Goal: Task Accomplishment & Management: Complete application form

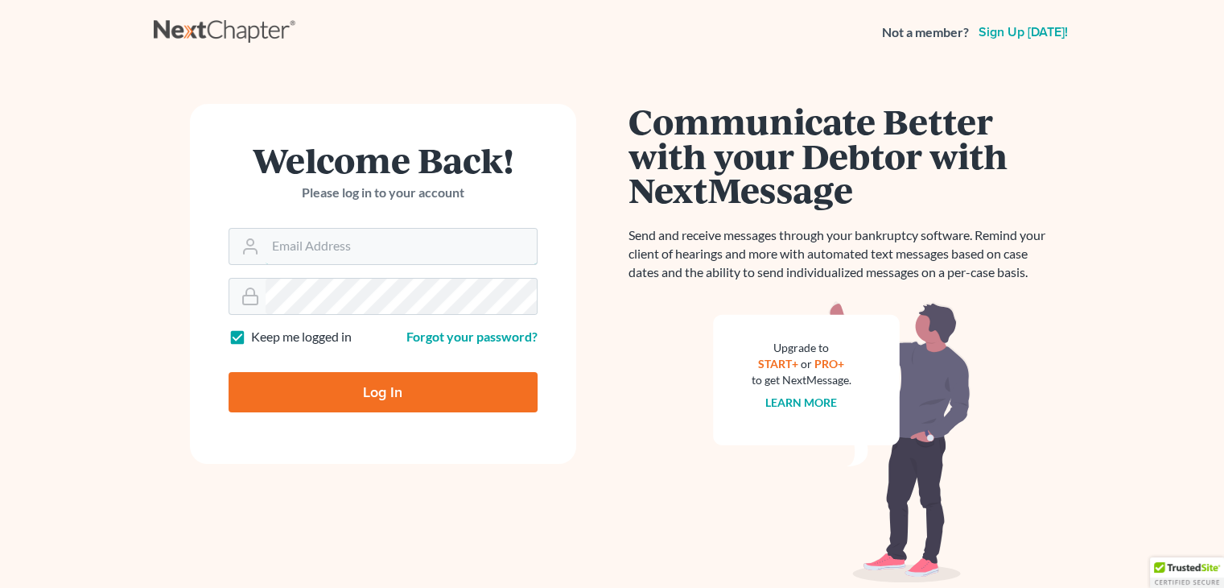
type input "[EMAIL_ADDRESS][DOMAIN_NAME]"
click at [369, 400] on input "Log In" at bounding box center [383, 392] width 309 height 40
type input "Thinking..."
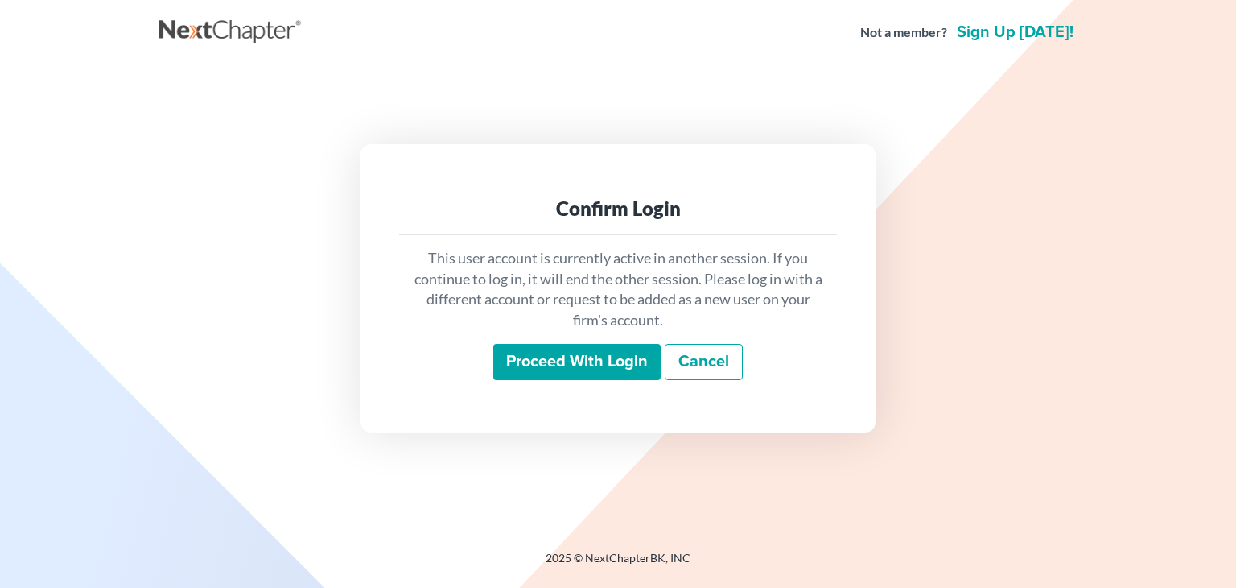
click at [568, 366] on input "Proceed with login" at bounding box center [576, 362] width 167 height 37
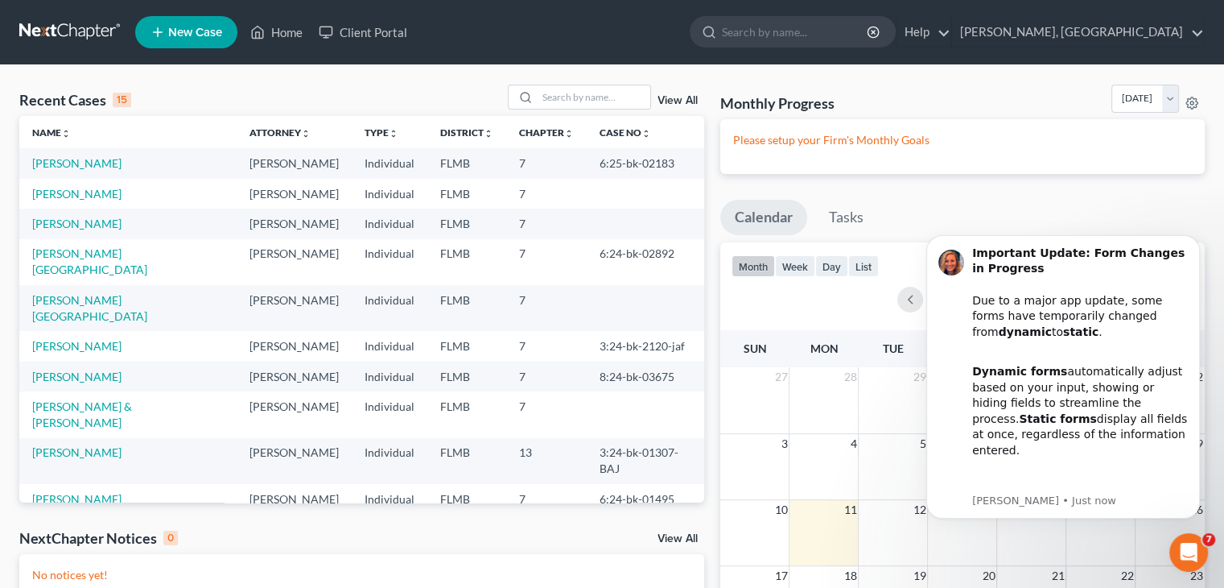
click at [187, 30] on span "New Case" at bounding box center [195, 33] width 54 height 12
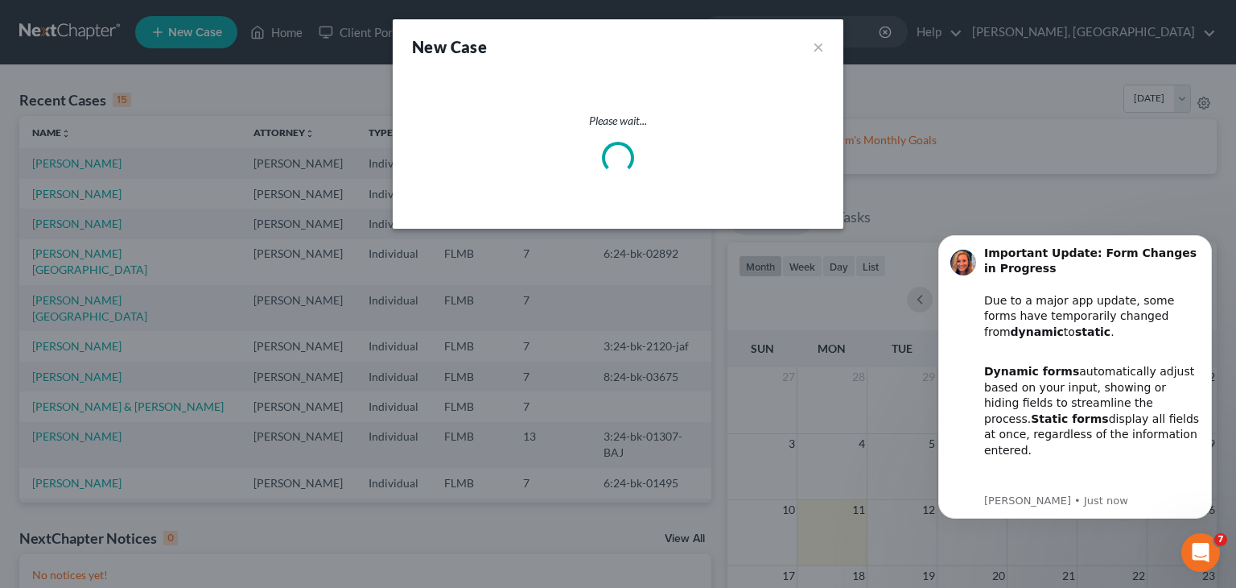
select select "15"
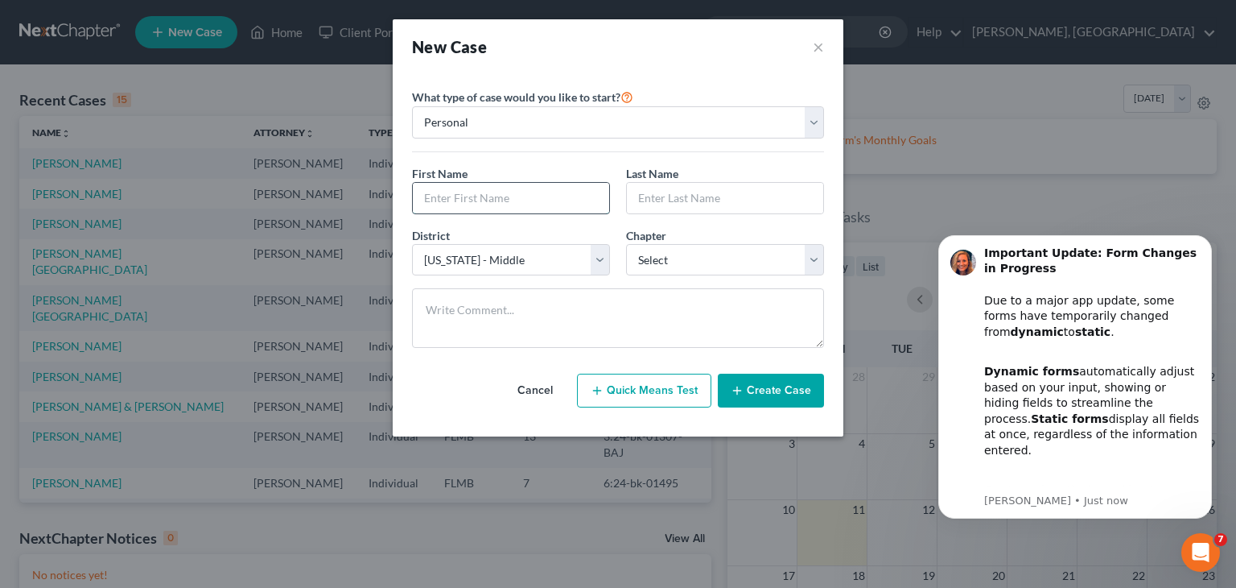
click at [509, 207] on input "text" at bounding box center [511, 198] width 196 height 31
click at [509, 207] on input "S" at bounding box center [511, 198] width 196 height 31
type input "[PERSON_NAME]"
click at [699, 199] on input "text" at bounding box center [725, 198] width 196 height 31
type input "Lang"
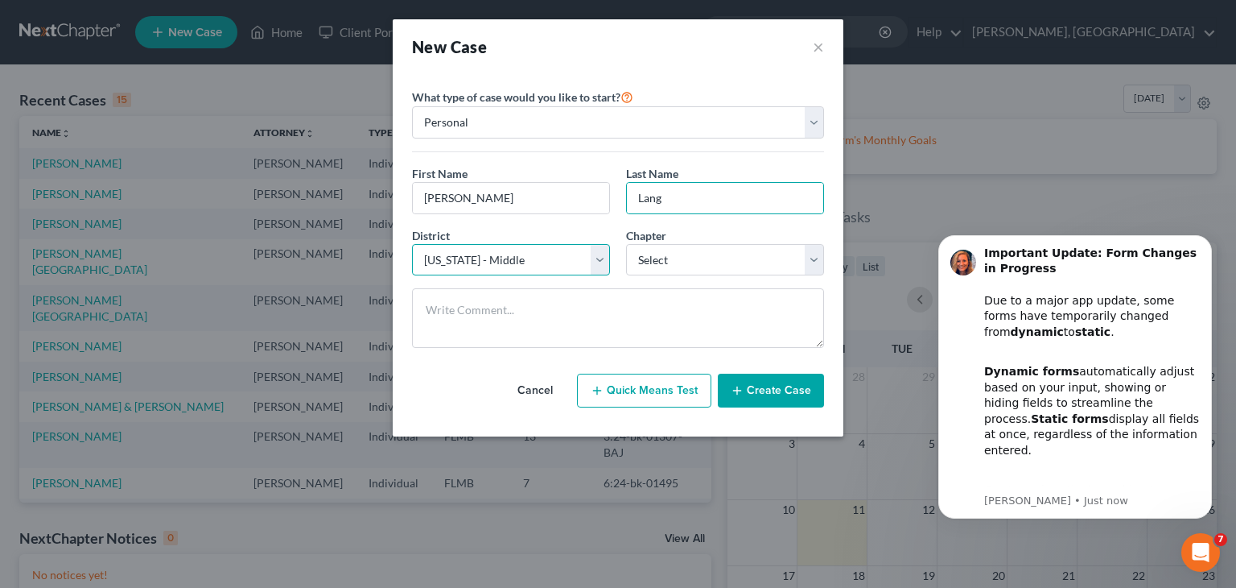
click at [604, 262] on select "Select [US_STATE] - [GEOGRAPHIC_DATA] [US_STATE] - [GEOGRAPHIC_DATA][US_STATE] …" at bounding box center [511, 260] width 198 height 32
click at [541, 258] on select "Select [US_STATE] - [GEOGRAPHIC_DATA] [US_STATE] - [GEOGRAPHIC_DATA][US_STATE] …" at bounding box center [511, 260] width 198 height 32
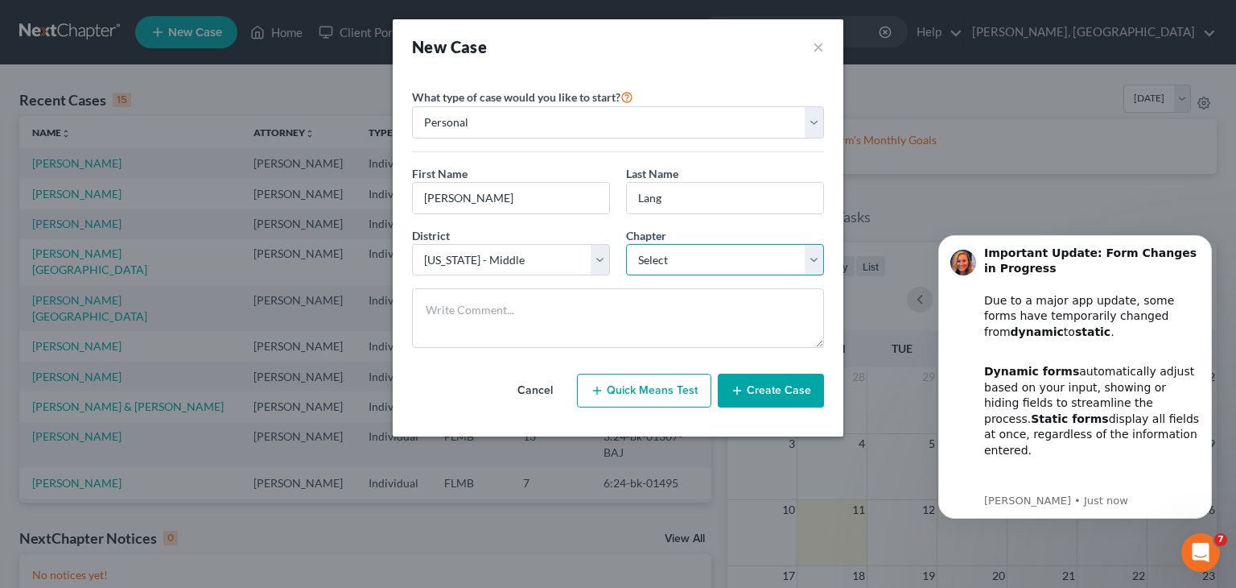
click at [820, 259] on select "Select 7 11 12 13" at bounding box center [725, 260] width 198 height 32
select select "0"
click at [626, 244] on select "Select 7 11 12 13" at bounding box center [725, 260] width 198 height 32
click at [776, 386] on button "Create Case" at bounding box center [771, 390] width 106 height 34
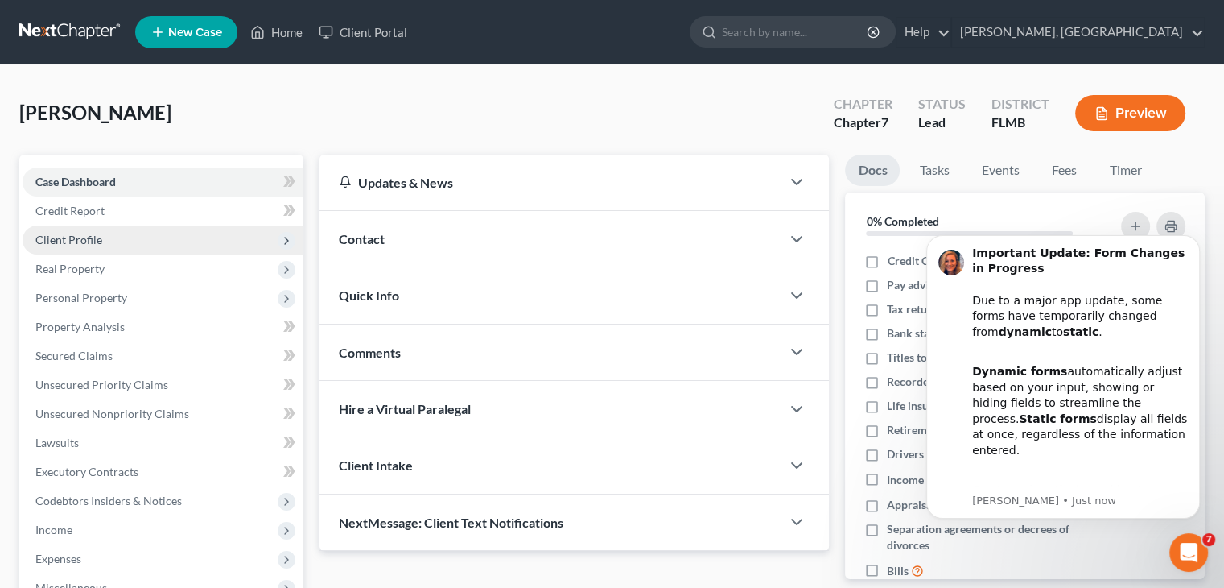
click at [138, 239] on span "Client Profile" at bounding box center [163, 239] width 281 height 29
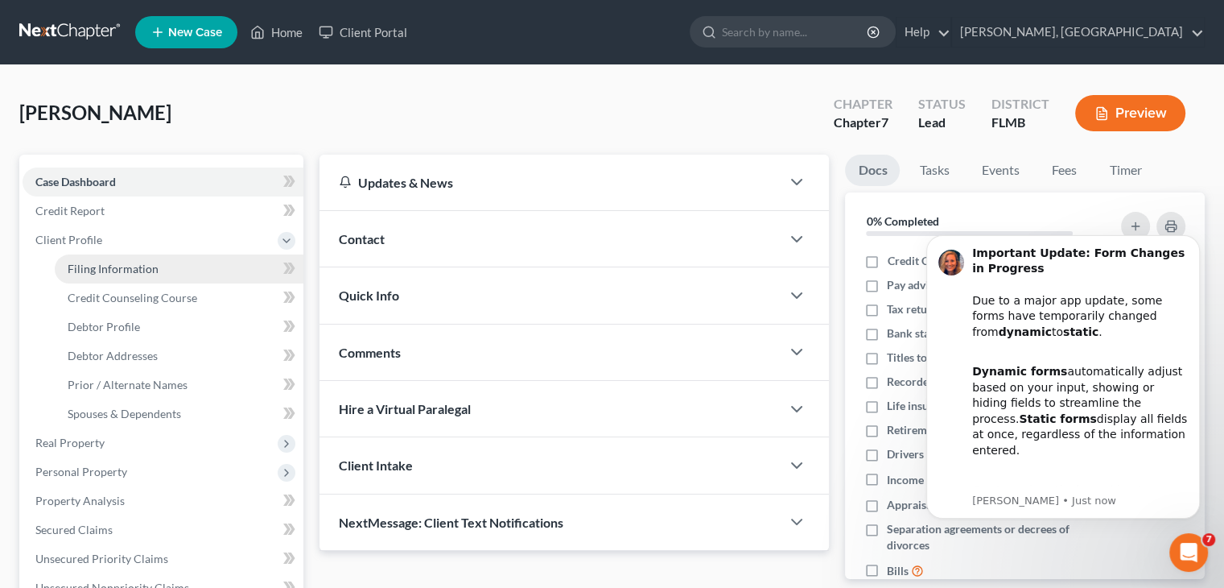
click at [244, 278] on link "Filing Information" at bounding box center [179, 268] width 249 height 29
select select "1"
select select "0"
select select "15"
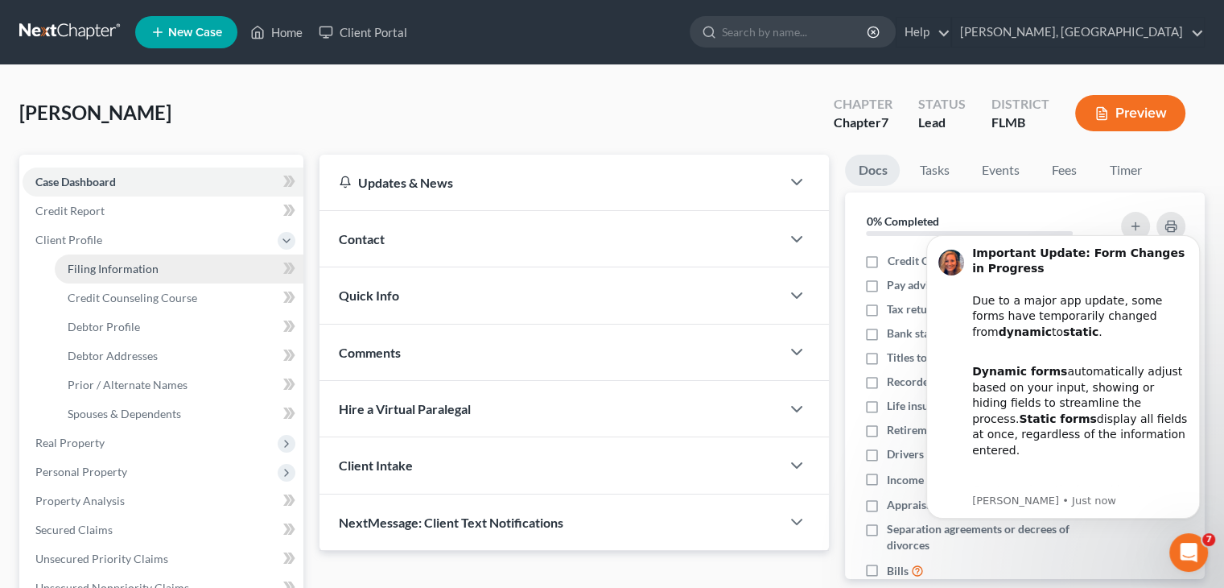
select select "9"
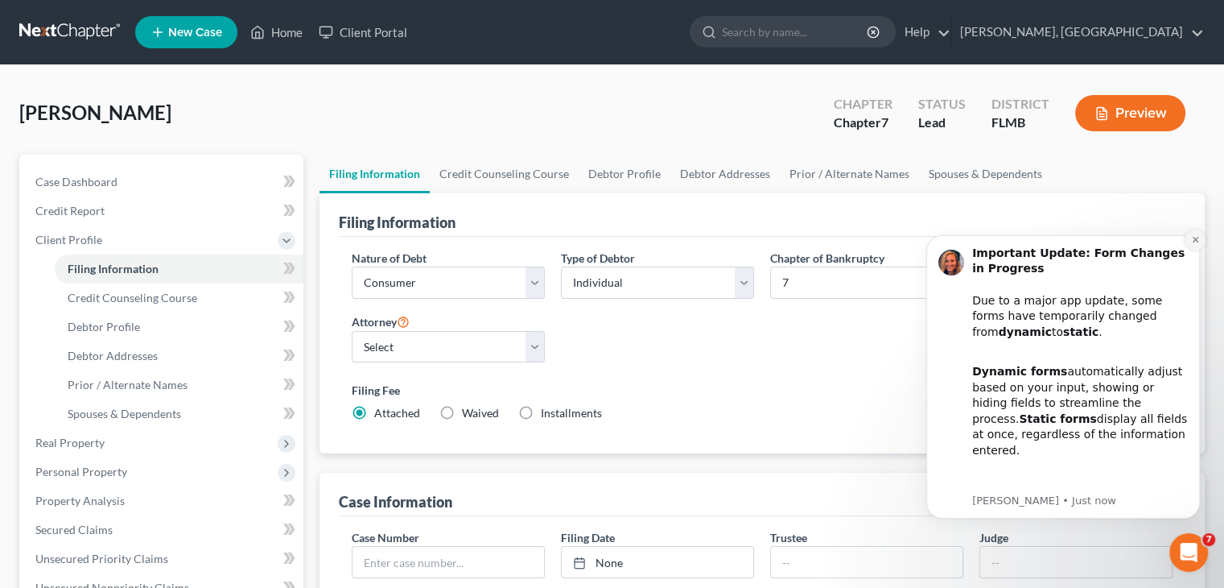
click at [1200, 240] on button "Dismiss notification" at bounding box center [1195, 239] width 21 height 21
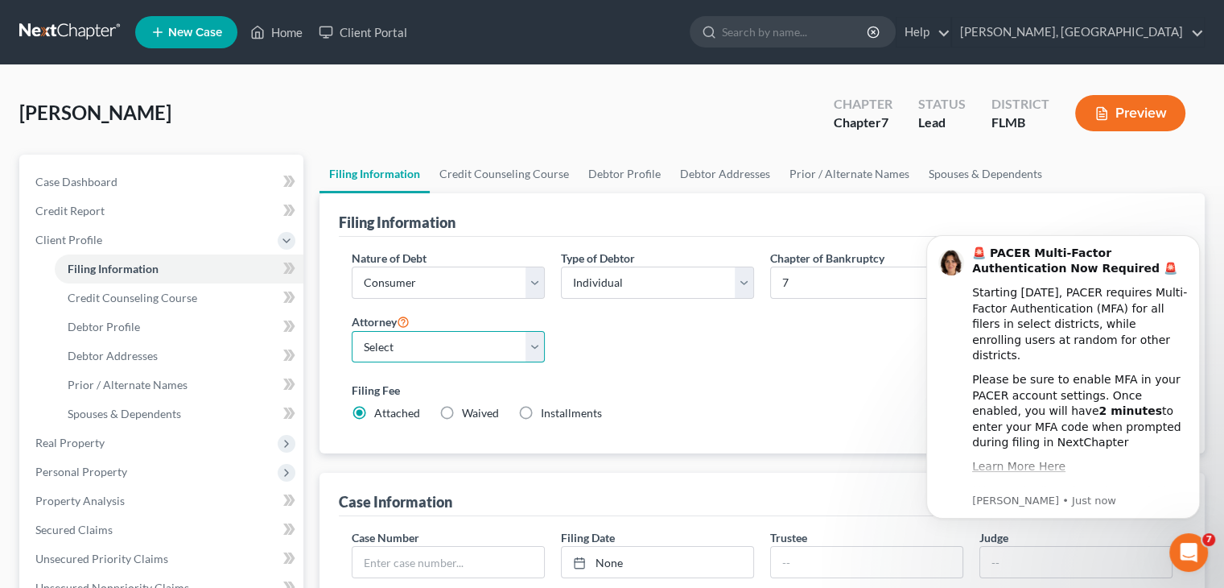
click at [539, 344] on select "Select [PERSON_NAME] - FLMB" at bounding box center [448, 347] width 193 height 32
click at [1195, 244] on button "Dismiss notification" at bounding box center [1195, 239] width 21 height 21
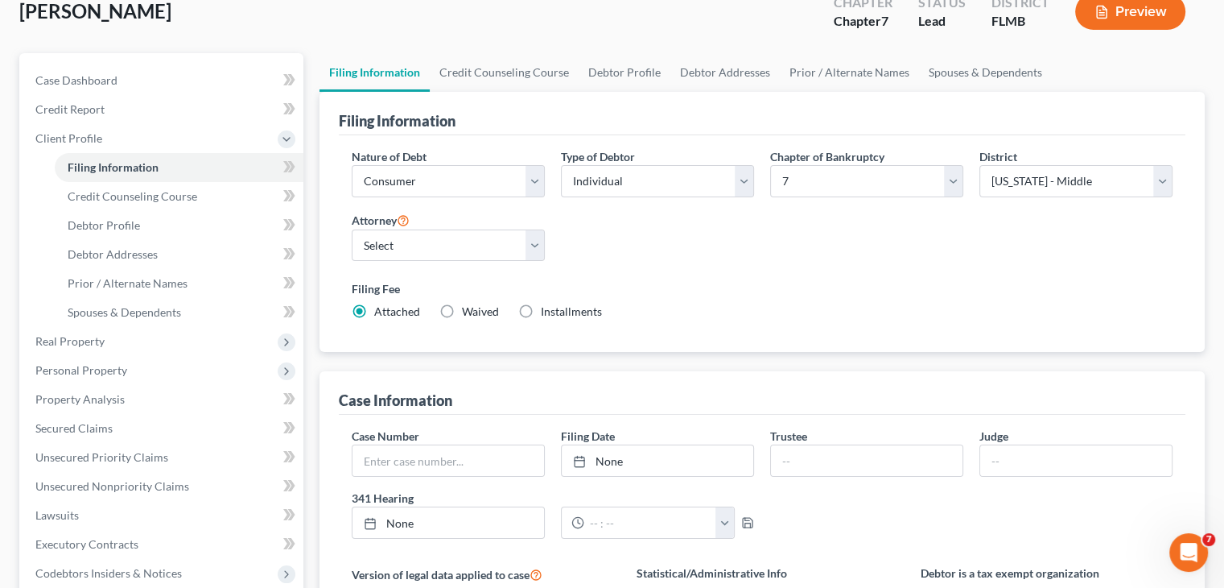
scroll to position [100, 0]
click at [541, 316] on label "Installments Installments" at bounding box center [571, 313] width 61 height 16
click at [547, 316] on input "Installments Installments" at bounding box center [552, 310] width 10 height 10
radio input "true"
radio input "false"
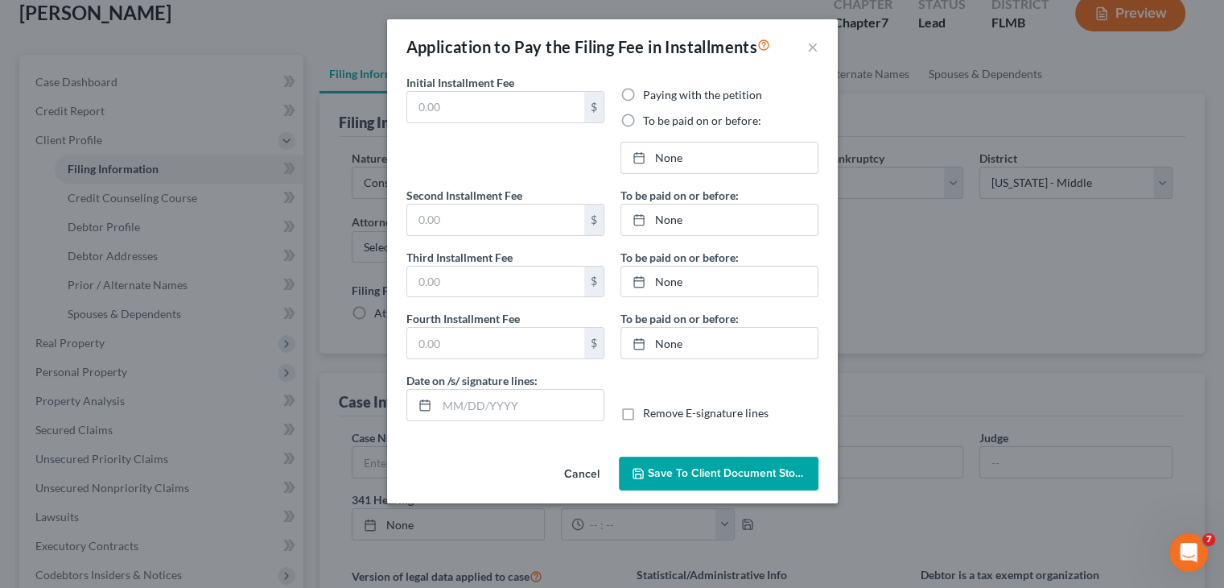
type input "0.00"
radio input "true"
type input "0.00"
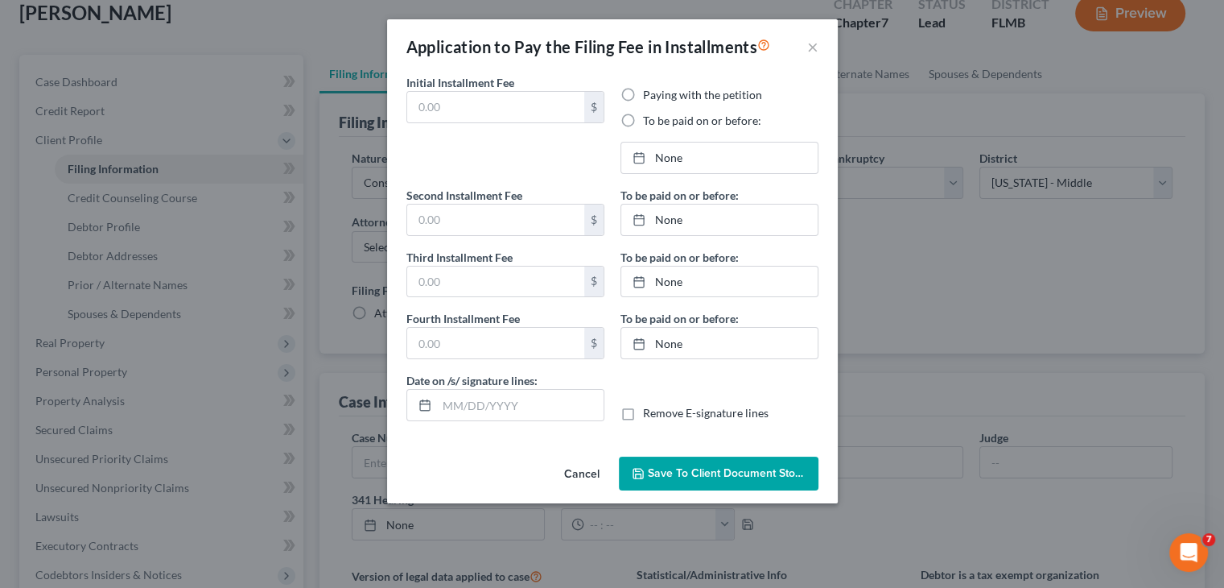
type input "[DATE]"
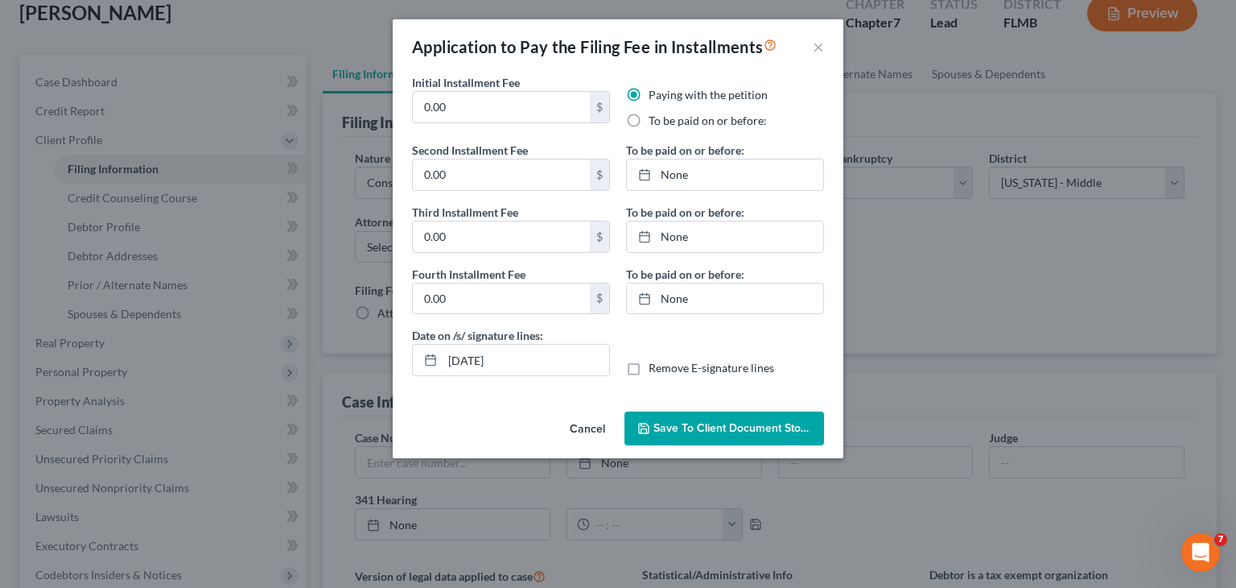
click at [649, 368] on label "Remove E-signature lines" at bounding box center [712, 368] width 126 height 16
click at [655, 368] on input "Remove E-signature lines" at bounding box center [660, 365] width 10 height 10
checkbox input "true"
click at [690, 426] on span "Save to Client Document Storage" at bounding box center [739, 428] width 171 height 14
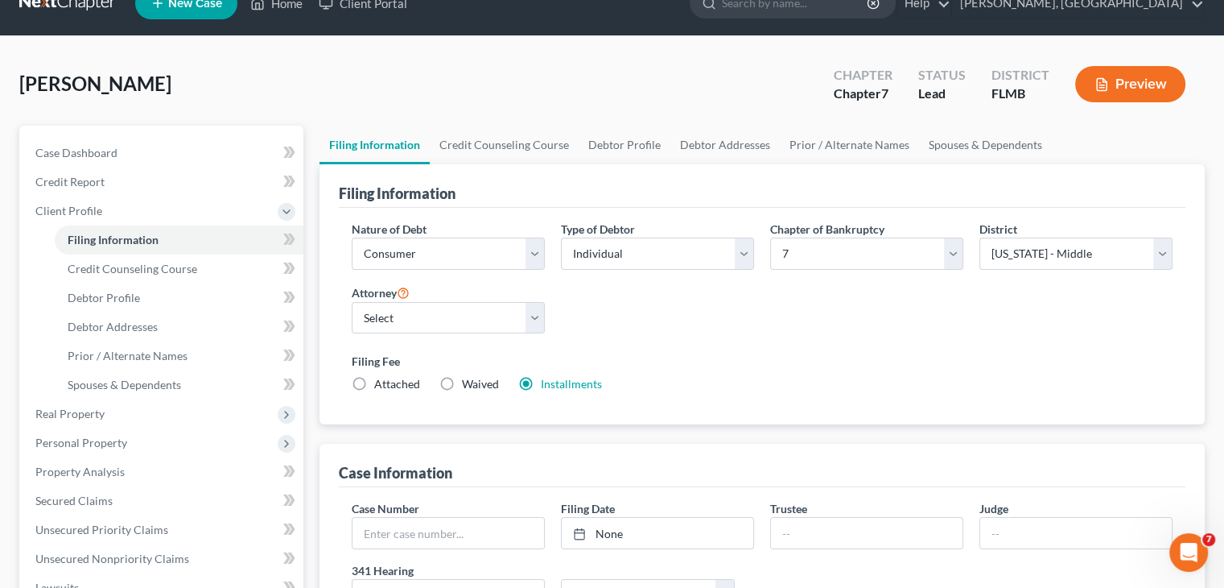
scroll to position [0, 0]
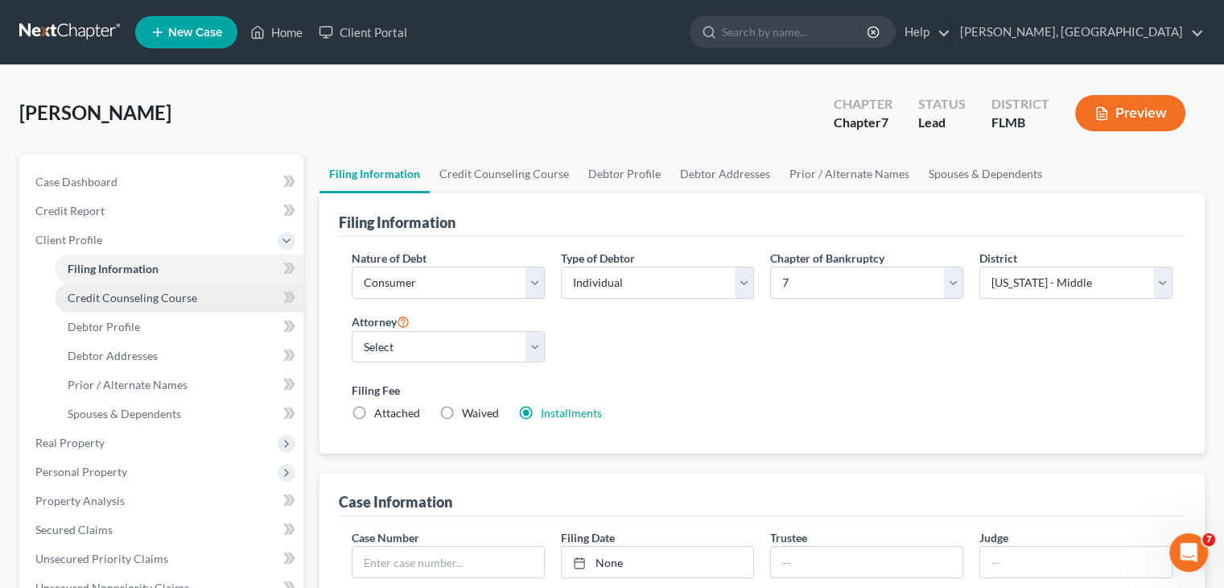
click at [160, 302] on span "Credit Counseling Course" at bounding box center [133, 298] width 130 height 14
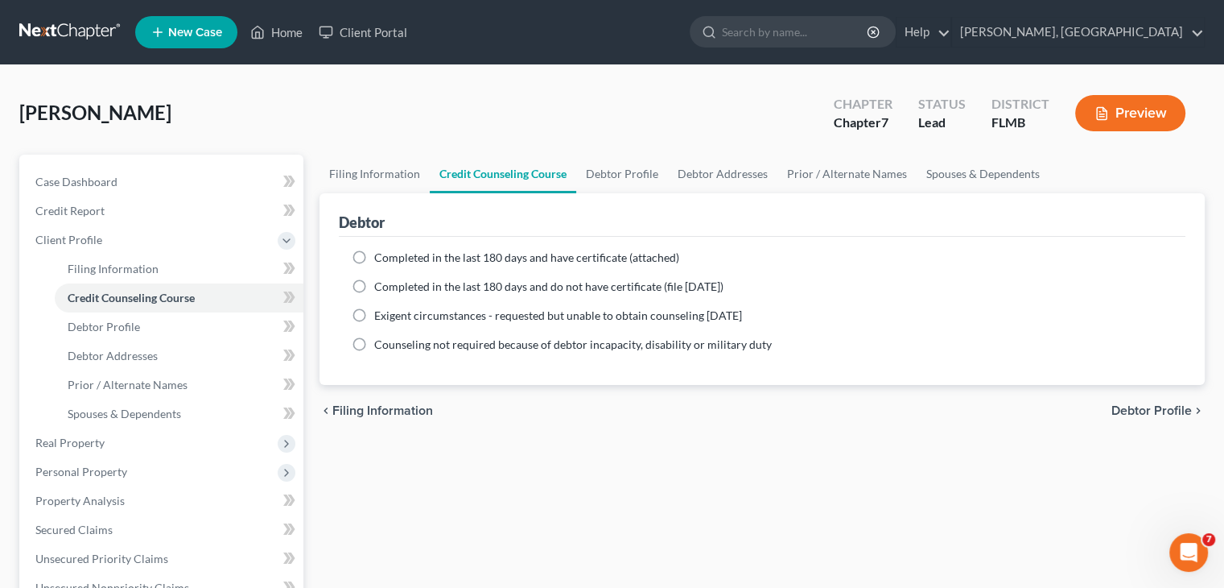
click at [374, 260] on label "Completed in the last 180 days and have certificate (attached)" at bounding box center [526, 258] width 305 height 16
click at [381, 260] on input "Completed in the last 180 days and have certificate (attached)" at bounding box center [386, 255] width 10 height 10
radio input "true"
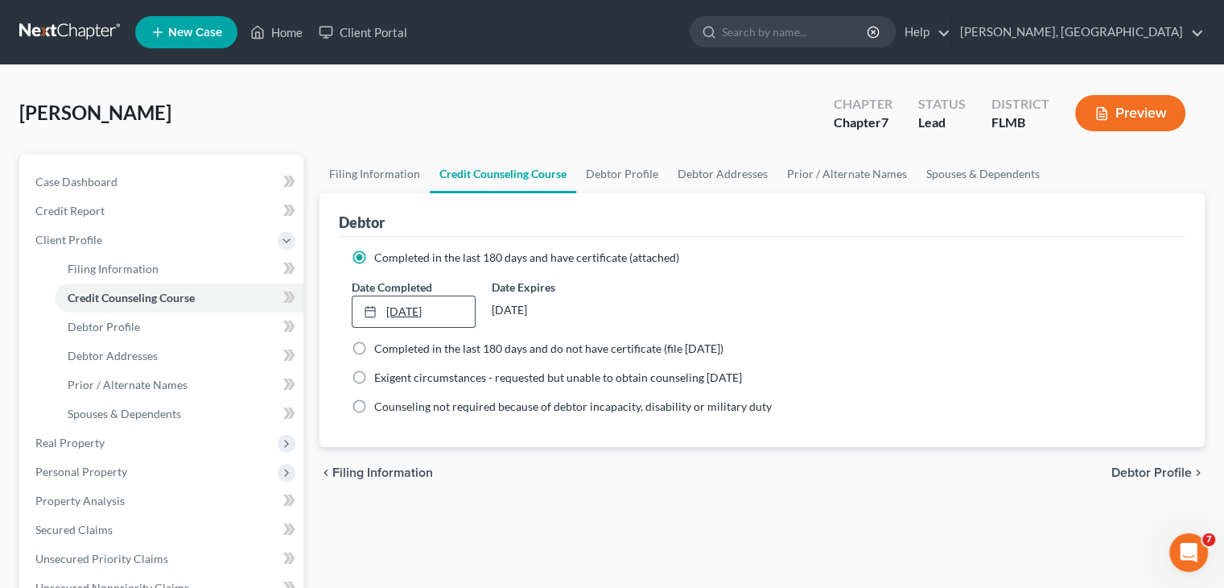
click at [438, 315] on link "[DATE]" at bounding box center [414, 311] width 122 height 31
click at [607, 173] on link "Debtor Profile" at bounding box center [622, 174] width 92 height 39
select select "0"
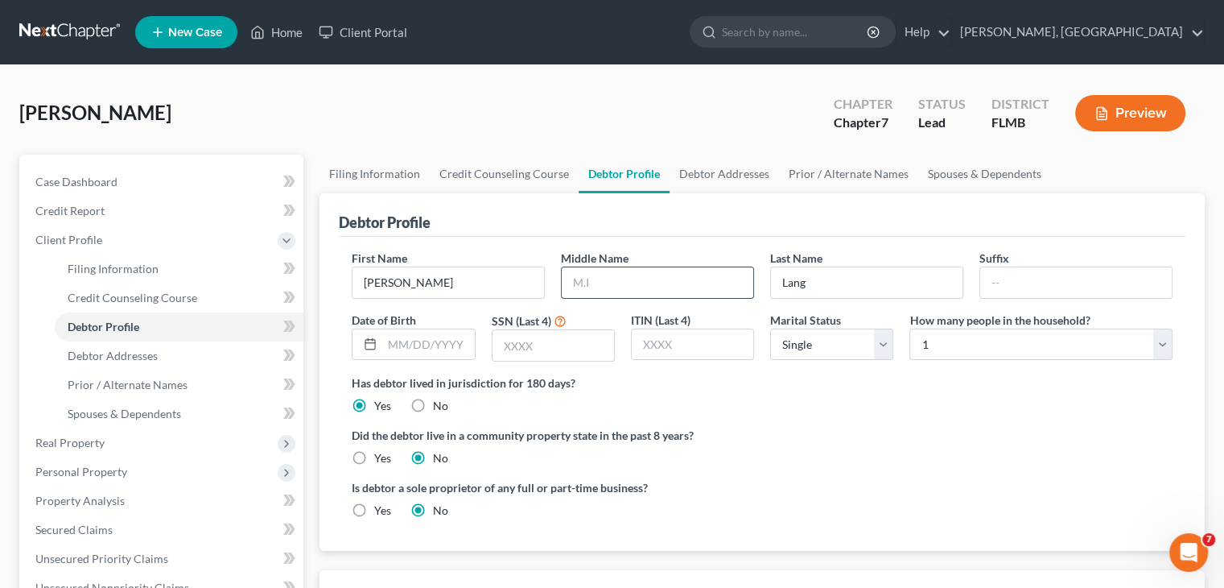
click at [623, 286] on input "text" at bounding box center [658, 282] width 192 height 31
click at [623, 286] on input "M" at bounding box center [658, 282] width 192 height 31
type input "M"
click at [425, 353] on input "text" at bounding box center [428, 344] width 92 height 31
type input "[DATE]"
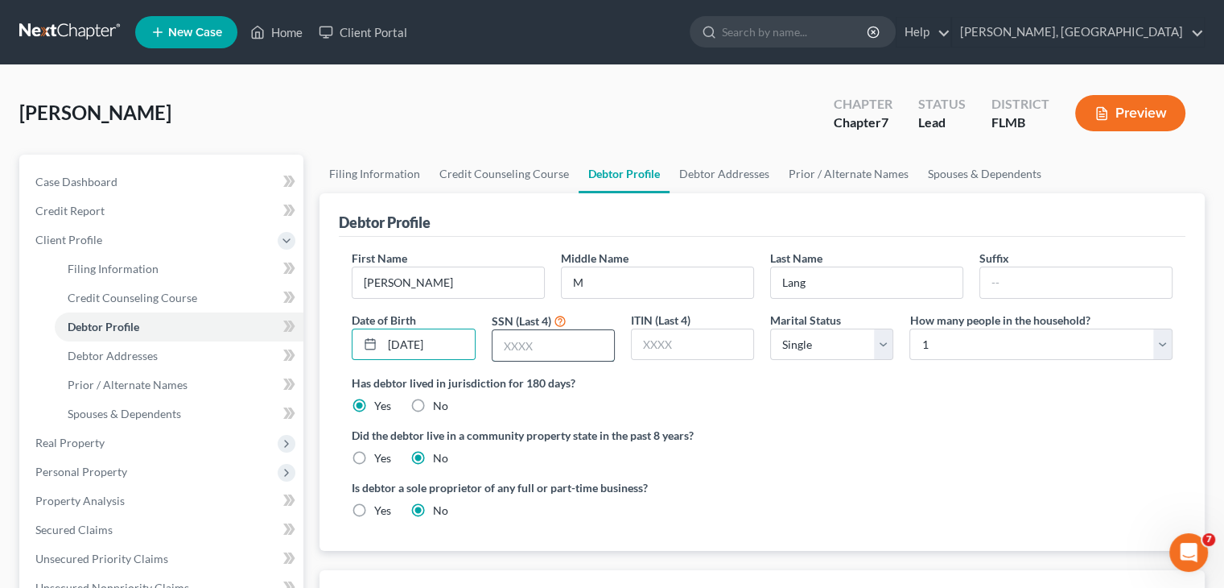
click at [526, 342] on input "text" at bounding box center [554, 345] width 122 height 31
type input "8692"
click at [1159, 347] on select "Select 1 2 3 4 5 6 7 8 9 10 11 12 13 14 15 16 17 18 19 20" at bounding box center [1041, 344] width 263 height 32
select select "2"
click at [910, 328] on select "Select 1 2 3 4 5 6 7 8 9 10 11 12 13 14 15 16 17 18 19 20" at bounding box center [1041, 344] width 263 height 32
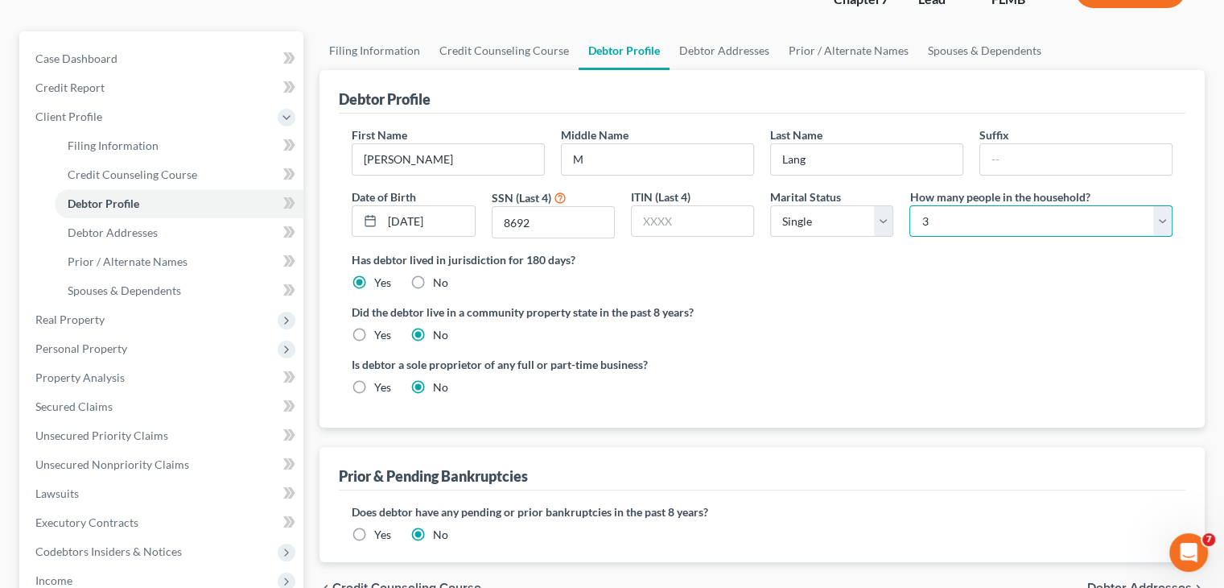
scroll to position [94, 0]
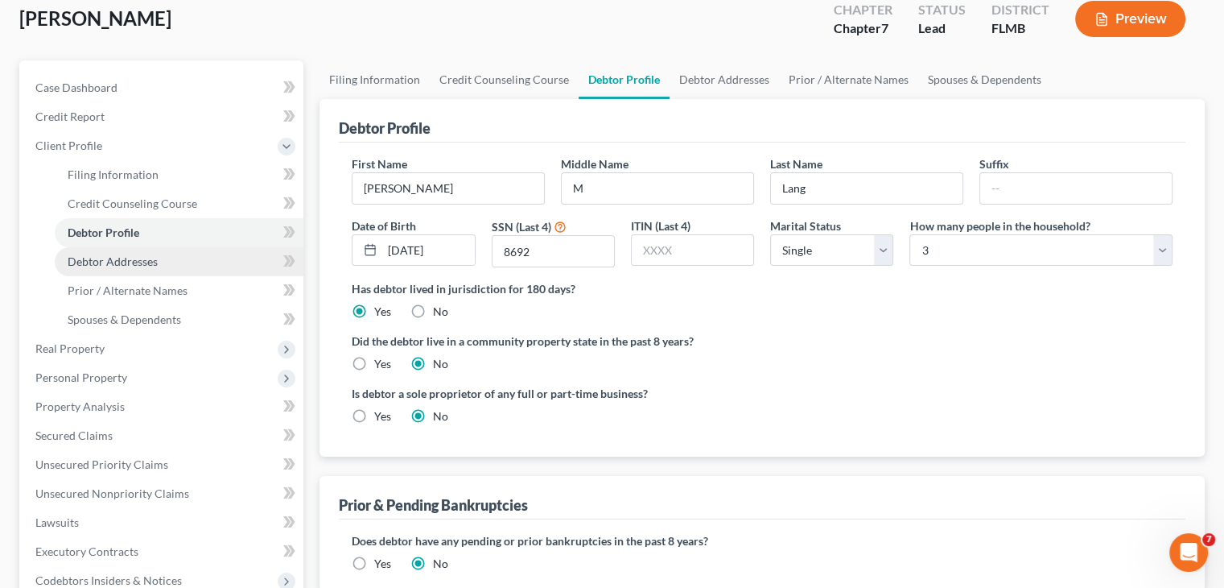
click at [181, 258] on link "Debtor Addresses" at bounding box center [179, 261] width 249 height 29
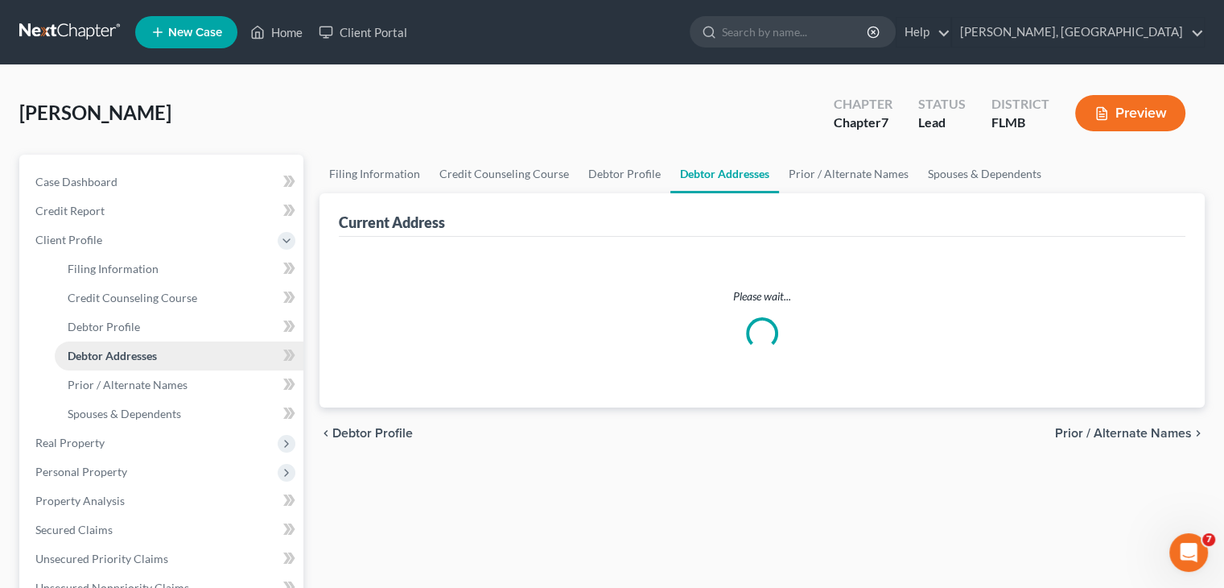
select select "0"
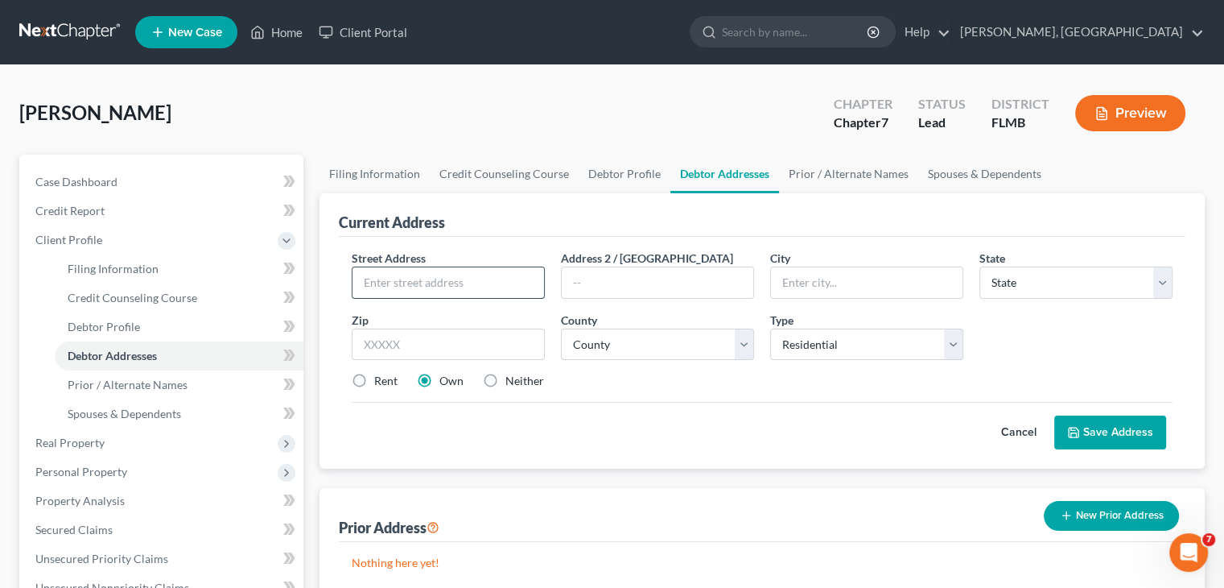
click at [431, 279] on input "text" at bounding box center [449, 282] width 192 height 31
type input "[STREET_ADDRESS]"
click at [815, 281] on input "text" at bounding box center [867, 282] width 192 height 31
type input "Ocala"
click at [1160, 288] on select "State [US_STATE] AK AR AZ CA CO CT DE DC [GEOGRAPHIC_DATA] [GEOGRAPHIC_DATA] GU…" at bounding box center [1076, 282] width 193 height 32
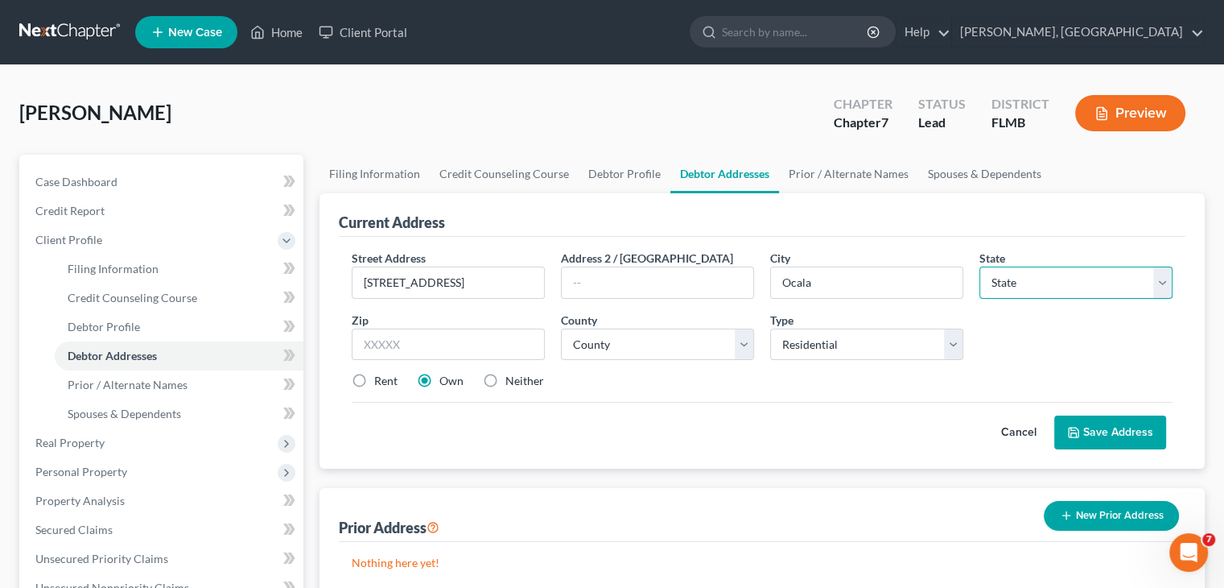
select select "9"
click at [980, 266] on select "State [US_STATE] AK AR AZ CA CO CT DE DC [GEOGRAPHIC_DATA] [GEOGRAPHIC_DATA] GU…" at bounding box center [1076, 282] width 193 height 32
click at [468, 345] on input "text" at bounding box center [448, 344] width 193 height 32
type input "34479"
click at [374, 378] on label "Rent" at bounding box center [385, 381] width 23 height 16
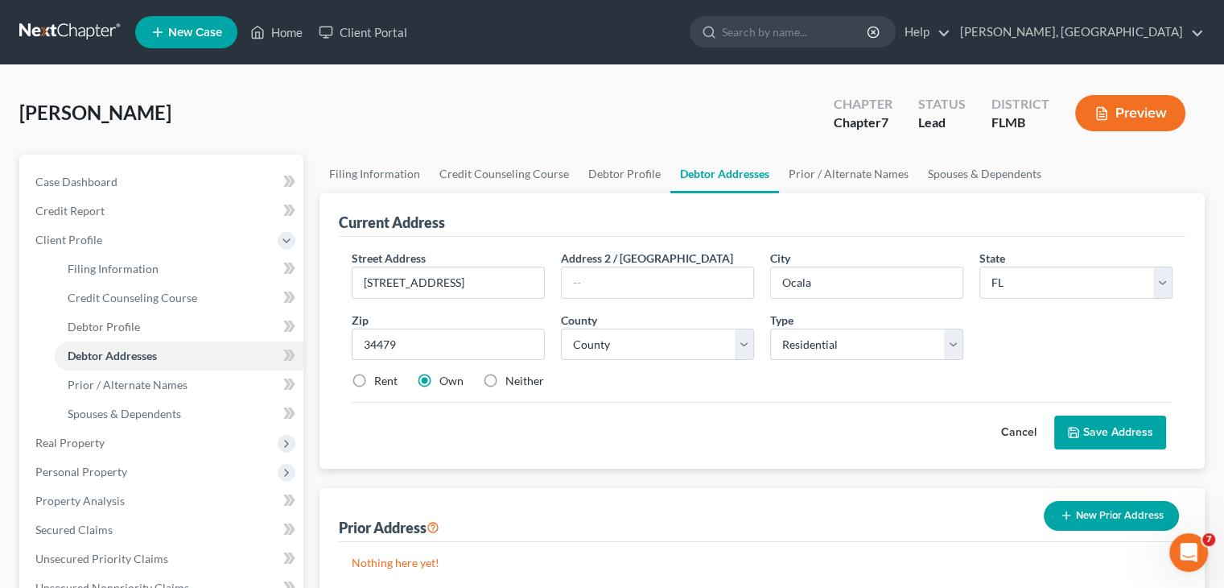
click at [381, 378] on input "Rent" at bounding box center [386, 378] width 10 height 10
radio input "true"
click at [1103, 429] on button "Save Address" at bounding box center [1110, 432] width 112 height 34
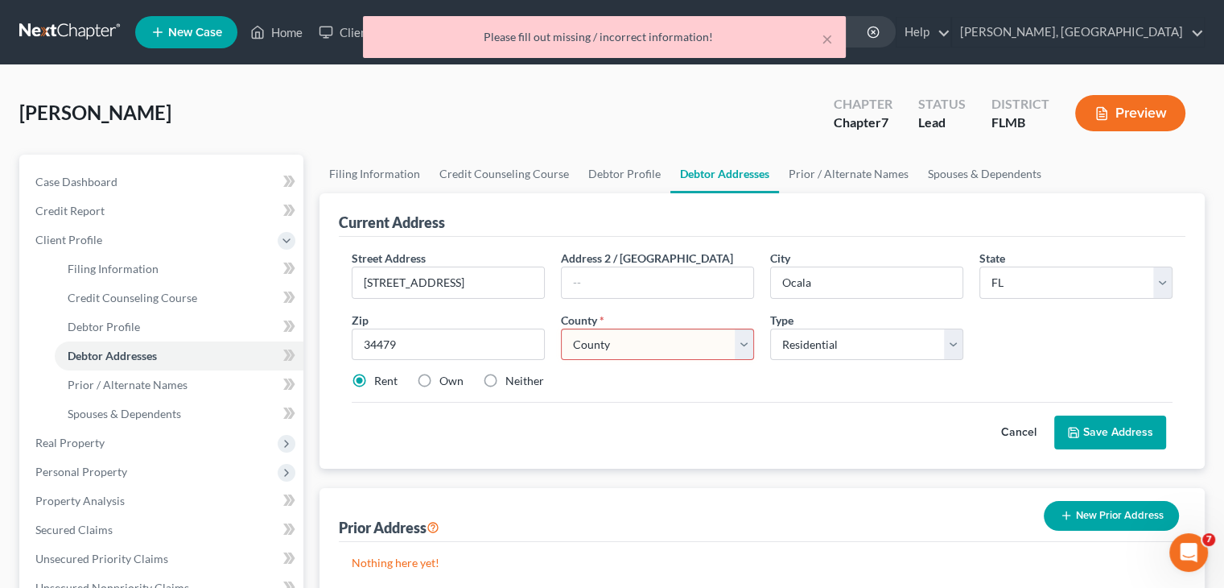
click at [748, 340] on select "County [GEOGRAPHIC_DATA] [GEOGRAPHIC_DATA] [GEOGRAPHIC_DATA] [GEOGRAPHIC_DATA] …" at bounding box center [657, 344] width 193 height 32
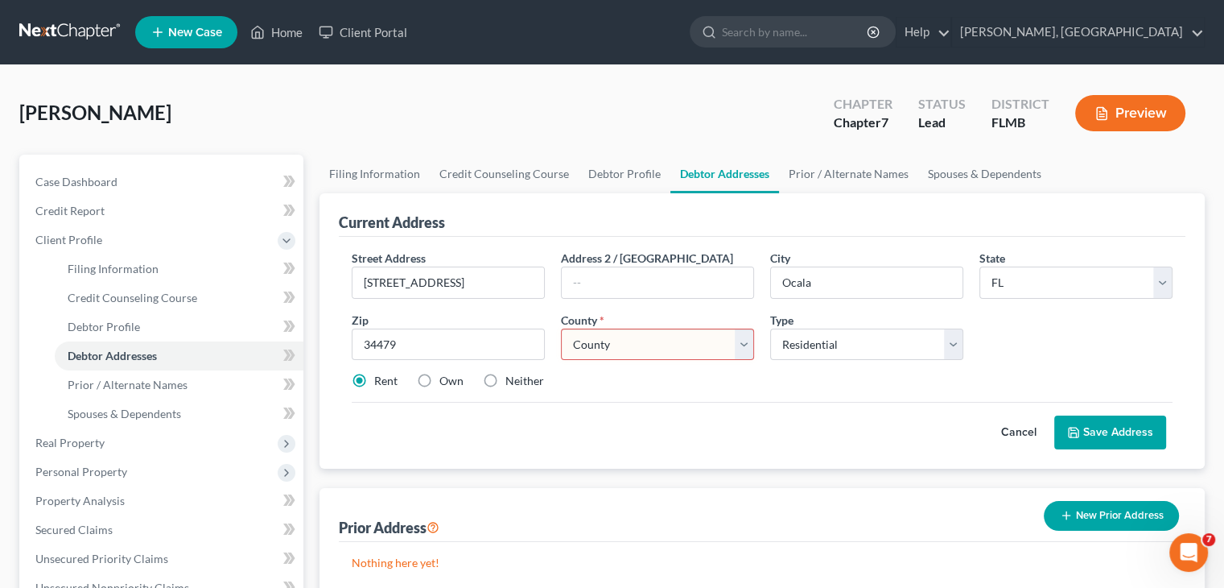
select select "40"
click at [561, 328] on select "County [GEOGRAPHIC_DATA] [GEOGRAPHIC_DATA] [GEOGRAPHIC_DATA] [GEOGRAPHIC_DATA] …" at bounding box center [657, 344] width 193 height 32
click at [1085, 437] on button "Save Address" at bounding box center [1110, 432] width 112 height 34
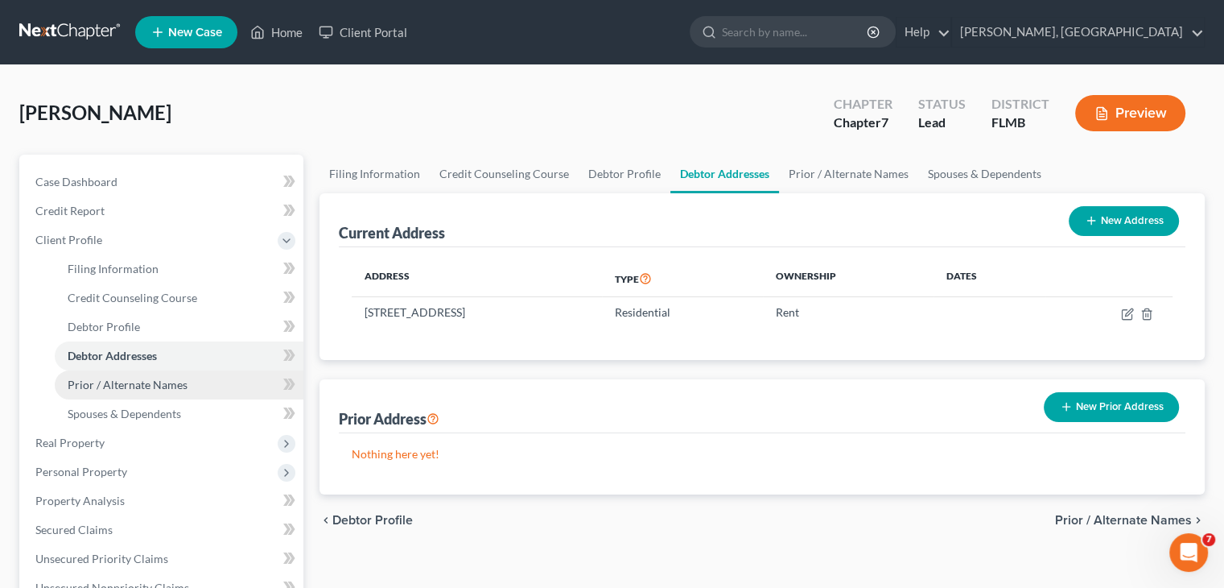
click at [161, 387] on span "Prior / Alternate Names" at bounding box center [128, 385] width 120 height 14
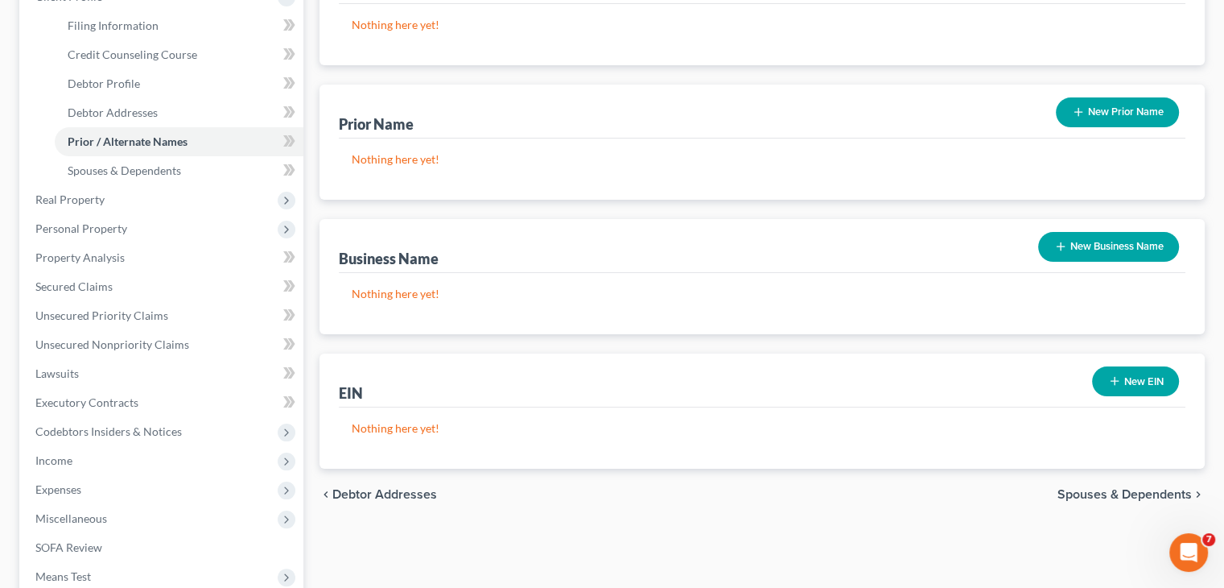
scroll to position [177, 0]
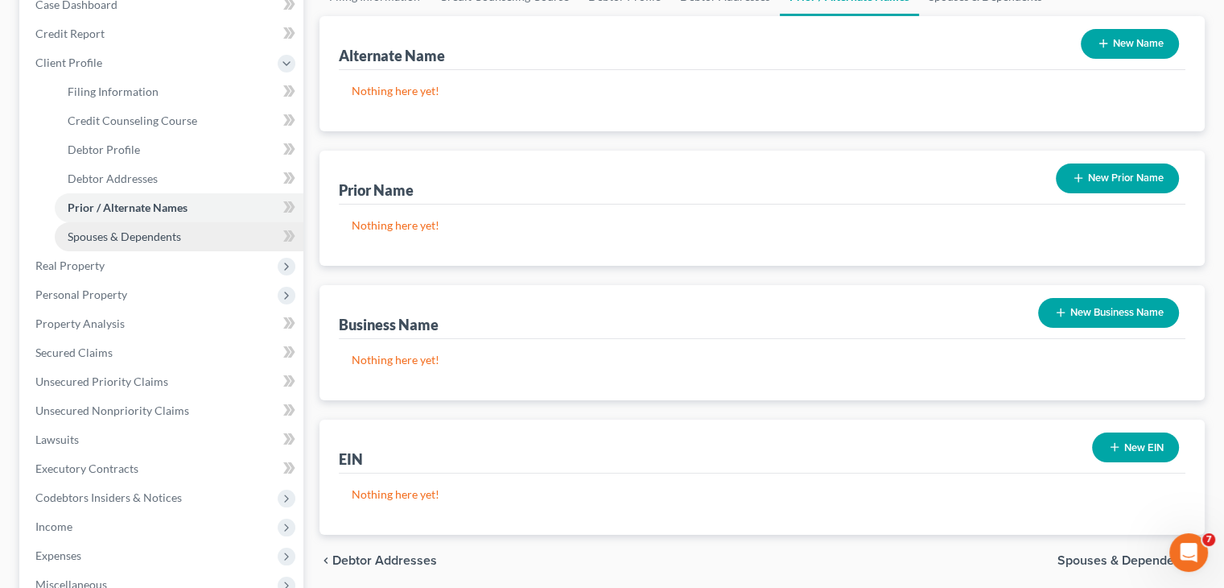
click at [171, 232] on span "Spouses & Dependents" at bounding box center [124, 236] width 113 height 14
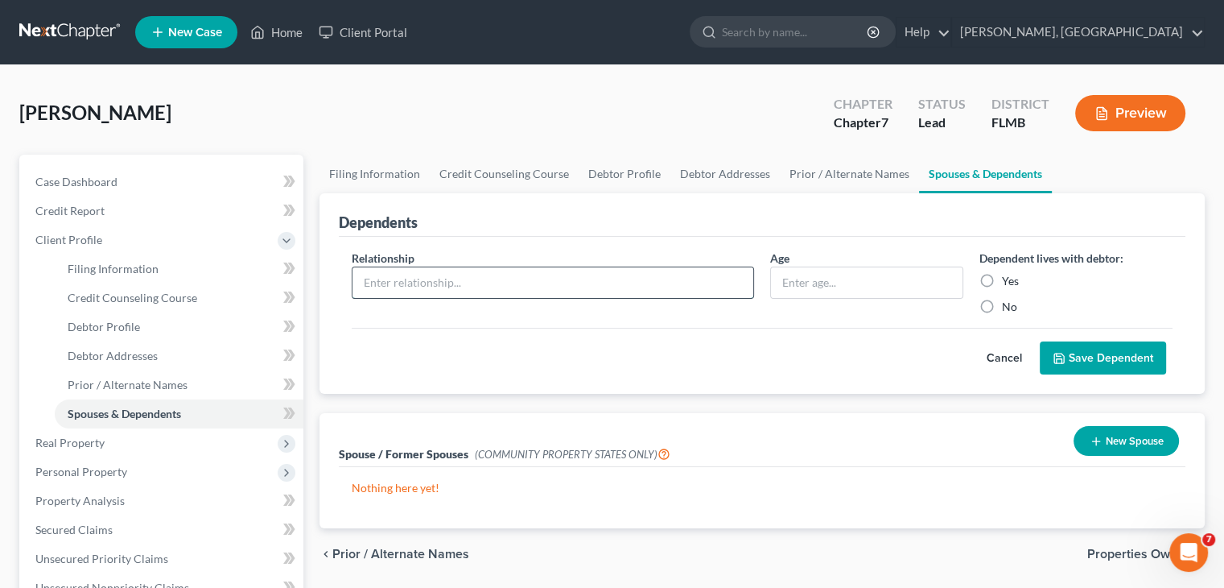
click at [580, 287] on input "text" at bounding box center [553, 282] width 401 height 31
type input "Son"
click at [782, 300] on div "Age" at bounding box center [866, 282] width 209 height 65
click at [817, 270] on input "text" at bounding box center [867, 282] width 192 height 31
type input "16"
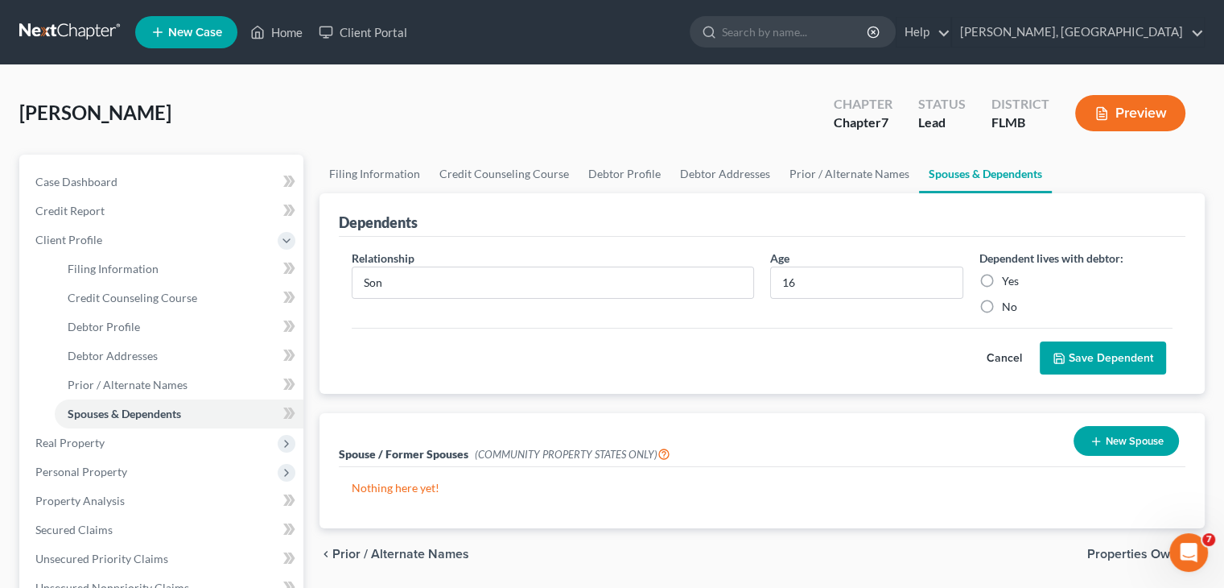
click at [1002, 280] on label "Yes" at bounding box center [1010, 281] width 17 height 16
click at [1009, 280] on input "Yes" at bounding box center [1014, 278] width 10 height 10
radio input "true"
click at [1063, 353] on icon "submit" at bounding box center [1059, 358] width 10 height 10
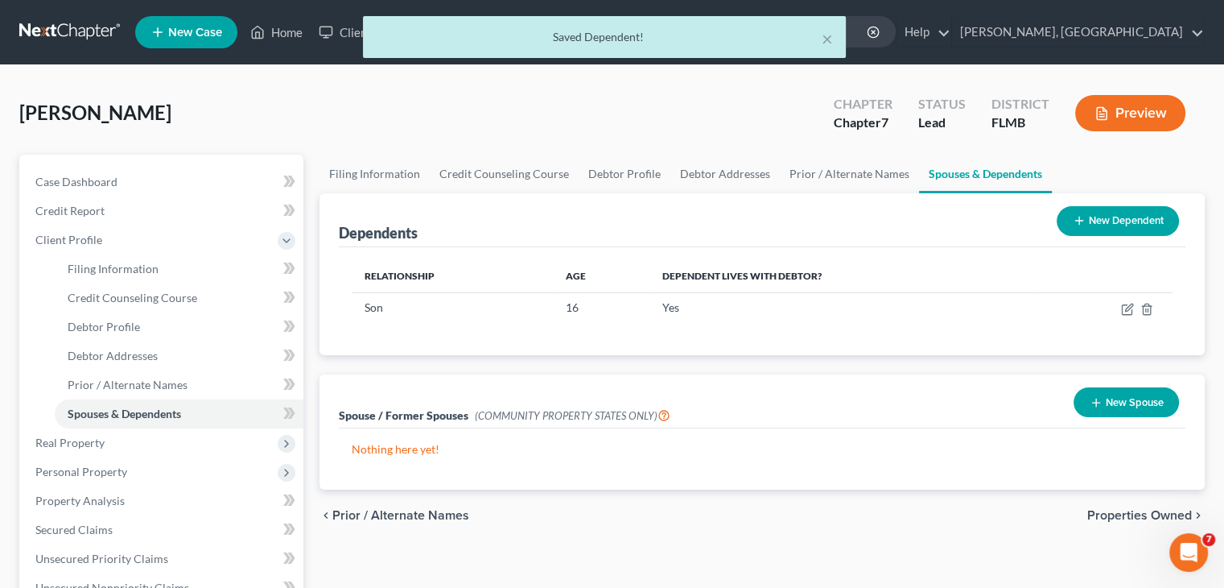
click at [1140, 225] on button "New Dependent" at bounding box center [1118, 221] width 122 height 30
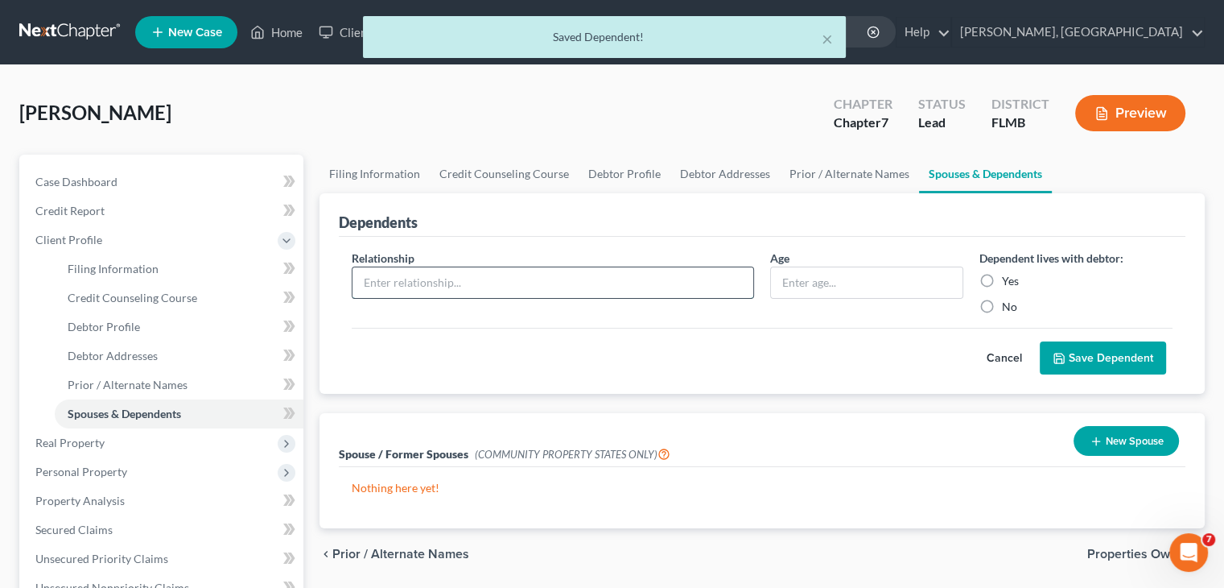
click at [649, 287] on input "text" at bounding box center [553, 282] width 401 height 31
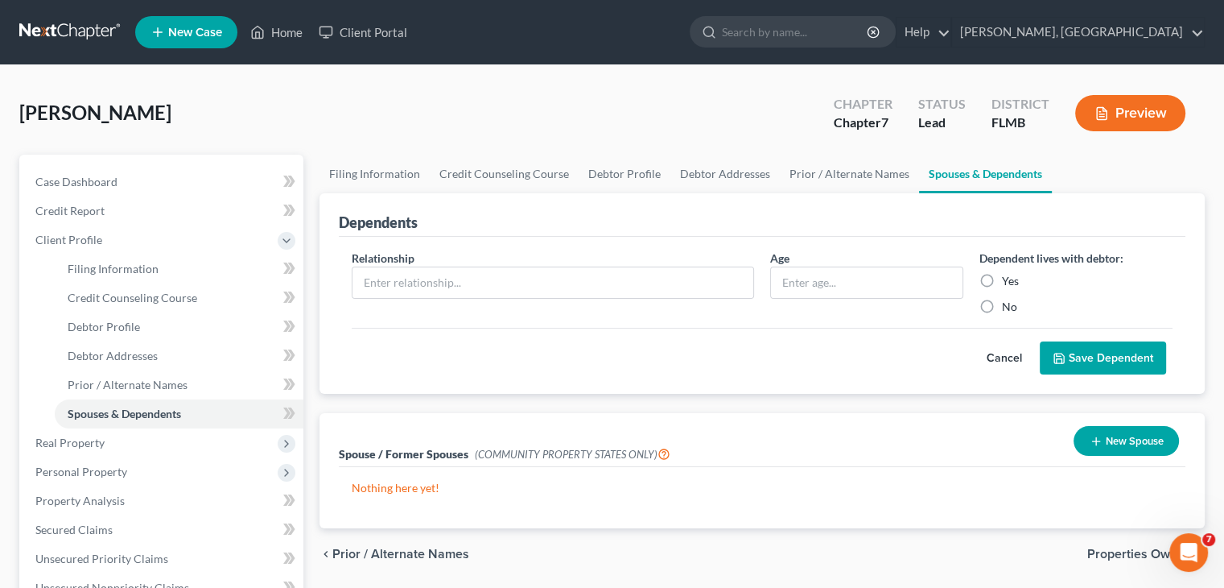
click at [531, 219] on div "Dependents" at bounding box center [762, 214] width 847 height 43
click at [520, 291] on input "text" at bounding box center [553, 282] width 401 height 31
type input "Daughter"
click at [814, 280] on input "text" at bounding box center [867, 282] width 192 height 31
type input "9"
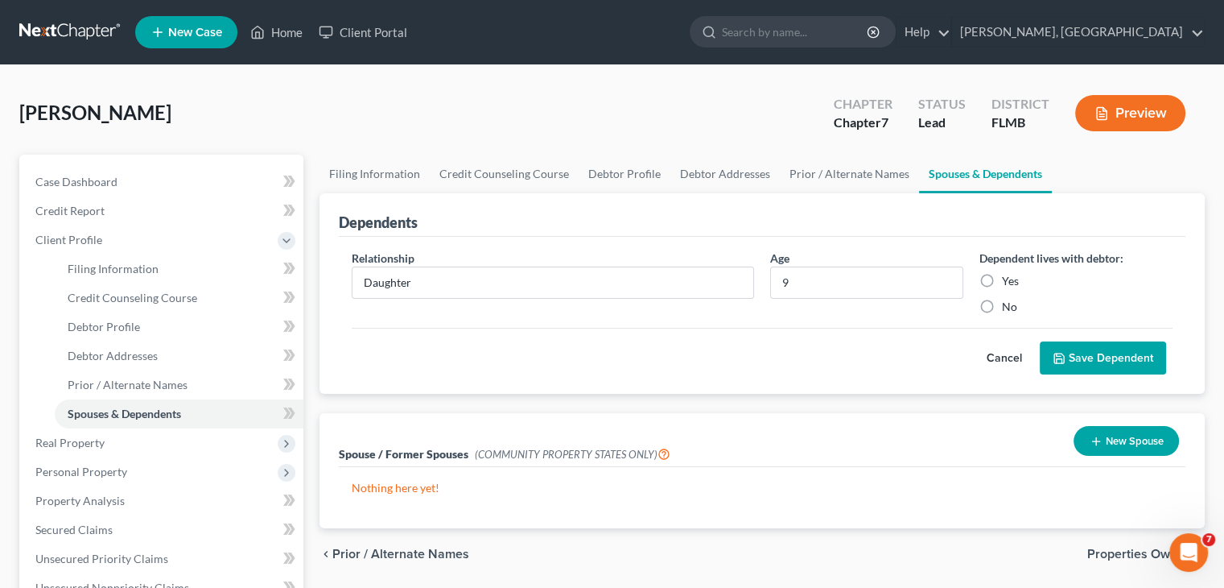
click at [1002, 280] on label "Yes" at bounding box center [1010, 281] width 17 height 16
click at [1009, 280] on input "Yes" at bounding box center [1014, 278] width 10 height 10
radio input "true"
click at [1120, 358] on button "Save Dependent" at bounding box center [1103, 358] width 126 height 34
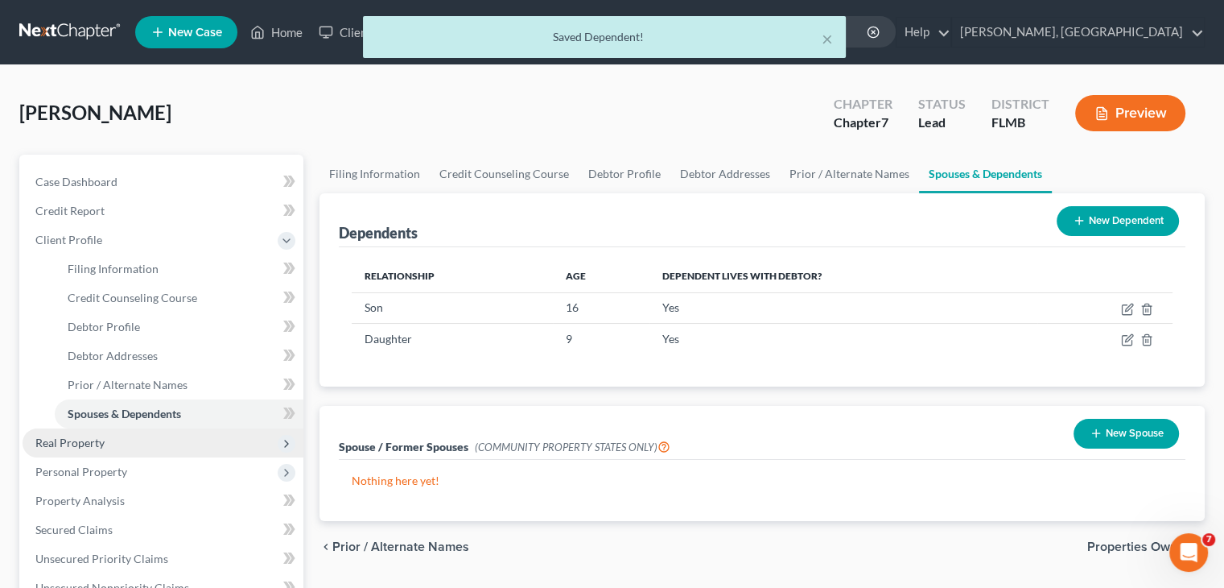
click at [139, 438] on span "Real Property" at bounding box center [163, 442] width 281 height 29
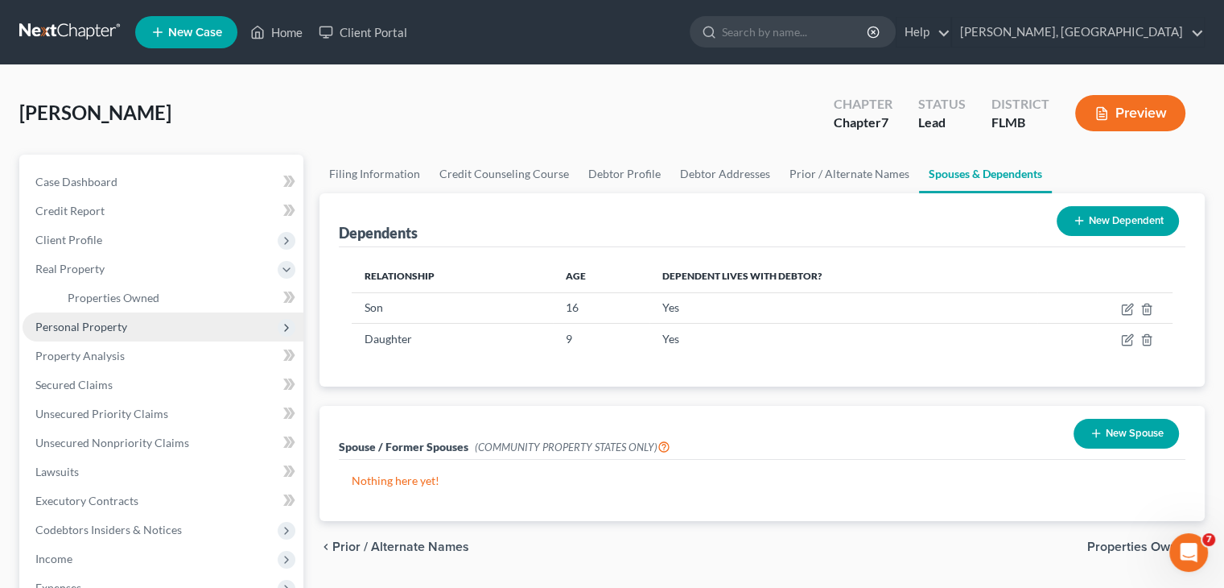
click at [111, 336] on span "Personal Property" at bounding box center [163, 326] width 281 height 29
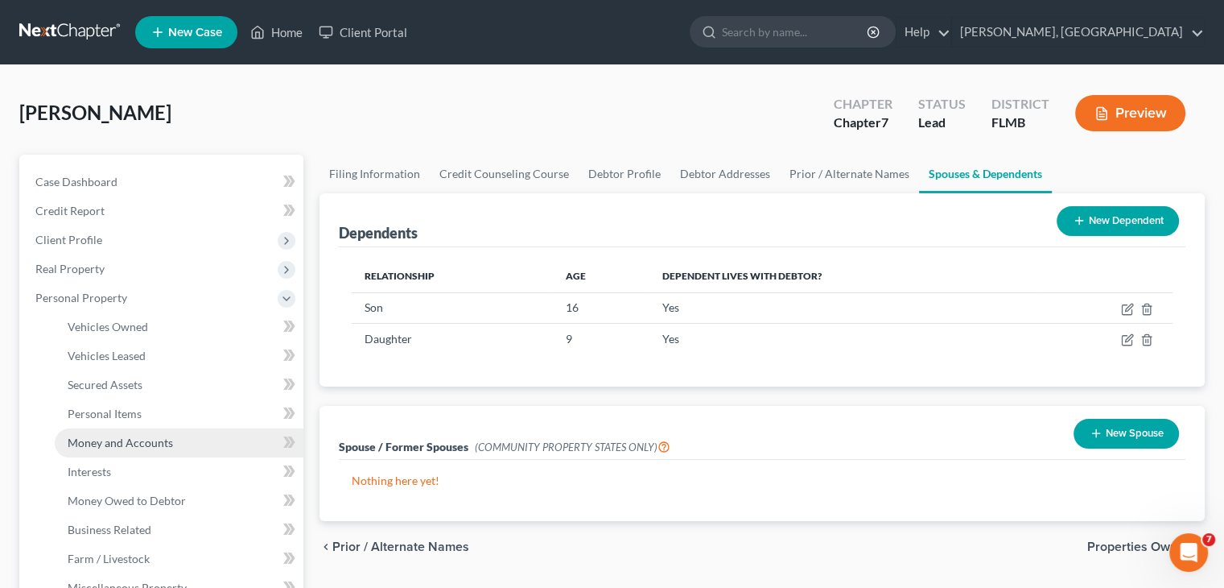
click at [167, 448] on link "Money and Accounts" at bounding box center [179, 442] width 249 height 29
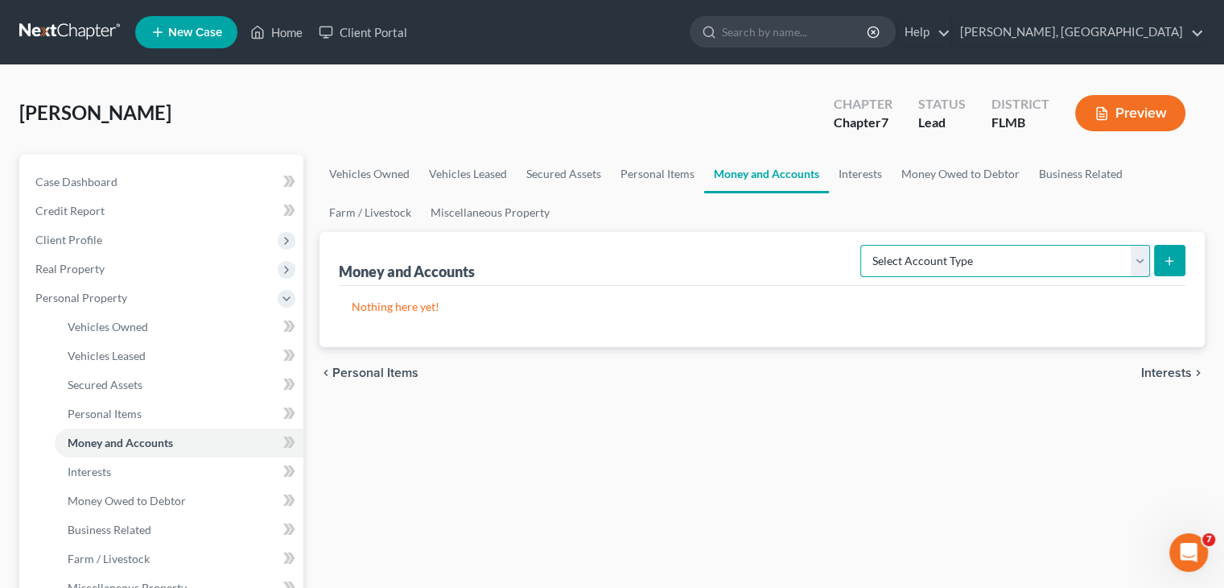
click at [1140, 265] on select "Select Account Type Brokerage Cash on Hand Certificates of Deposit Checking Acc…" at bounding box center [1005, 261] width 290 height 32
select select "checking"
click at [864, 245] on select "Select Account Type Brokerage Cash on Hand Certificates of Deposit Checking Acc…" at bounding box center [1005, 261] width 290 height 32
click at [1173, 266] on button "submit" at bounding box center [1169, 260] width 31 height 31
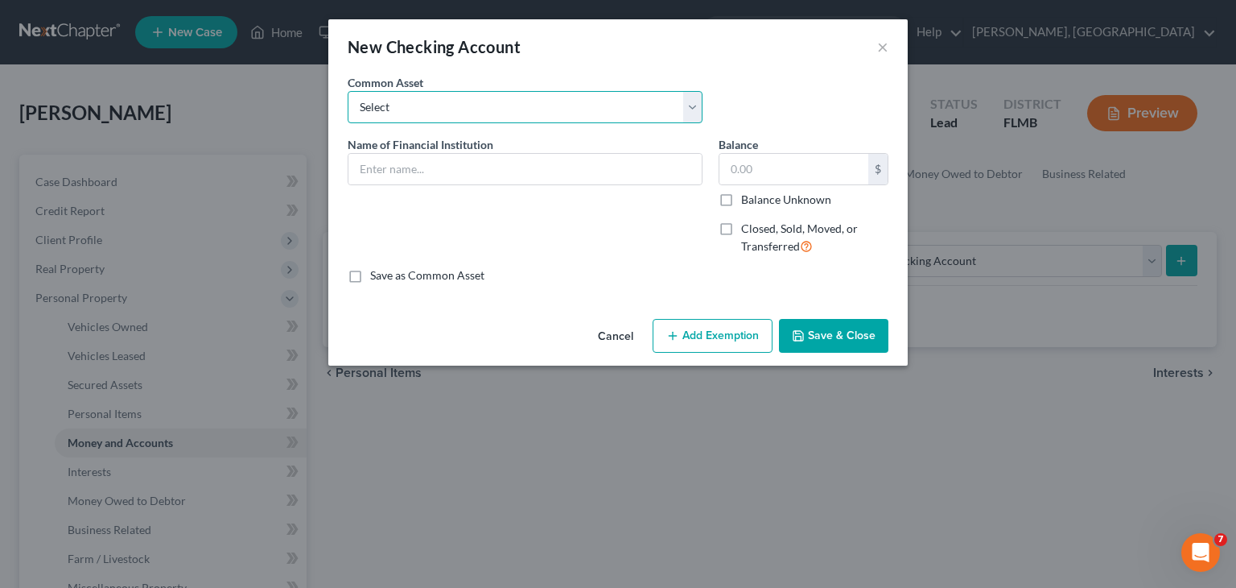
click at [687, 107] on select "Select [PERSON_NAME] Fargo [PERSON_NAME] Bank Suntrust Bank of America Launch C…" at bounding box center [525, 107] width 355 height 32
select select "0"
click at [348, 91] on select "Select [PERSON_NAME] Fargo [PERSON_NAME] Bank Suntrust Bank of America Launch C…" at bounding box center [525, 107] width 355 height 32
type input "[PERSON_NAME] Fargo"
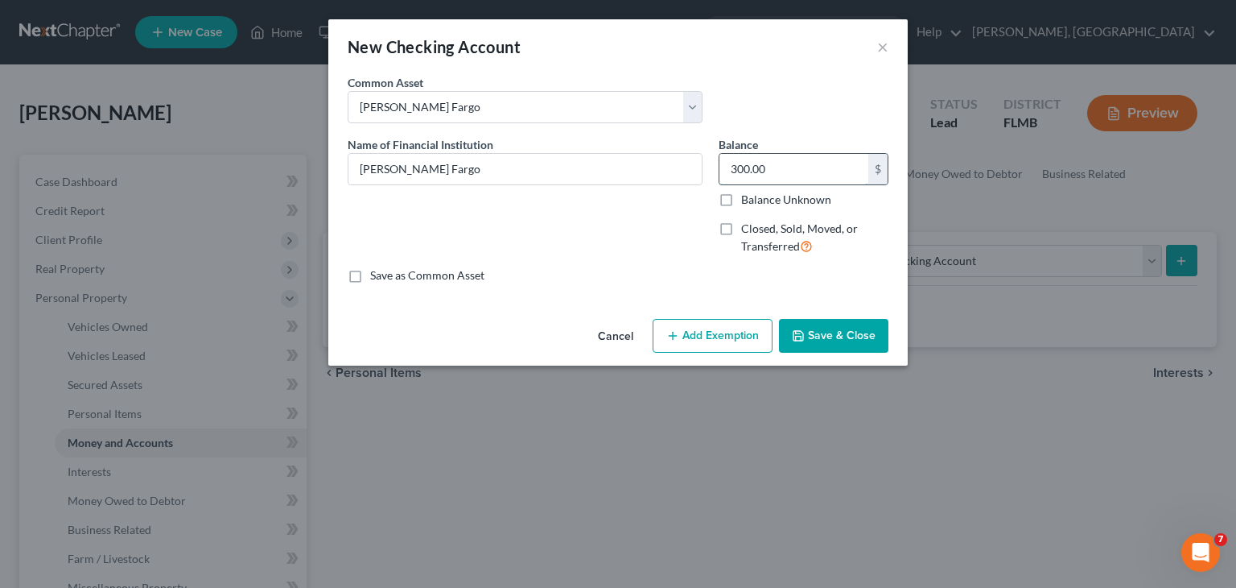
click at [838, 176] on input "300.00" at bounding box center [794, 169] width 149 height 31
type input "1.57"
click at [827, 337] on button "Save & Close" at bounding box center [833, 336] width 109 height 34
click at [827, 337] on div "Cancel Add Exemption Save & Close" at bounding box center [618, 338] width 580 height 53
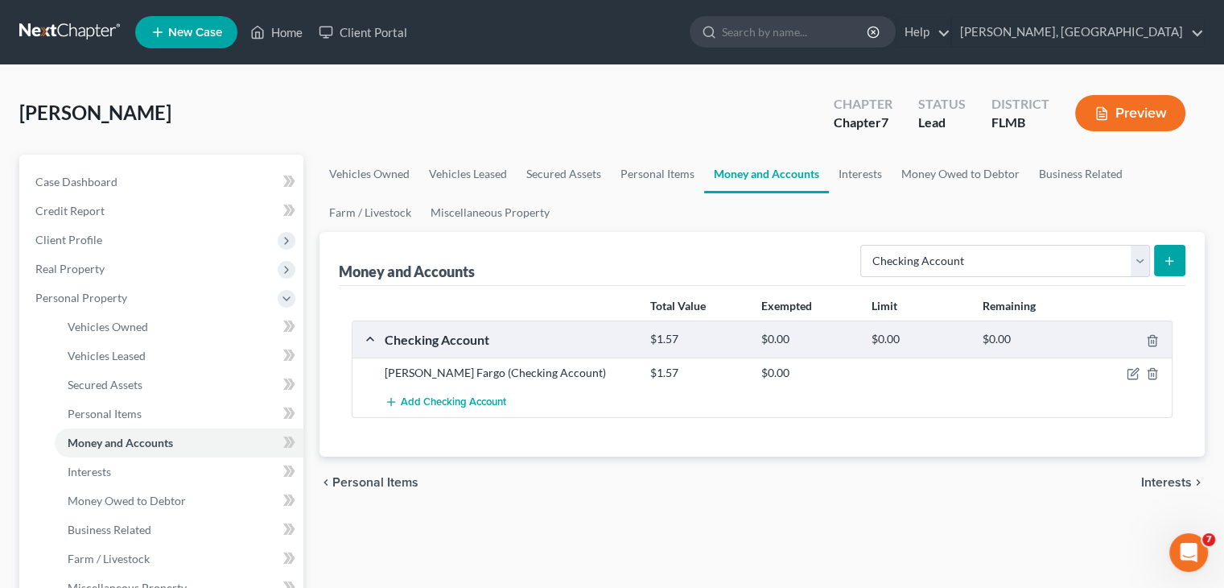
click at [625, 374] on div "[PERSON_NAME] Fargo (Checking Account)" at bounding box center [510, 373] width 266 height 16
click at [1133, 367] on icon "button" at bounding box center [1133, 373] width 13 height 13
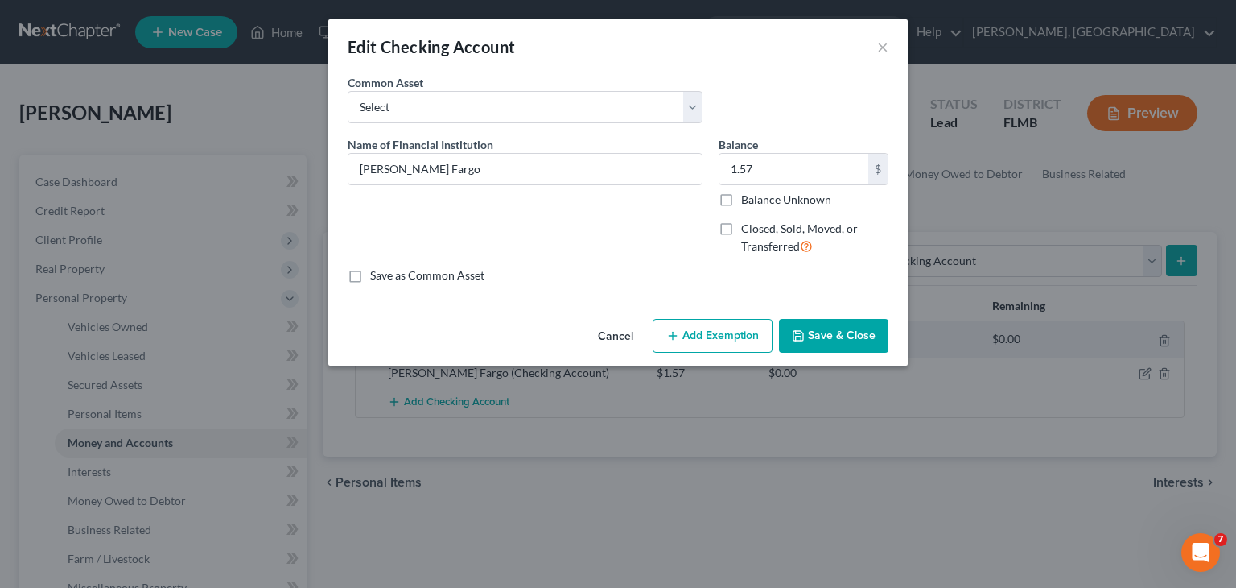
click at [734, 344] on button "Add Exemption" at bounding box center [713, 336] width 120 height 34
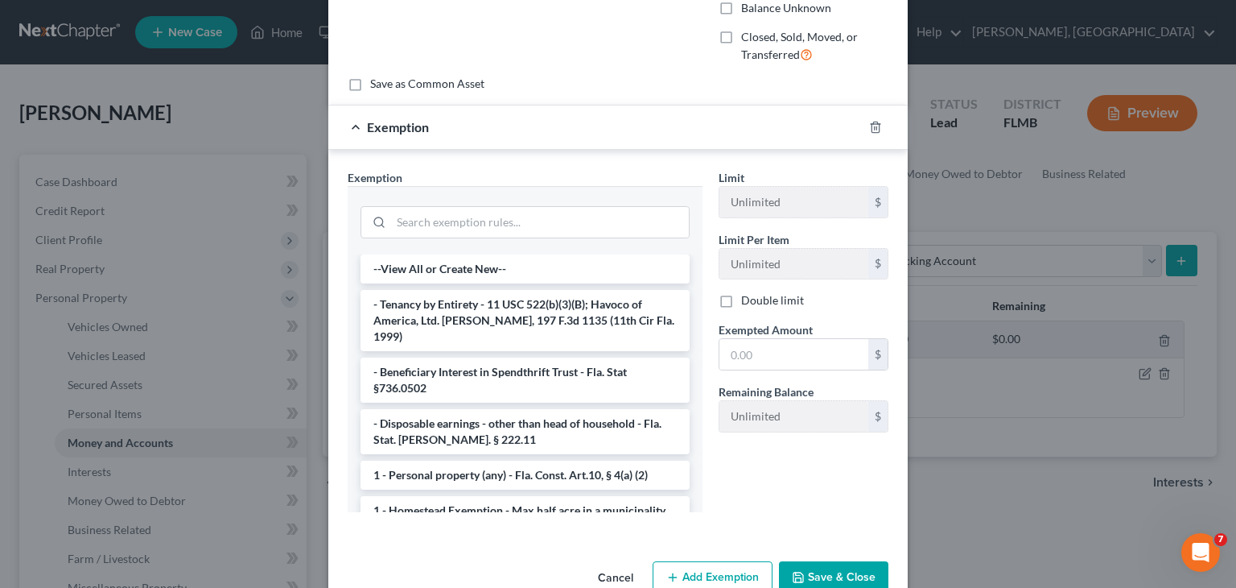
scroll to position [229, 0]
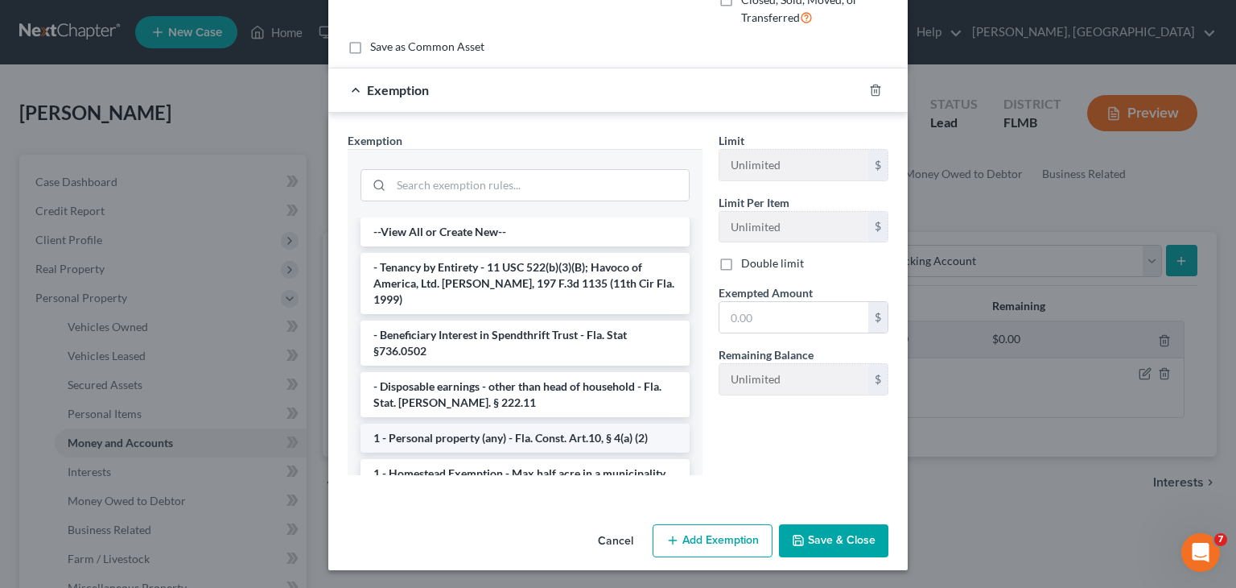
click at [625, 423] on li "1 - Personal property (any) - Fla. Const. Art.10, § 4(a) (2)" at bounding box center [525, 437] width 329 height 29
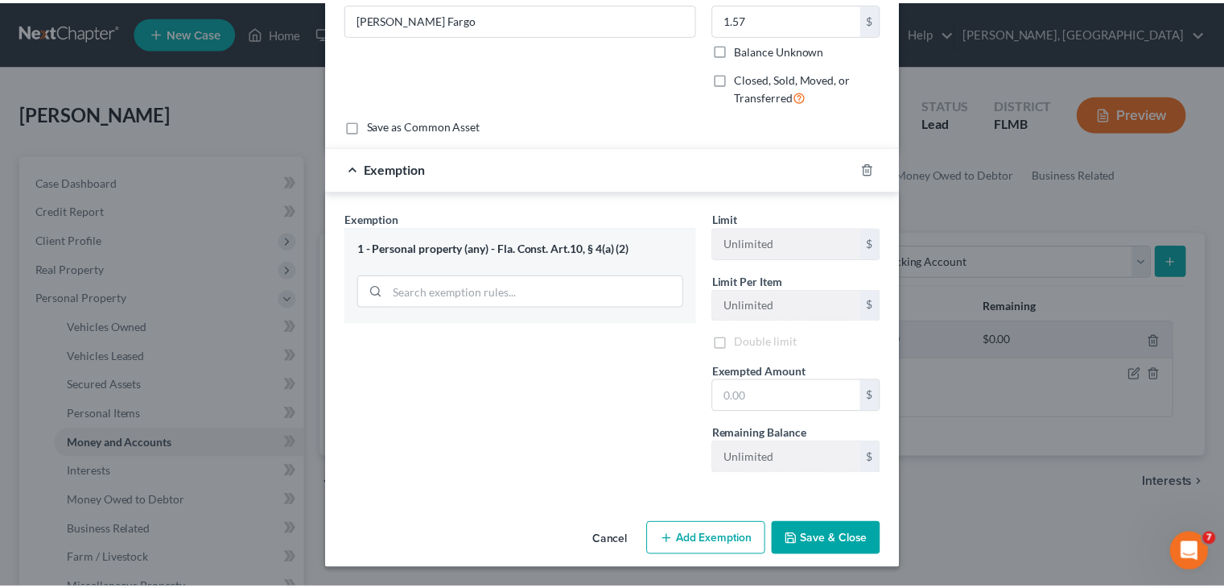
scroll to position [151, 0]
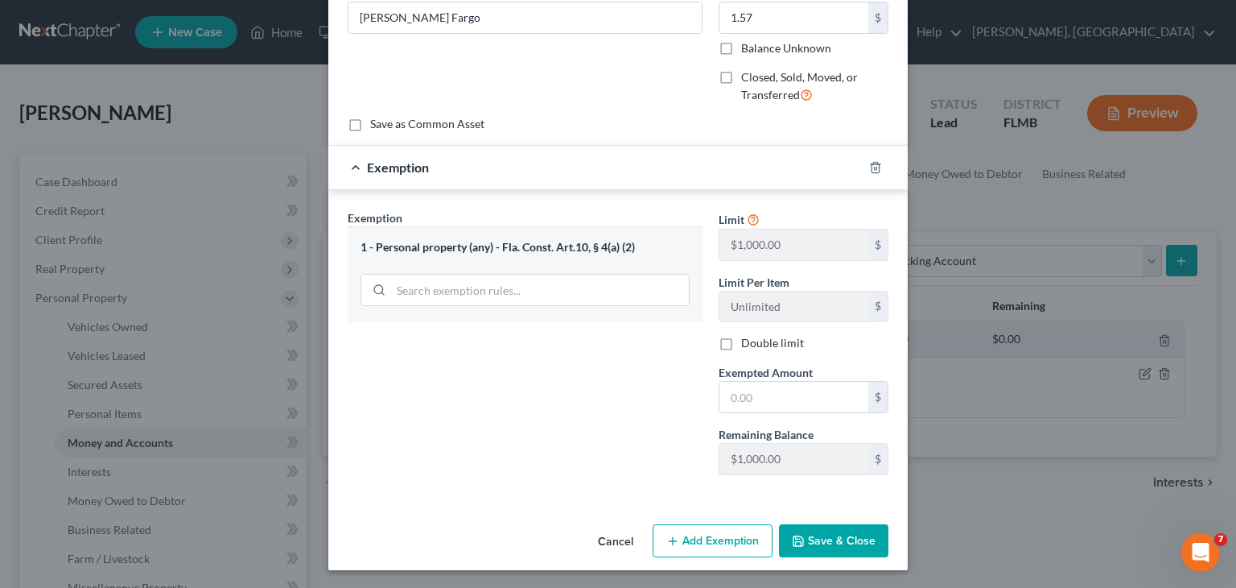
click at [823, 538] on button "Save & Close" at bounding box center [833, 541] width 109 height 34
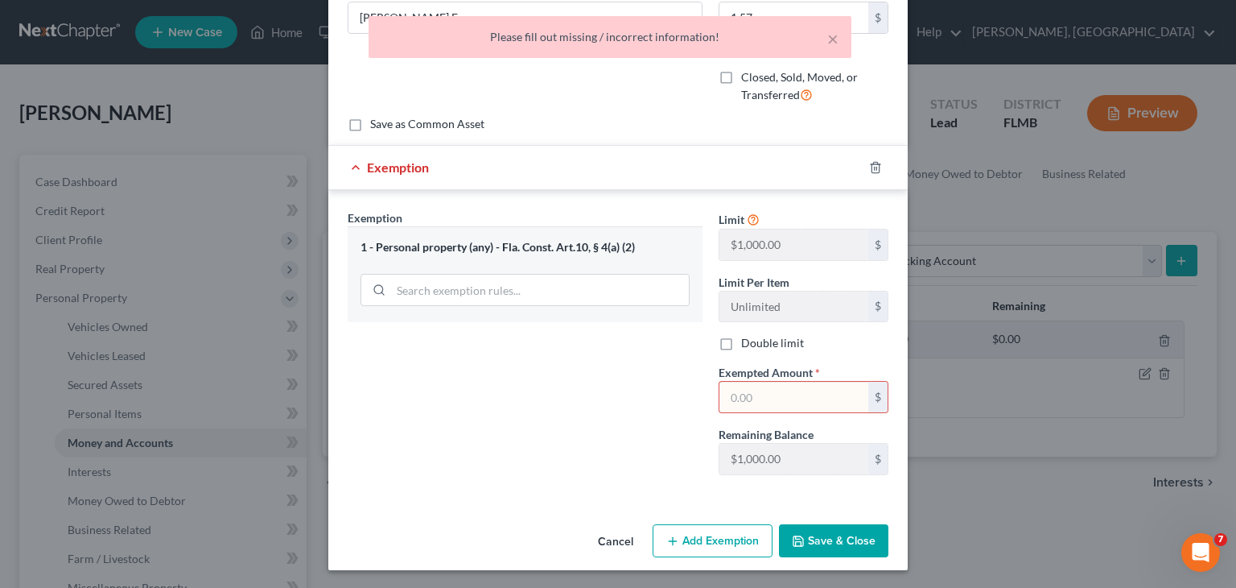
click at [763, 390] on input "text" at bounding box center [794, 397] width 149 height 31
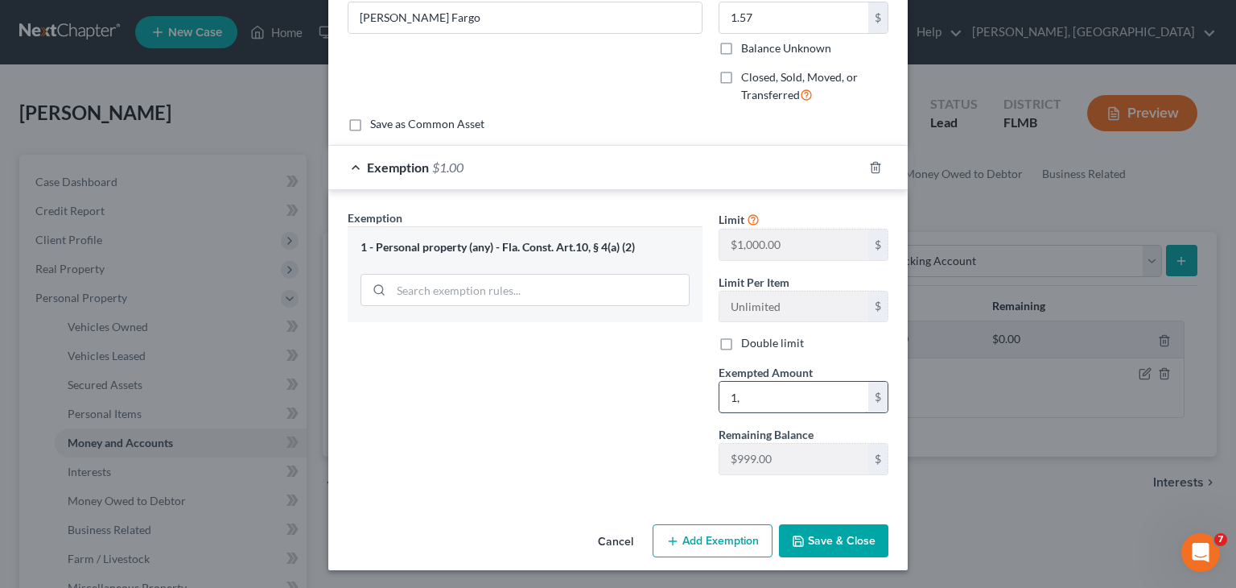
type input "1"
type input "0"
type input "1.57"
click at [818, 529] on button "Save & Close" at bounding box center [833, 541] width 109 height 34
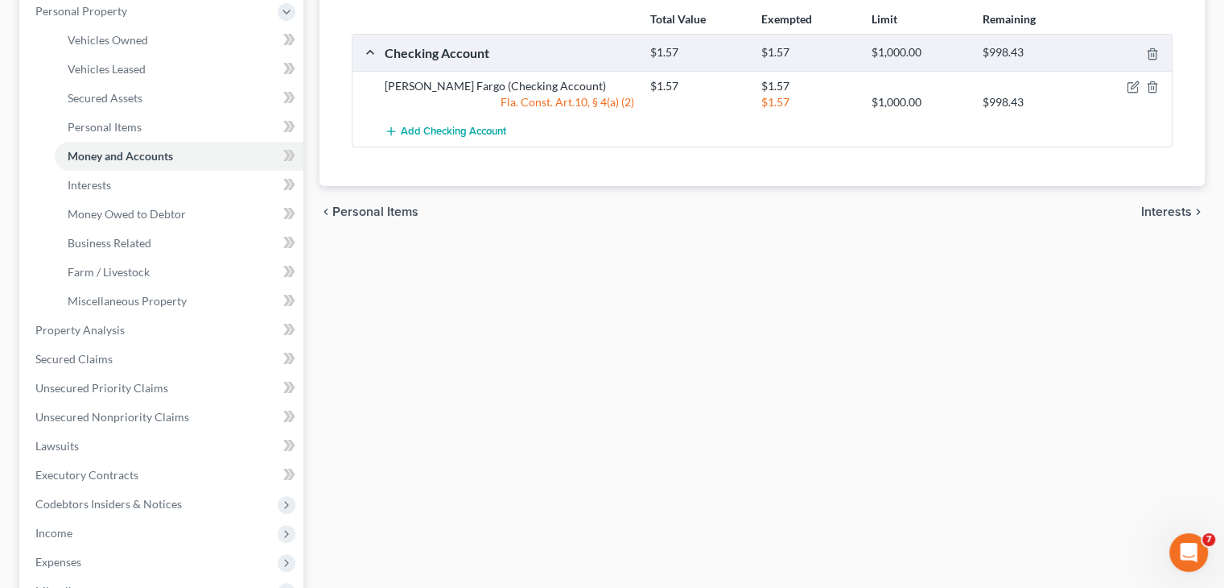
scroll to position [293, 0]
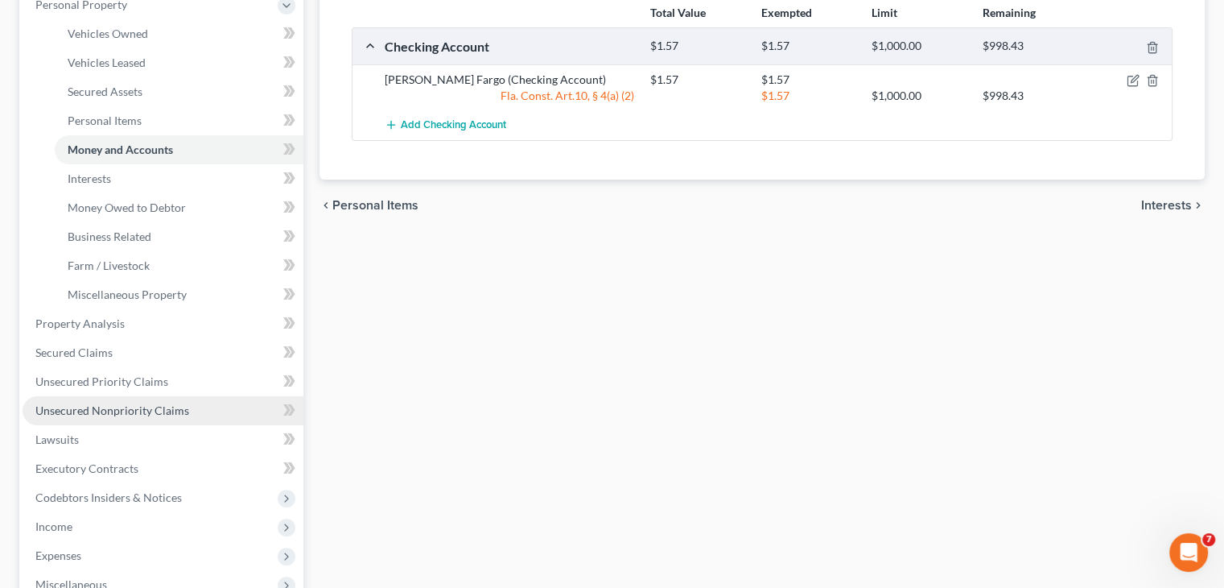
click at [160, 411] on span "Unsecured Nonpriority Claims" at bounding box center [112, 410] width 154 height 14
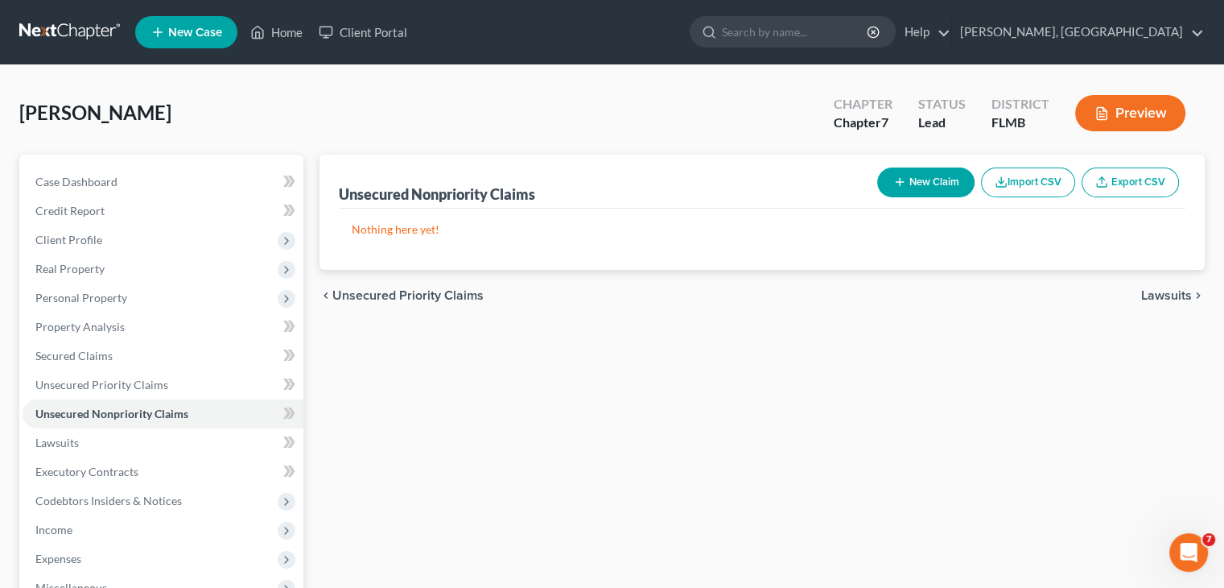
click at [927, 178] on button "New Claim" at bounding box center [925, 182] width 97 height 30
select select "0"
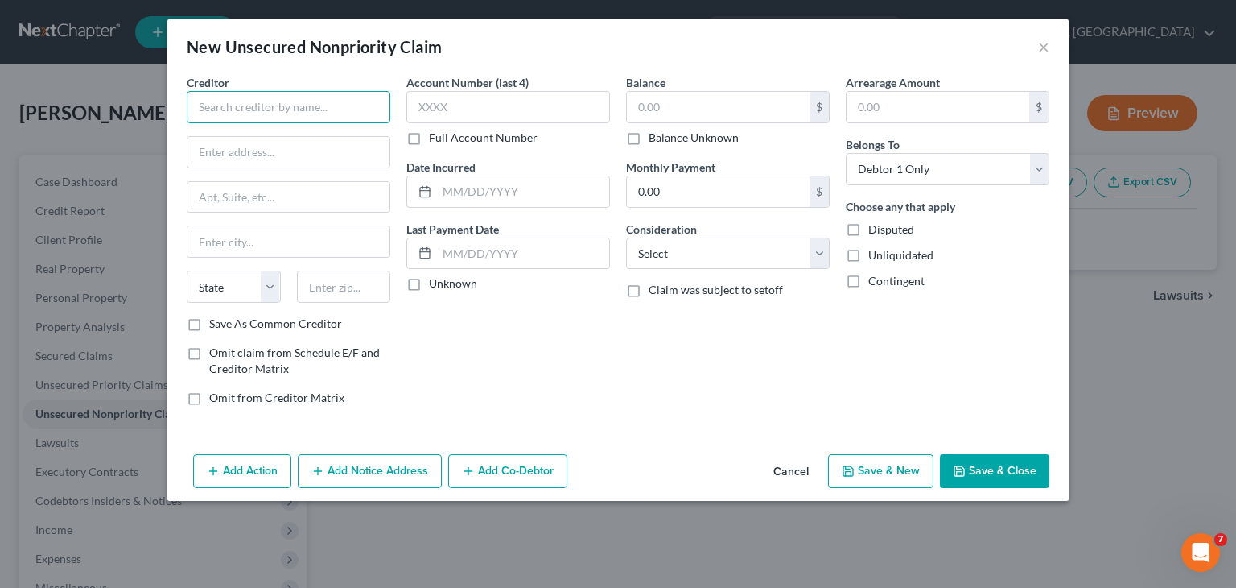
click at [340, 115] on input "text" at bounding box center [289, 107] width 204 height 32
click at [293, 158] on input "text" at bounding box center [289, 152] width 202 height 31
click at [352, 115] on input "Auto Club Insurance Company" at bounding box center [289, 107] width 204 height 32
type input "Auto Club Insurance Company of [US_STATE]"
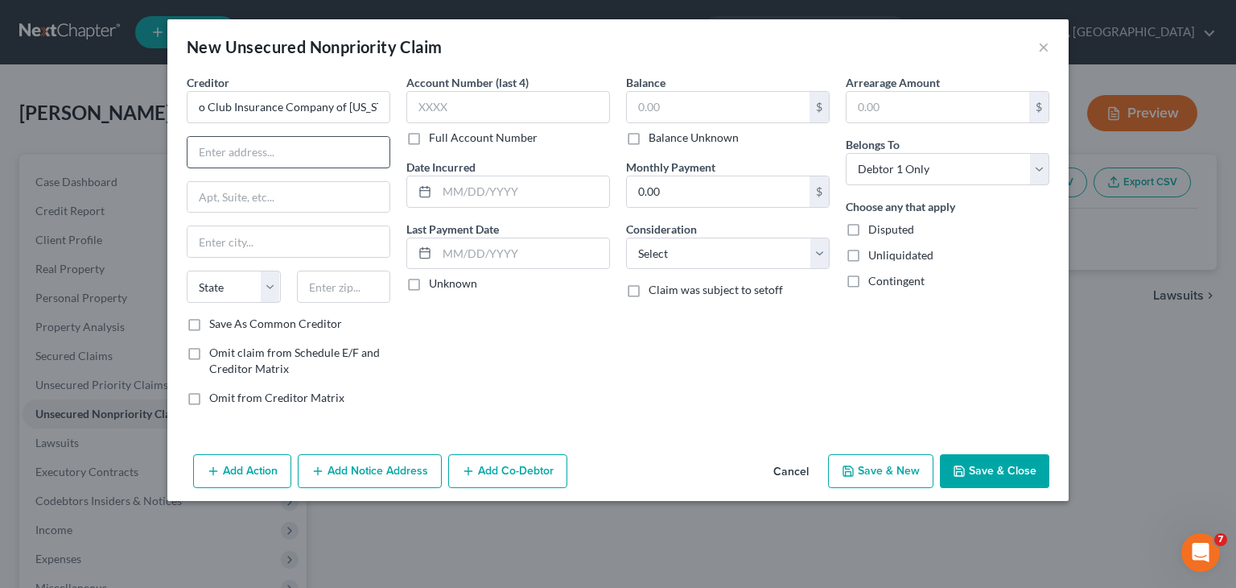
scroll to position [0, 0]
click at [296, 159] on input "text" at bounding box center [289, 152] width 202 height 31
type input "[STREET_ADDRESS][PERSON_NAME]"
click at [259, 192] on input "text" at bounding box center [289, 197] width 202 height 31
type input "Fl 4"
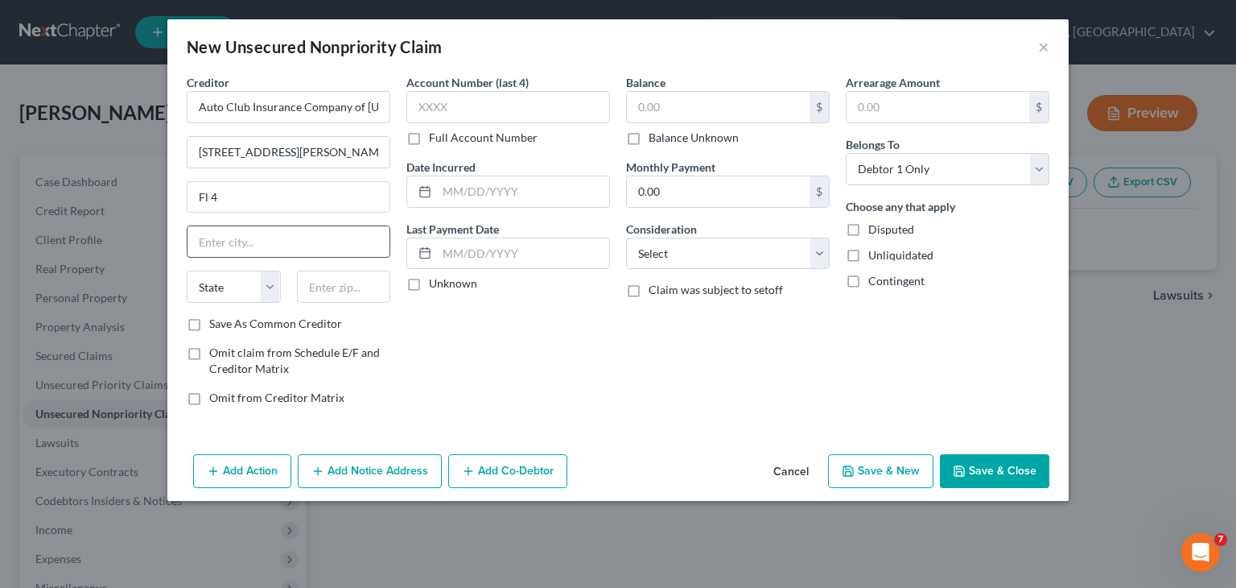
click at [241, 234] on input "text" at bounding box center [289, 241] width 202 height 31
type input "[GEOGRAPHIC_DATA]"
click at [267, 281] on select "State [US_STATE] AK AR AZ CA CO CT DE DC [GEOGRAPHIC_DATA] [GEOGRAPHIC_DATA] GU…" at bounding box center [234, 286] width 94 height 32
select select "9"
click at [187, 270] on select "State [US_STATE] AK AR AZ CA CO CT DE DC [GEOGRAPHIC_DATA] [GEOGRAPHIC_DATA] GU…" at bounding box center [234, 286] width 94 height 32
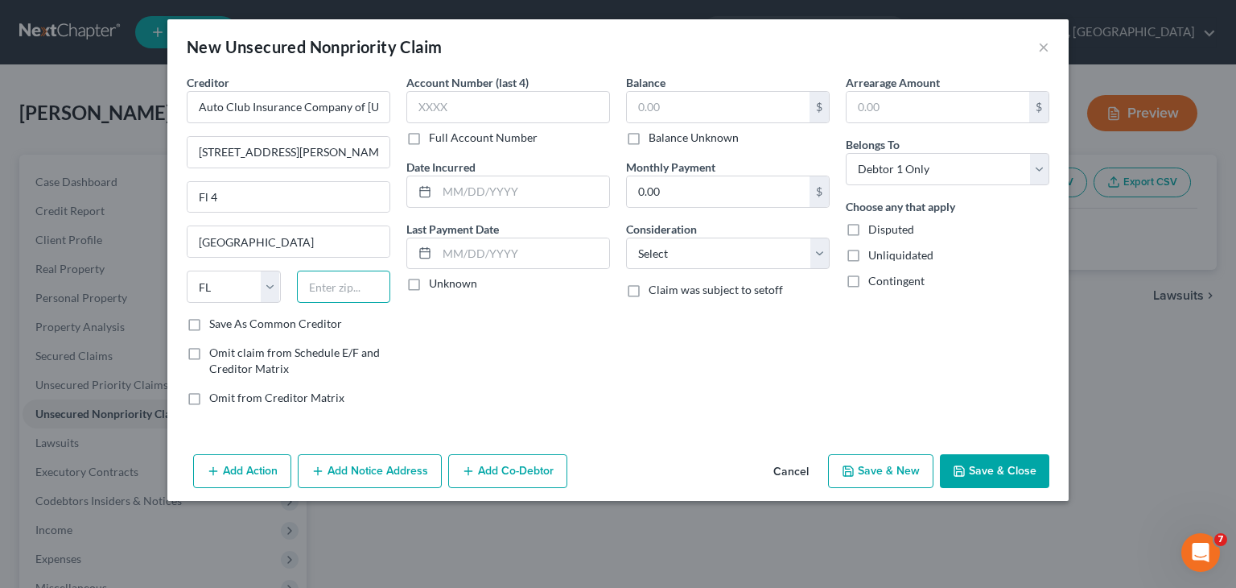
click at [349, 288] on input "text" at bounding box center [344, 286] width 94 height 32
type input "33634"
click at [494, 113] on input "text" at bounding box center [509, 107] width 204 height 32
click at [503, 188] on input "text" at bounding box center [523, 191] width 172 height 31
click at [682, 105] on input "text" at bounding box center [718, 107] width 183 height 31
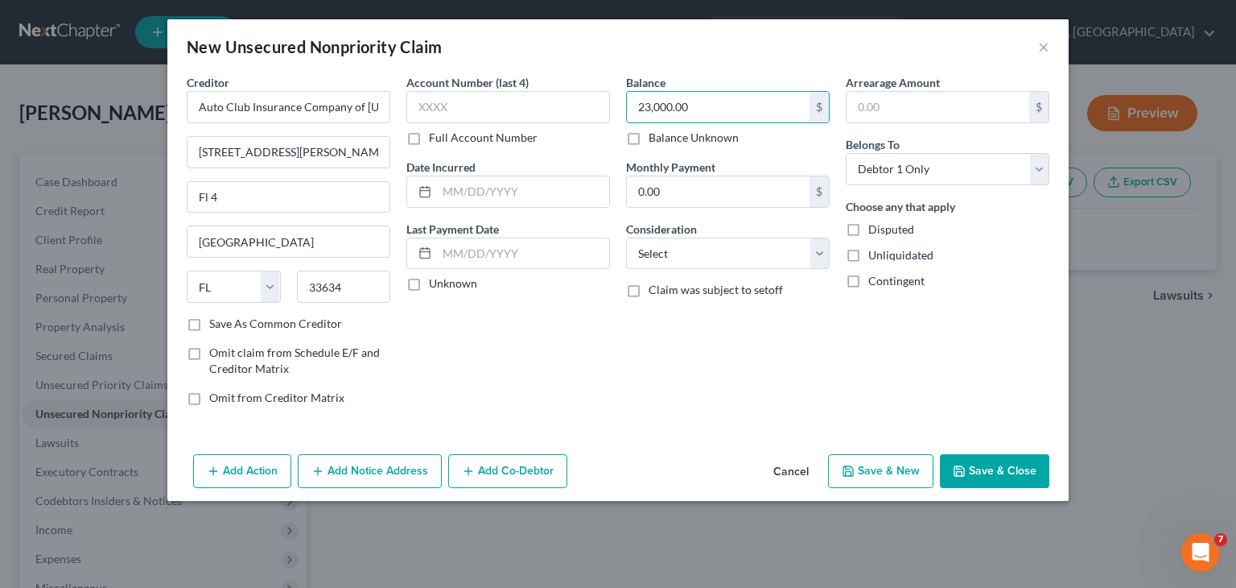
type input "23,000.00"
click at [899, 461] on button "Save & New" at bounding box center [880, 471] width 105 height 34
select select "0"
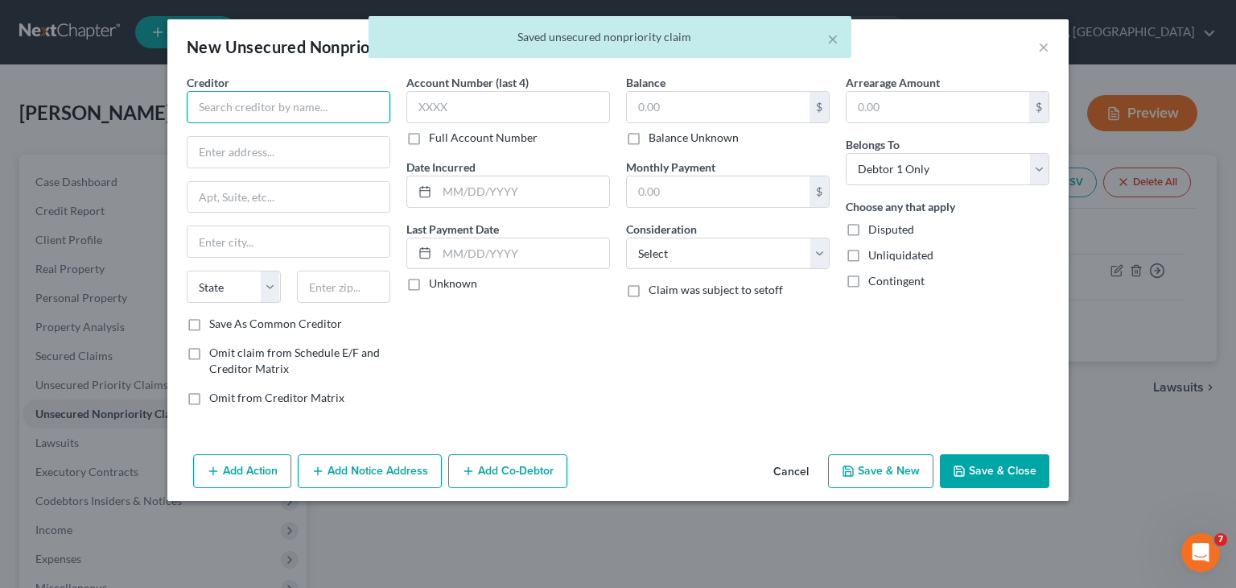
click at [322, 104] on input "text" at bounding box center [289, 107] width 204 height 32
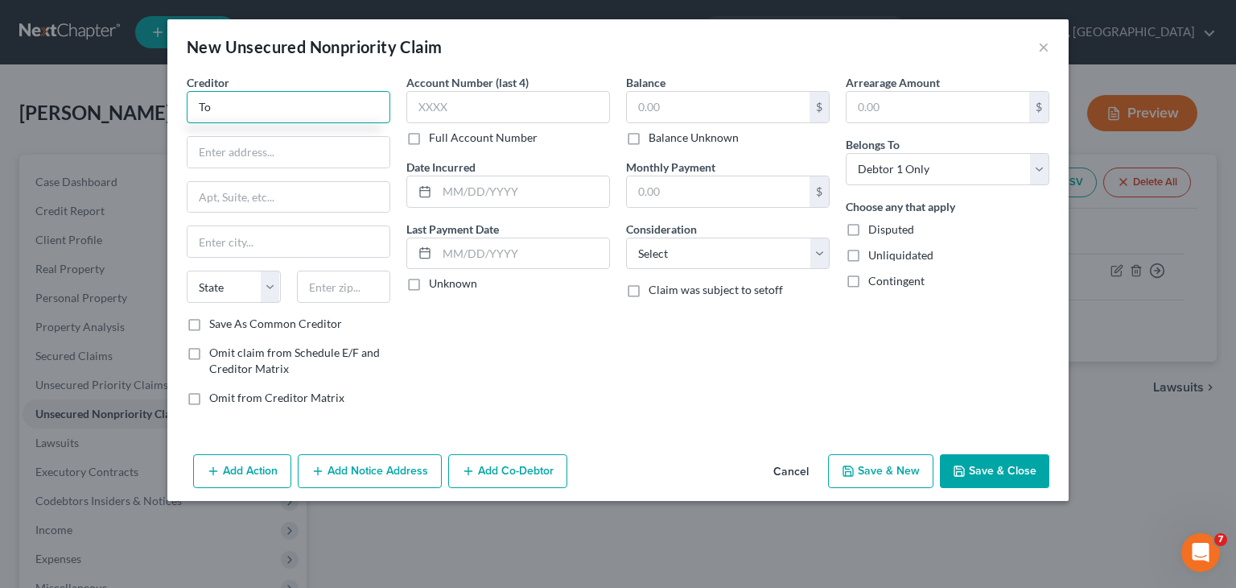
type input "T"
type input "[PERSON_NAME]"
click at [275, 159] on input "text" at bounding box center [289, 152] width 202 height 31
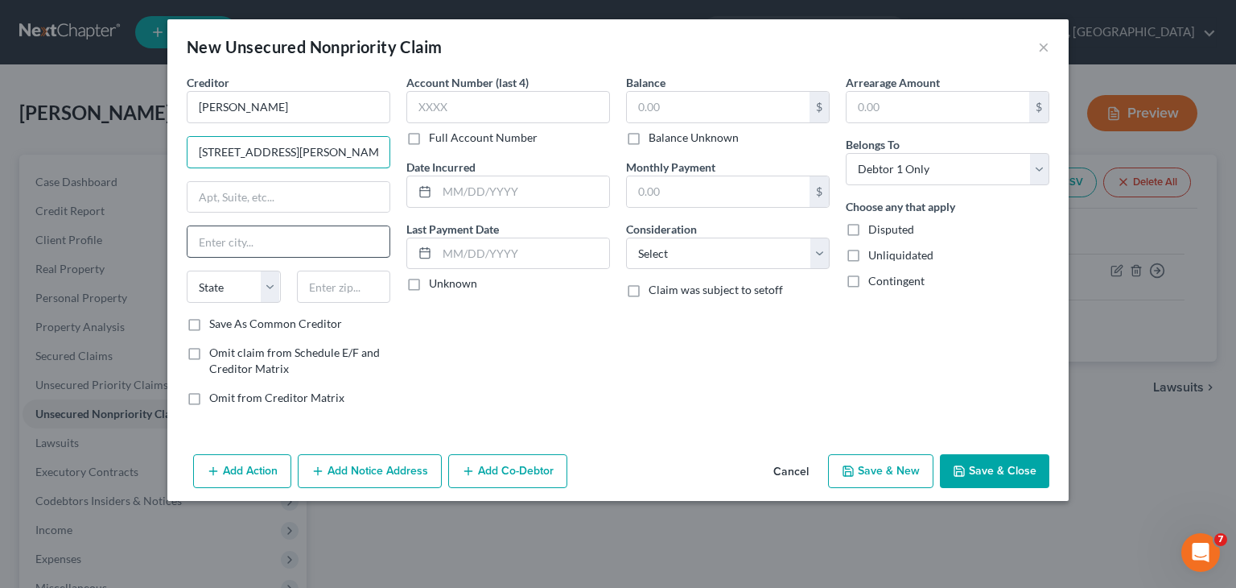
type input "[STREET_ADDRESS][PERSON_NAME]"
click at [264, 233] on input "text" at bounding box center [289, 241] width 202 height 31
click at [206, 246] on input "Rallahassee" at bounding box center [289, 241] width 202 height 31
type input "Tallahassee"
click at [263, 284] on select "State [US_STATE] AK AR AZ CA CO CT DE DC [GEOGRAPHIC_DATA] [GEOGRAPHIC_DATA] GU…" at bounding box center [234, 286] width 94 height 32
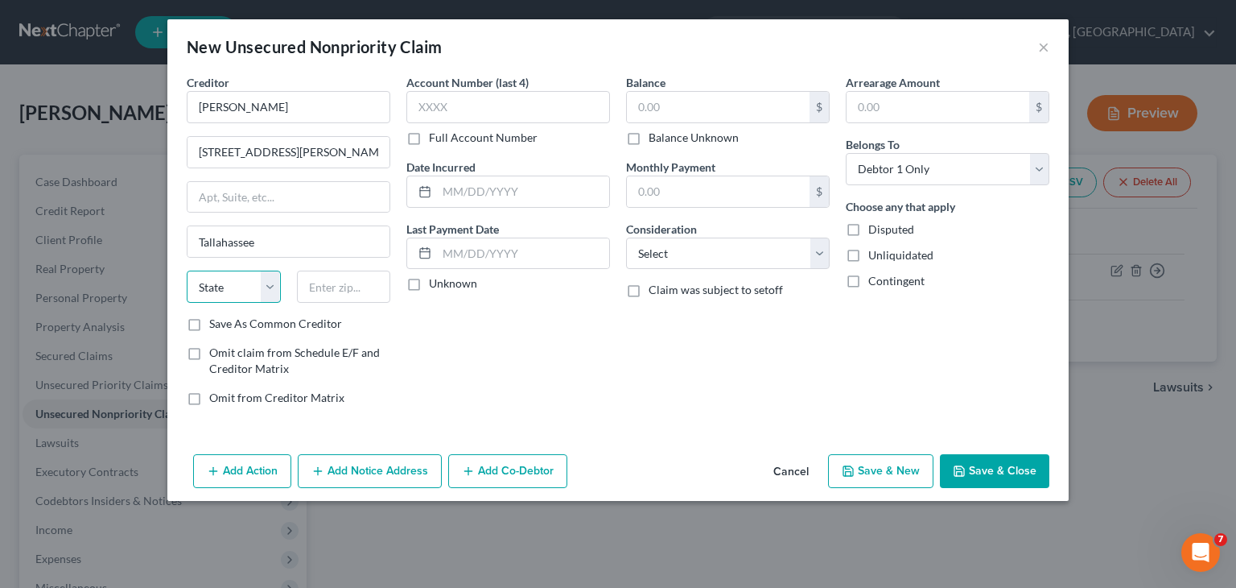
select select "9"
click at [187, 270] on select "State [US_STATE] AK AR AZ CA CO CT DE DC [GEOGRAPHIC_DATA] [GEOGRAPHIC_DATA] GU…" at bounding box center [234, 286] width 94 height 32
click at [365, 280] on input "text" at bounding box center [344, 286] width 94 height 32
type input "32311"
click at [571, 331] on div "Account Number (last 4) Full Account Number Date Incurred Last Payment Date Unk…" at bounding box center [508, 246] width 220 height 345
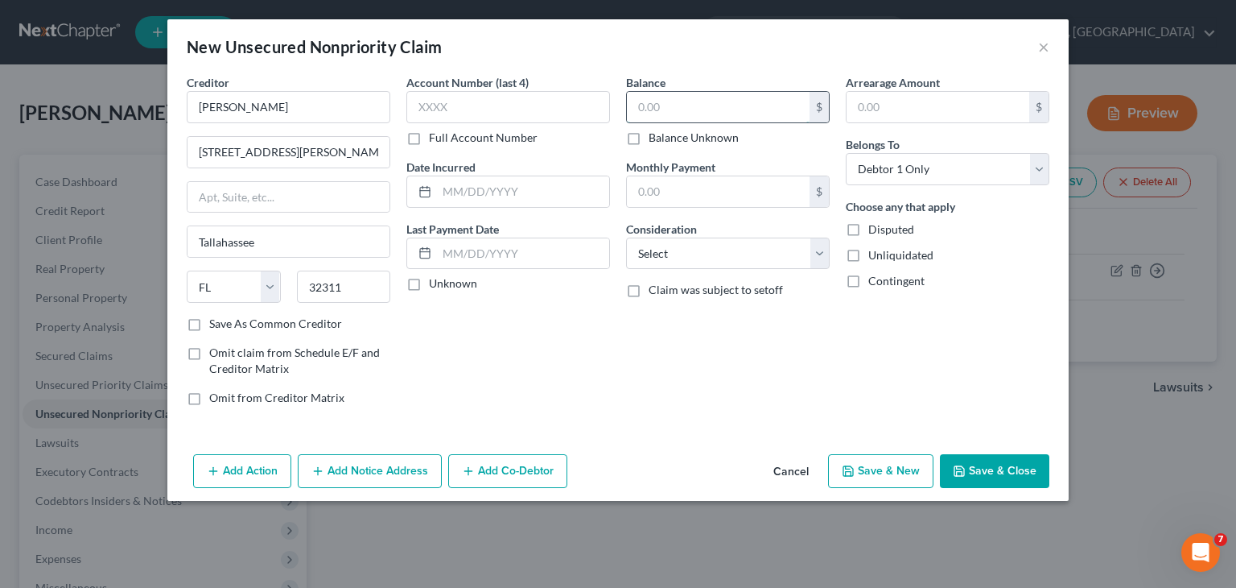
click at [667, 113] on input "text" at bounding box center [718, 107] width 183 height 31
type input "23,000.00"
click at [814, 256] on select "Select Cable / Satellite Services Collection Agency Credit Card Debt Debt Couns…" at bounding box center [728, 253] width 204 height 32
select select "14"
click at [626, 237] on select "Select Cable / Satellite Services Collection Agency Credit Card Debt Debt Couns…" at bounding box center [728, 253] width 204 height 32
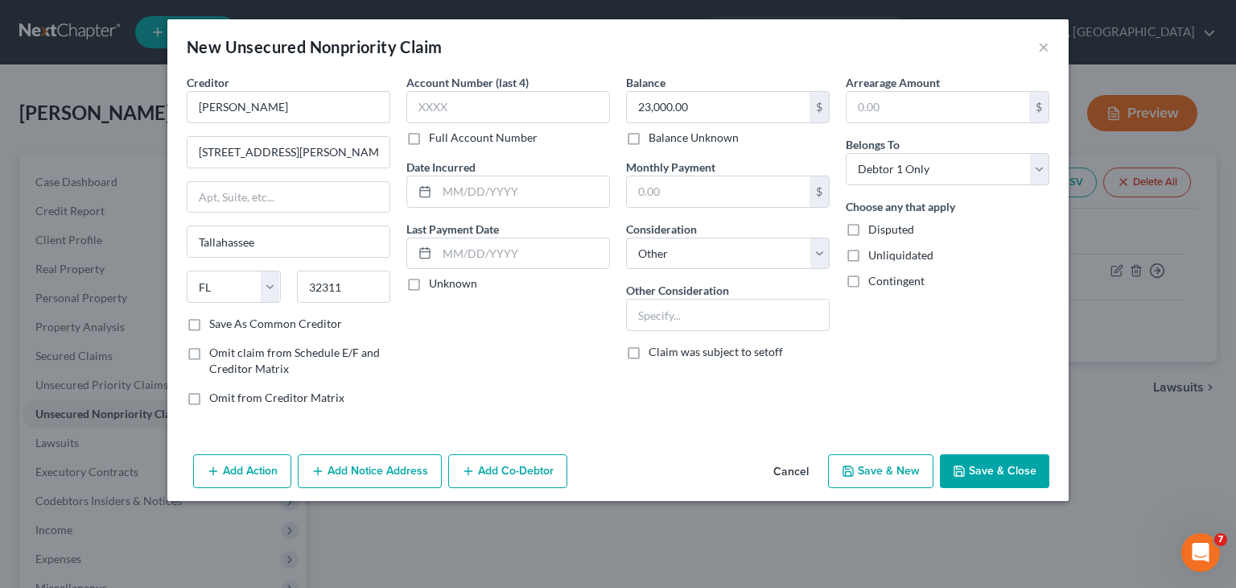
click at [998, 477] on button "Save & Close" at bounding box center [994, 471] width 109 height 34
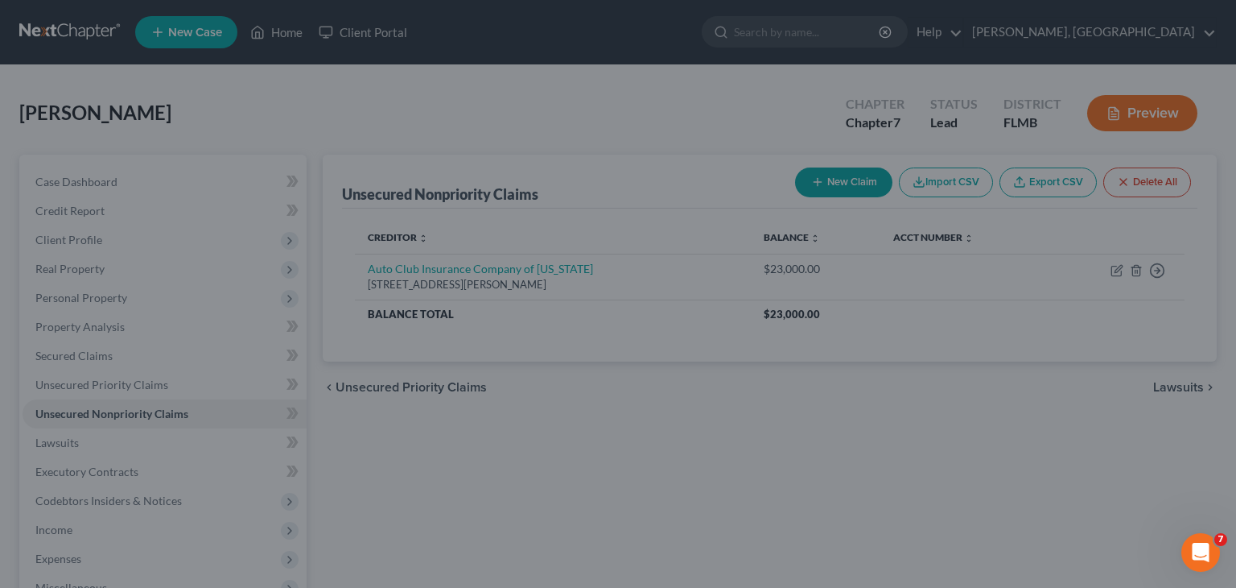
type input "0.00"
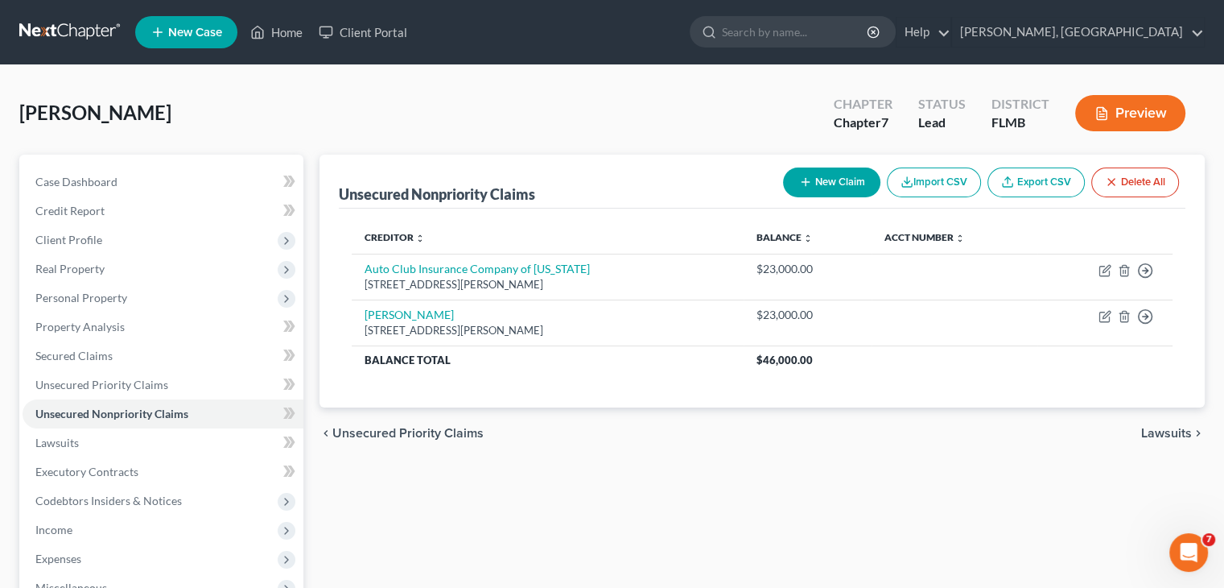
click at [820, 195] on button "New Claim" at bounding box center [831, 182] width 97 height 30
select select "0"
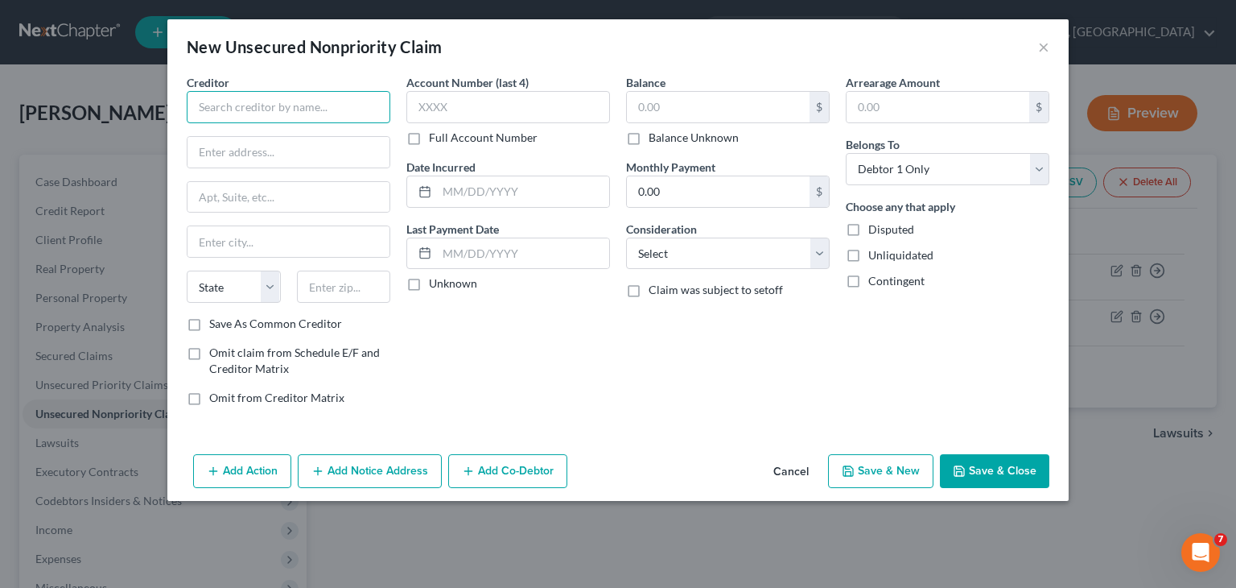
click at [328, 103] on input "text" at bounding box center [289, 107] width 204 height 32
type input "[PERSON_NAME]-Buscemie, Esq."
click at [321, 138] on input "text" at bounding box center [289, 152] width 202 height 31
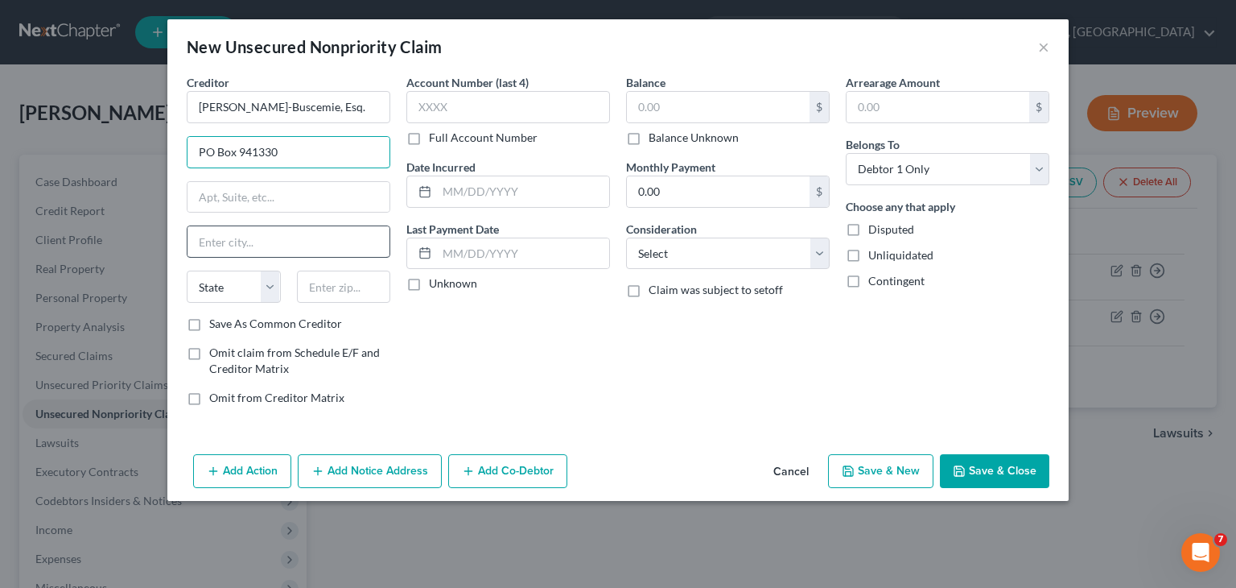
type input "PO Box 941330"
click at [248, 230] on input "text" at bounding box center [289, 241] width 202 height 31
type input "[GEOGRAPHIC_DATA]"
click at [271, 294] on select "State [US_STATE] AK AR AZ CA CO CT DE DC [GEOGRAPHIC_DATA] [GEOGRAPHIC_DATA] GU…" at bounding box center [234, 286] width 94 height 32
select select "9"
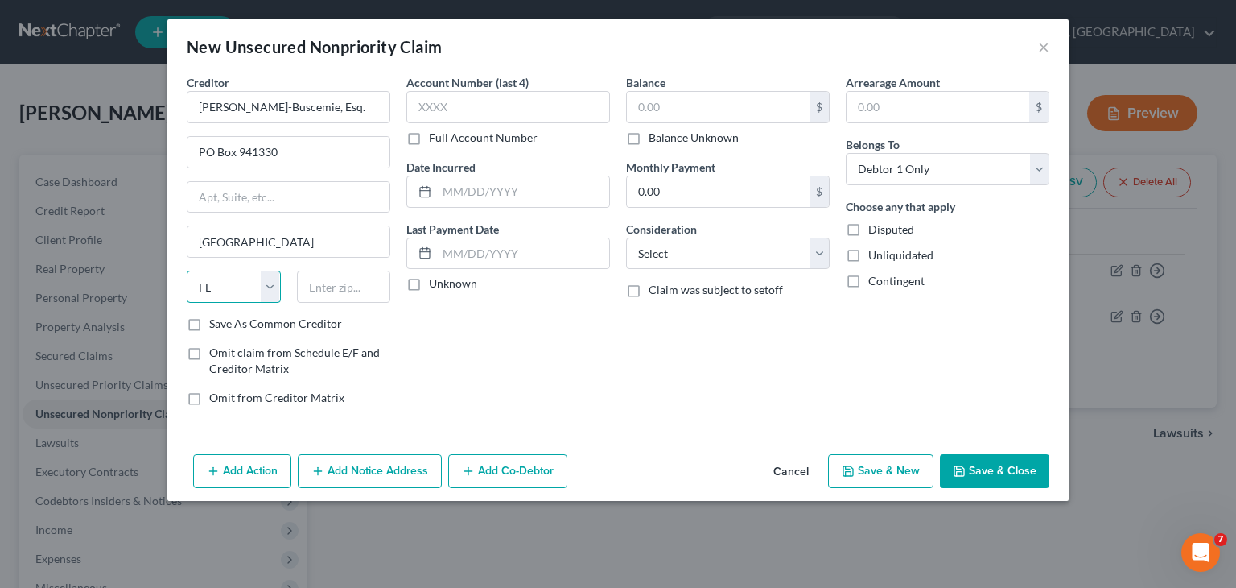
click at [187, 270] on select "State [US_STATE] AK AR AZ CA CO CT DE DC [GEOGRAPHIC_DATA] [GEOGRAPHIC_DATA] GU…" at bounding box center [234, 286] width 94 height 32
click at [346, 292] on input "text" at bounding box center [344, 286] width 94 height 32
type input "33194"
click at [538, 354] on div "Account Number (last 4) Full Account Number Date Incurred Last Payment Date Unk…" at bounding box center [508, 246] width 220 height 345
click at [675, 113] on input "text" at bounding box center [718, 107] width 183 height 31
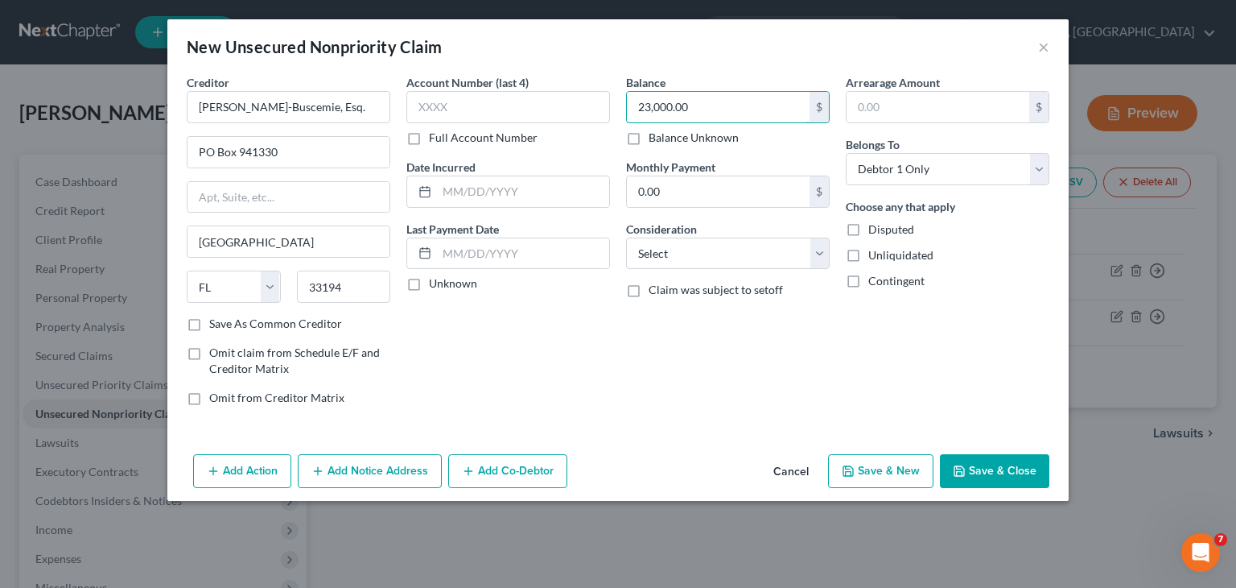
type input "23,000.00"
click at [988, 462] on button "Save & Close" at bounding box center [994, 471] width 109 height 34
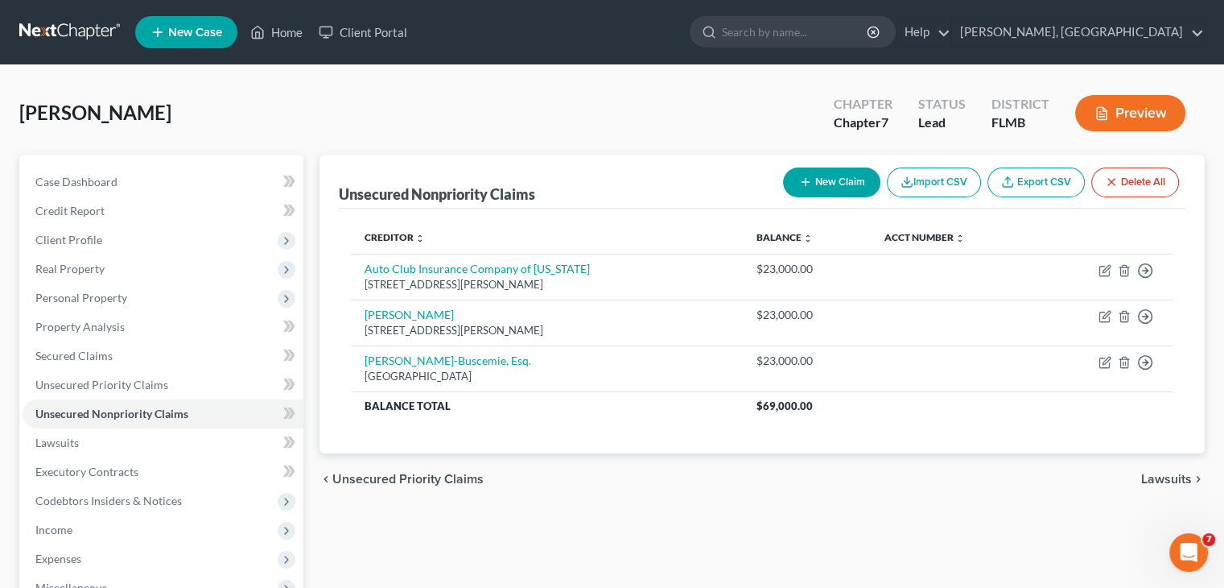
click at [855, 174] on button "New Claim" at bounding box center [831, 182] width 97 height 30
select select "0"
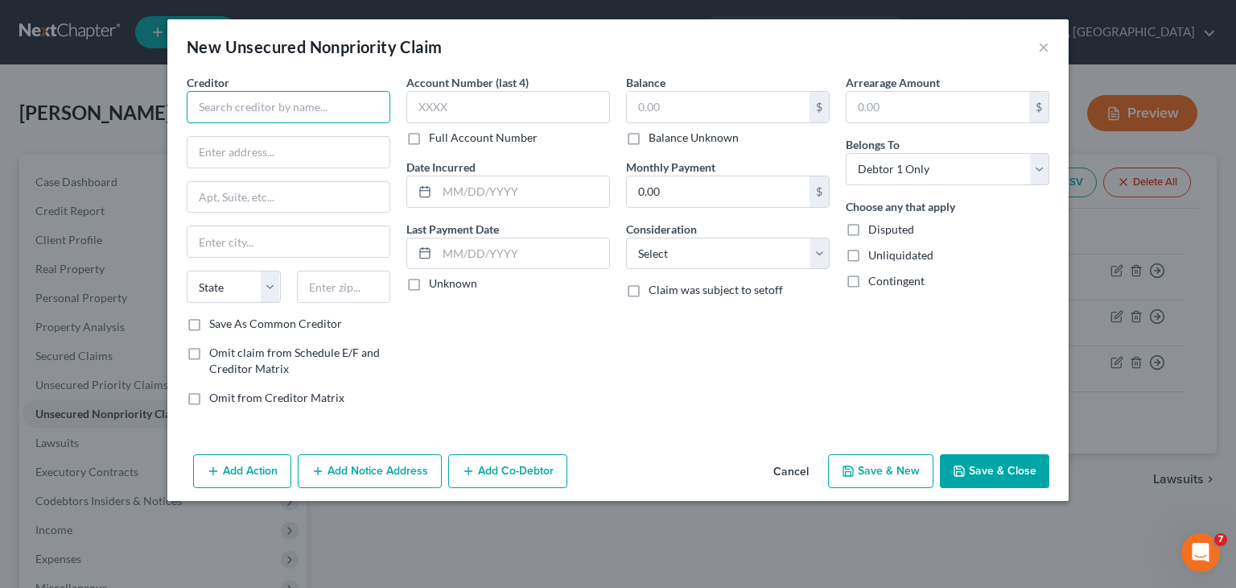
click at [291, 110] on input "text" at bounding box center [289, 107] width 204 height 32
click at [268, 164] on input "text" at bounding box center [289, 152] width 202 height 31
click at [295, 102] on input "Verizon Wireless" at bounding box center [289, 107] width 204 height 32
type input "Verizon Wireless/Cellco Partnrership"
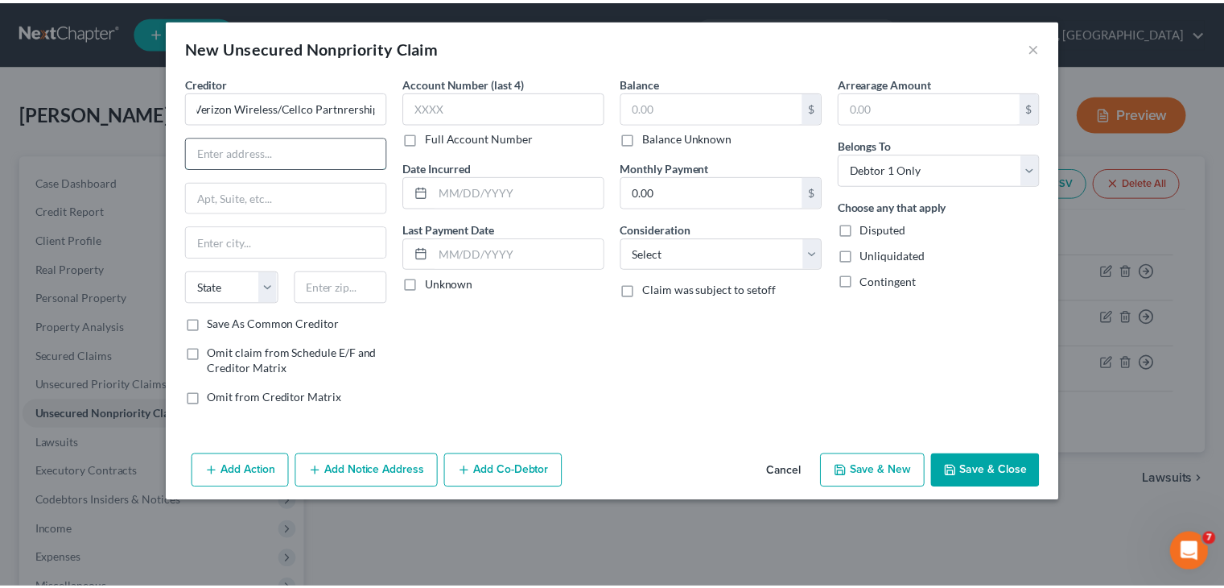
scroll to position [0, 0]
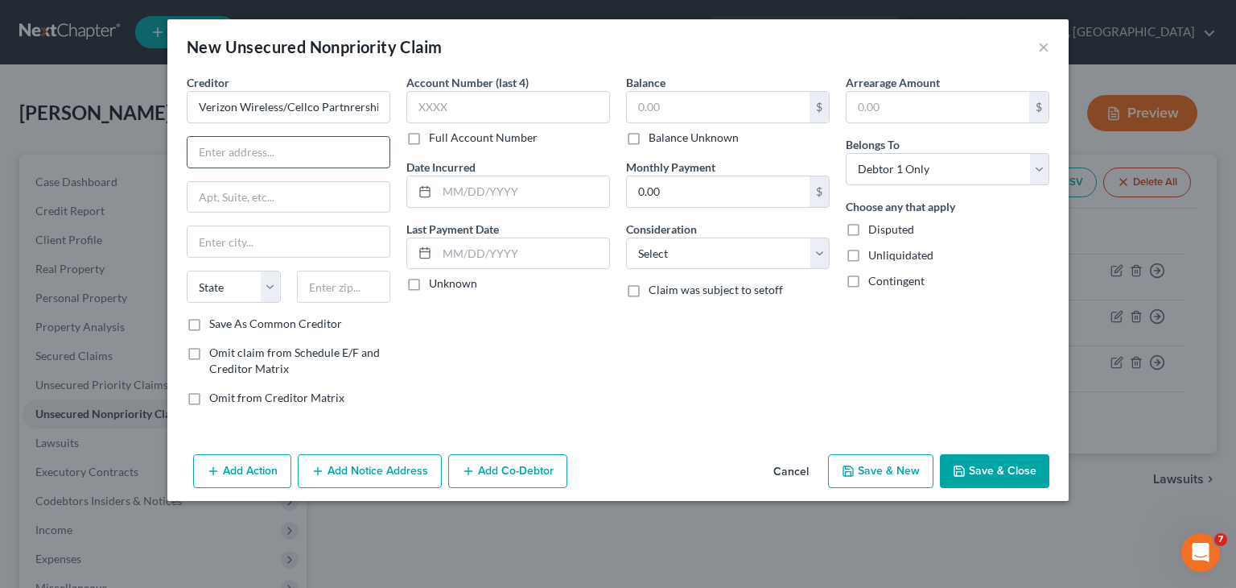
click at [299, 153] on input "text" at bounding box center [289, 152] width 202 height 31
type input "[STREET_ADDRESS]"
click at [250, 231] on input "text" at bounding box center [289, 241] width 202 height 31
type input "[GEOGRAPHIC_DATA]"
click at [262, 292] on select "State [US_STATE] AK AR AZ CA CO CT DE DC [GEOGRAPHIC_DATA] [GEOGRAPHIC_DATA] GU…" at bounding box center [234, 286] width 94 height 32
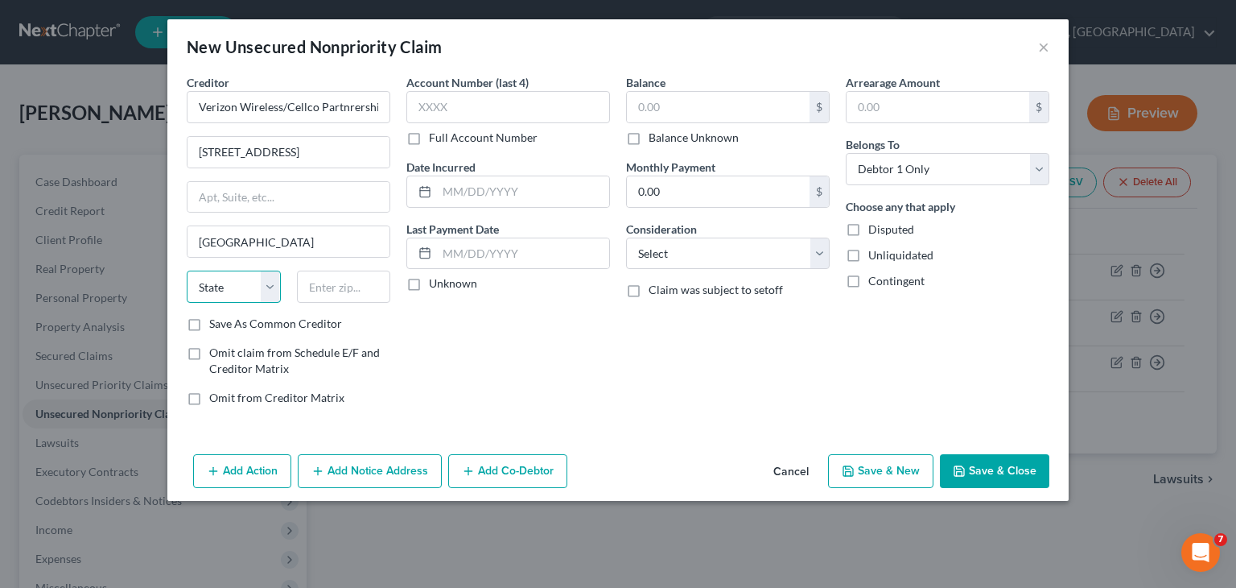
select select "33"
click at [187, 270] on select "State [US_STATE] AK AR AZ CA CO CT DE DC [GEOGRAPHIC_DATA] [GEOGRAPHIC_DATA] GU…" at bounding box center [234, 286] width 94 height 32
click at [341, 291] on input "text" at bounding box center [344, 286] width 94 height 32
type input "07920"
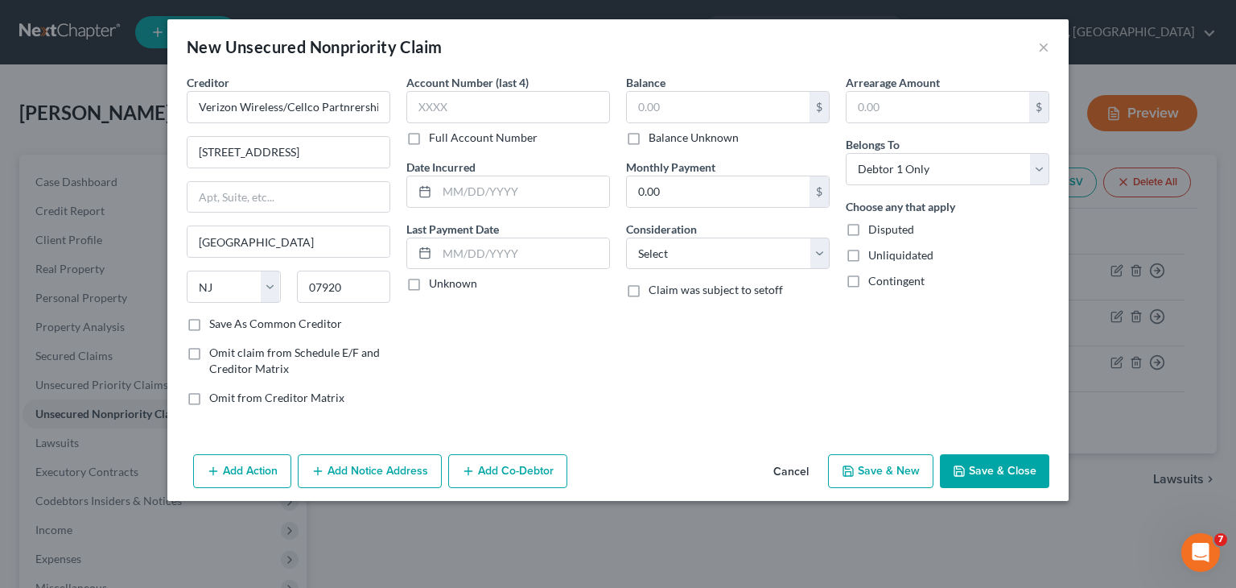
click at [452, 380] on div "Account Number (last 4) Full Account Number Date Incurred Last Payment Date Unk…" at bounding box center [508, 246] width 220 height 345
click at [687, 122] on div "$" at bounding box center [728, 107] width 204 height 32
click at [684, 113] on input "text" at bounding box center [718, 107] width 183 height 31
type input "562.19"
click at [825, 266] on select "Select Cable / Satellite Services Collection Agency Credit Card Debt Debt Couns…" at bounding box center [728, 253] width 204 height 32
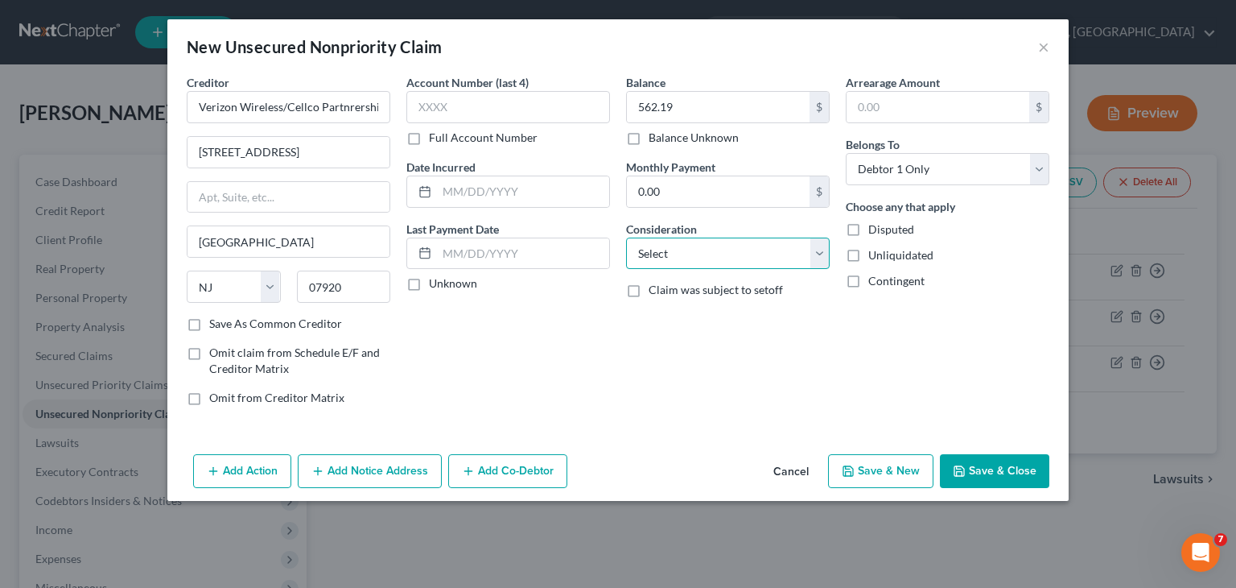
select select "19"
click at [626, 237] on select "Select Cable / Satellite Services Collection Agency Credit Card Debt Debt Couns…" at bounding box center [728, 253] width 204 height 32
click at [988, 473] on button "Save & Close" at bounding box center [994, 471] width 109 height 34
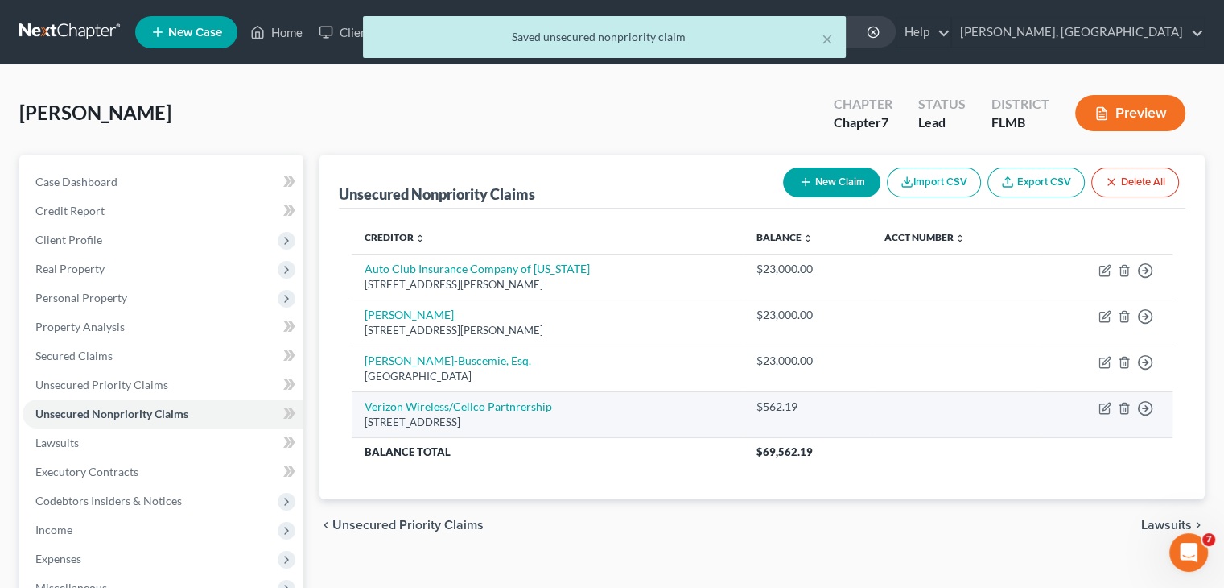
click at [918, 409] on td at bounding box center [955, 414] width 166 height 46
click at [1105, 403] on icon "button" at bounding box center [1106, 405] width 7 height 7
select select "33"
select select "19"
select select "0"
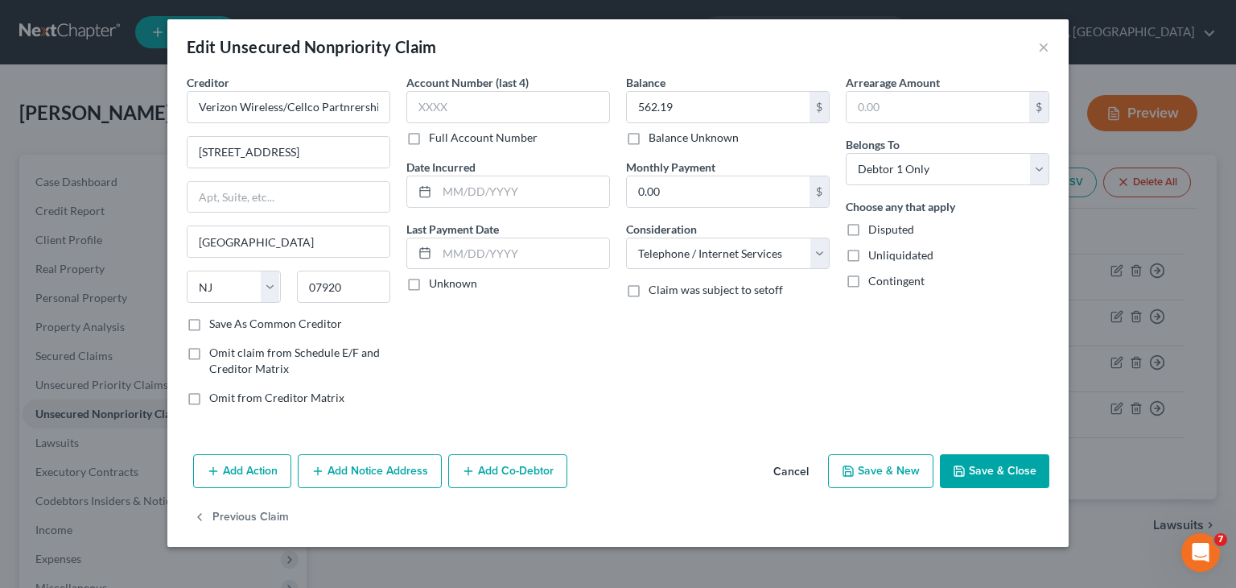
click at [891, 464] on button "Save & New" at bounding box center [880, 471] width 105 height 34
select select "0"
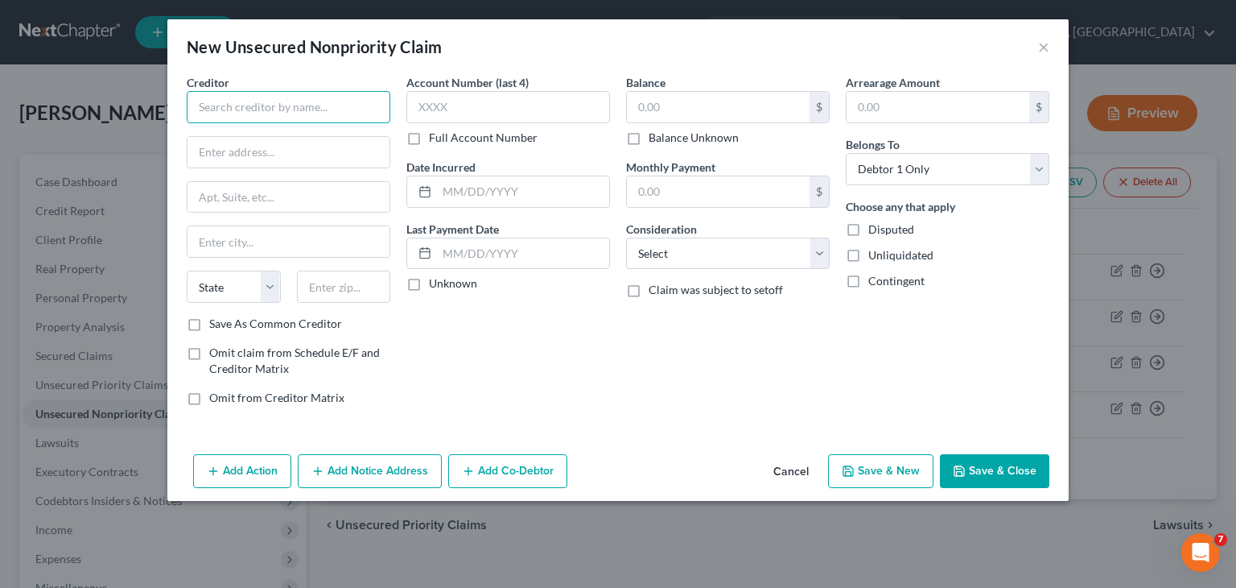
click at [336, 110] on input "text" at bounding box center [289, 107] width 204 height 32
type input "j"
type input "Jefferson Capital Systems, LLC"
click at [285, 149] on input "text" at bounding box center [289, 152] width 202 height 31
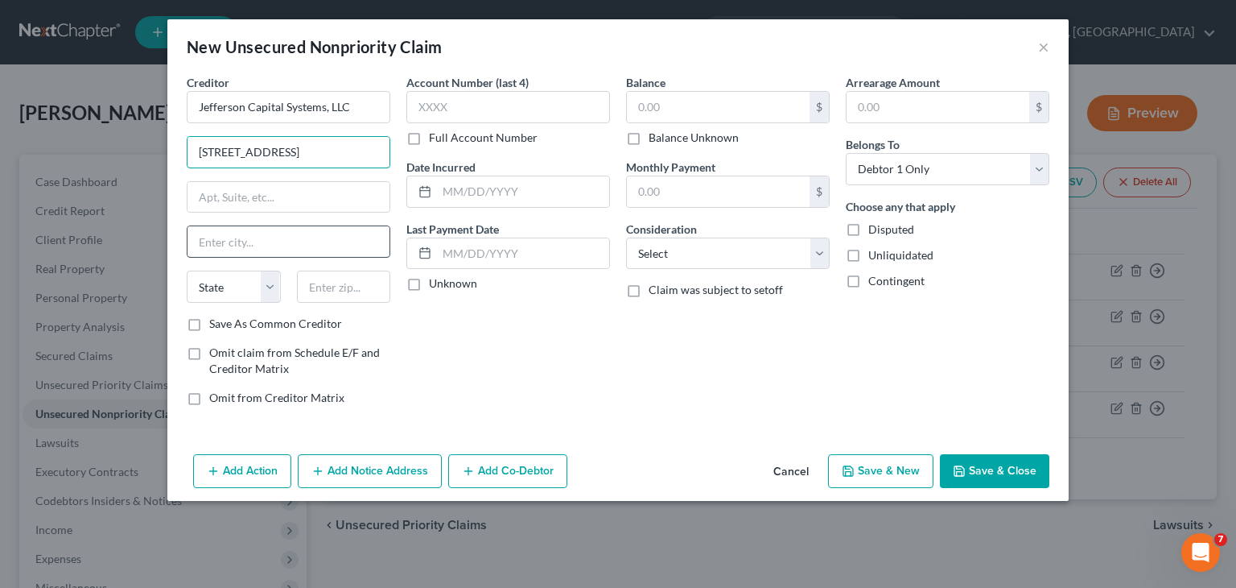
type input "[STREET_ADDRESS]"
click at [254, 236] on input "text" at bounding box center [289, 241] width 202 height 31
type input "Ssartell"
click at [270, 293] on select "State [US_STATE] AK AR AZ CA CO CT DE DC [GEOGRAPHIC_DATA] [GEOGRAPHIC_DATA] GU…" at bounding box center [234, 286] width 94 height 32
select select "24"
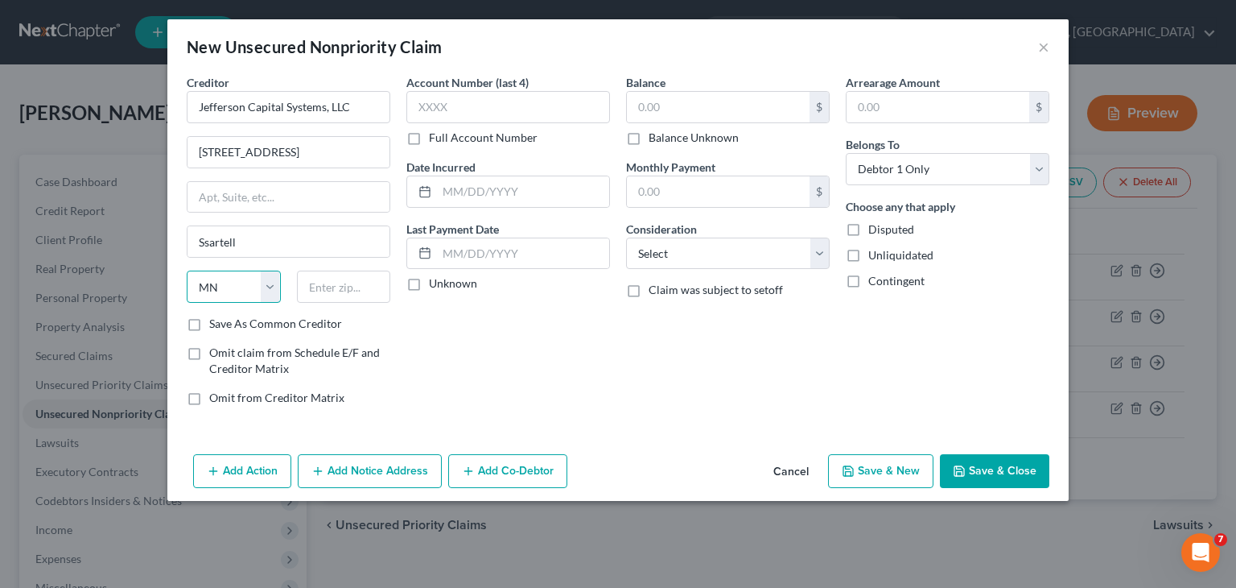
click at [187, 270] on select "State [US_STATE] AK AR AZ CA CO CT DE DC [GEOGRAPHIC_DATA] [GEOGRAPHIC_DATA] GU…" at bounding box center [234, 286] width 94 height 32
click at [214, 242] on input "Ssartell" at bounding box center [289, 241] width 202 height 31
click at [212, 242] on input "Ssartell" at bounding box center [289, 241] width 202 height 31
type input "Sartell"
click at [343, 279] on input "text" at bounding box center [344, 286] width 94 height 32
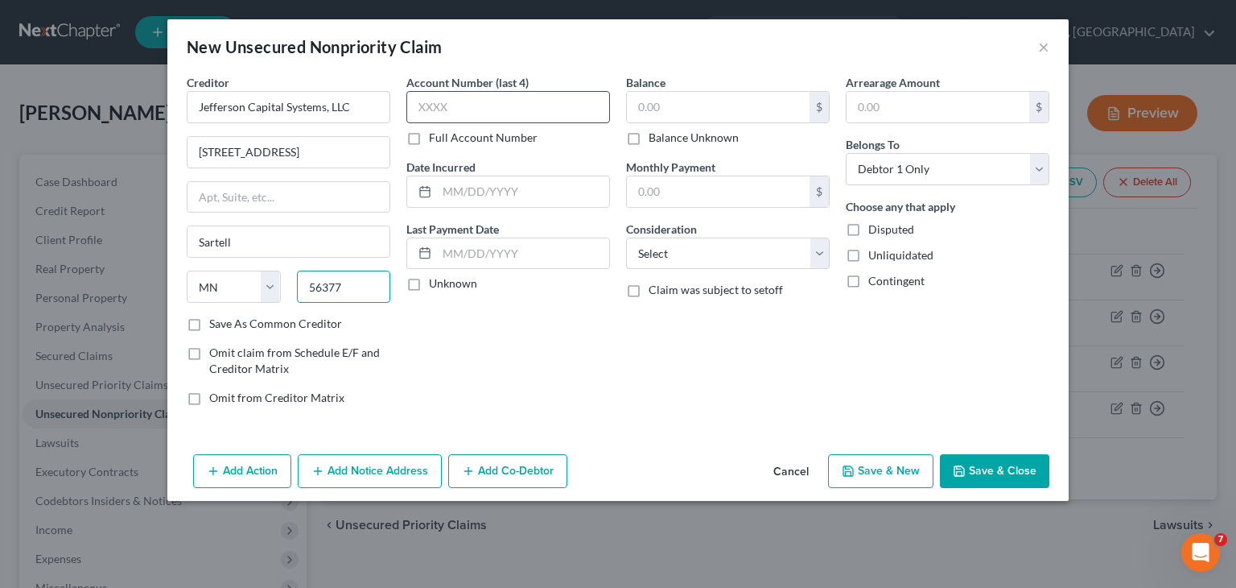
type input "56377"
click at [463, 101] on input "text" at bounding box center [509, 107] width 204 height 32
type input "8611"
click at [780, 110] on input "text" at bounding box center [718, 107] width 183 height 31
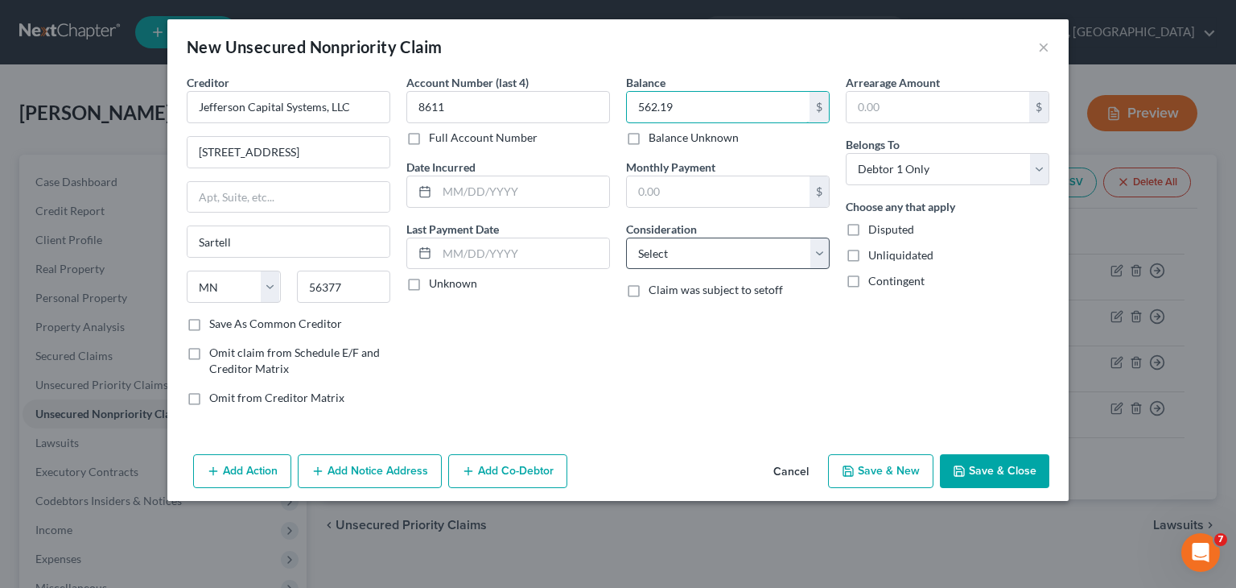
type input "562.19"
click at [819, 255] on select "Select Cable / Satellite Services Collection Agency Credit Card Debt Debt Couns…" at bounding box center [728, 253] width 204 height 32
select select "1"
click at [626, 237] on select "Select Cable / Satellite Services Collection Agency Credit Card Debt Debt Couns…" at bounding box center [728, 253] width 204 height 32
click at [1000, 469] on button "Save & Close" at bounding box center [994, 471] width 109 height 34
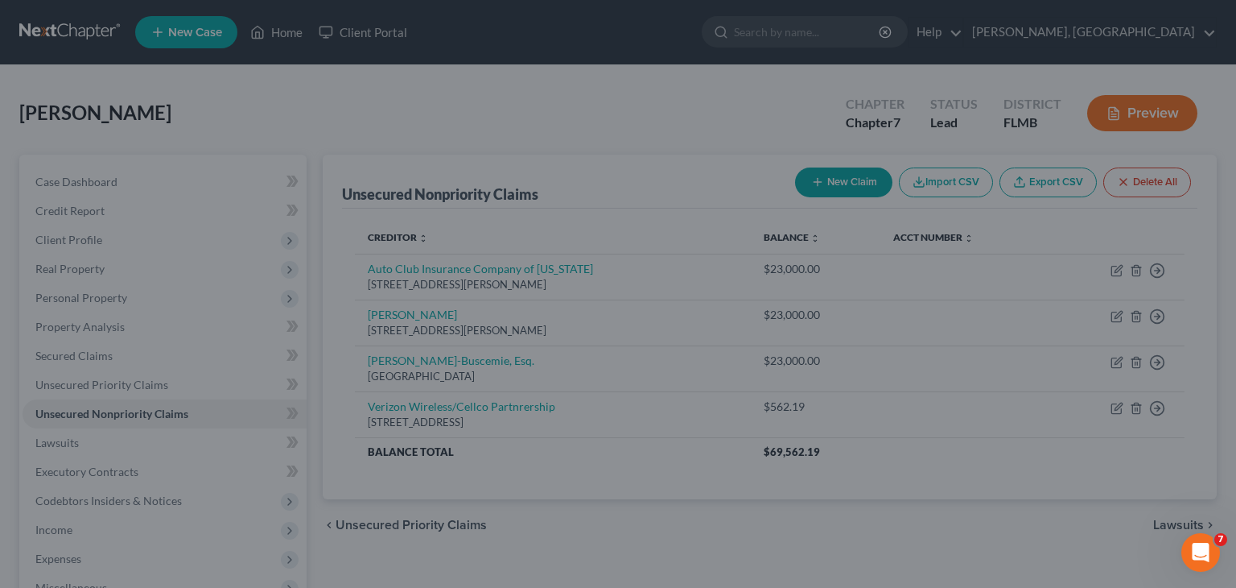
type input "0.00"
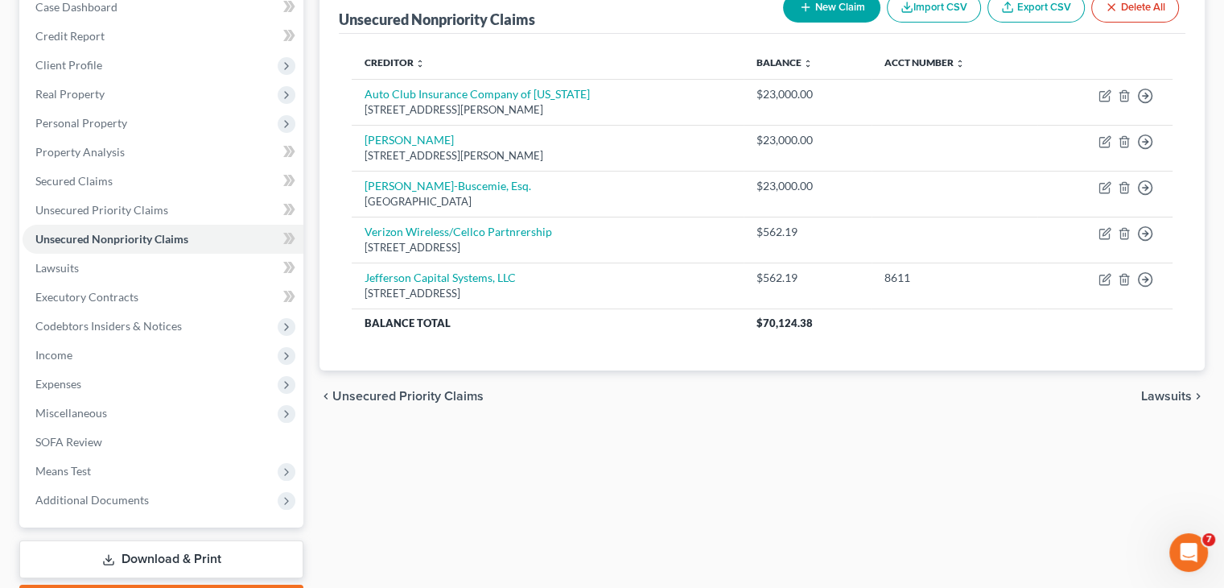
scroll to position [174, 0]
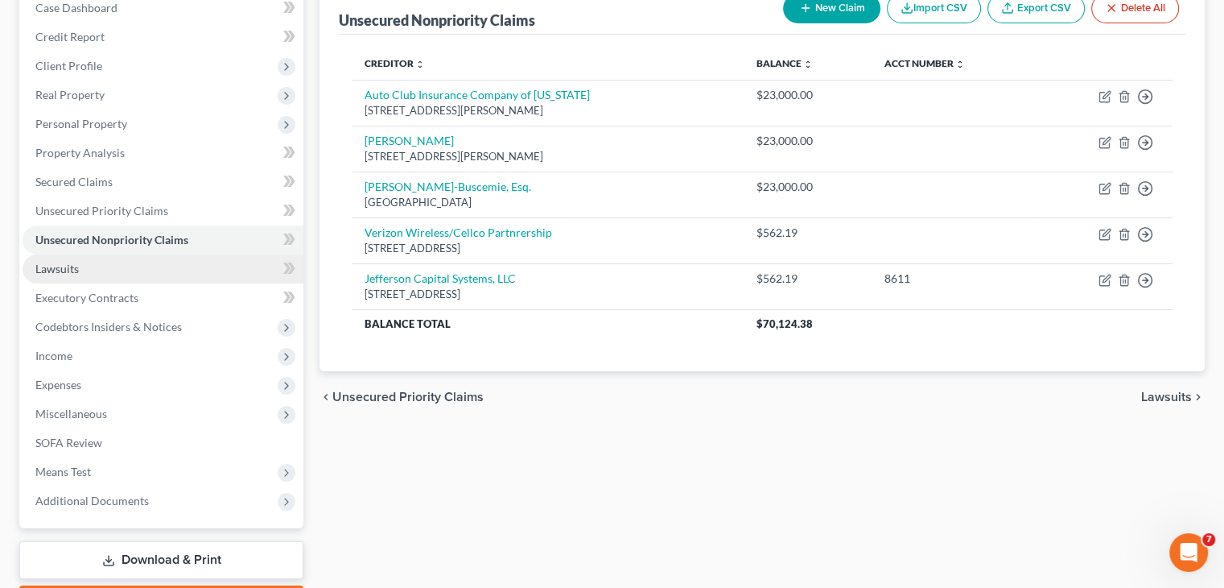
click at [193, 266] on link "Lawsuits" at bounding box center [163, 268] width 281 height 29
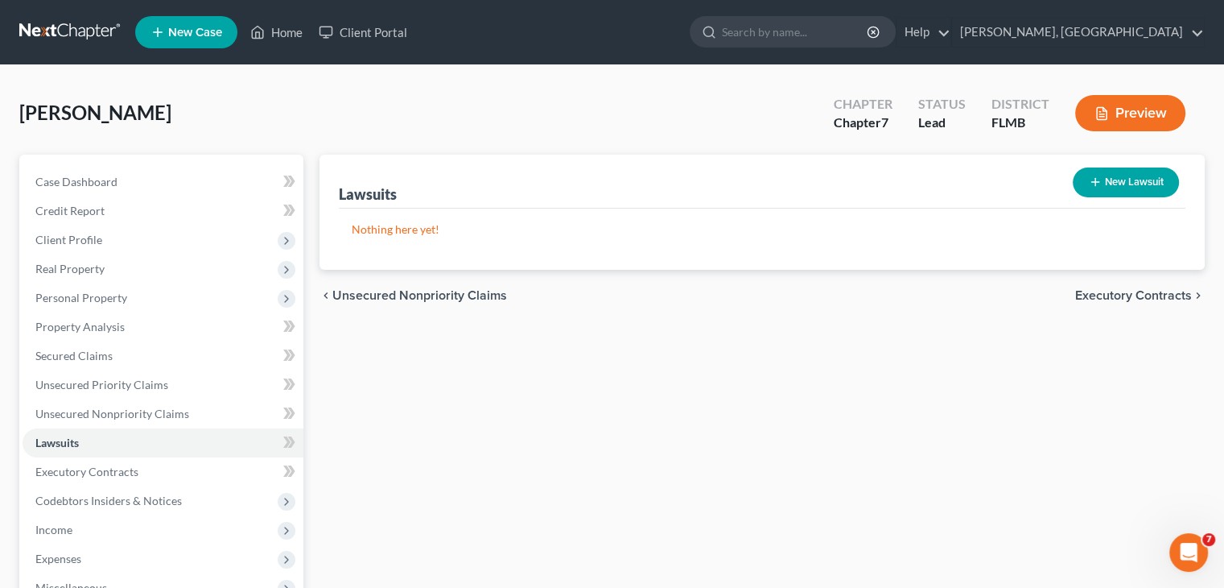
click at [1120, 184] on button "New Lawsuit" at bounding box center [1126, 182] width 106 height 30
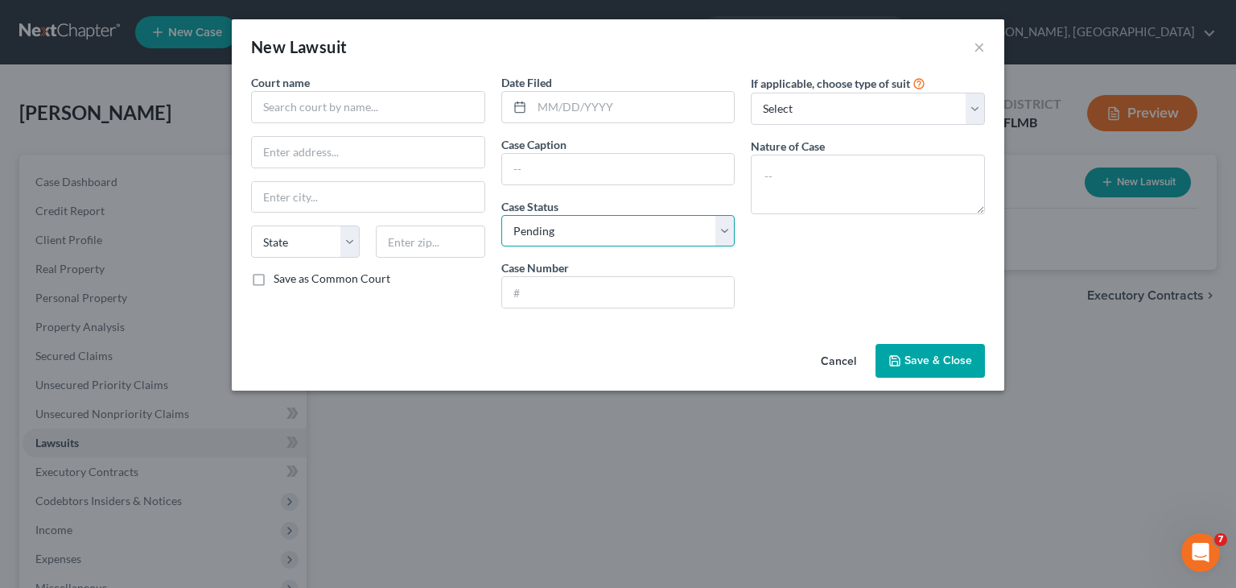
click at [726, 239] on select "Select Pending On Appeal Concluded" at bounding box center [618, 231] width 234 height 32
select select "2"
click at [501, 215] on select "Select Pending On Appeal Concluded" at bounding box center [618, 231] width 234 height 32
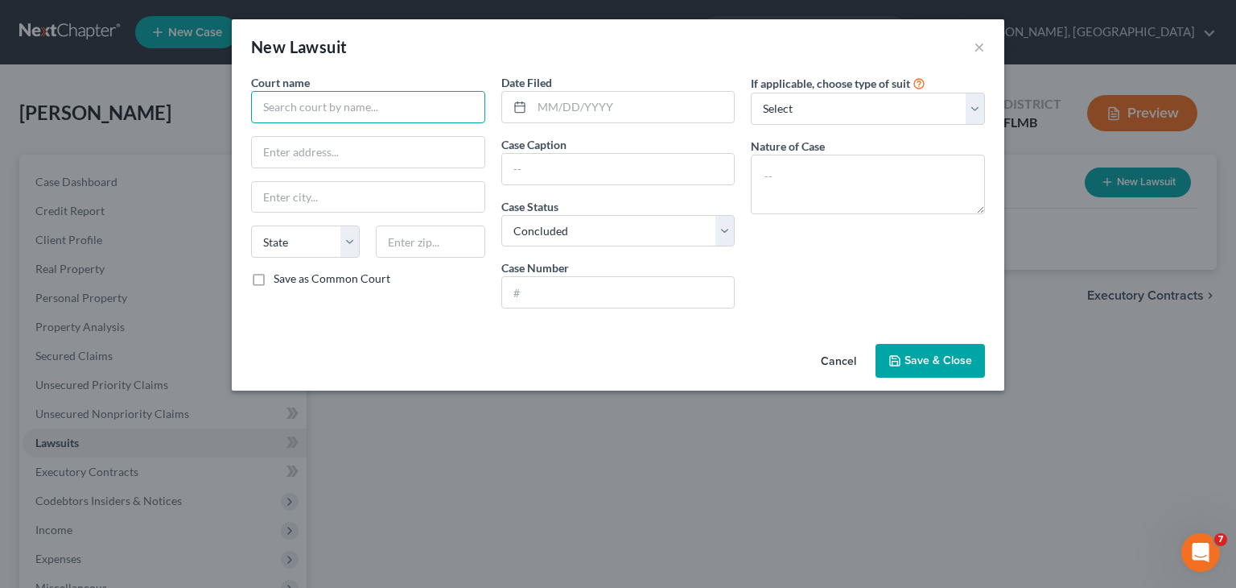
click at [335, 102] on input "text" at bounding box center [368, 107] width 234 height 32
type input "p"
type input "[GEOGRAPHIC_DATA], Circuit Court"
click at [343, 162] on input "text" at bounding box center [368, 152] width 233 height 31
click at [322, 153] on input "[STREET_ADDRESS]" at bounding box center [368, 152] width 233 height 31
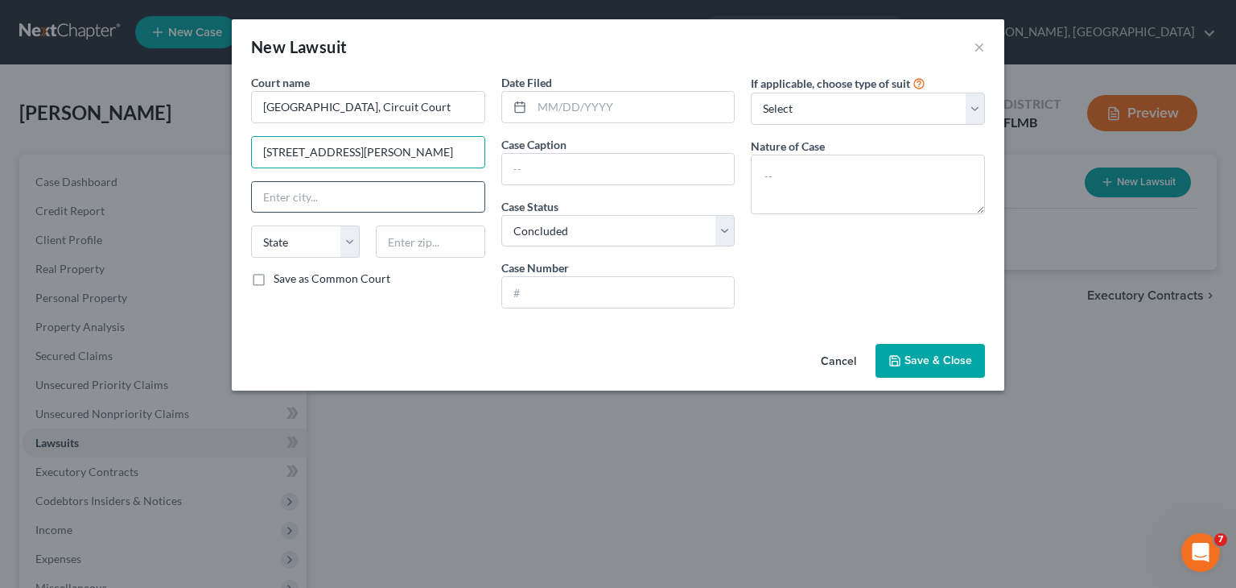
type input "[STREET_ADDRESS][PERSON_NAME]"
click at [341, 205] on input "text" at bounding box center [368, 197] width 233 height 31
type input "[GEOGRAPHIC_DATA]"
click at [348, 243] on select "State [US_STATE] AK AR AZ CA CO CT DE DC [GEOGRAPHIC_DATA] [GEOGRAPHIC_DATA] GU…" at bounding box center [305, 241] width 109 height 32
select select "9"
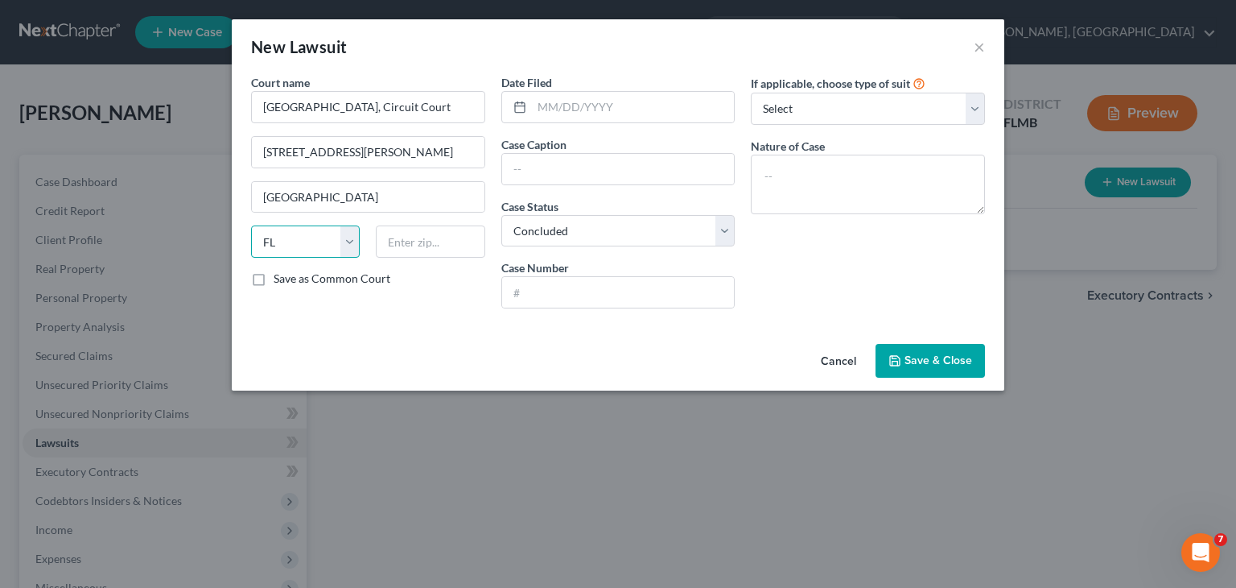
click at [251, 225] on select "State [US_STATE] AK AR AZ CA CO CT DE DC [GEOGRAPHIC_DATA] [GEOGRAPHIC_DATA] GU…" at bounding box center [305, 241] width 109 height 32
click at [464, 257] on div "State [US_STATE] AK AR AZ CA CO CT DE DC [GEOGRAPHIC_DATA] [GEOGRAPHIC_DATA] GU…" at bounding box center [368, 247] width 250 height 45
click at [457, 246] on input "text" at bounding box center [430, 241] width 109 height 32
type input "33401"
click at [586, 105] on input "text" at bounding box center [633, 107] width 203 height 31
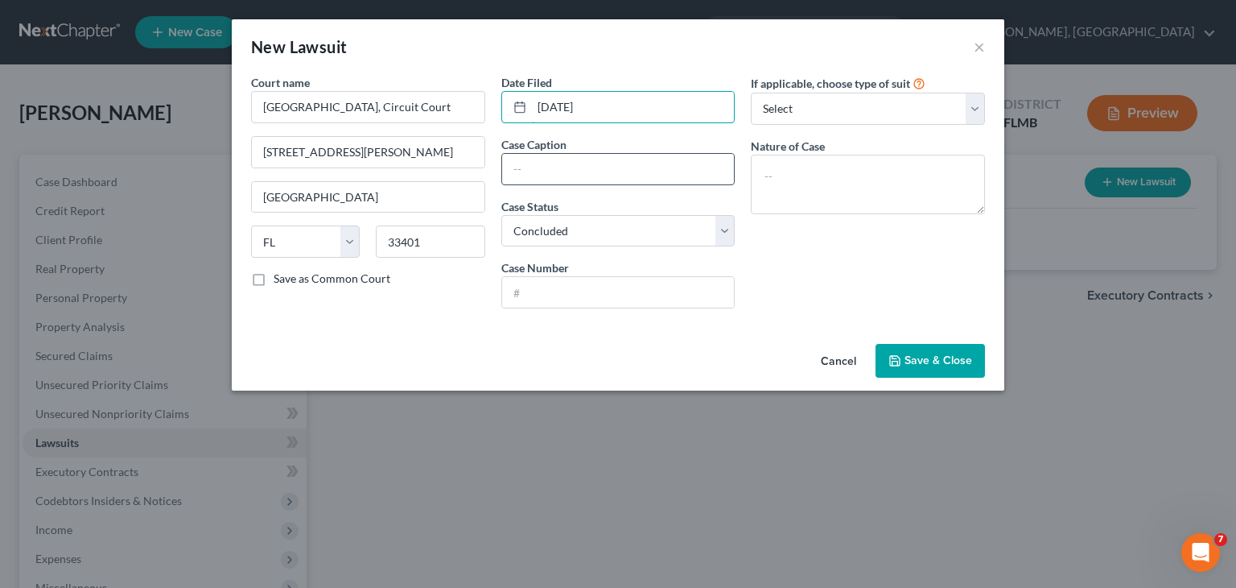
type input "[DATE]"
click at [633, 178] on input "text" at bounding box center [618, 169] width 233 height 31
click at [640, 165] on input "Auto Club Insurance Company of FL Vs. [PERSON_NAME]" at bounding box center [618, 169] width 233 height 31
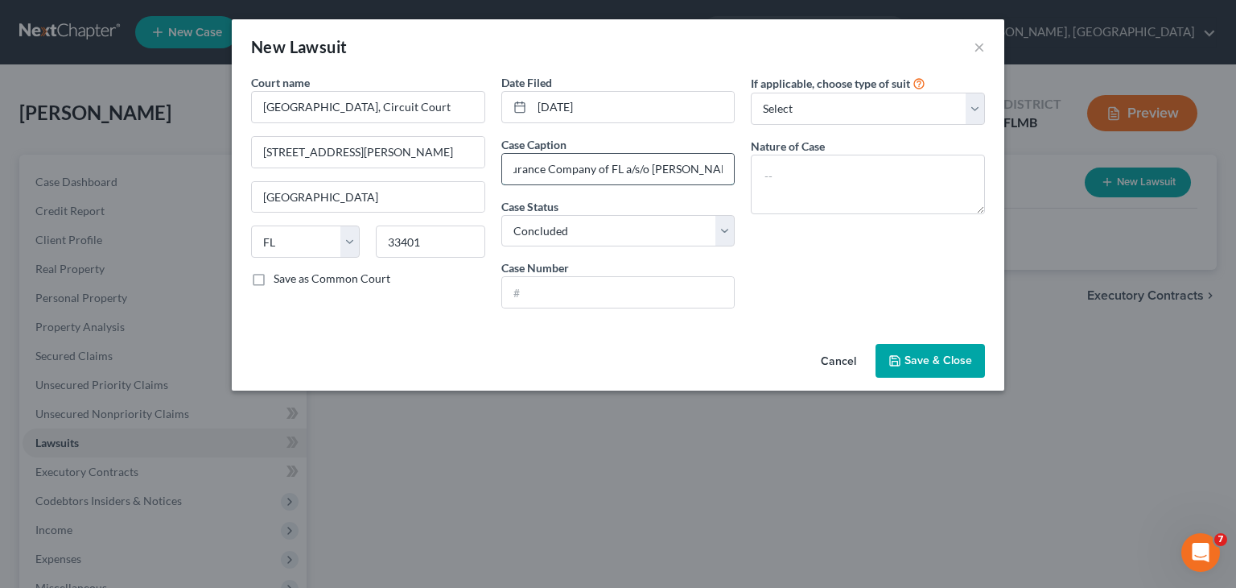
click at [662, 169] on input "Auto Club Insurance Company of FL a/s/o [PERSON_NAME]. [PERSON_NAME]" at bounding box center [618, 169] width 233 height 31
click at [663, 169] on input "Auto Club Insurance Company of FL a/s/o [PERSON_NAME]. [PERSON_NAME]" at bounding box center [618, 169] width 233 height 31
click at [666, 169] on input "Auto Club Insurance Company of FL a/s/o [PERSON_NAME]. [PERSON_NAME]" at bounding box center [618, 169] width 233 height 31
click at [667, 167] on input "Auto Club Insurance Company of FL a/s/o [PERSON_NAME]. [PERSON_NAME]" at bounding box center [618, 169] width 233 height 31
click at [663, 168] on input "Auto Club Insurance Company of FL a/s/o [PERSON_NAME]. [PERSON_NAME]" at bounding box center [618, 169] width 233 height 31
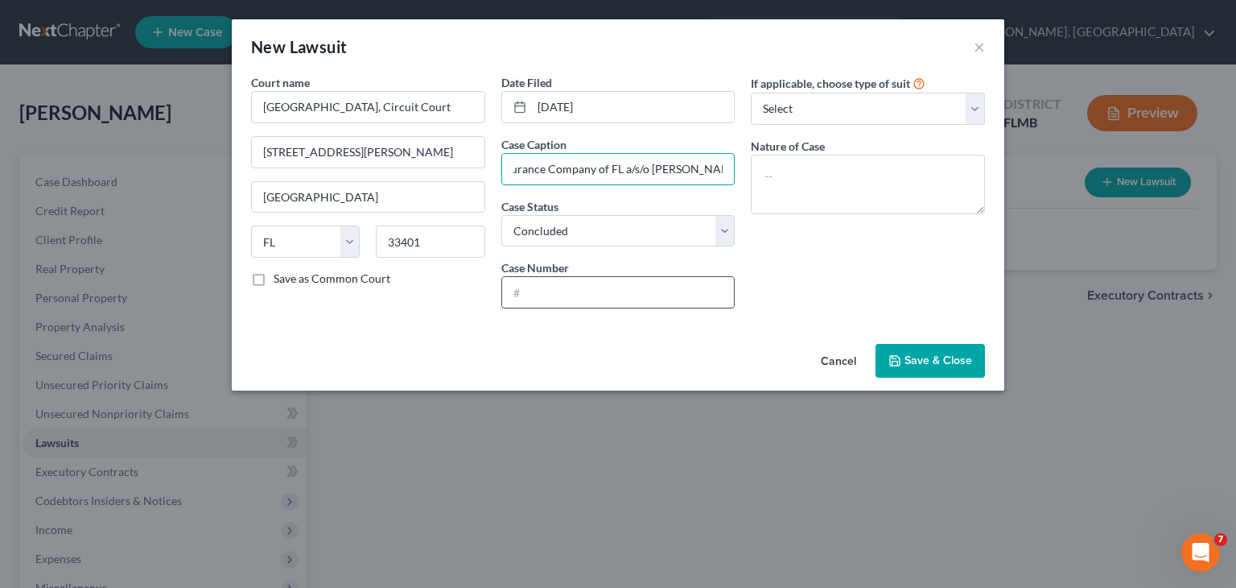
type input "Auto Club Insurance Company of FL a/s/o [PERSON_NAME]. [PERSON_NAME]"
click at [650, 294] on input "text" at bounding box center [618, 292] width 233 height 31
type input "2"
type input "2016-CA-004297"
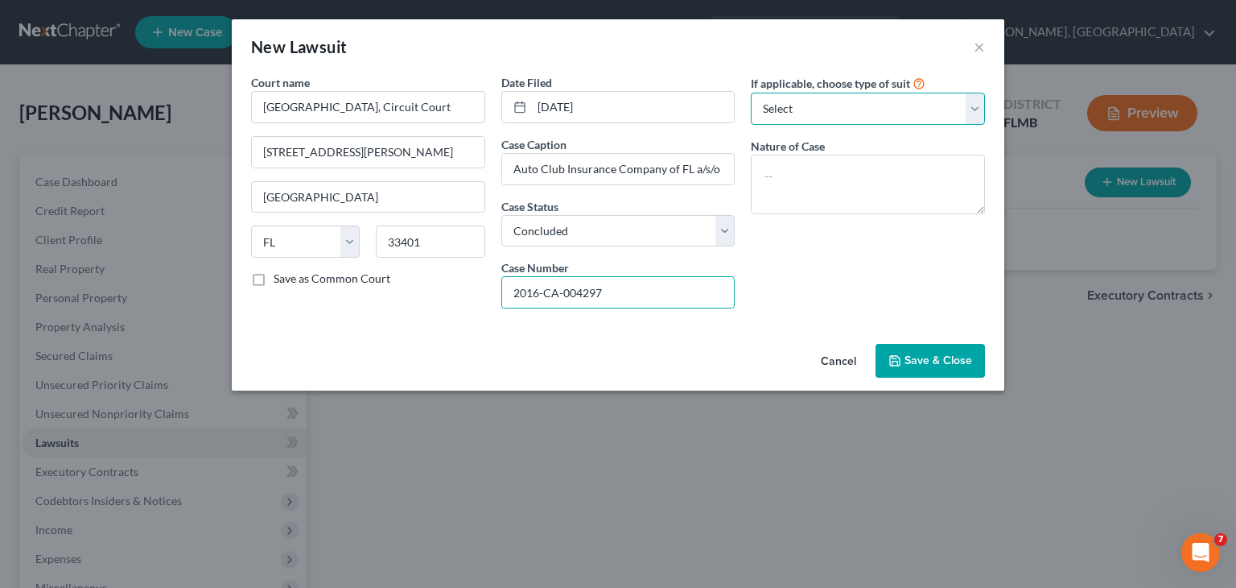
click at [969, 118] on select "Select Repossession Garnishment Foreclosure Attached, Seized, Or Levied Other" at bounding box center [868, 109] width 234 height 32
select select "4"
click at [751, 93] on select "Select Repossession Garnishment Foreclosure Attached, Seized, Or Levied Other" at bounding box center [868, 109] width 234 height 32
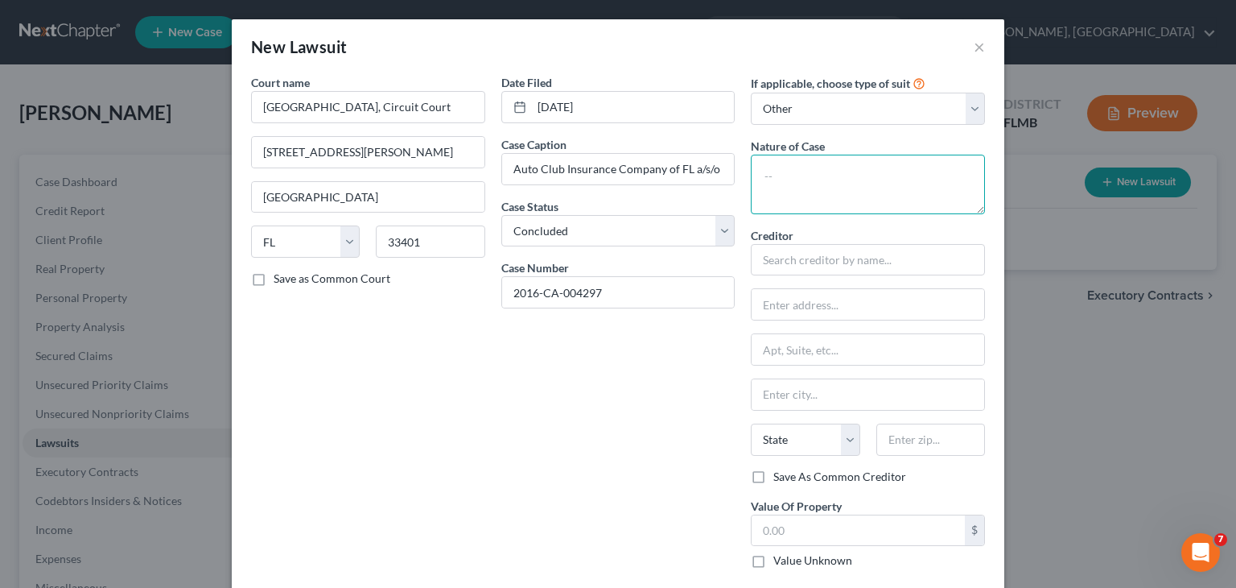
click at [872, 200] on textarea at bounding box center [868, 185] width 234 height 60
type textarea "Auto Accident Judgment"
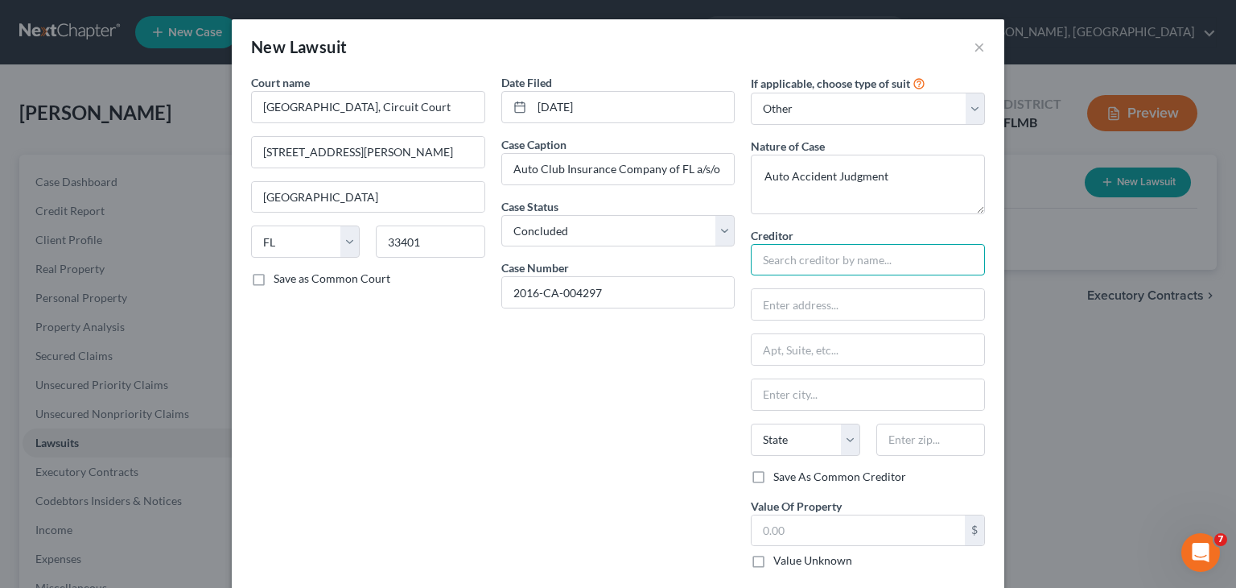
click at [860, 266] on input "text" at bounding box center [868, 260] width 234 height 32
click at [856, 258] on input "text" at bounding box center [868, 260] width 234 height 32
click at [834, 259] on input "Auto Club Insuarance Company of [US_STATE]" at bounding box center [868, 260] width 234 height 32
type input "Auto Club Insurance Company of [US_STATE]"
click at [902, 529] on input "text" at bounding box center [858, 530] width 213 height 31
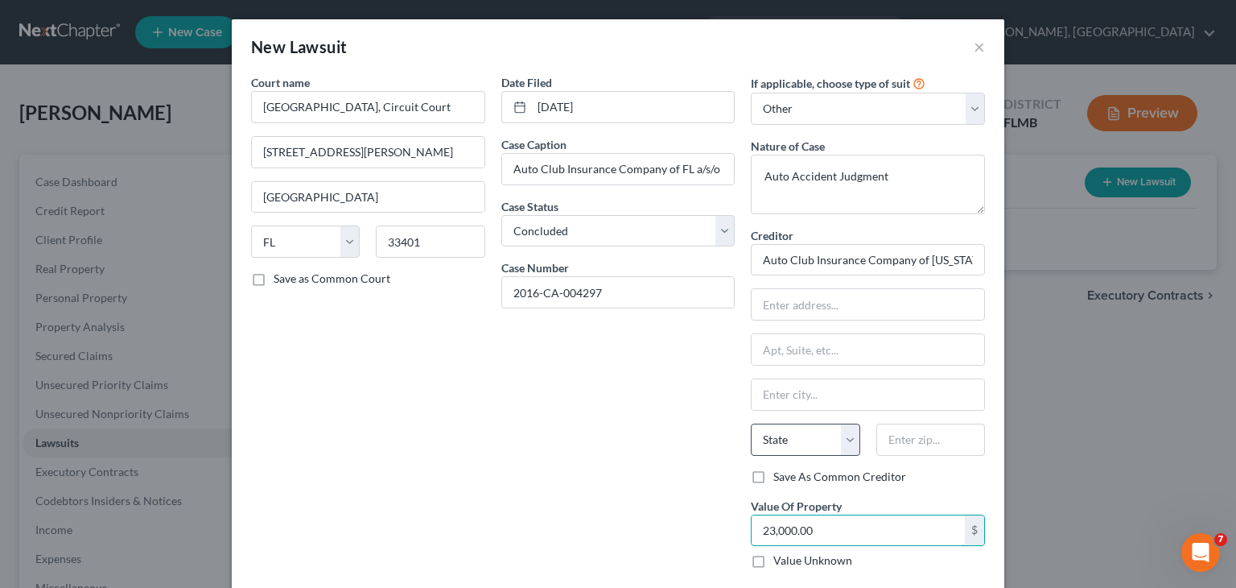
type input "23,000.00"
click at [837, 441] on select "State [US_STATE] AK AR AZ CA CO CT DE DC [GEOGRAPHIC_DATA] [GEOGRAPHIC_DATA] GU…" at bounding box center [805, 439] width 109 height 32
select select "9"
click at [751, 423] on select "State [US_STATE] AK AR AZ CA CO CT DE DC [GEOGRAPHIC_DATA] [GEOGRAPHIC_DATA] GU…" at bounding box center [805, 439] width 109 height 32
click at [826, 297] on input "text" at bounding box center [868, 304] width 233 height 31
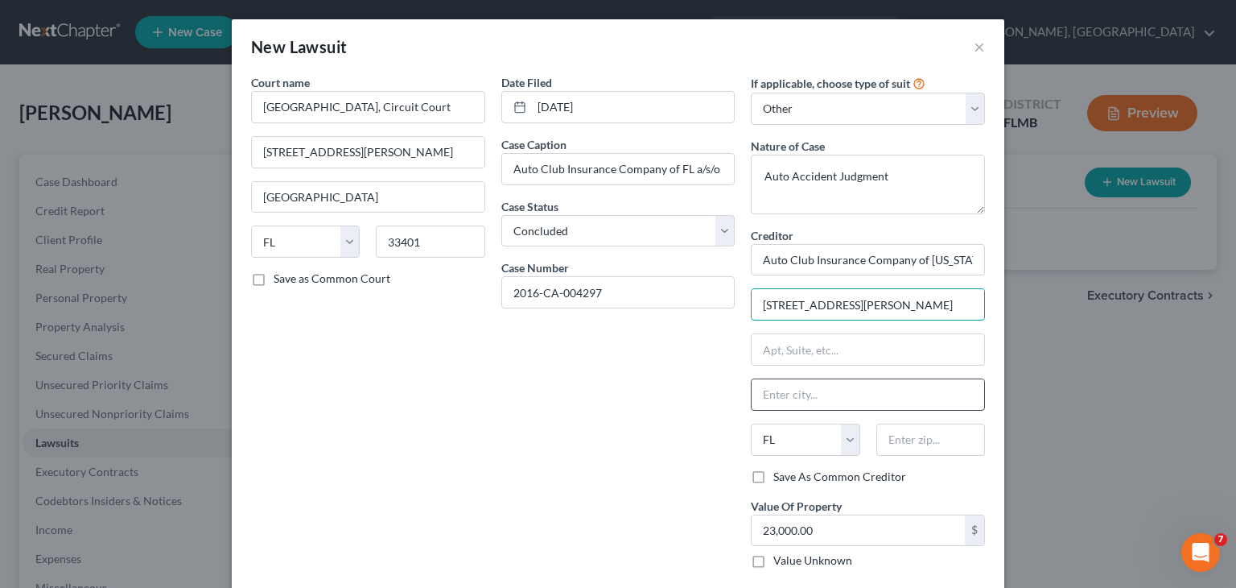
type input "[STREET_ADDRESS][PERSON_NAME]"
click at [778, 398] on input "text" at bounding box center [868, 394] width 233 height 31
type input "[GEOGRAPHIC_DATA]"
click at [905, 442] on input "text" at bounding box center [931, 439] width 109 height 32
type input "33634"
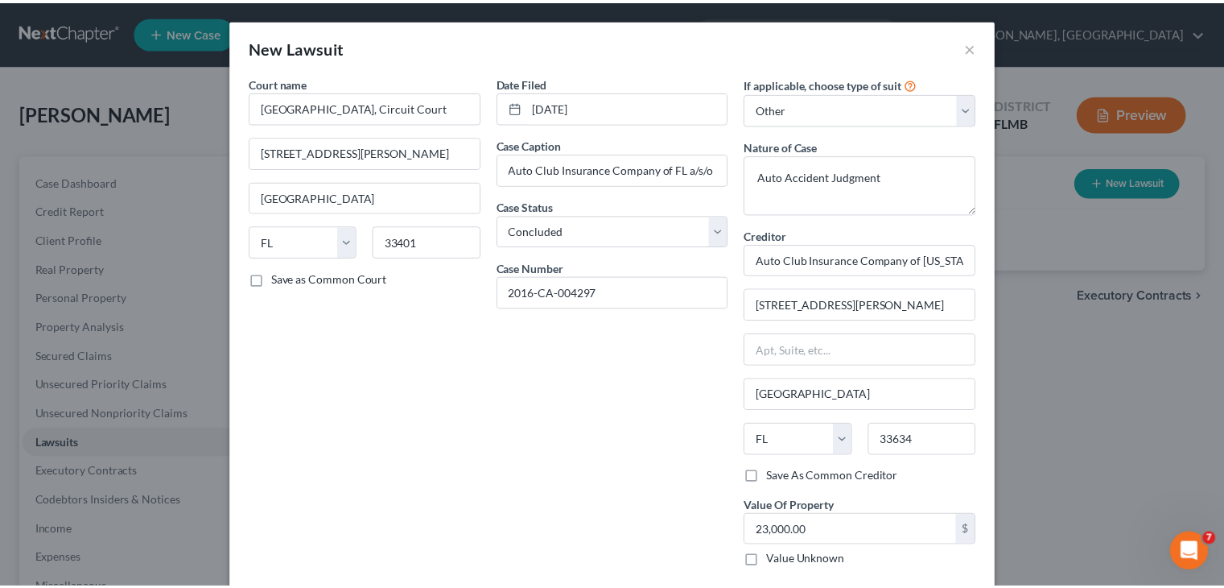
scroll to position [80, 0]
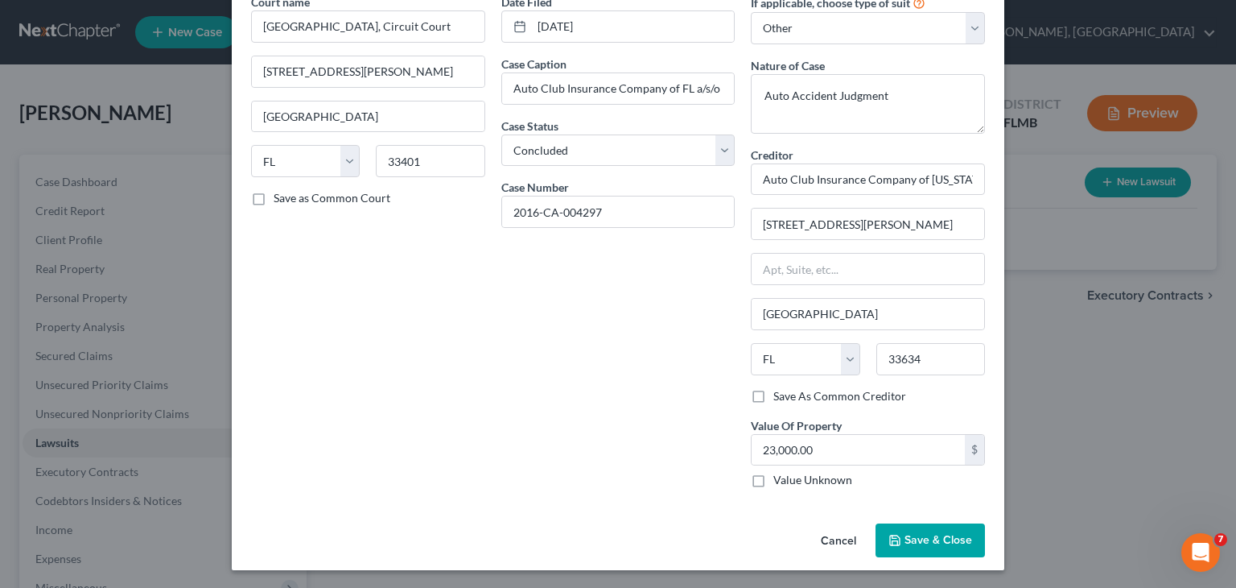
click at [943, 548] on button "Save & Close" at bounding box center [930, 540] width 109 height 34
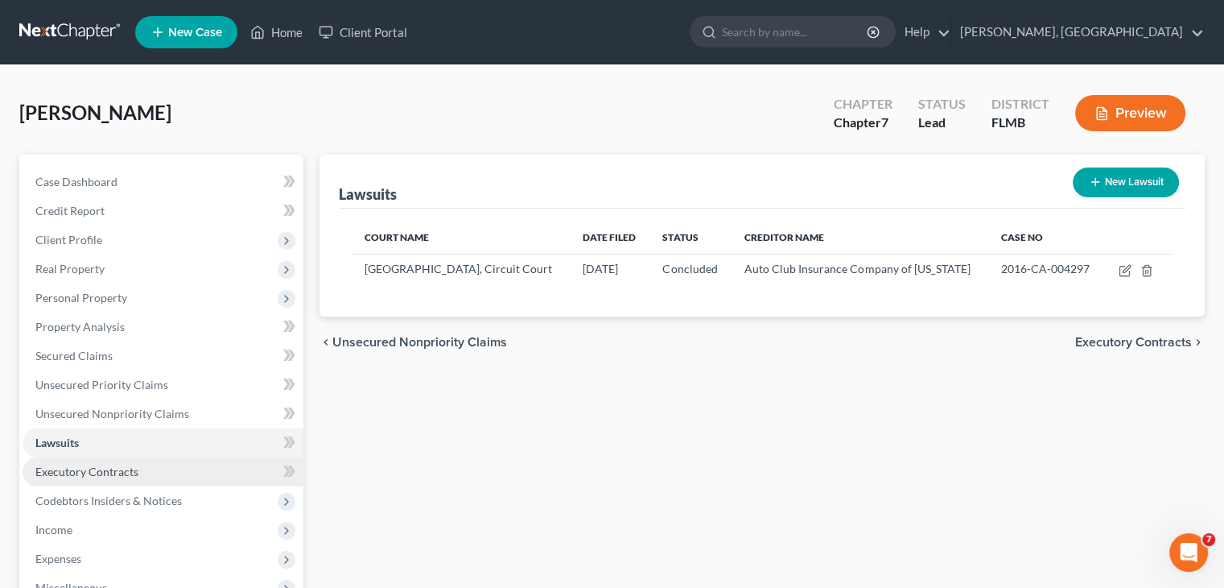
click at [184, 474] on link "Executory Contracts" at bounding box center [163, 471] width 281 height 29
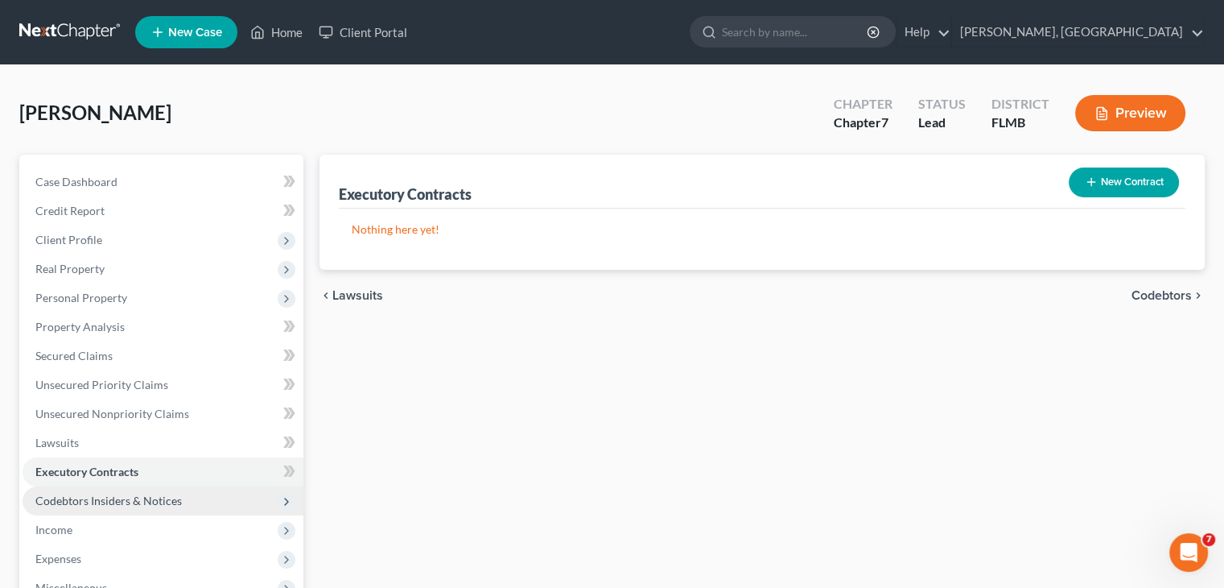
click at [169, 504] on span "Codebtors Insiders & Notices" at bounding box center [108, 500] width 147 height 14
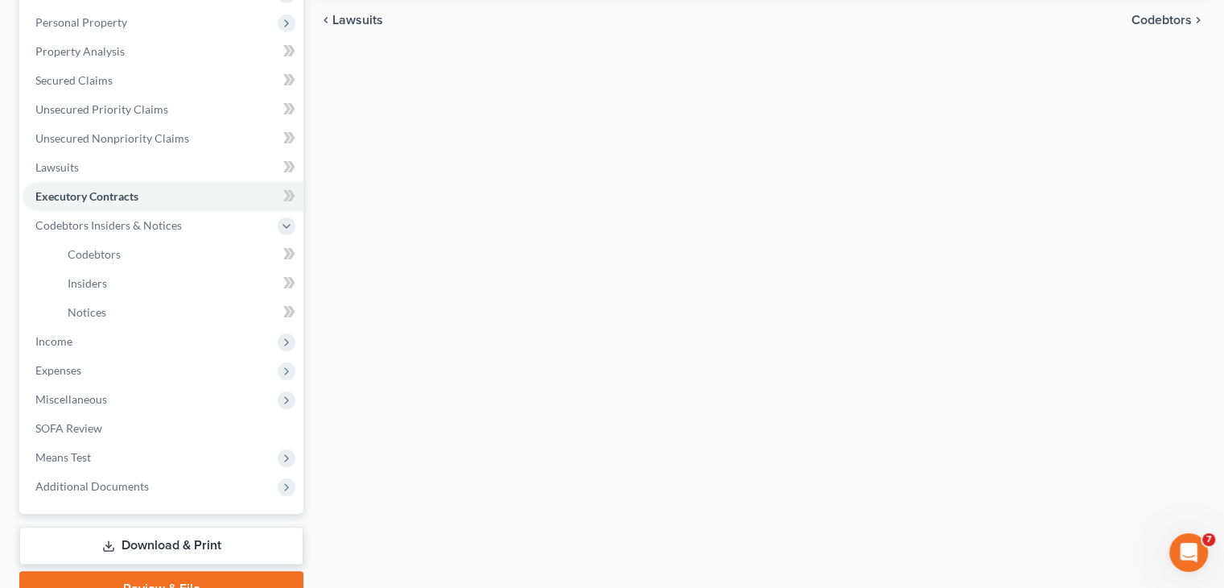
scroll to position [277, 0]
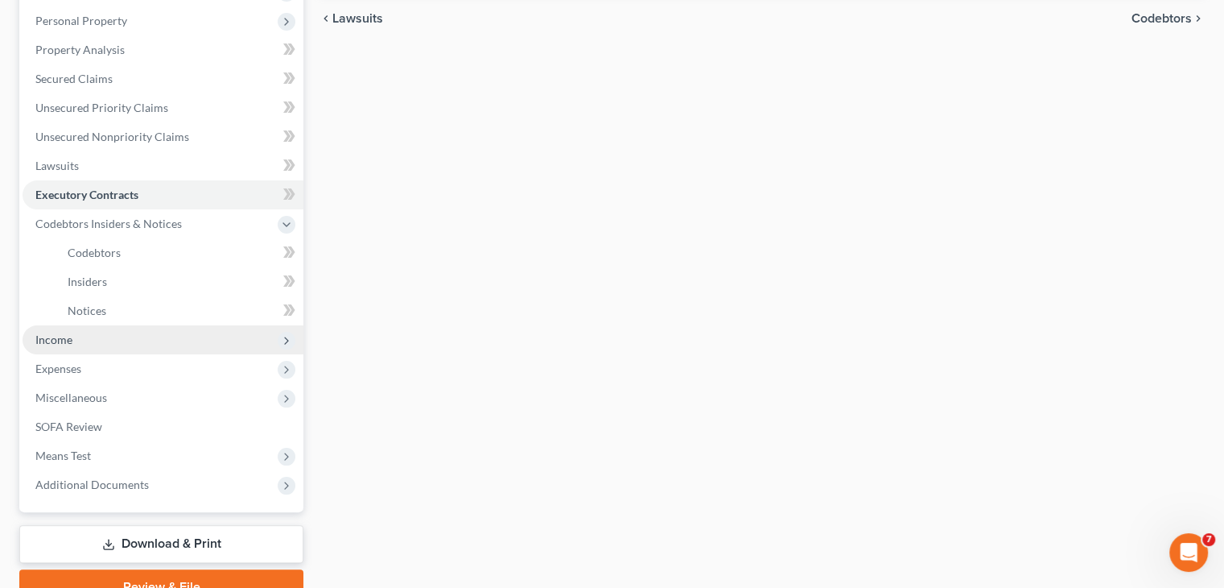
click at [203, 339] on span "Income" at bounding box center [163, 339] width 281 height 29
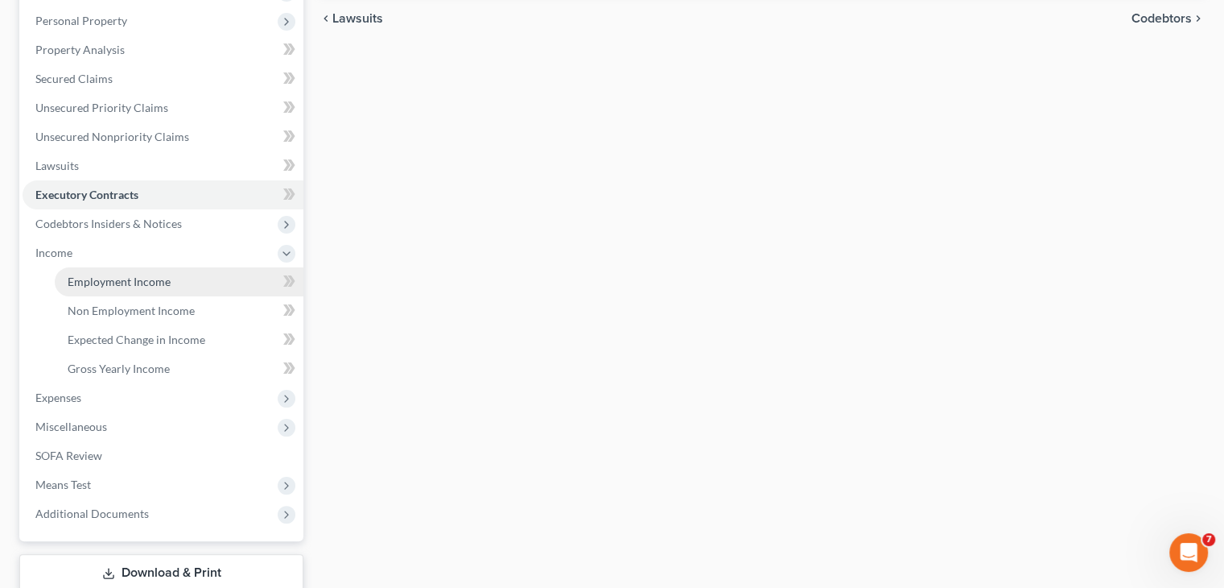
click at [232, 290] on link "Employment Income" at bounding box center [179, 281] width 249 height 29
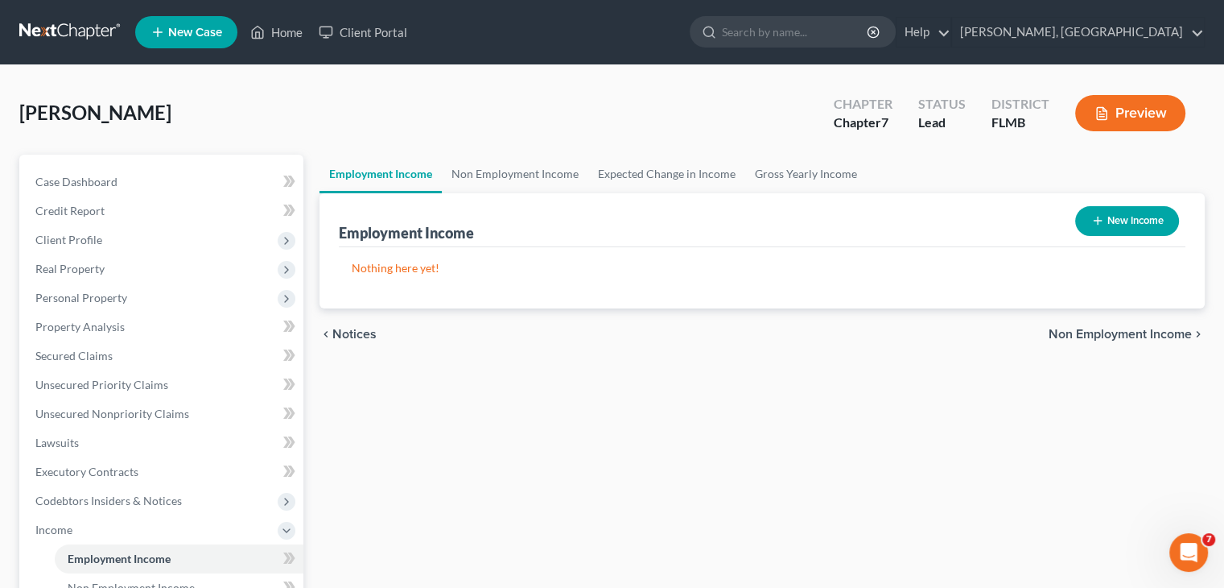
click at [1122, 224] on button "New Income" at bounding box center [1127, 221] width 104 height 30
select select "0"
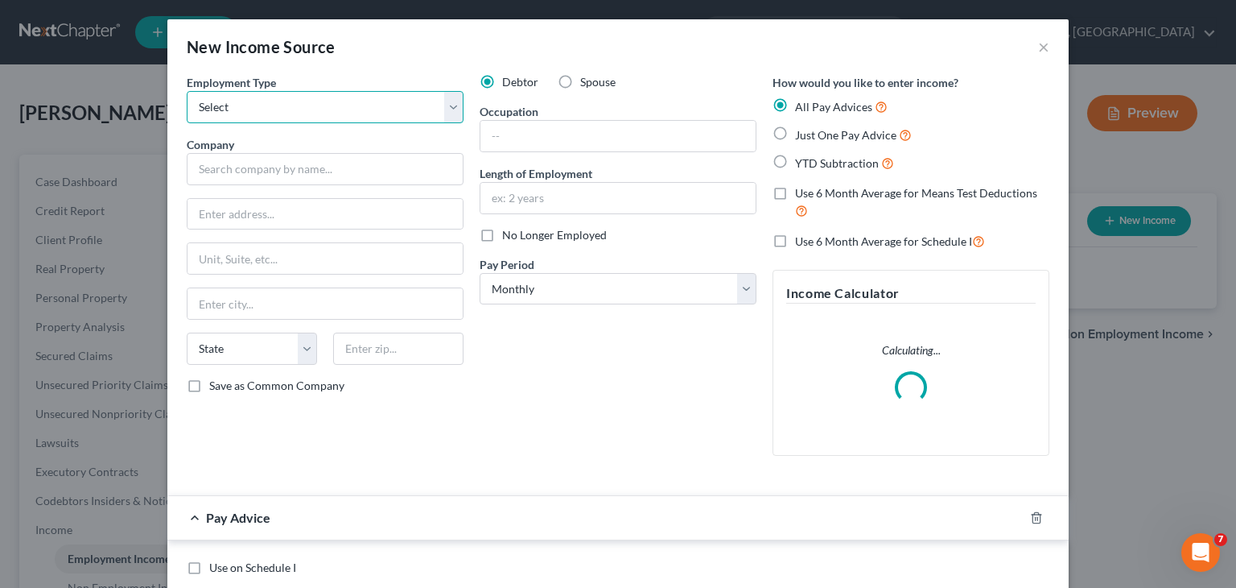
click at [451, 111] on select "Select Full or [DEMOGRAPHIC_DATA] Employment Self Employment" at bounding box center [325, 107] width 277 height 32
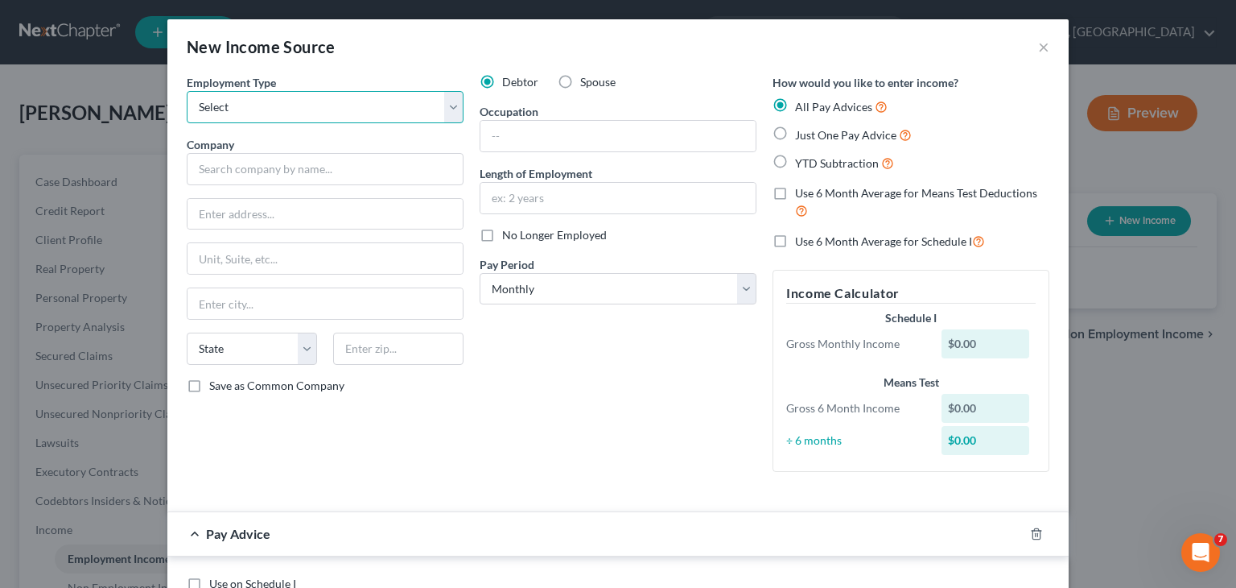
select select "0"
click at [187, 91] on select "Select Full or [DEMOGRAPHIC_DATA] Employment Self Employment" at bounding box center [325, 107] width 277 height 32
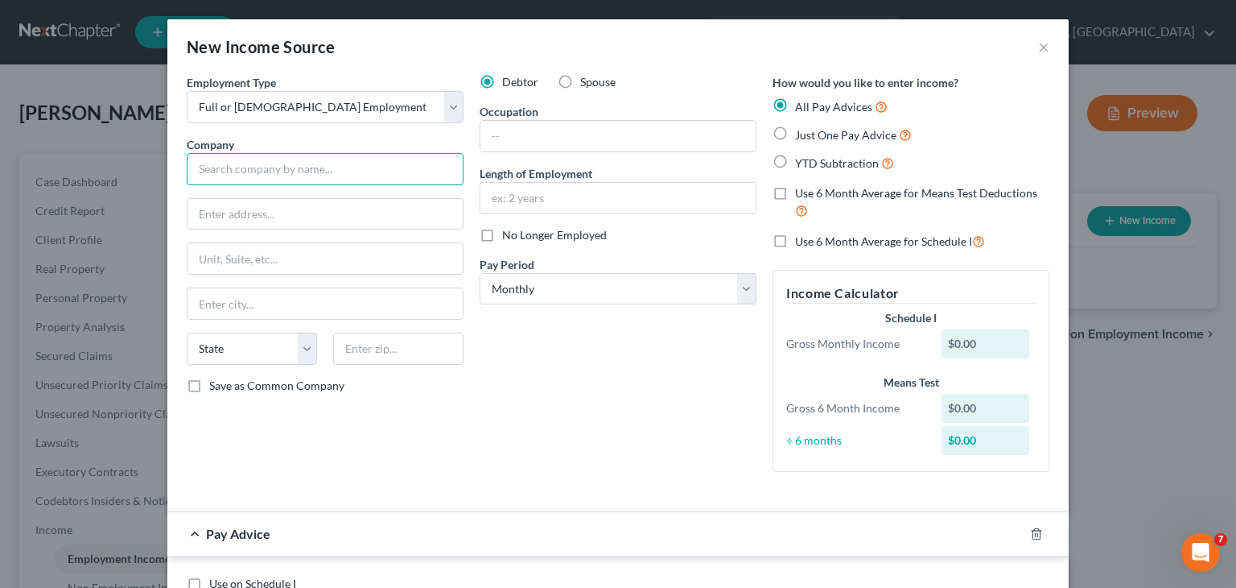
click at [365, 178] on input "text" at bounding box center [325, 169] width 277 height 32
type input "Family Dollar"
click at [353, 213] on input "text" at bounding box center [325, 214] width 275 height 31
type input "8"
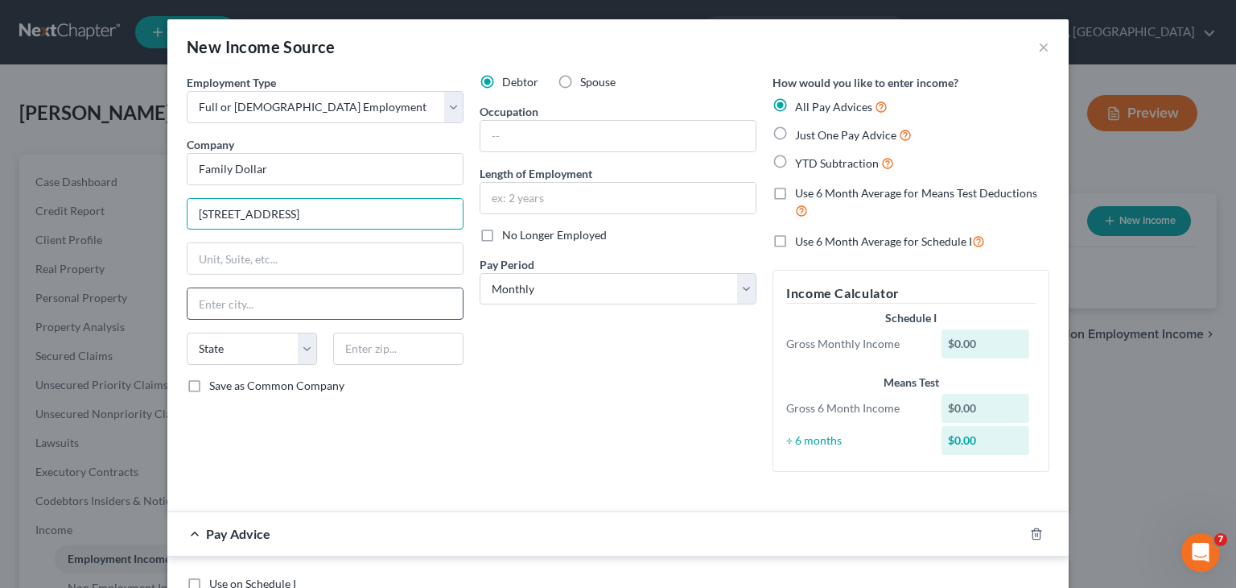
type input "[STREET_ADDRESS]"
click at [319, 299] on input "text" at bounding box center [325, 303] width 275 height 31
type input "[PERSON_NAME]"
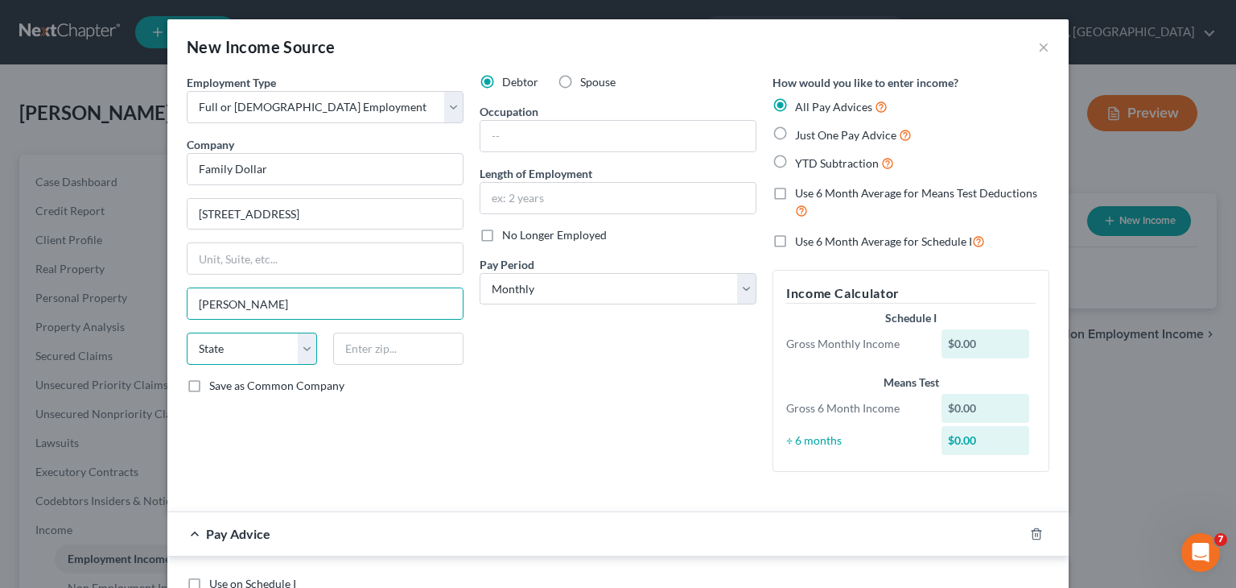
click at [302, 343] on select "State [US_STATE] AK AR AZ CA CO CT DE DC [GEOGRAPHIC_DATA] [GEOGRAPHIC_DATA] GU…" at bounding box center [252, 348] width 130 height 32
select select "9"
click at [187, 332] on select "State [US_STATE] AK AR AZ CA CO CT DE DC [GEOGRAPHIC_DATA] [GEOGRAPHIC_DATA] GU…" at bounding box center [252, 348] width 130 height 32
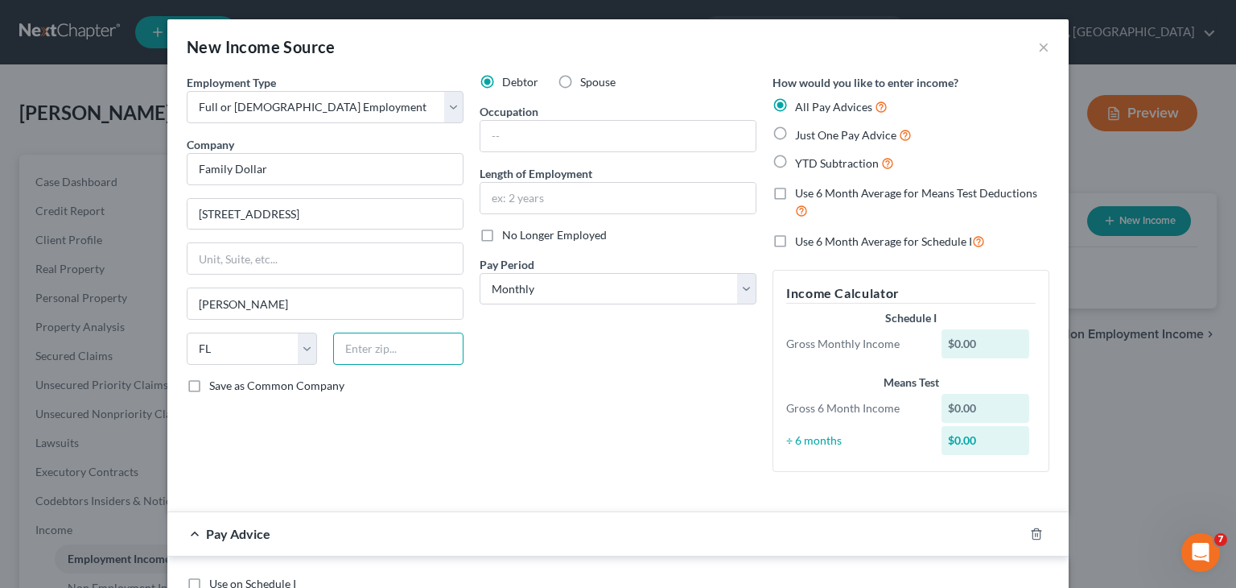
click at [355, 345] on input "text" at bounding box center [398, 348] width 130 height 32
type input "32617"
click at [600, 133] on input "text" at bounding box center [618, 136] width 275 height 31
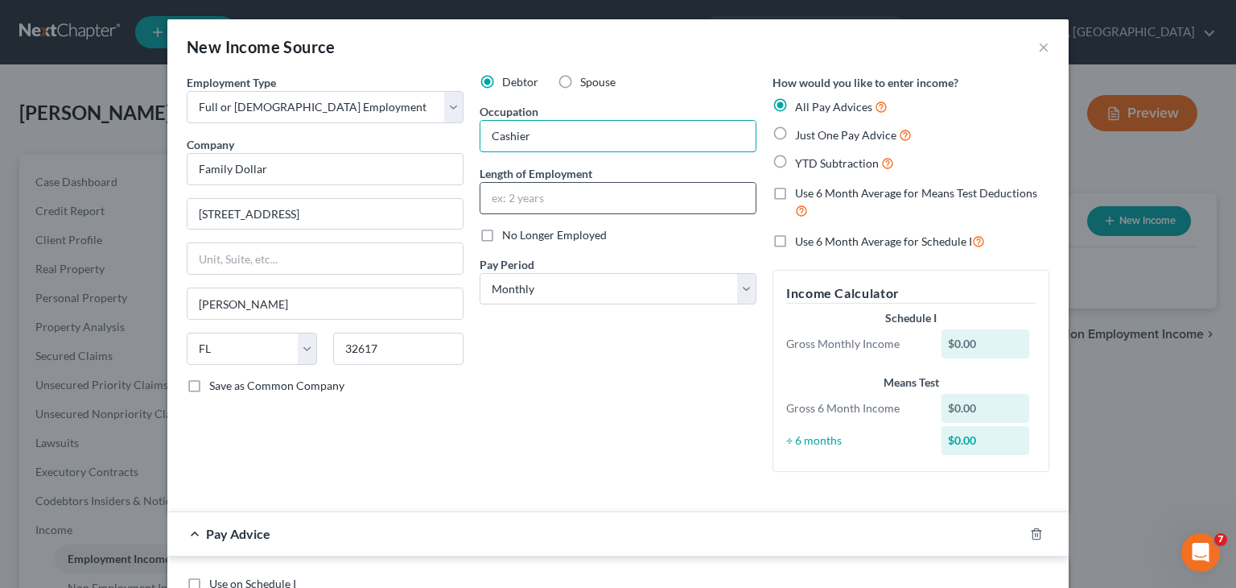
type input "Cashier"
click at [570, 192] on input "text" at bounding box center [618, 198] width 275 height 31
type input "2 Weeks"
click at [752, 294] on div "Debtor Spouse Occupation Cashier Length of Employment 2 Weeks No Longer Employe…" at bounding box center [618, 279] width 293 height 411
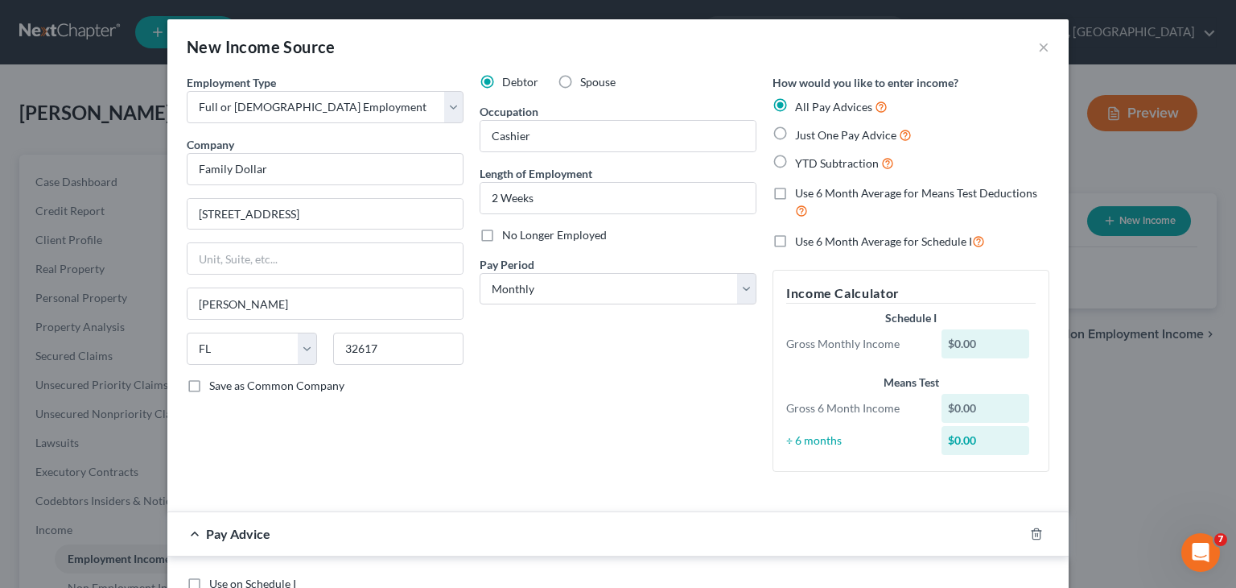
click at [752, 294] on div "Debtor Spouse Occupation Cashier Length of Employment 2 Weeks No Longer Employe…" at bounding box center [618, 279] width 293 height 411
click at [737, 298] on select "Select Monthly Twice Monthly Every Other Week Weekly" at bounding box center [618, 289] width 277 height 32
select select "3"
click at [480, 273] on select "Select Monthly Twice Monthly Every Other Week Weekly" at bounding box center [618, 289] width 277 height 32
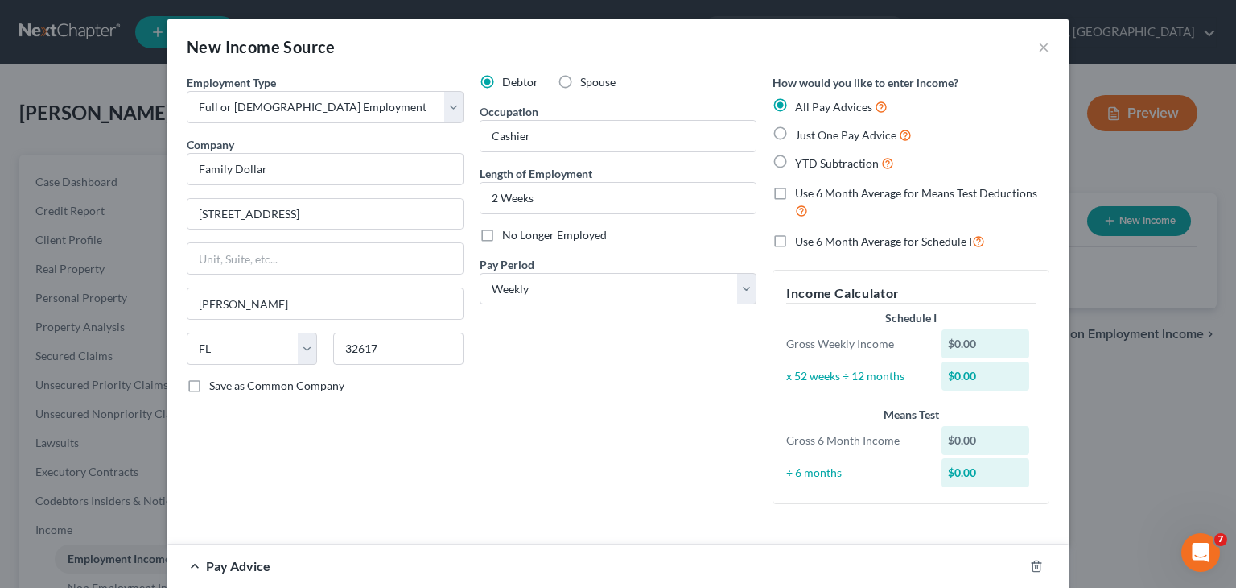
click at [795, 130] on label "Just One Pay Advice" at bounding box center [853, 135] width 117 height 19
click at [802, 130] on input "Just One Pay Advice" at bounding box center [807, 131] width 10 height 10
radio input "true"
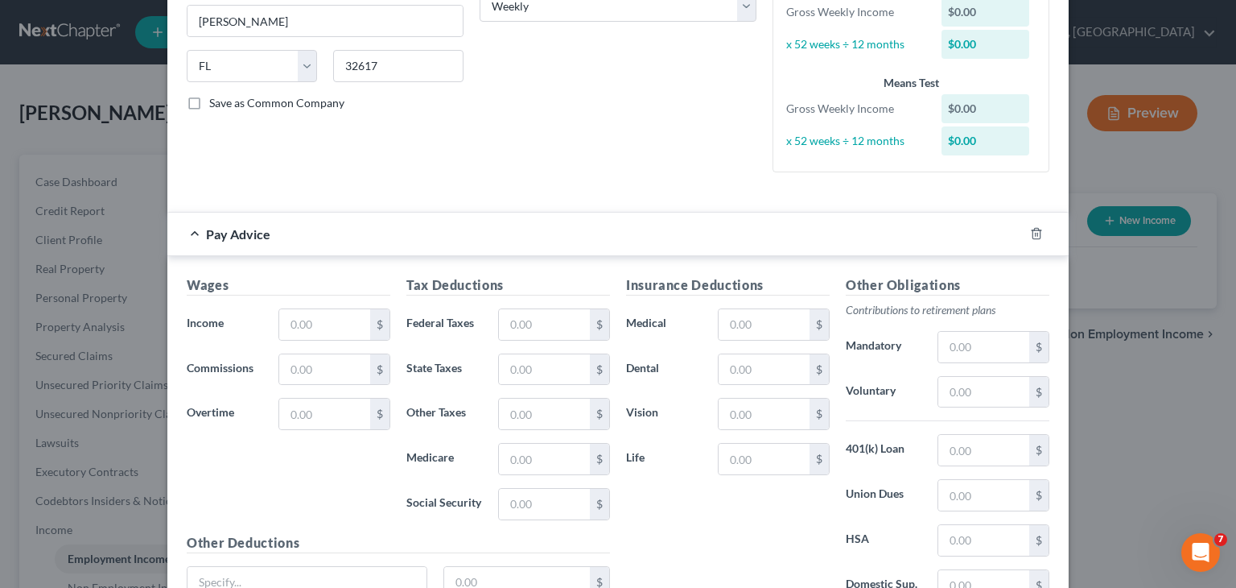
scroll to position [332, 0]
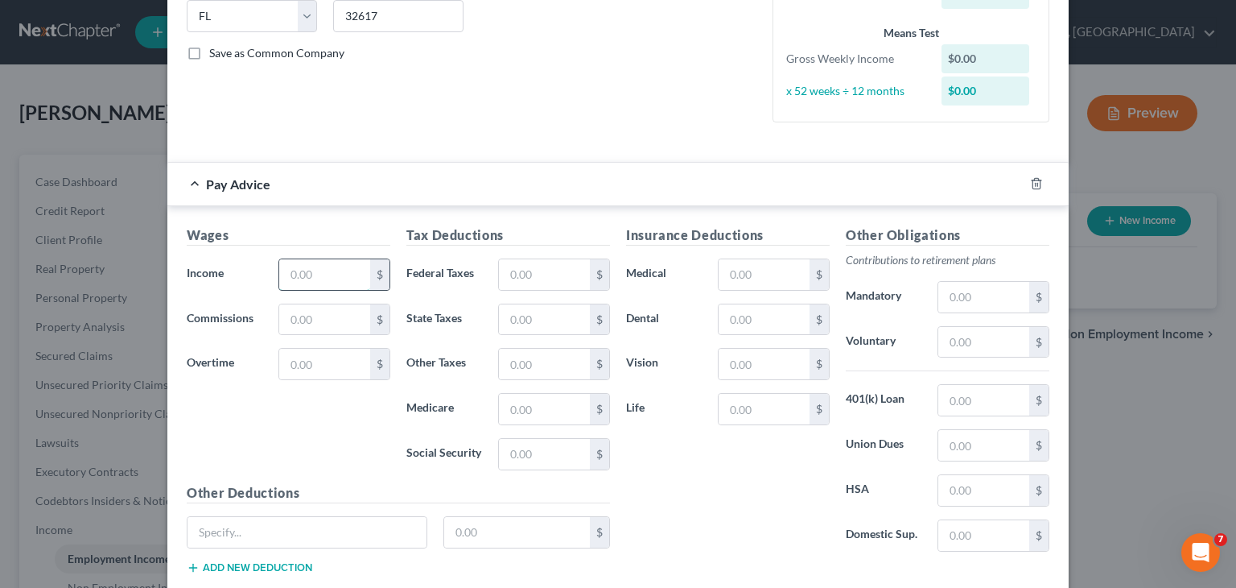
click at [306, 272] on input "text" at bounding box center [324, 274] width 91 height 31
type input "202.50"
click at [552, 452] on input "text" at bounding box center [544, 454] width 91 height 31
click at [519, 264] on input "text" at bounding box center [544, 274] width 91 height 31
type input "15.49"
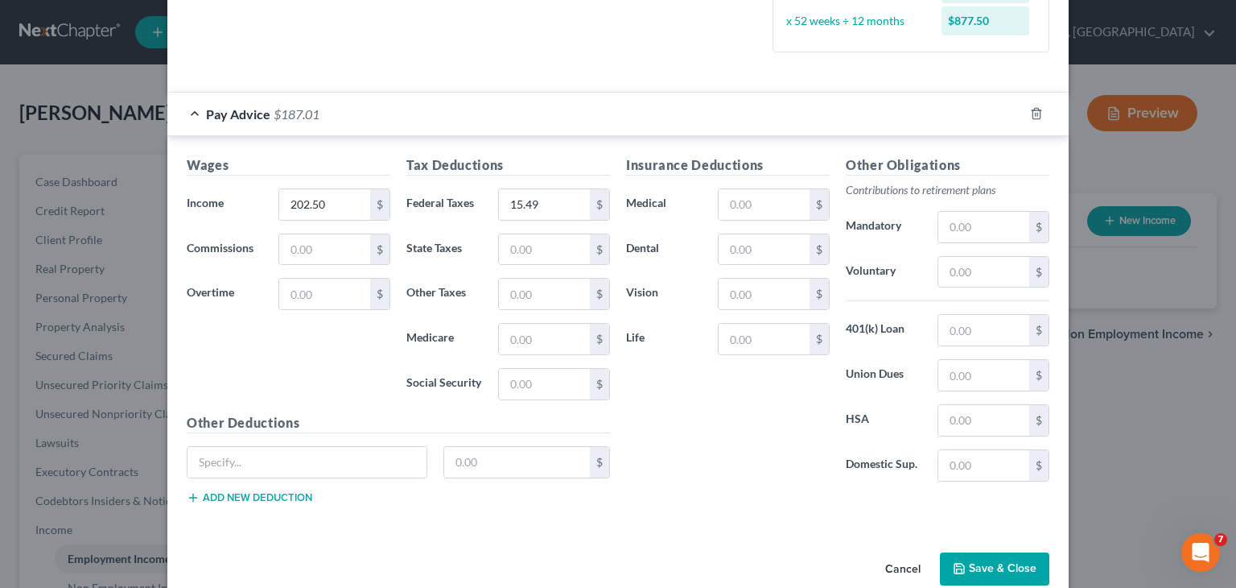
scroll to position [429, 0]
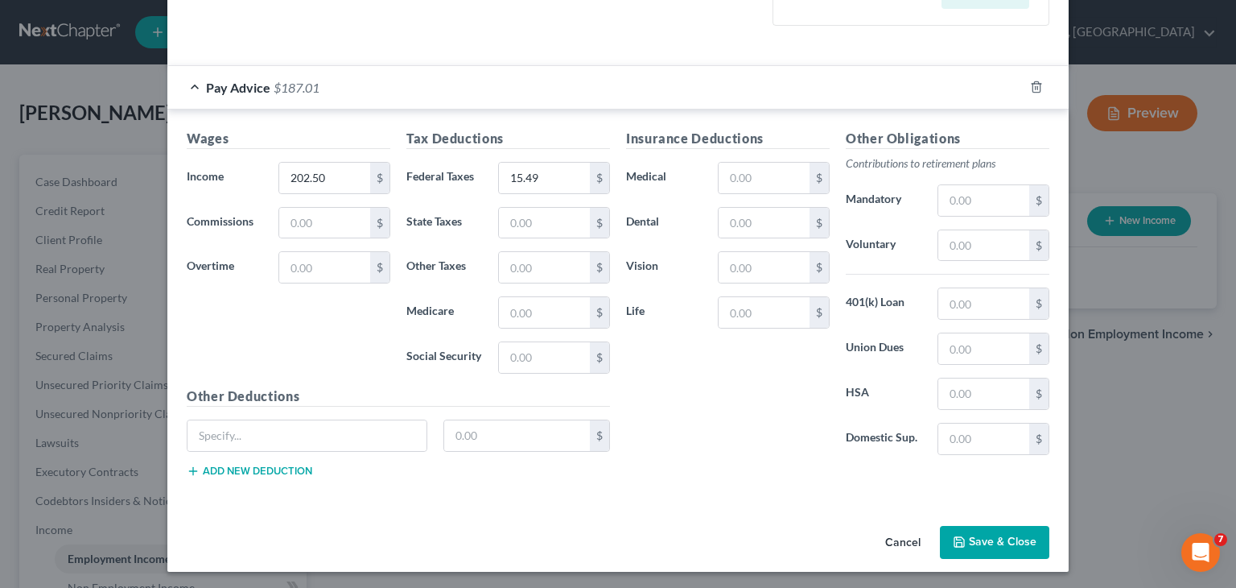
click at [1166, 327] on div "New Income Source × Employment Type * Select Full or [DEMOGRAPHIC_DATA] Employm…" at bounding box center [618, 294] width 1236 height 588
click at [557, 348] on input "text" at bounding box center [544, 357] width 91 height 31
type input "12.56"
click at [573, 308] on input "text" at bounding box center [544, 312] width 91 height 31
type input "2.94"
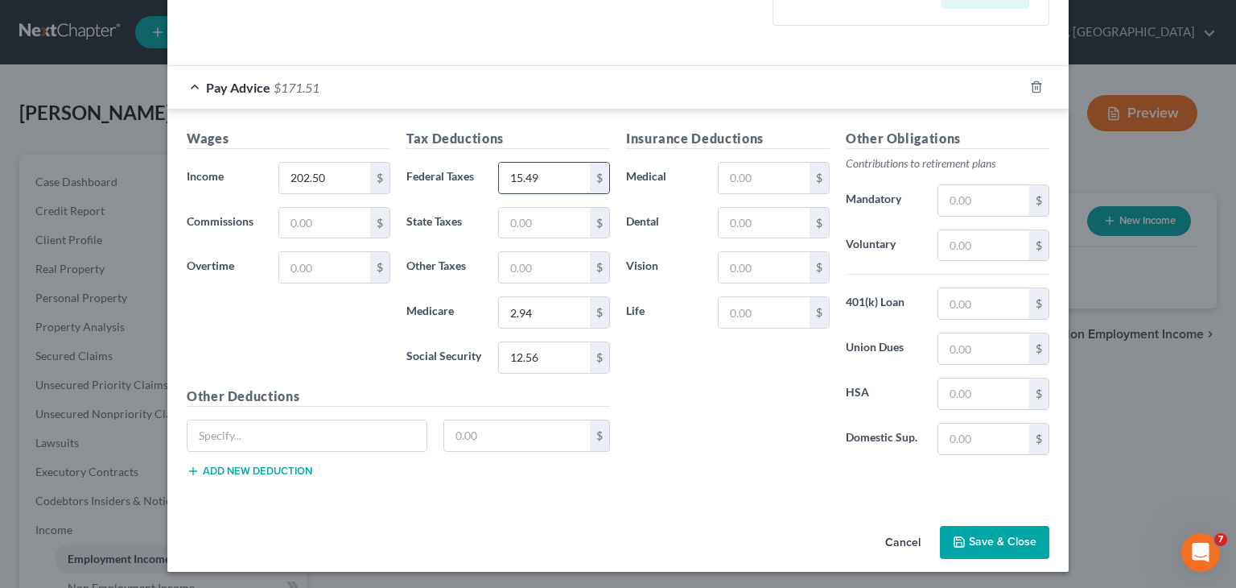
click at [534, 177] on input "15.49" at bounding box center [544, 178] width 91 height 31
type input "0.00"
click at [969, 545] on button "Save & Close" at bounding box center [994, 543] width 109 height 34
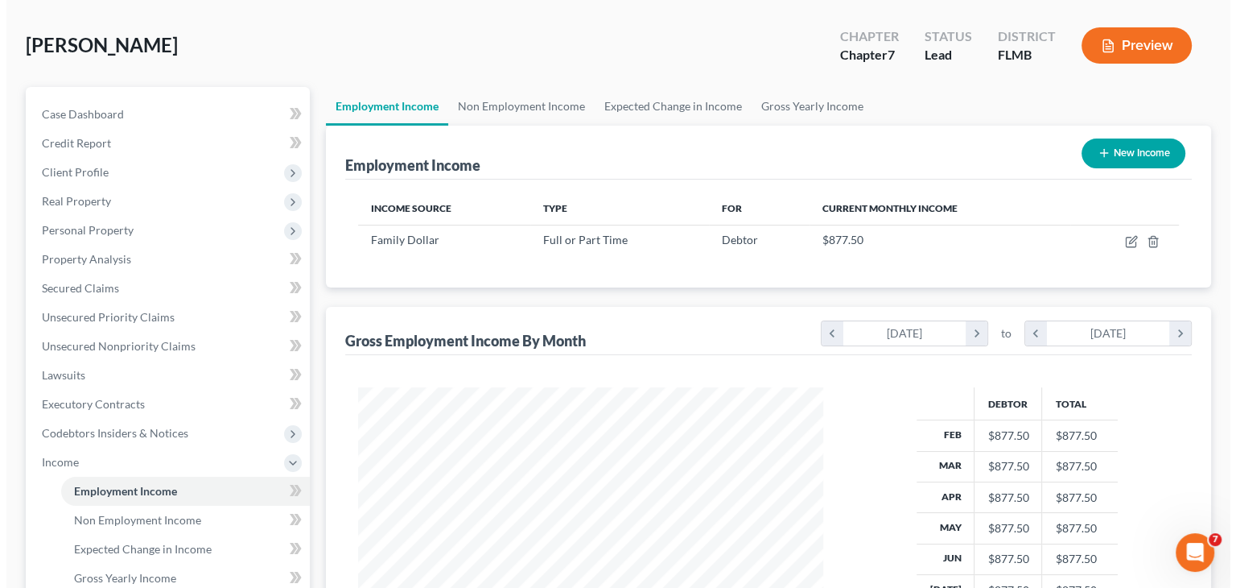
scroll to position [61, 0]
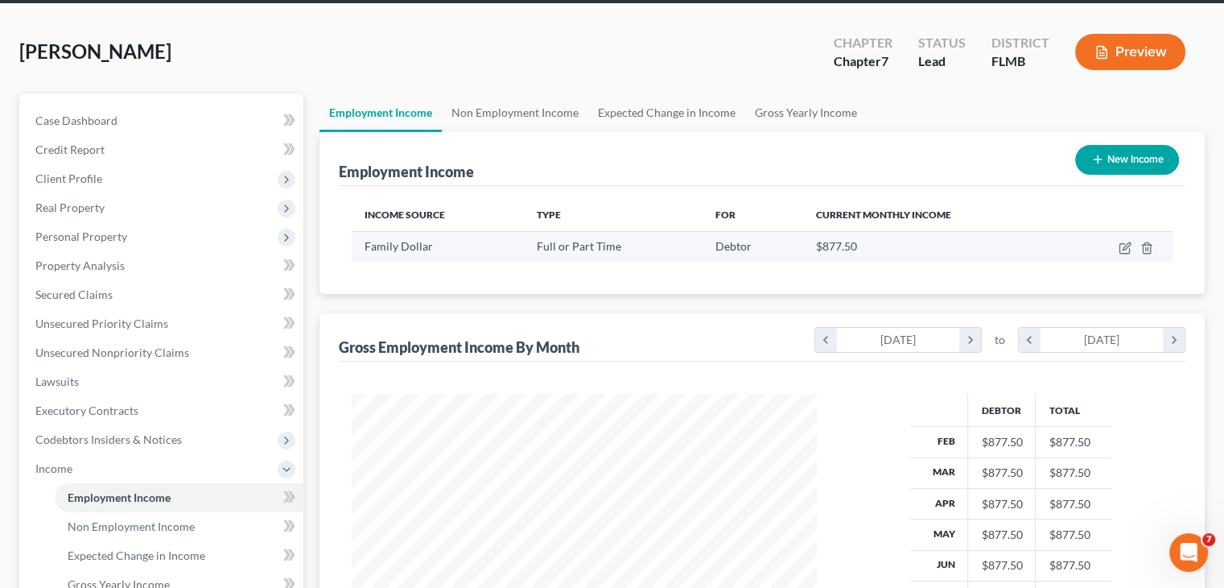
click at [810, 249] on td "$877.50" at bounding box center [933, 246] width 261 height 31
click at [1127, 246] on icon "button" at bounding box center [1126, 245] width 7 height 7
select select "0"
select select "9"
select select "3"
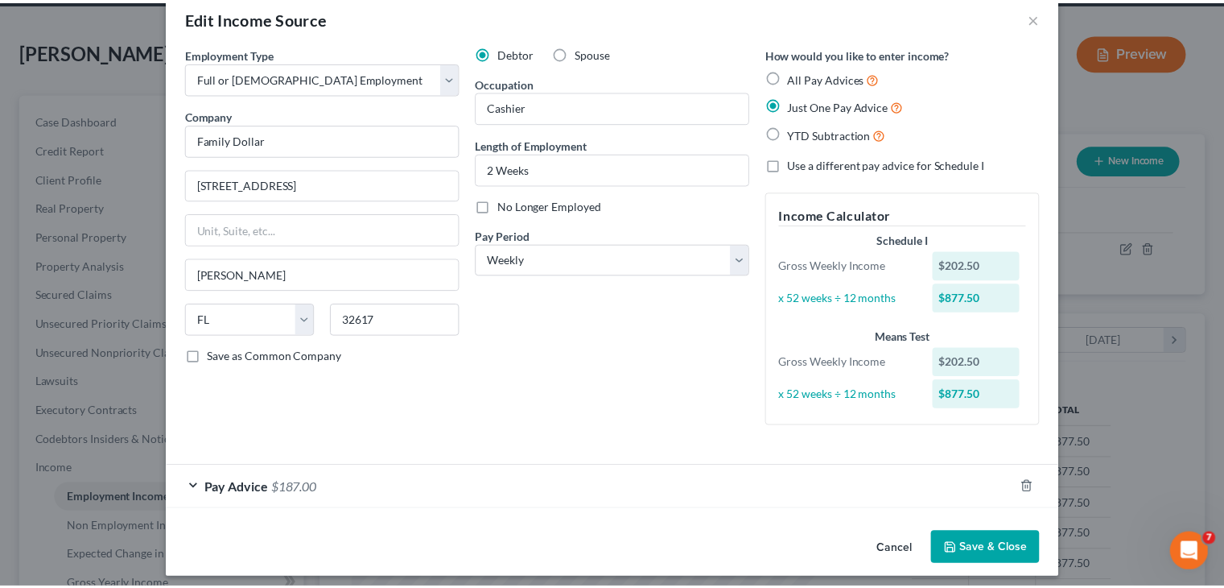
scroll to position [39, 0]
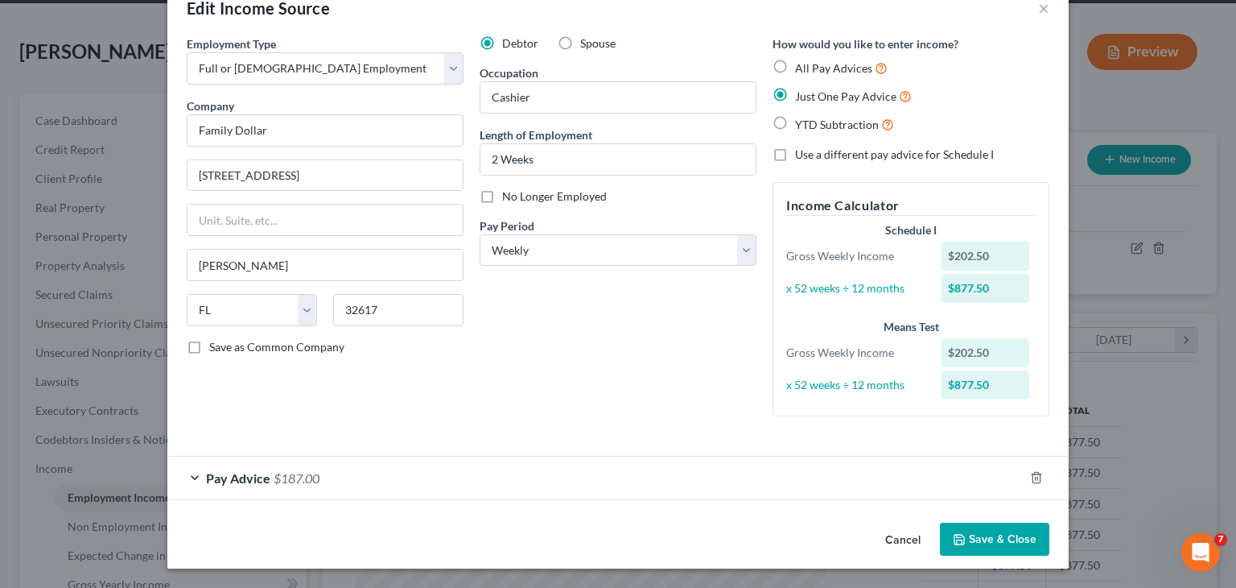
click at [976, 539] on button "Save & Close" at bounding box center [994, 539] width 109 height 34
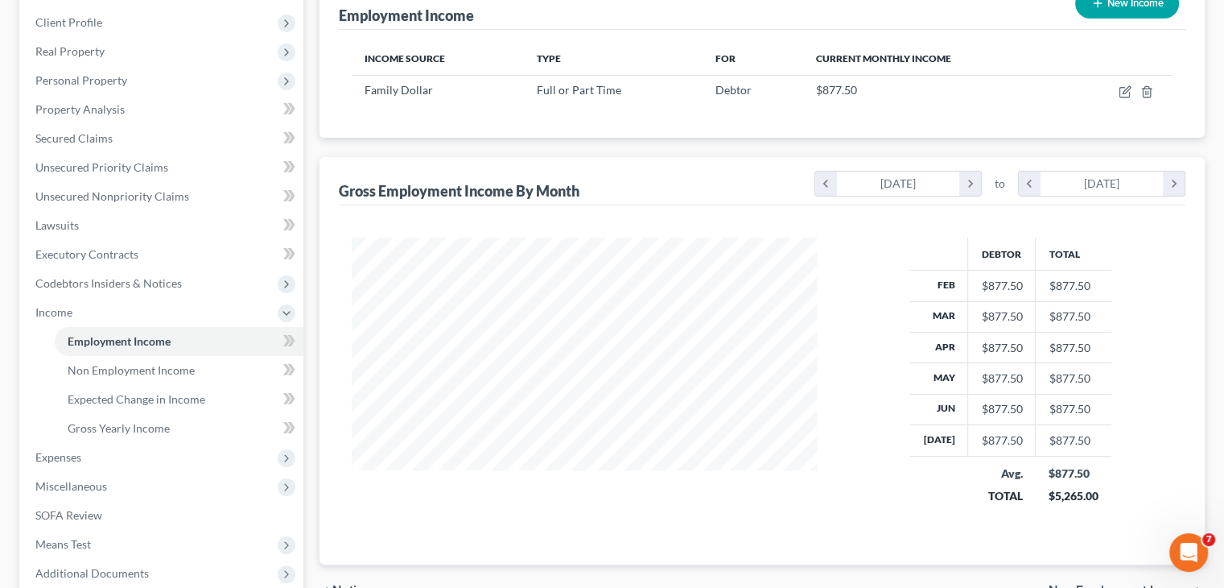
scroll to position [220, 0]
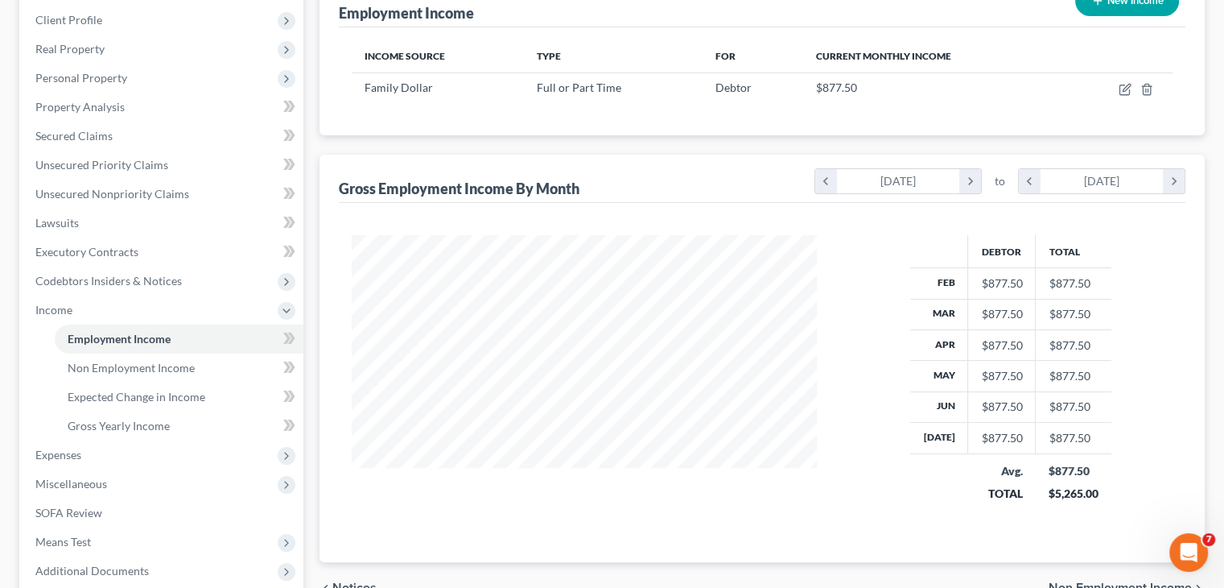
click at [938, 183] on div "[DATE]" at bounding box center [898, 181] width 123 height 24
click at [969, 184] on icon "chevron_right" at bounding box center [971, 181] width 22 height 24
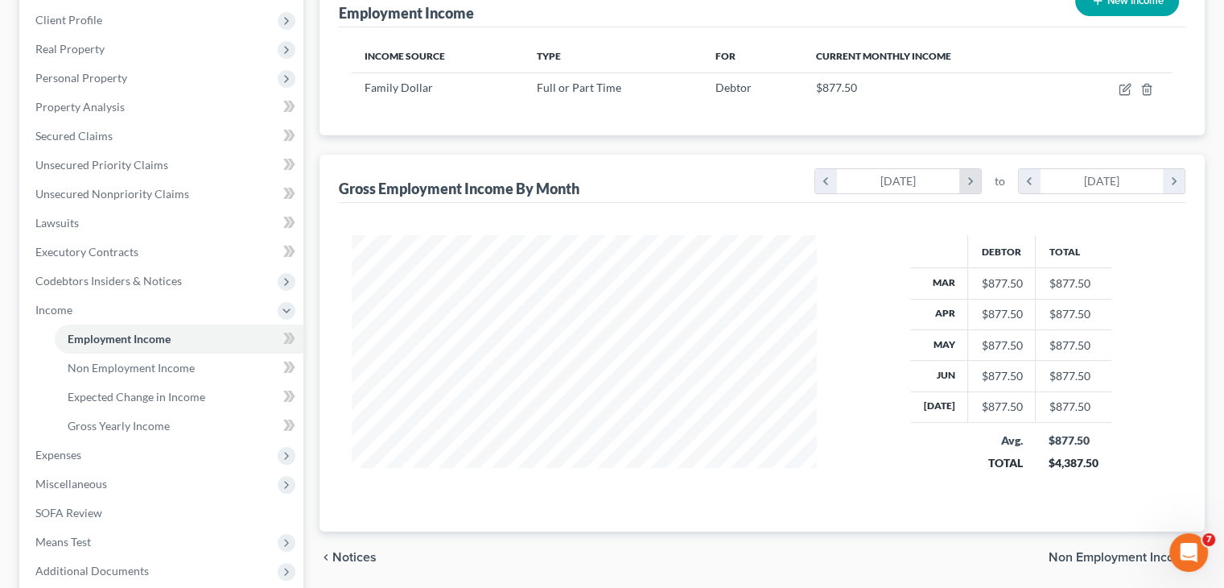
click at [969, 184] on icon "chevron_right" at bounding box center [971, 181] width 22 height 24
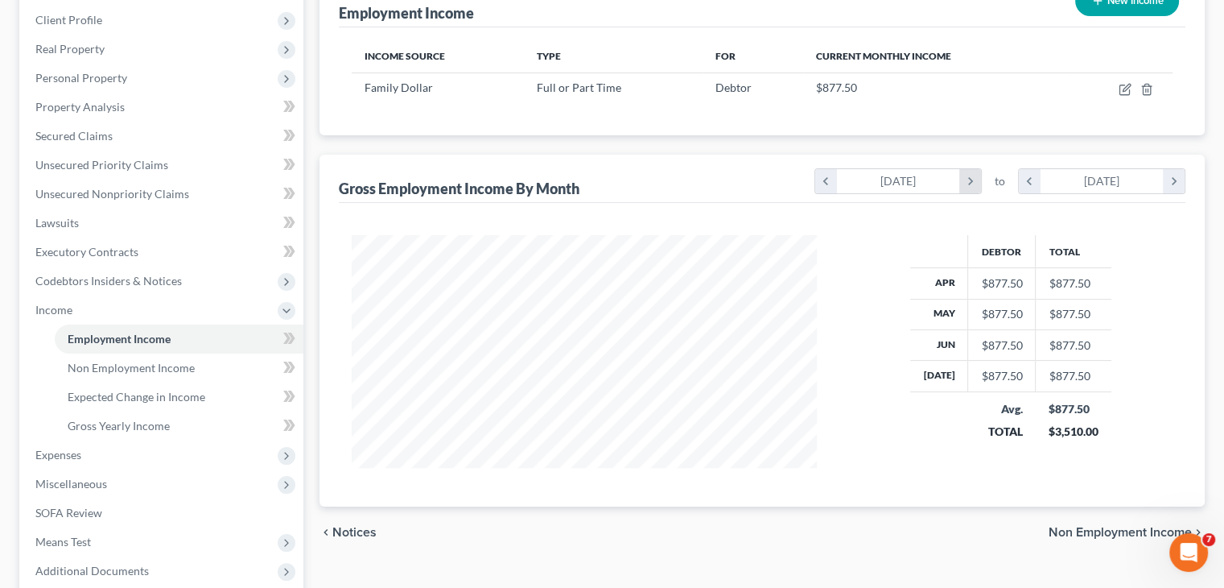
click at [969, 184] on icon "chevron_right" at bounding box center [971, 181] width 22 height 24
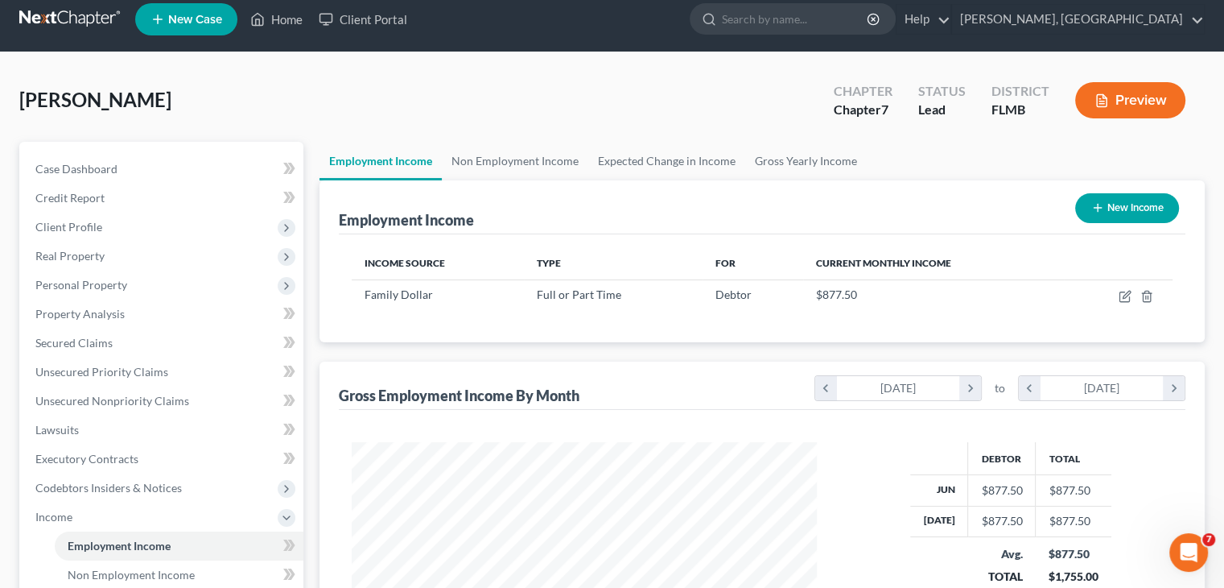
scroll to position [10, 0]
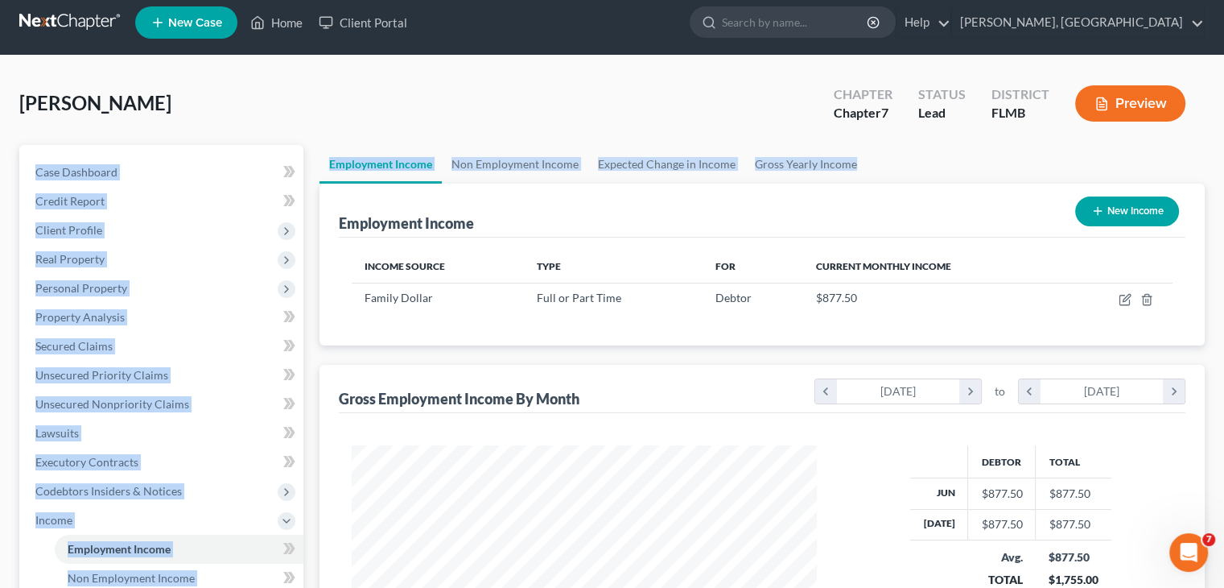
drag, startPoint x: 1191, startPoint y: 128, endPoint x: 1217, endPoint y: 161, distance: 41.9
click at [1217, 161] on div "[PERSON_NAME] Upgraded Chapter Chapter 7 Status Lead District FLMB Preview Peti…" at bounding box center [612, 494] width 1224 height 877
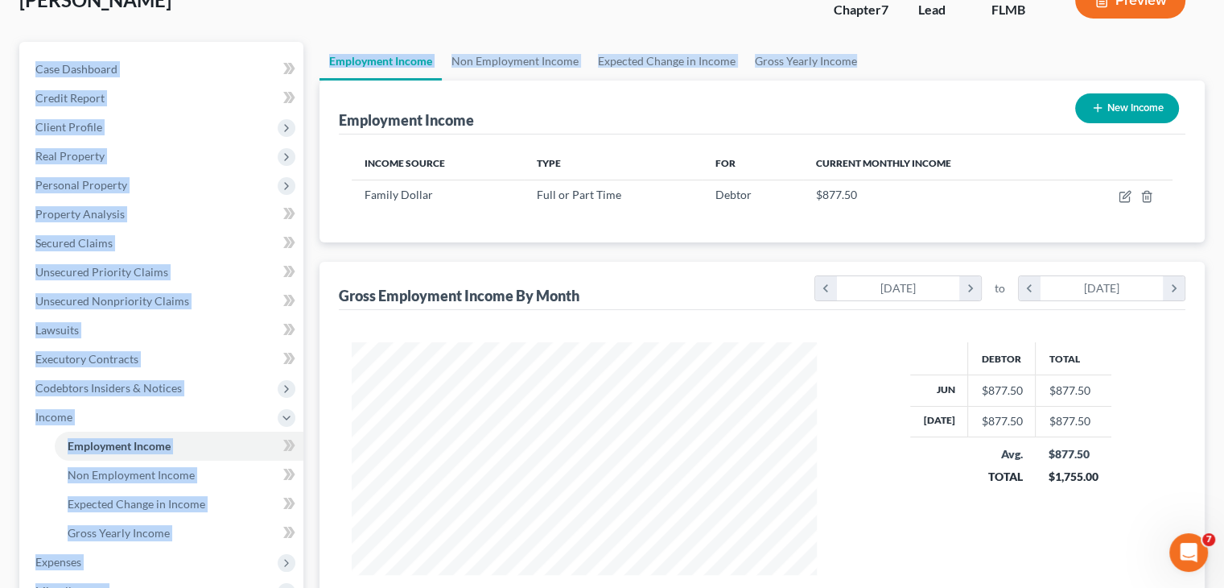
scroll to position [115, 0]
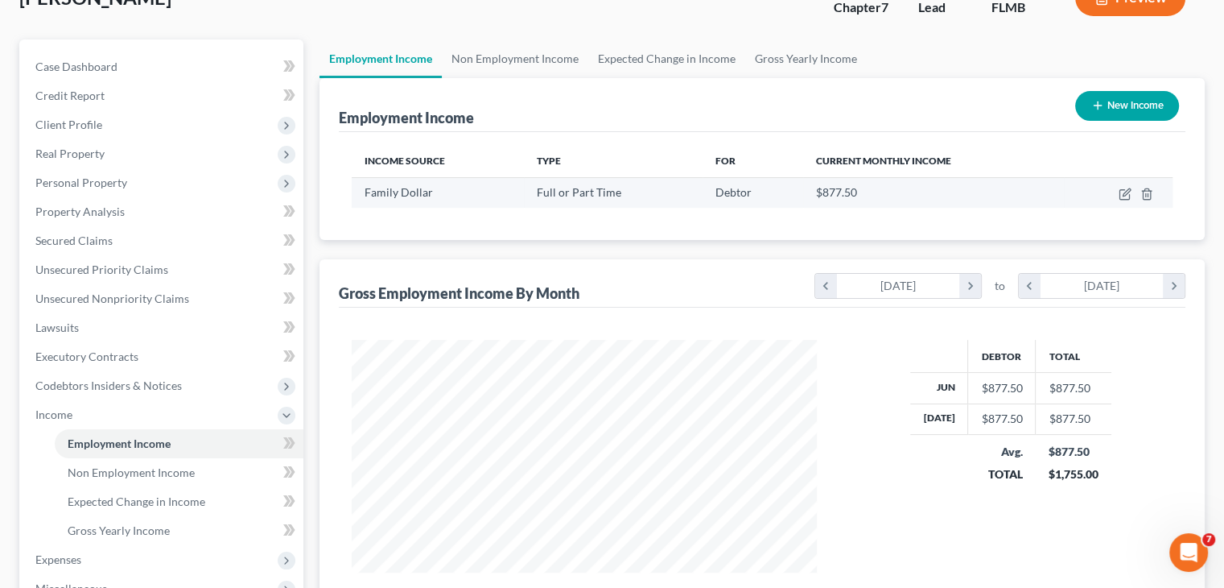
click at [489, 197] on div "Family Dollar" at bounding box center [438, 192] width 147 height 16
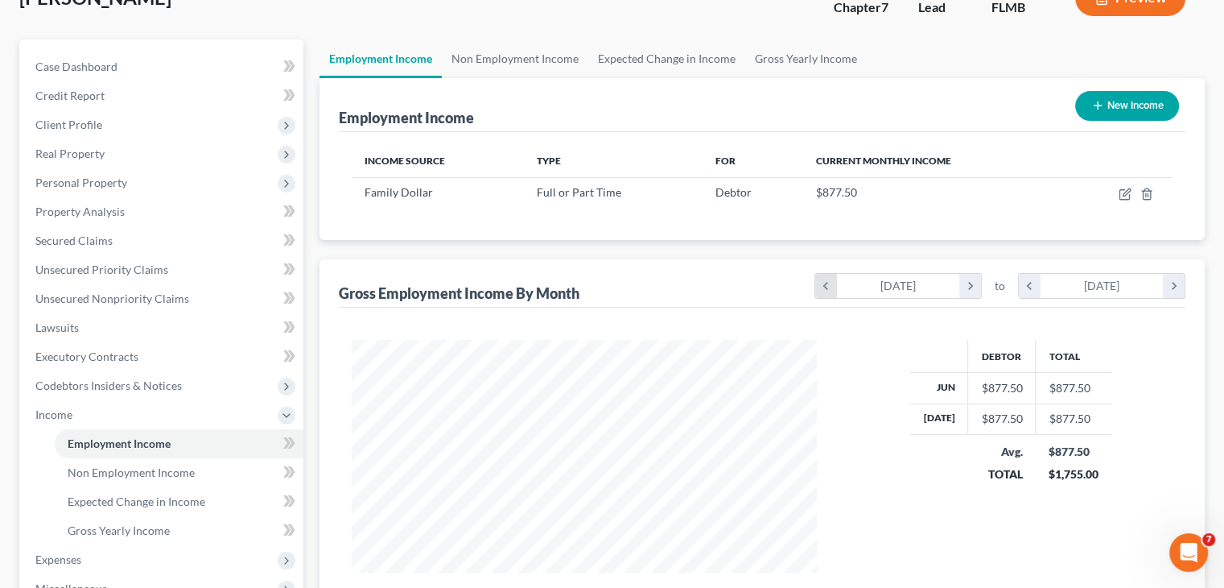
click at [822, 277] on icon "chevron_left" at bounding box center [826, 286] width 22 height 24
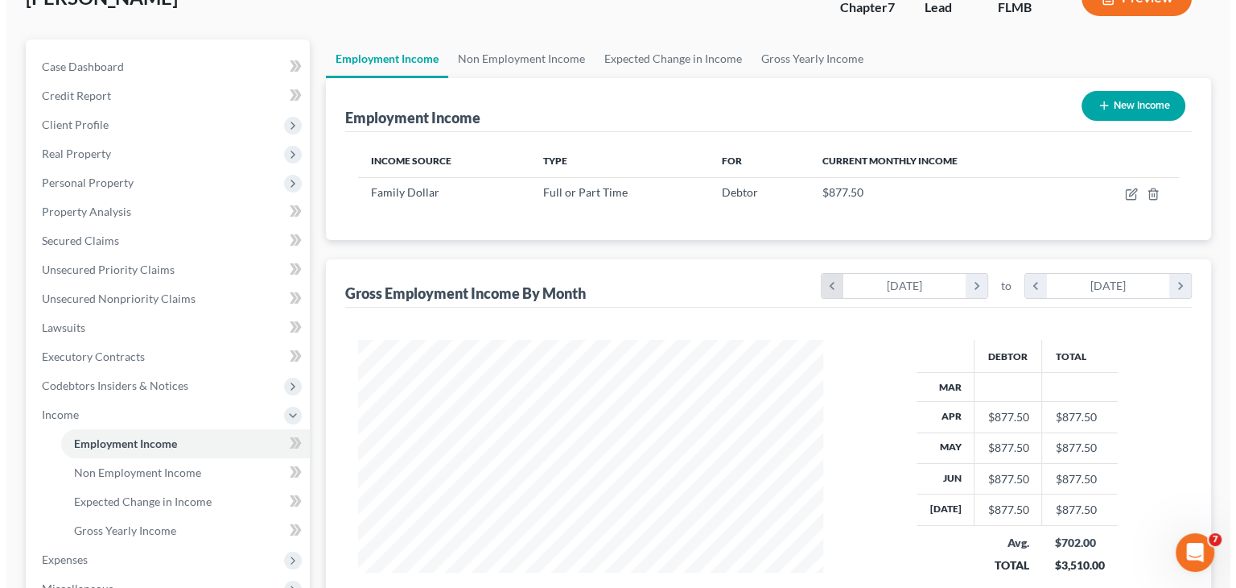
scroll to position [257, 497]
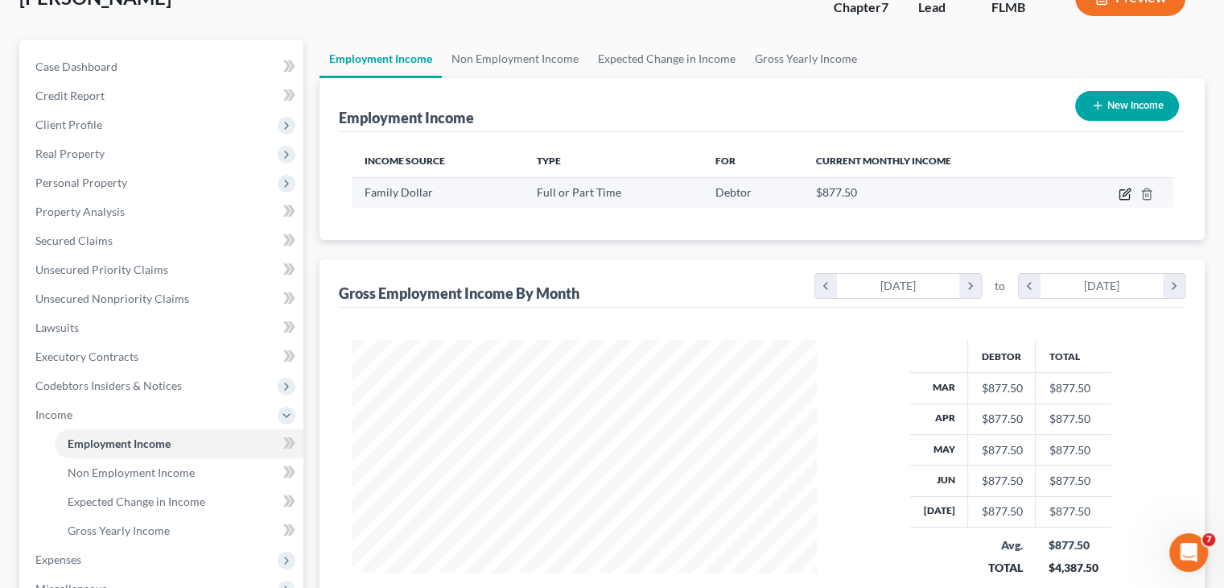
click at [1128, 193] on icon "button" at bounding box center [1125, 194] width 13 height 13
select select "0"
select select "9"
select select "3"
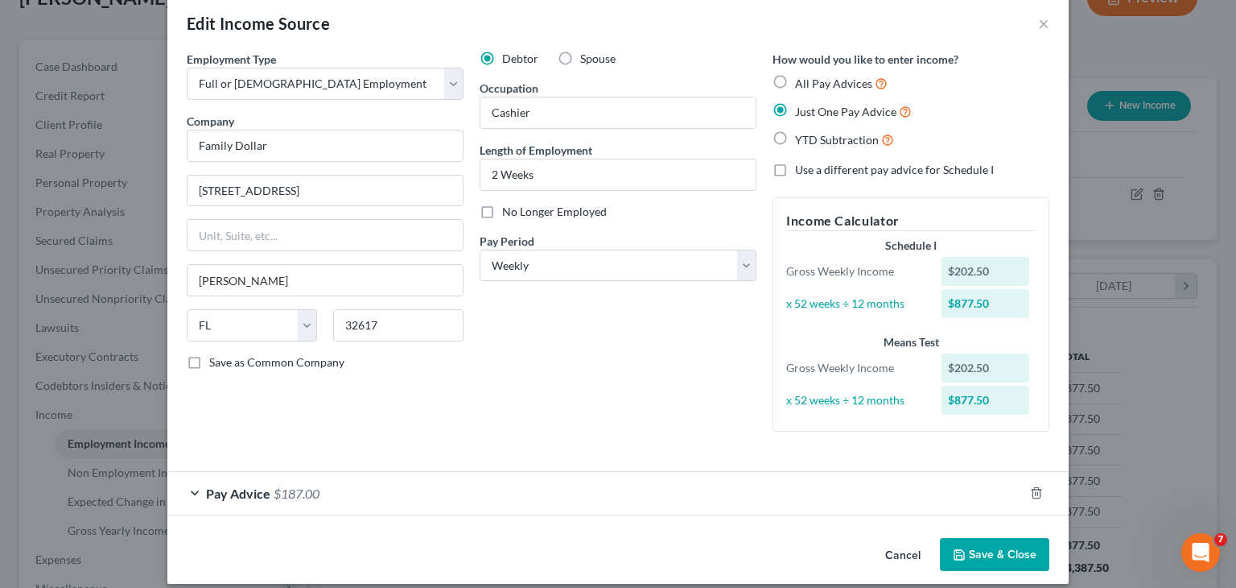
scroll to position [39, 0]
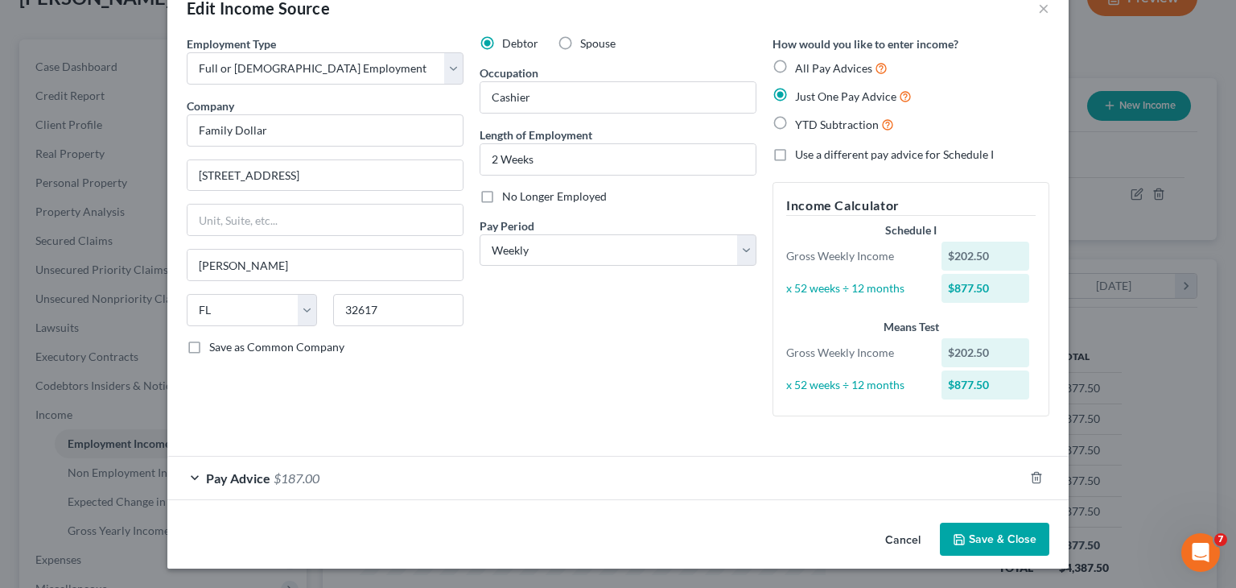
click at [188, 485] on div "Pay Advice $187.00" at bounding box center [595, 477] width 856 height 43
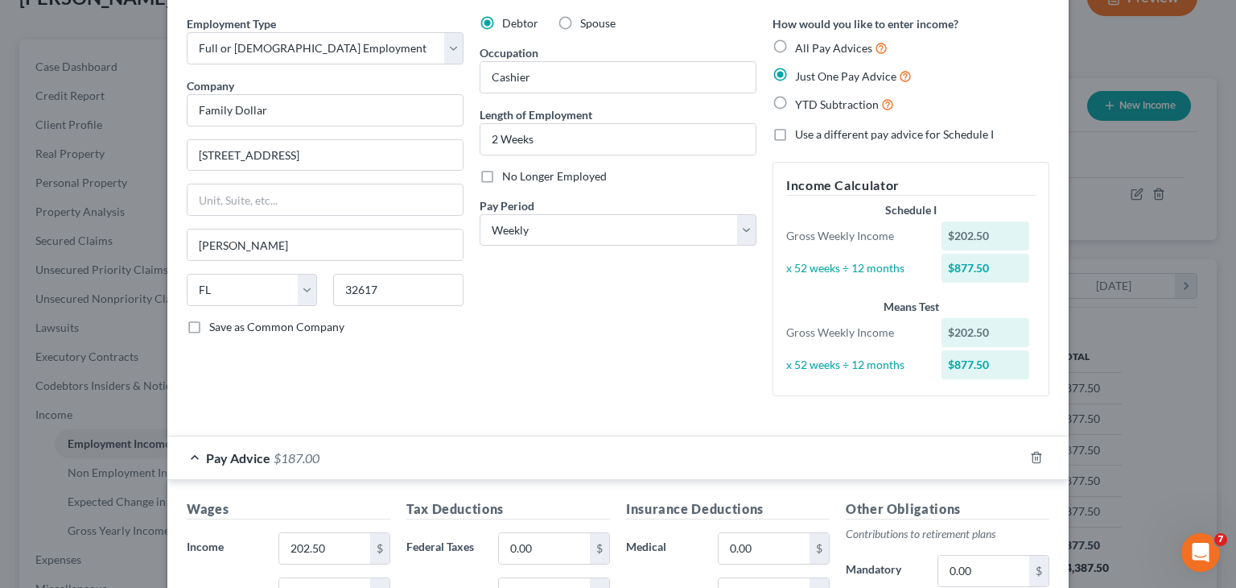
scroll to position [53, 0]
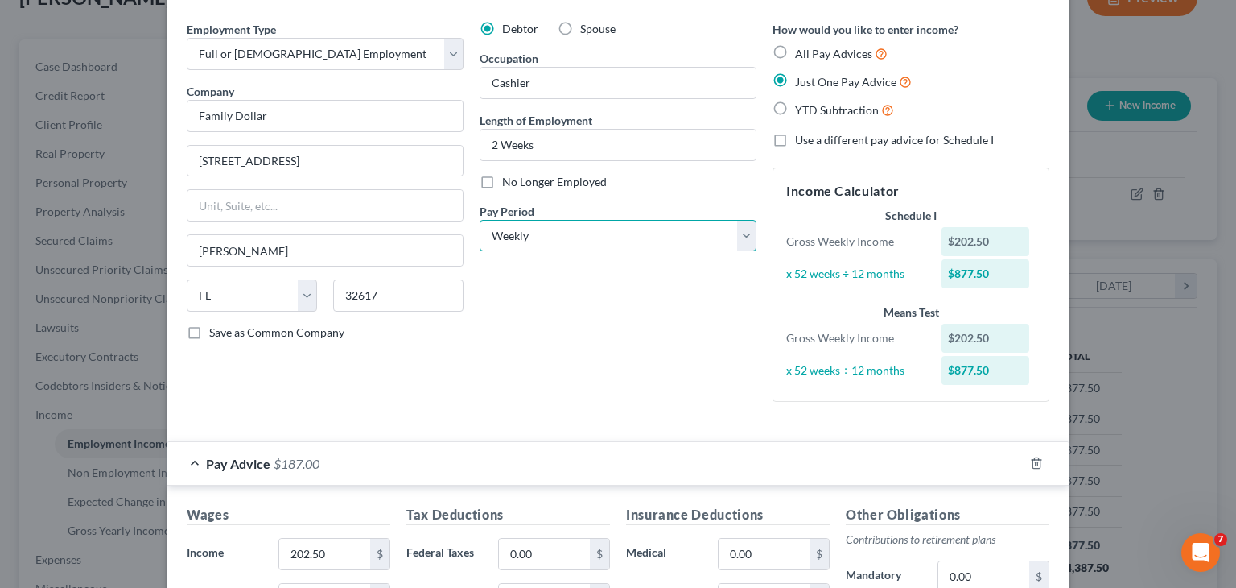
click at [743, 245] on select "Select Monthly Twice Monthly Every Other Week Weekly" at bounding box center [618, 236] width 277 height 32
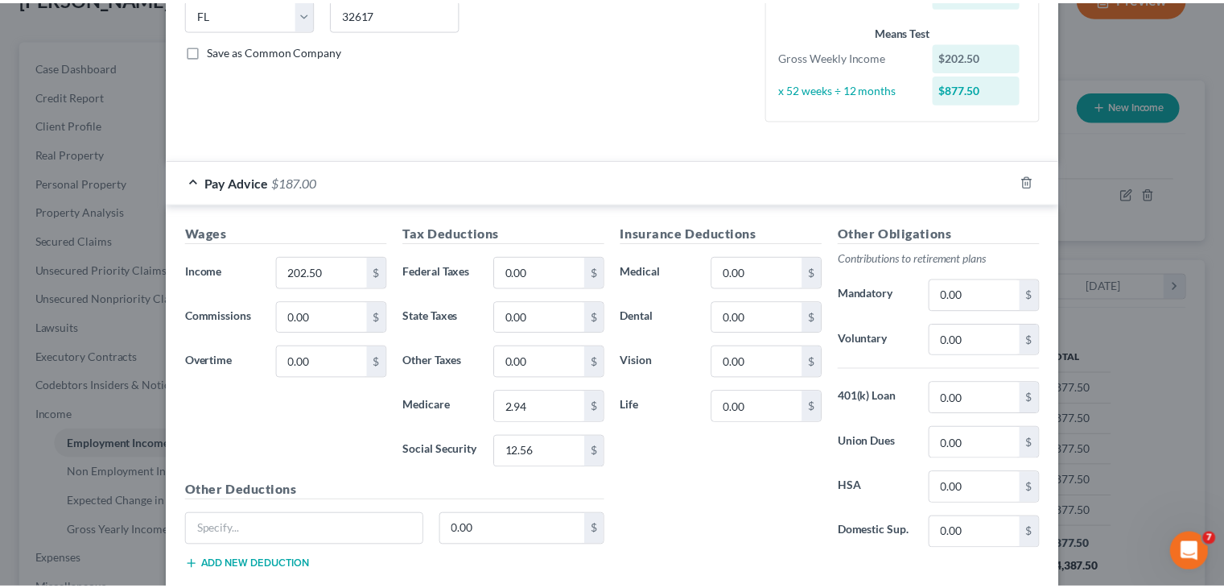
scroll to position [429, 0]
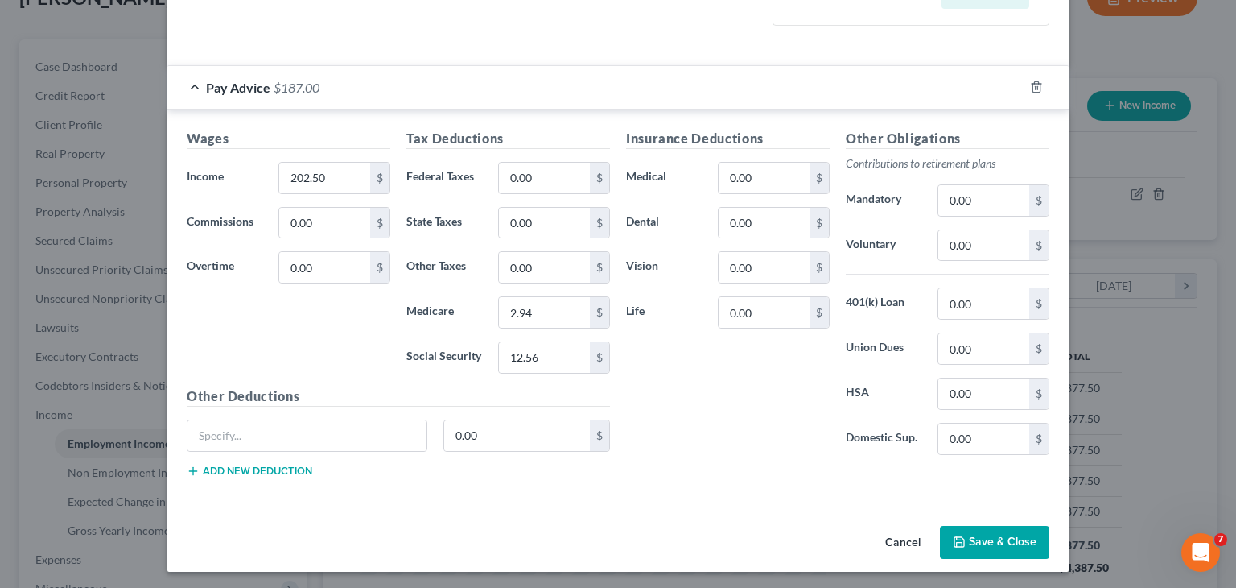
click at [985, 542] on button "Save & Close" at bounding box center [994, 543] width 109 height 34
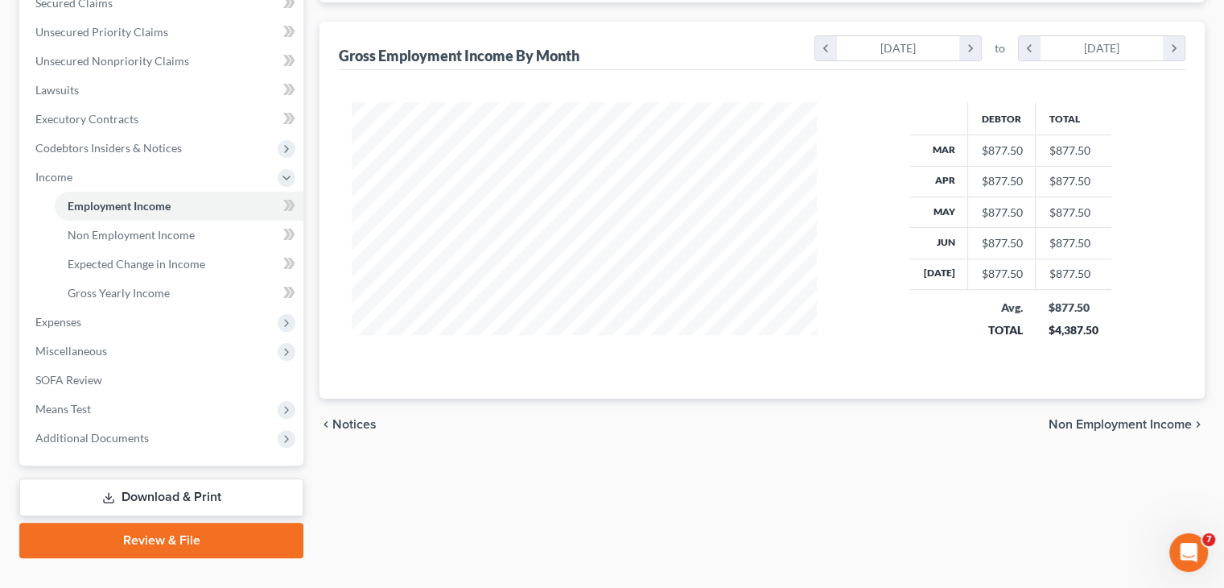
scroll to position [359, 0]
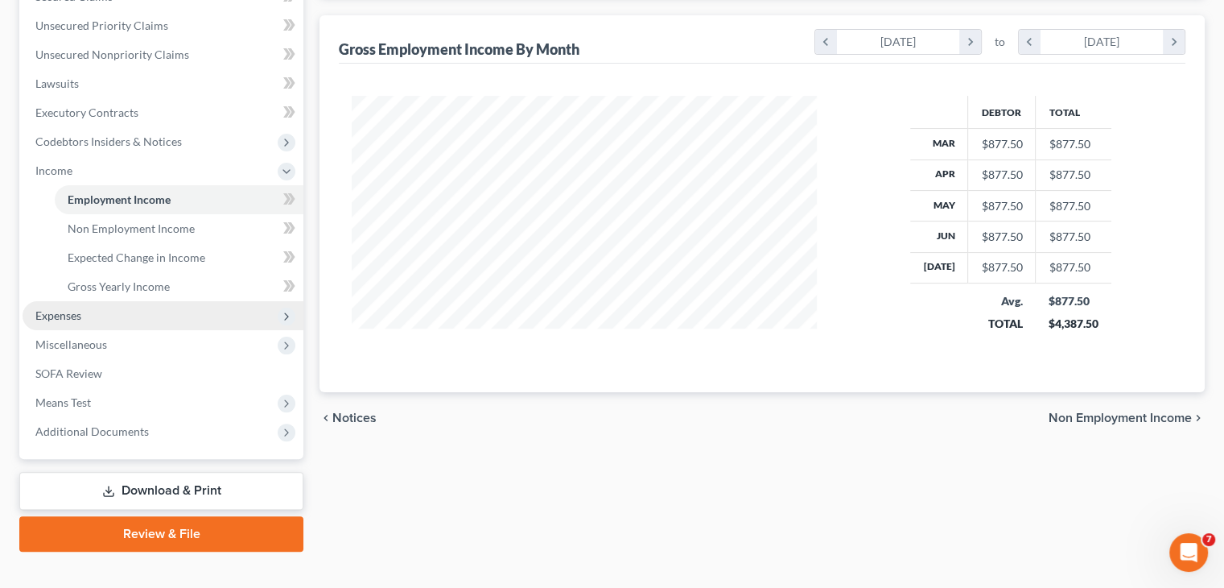
click at [274, 309] on span "Expenses" at bounding box center [163, 315] width 281 height 29
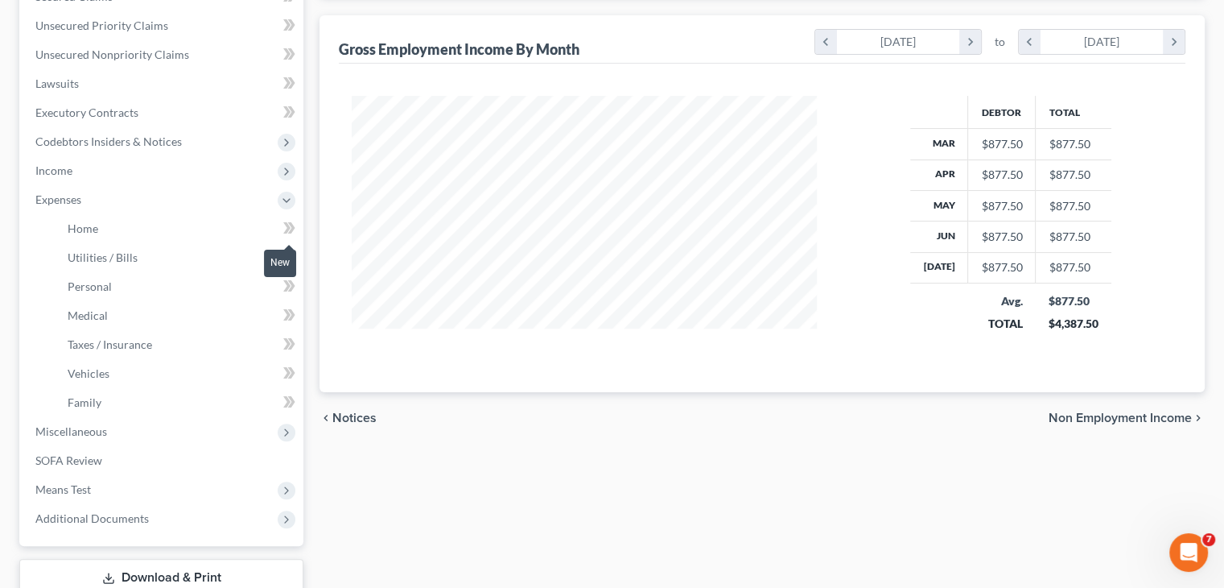
click at [287, 229] on icon at bounding box center [286, 227] width 7 height 11
drag, startPoint x: 204, startPoint y: 226, endPoint x: 150, endPoint y: 225, distance: 54.8
click at [150, 225] on link "Home" at bounding box center [179, 228] width 249 height 29
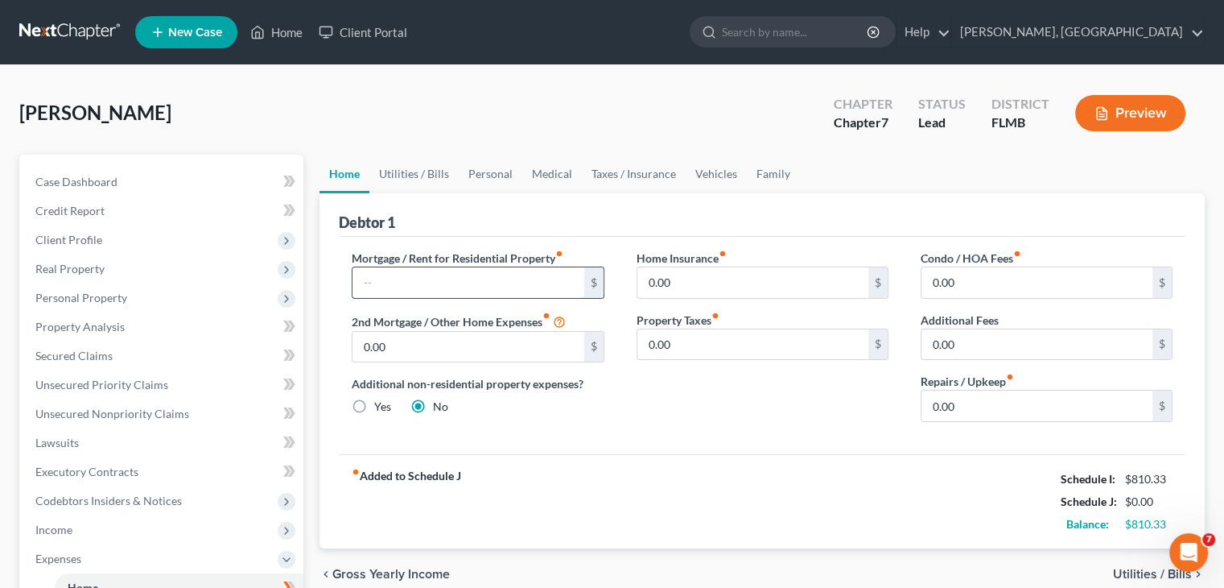
click at [435, 279] on input "text" at bounding box center [468, 282] width 231 height 31
type input "1,000.00"
click at [421, 174] on link "Utilities / Bills" at bounding box center [413, 174] width 89 height 39
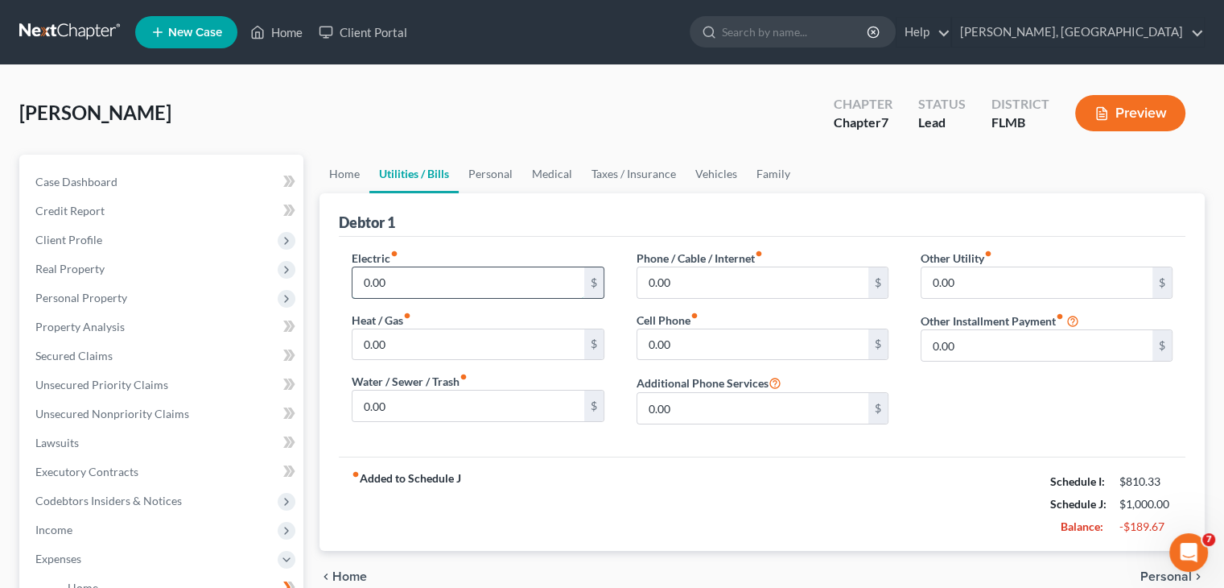
click at [427, 283] on input "0.00" at bounding box center [468, 282] width 231 height 31
type input "20.00"
click at [698, 291] on input "0.00" at bounding box center [753, 282] width 231 height 31
type input "100.00"
click at [500, 167] on link "Personal" at bounding box center [491, 174] width 64 height 39
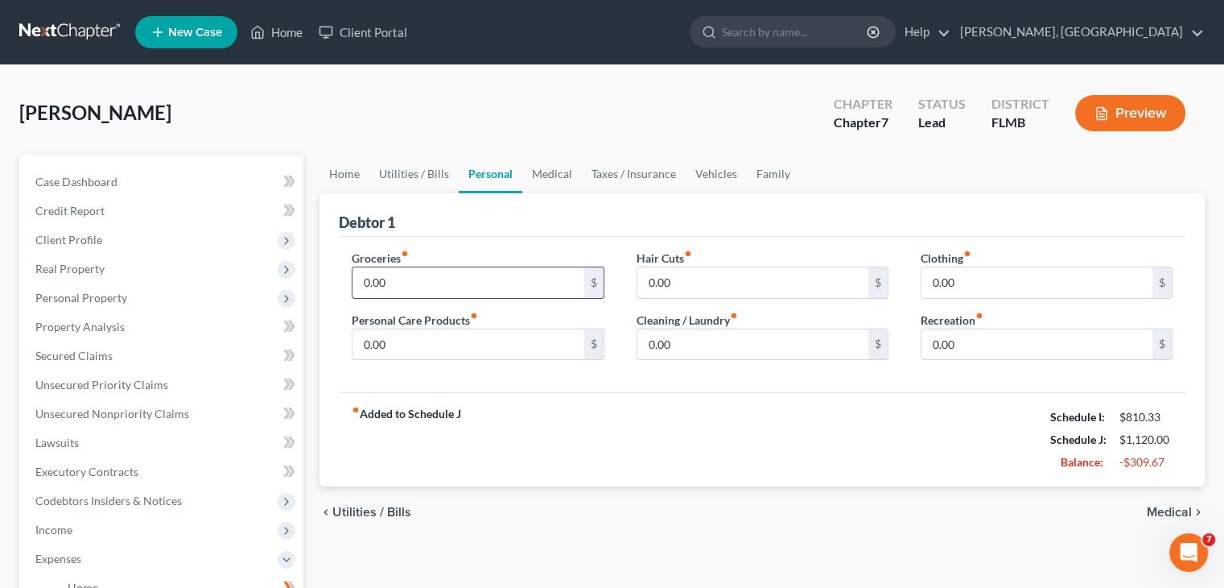
click at [502, 281] on input "0.00" at bounding box center [468, 282] width 231 height 31
type input "400.00"
click at [553, 181] on link "Medical" at bounding box center [552, 174] width 60 height 39
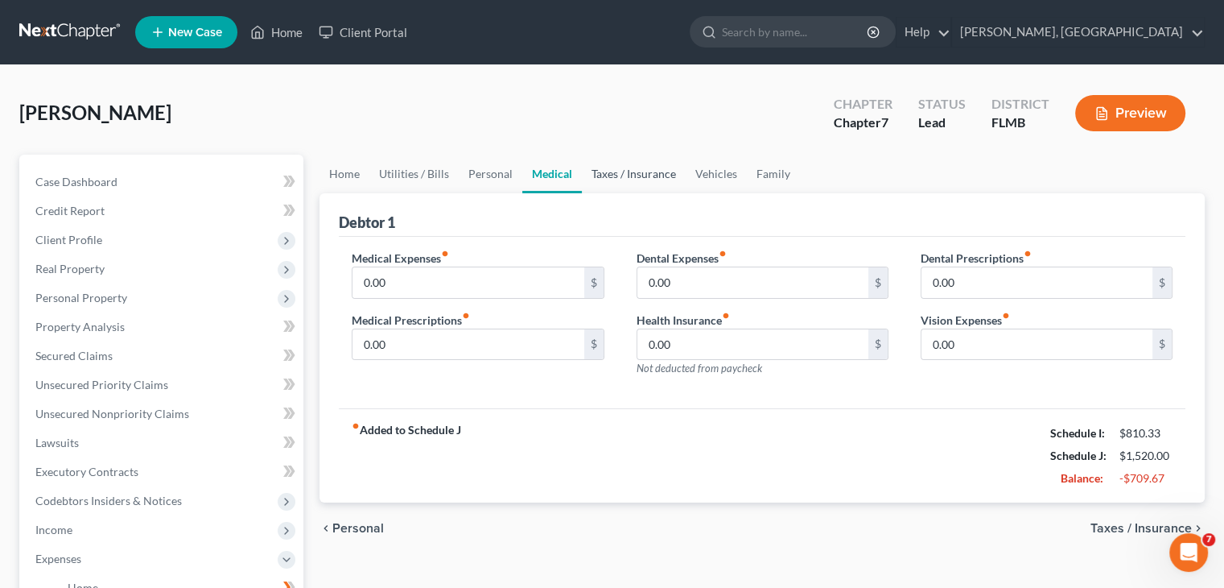
click at [607, 177] on link "Taxes / Insurance" at bounding box center [634, 174] width 104 height 39
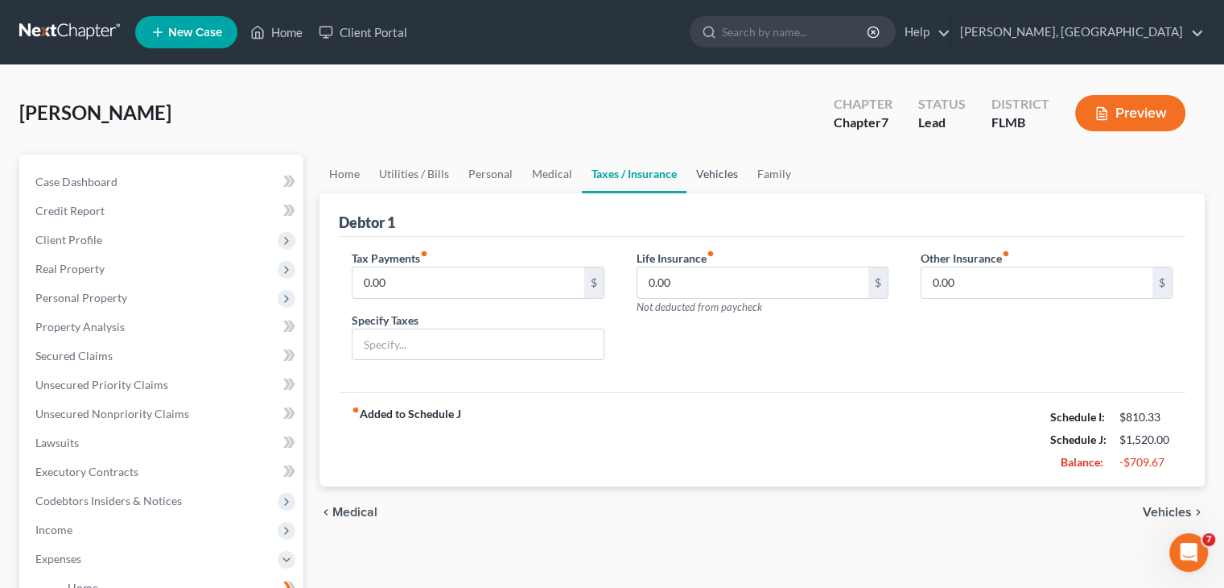
click at [722, 178] on link "Vehicles" at bounding box center [717, 174] width 61 height 39
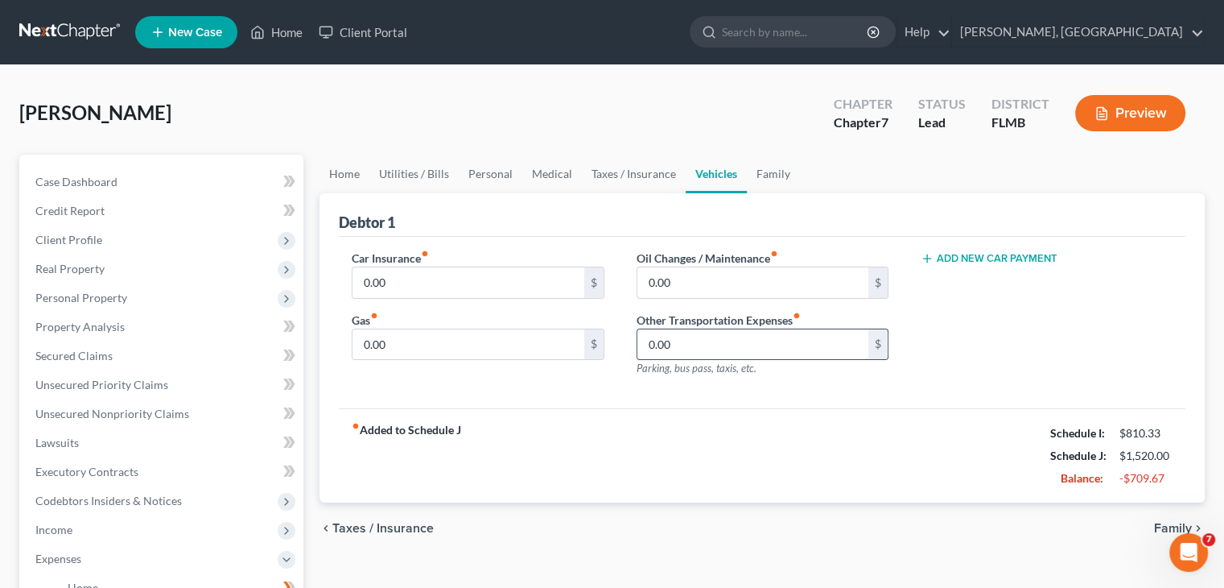
click at [660, 333] on input "0.00" at bounding box center [753, 344] width 231 height 31
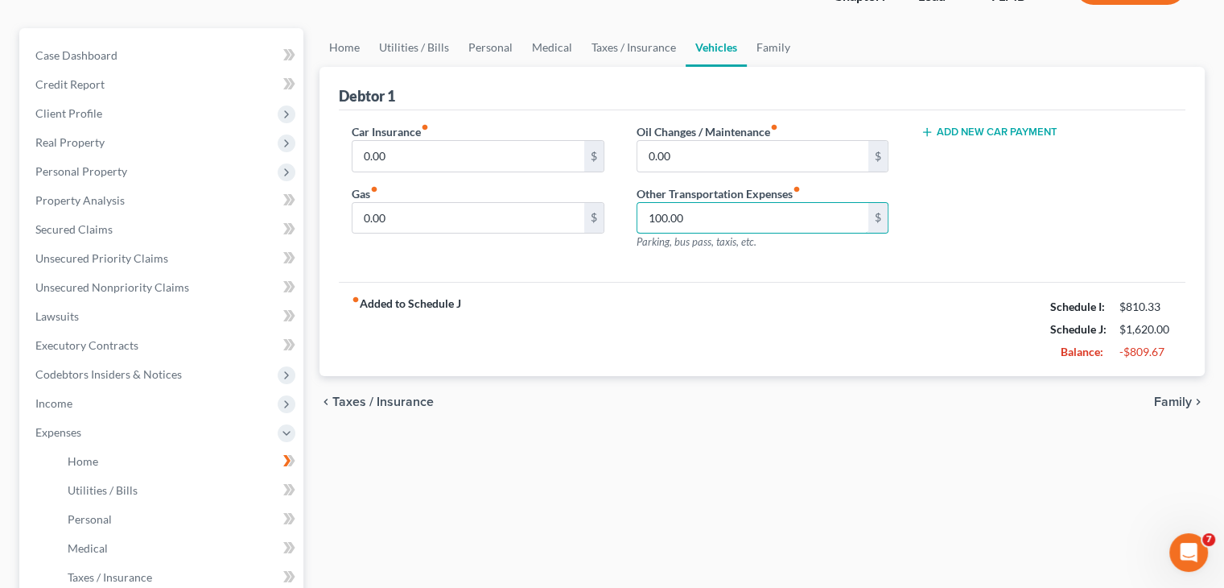
scroll to position [128, 0]
type input "100.00"
drag, startPoint x: 1224, startPoint y: 223, endPoint x: 1200, endPoint y: 144, distance: 82.3
click at [1200, 144] on div "[PERSON_NAME] Upgraded Chapter Chapter 7 Status Lead District FLMB Preview Peti…" at bounding box center [612, 419] width 1224 height 964
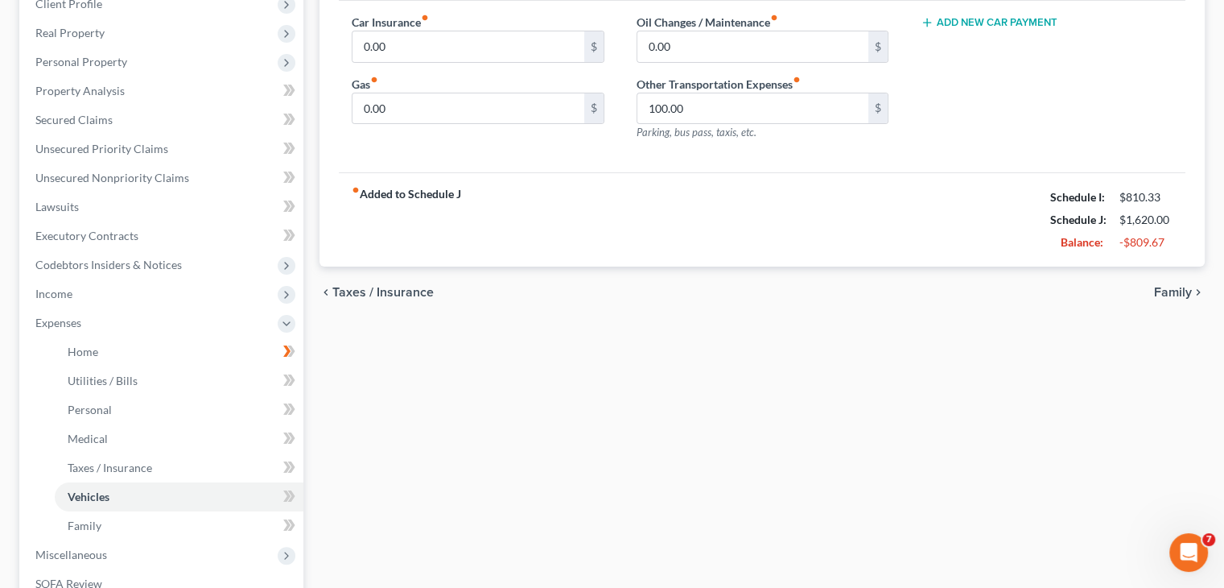
scroll to position [242, 0]
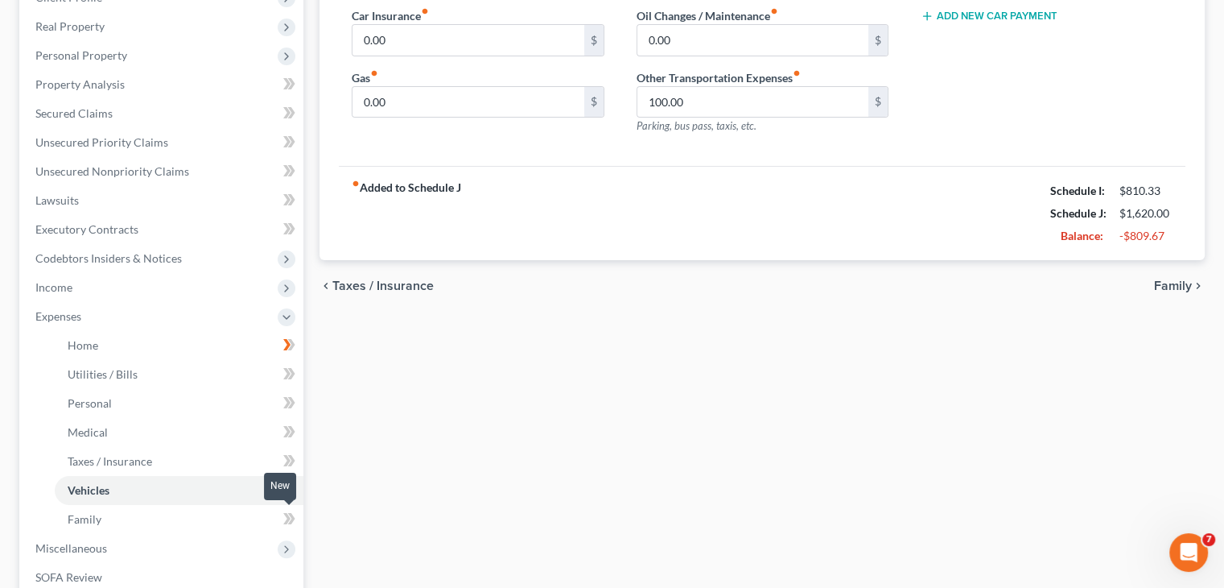
click at [282, 516] on span at bounding box center [289, 521] width 28 height 24
click at [287, 551] on icon at bounding box center [286, 549] width 13 height 13
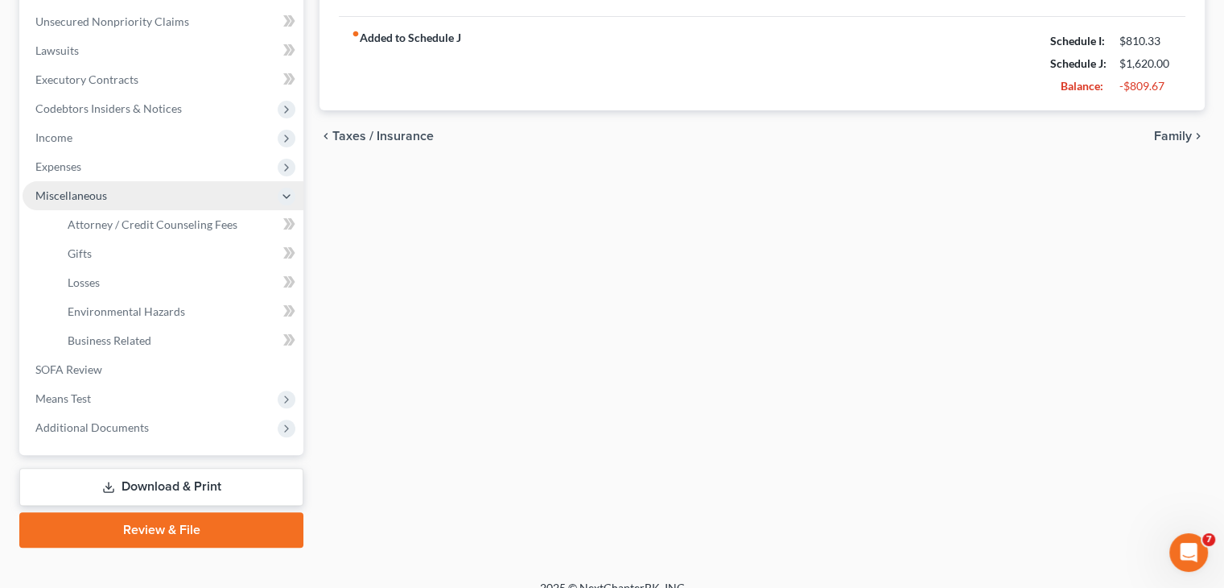
scroll to position [412, 0]
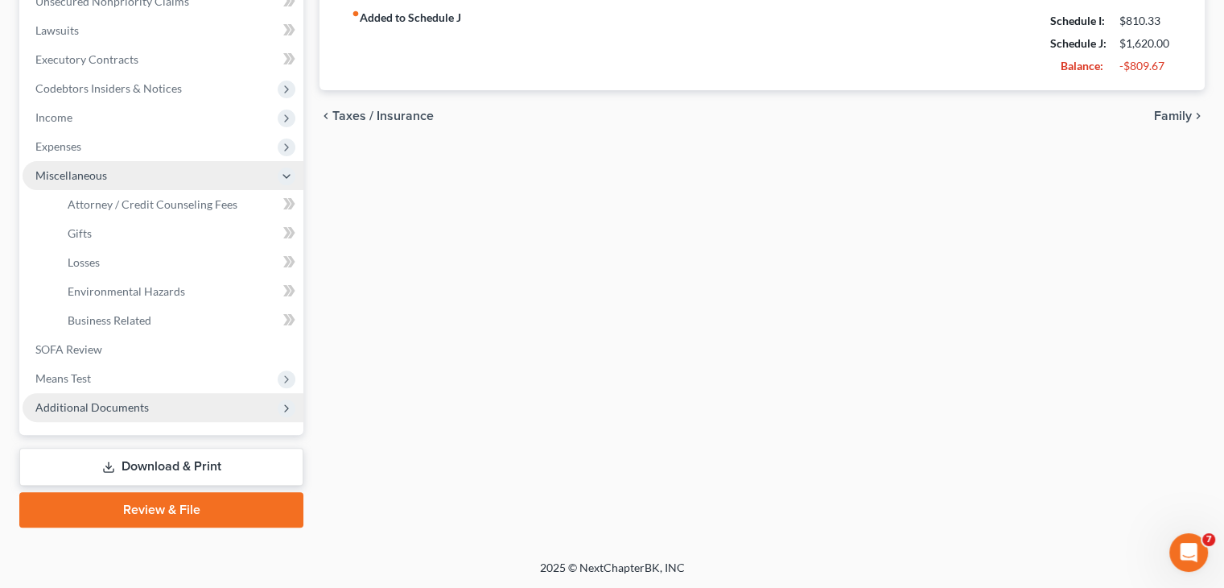
click at [273, 416] on span "Additional Documents" at bounding box center [163, 407] width 281 height 29
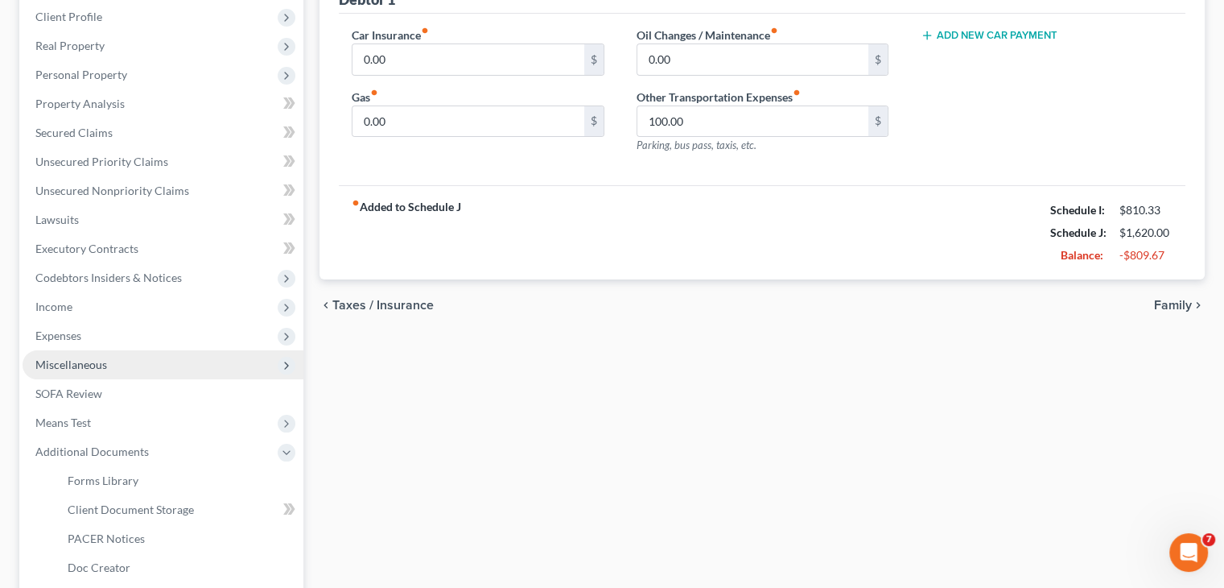
scroll to position [317, 0]
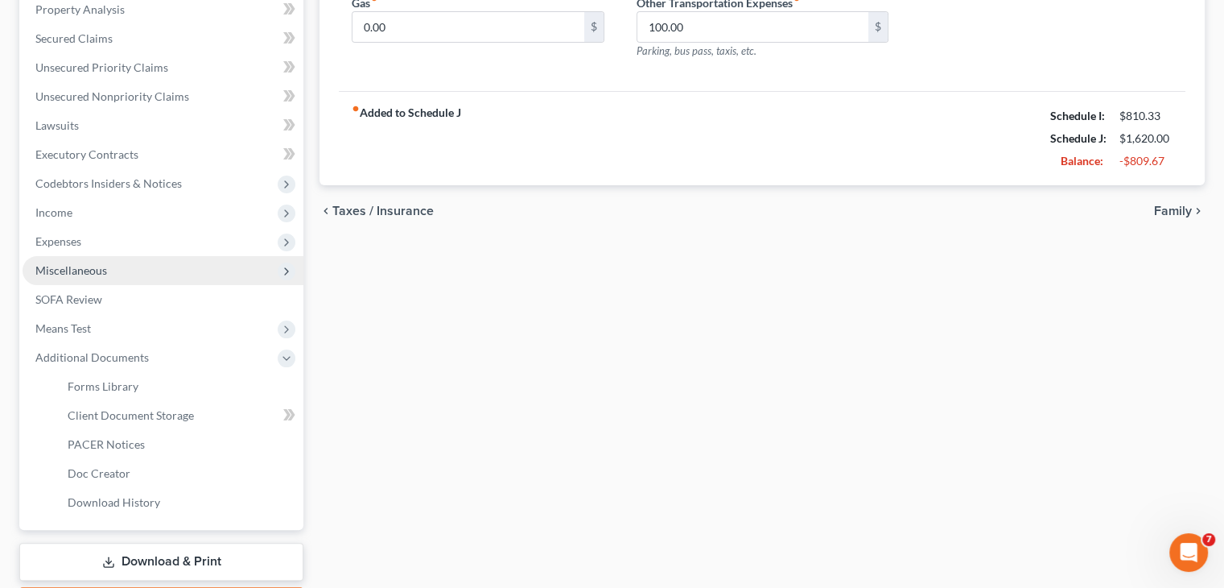
click at [159, 282] on span "Miscellaneous" at bounding box center [163, 270] width 281 height 29
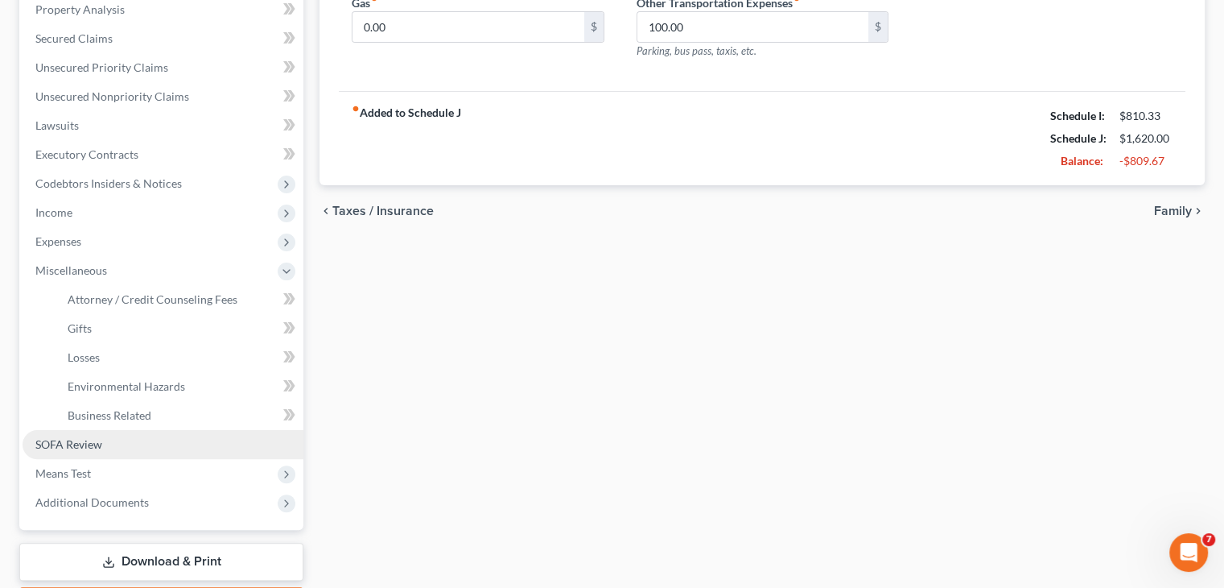
click at [167, 451] on link "SOFA Review" at bounding box center [163, 444] width 281 height 29
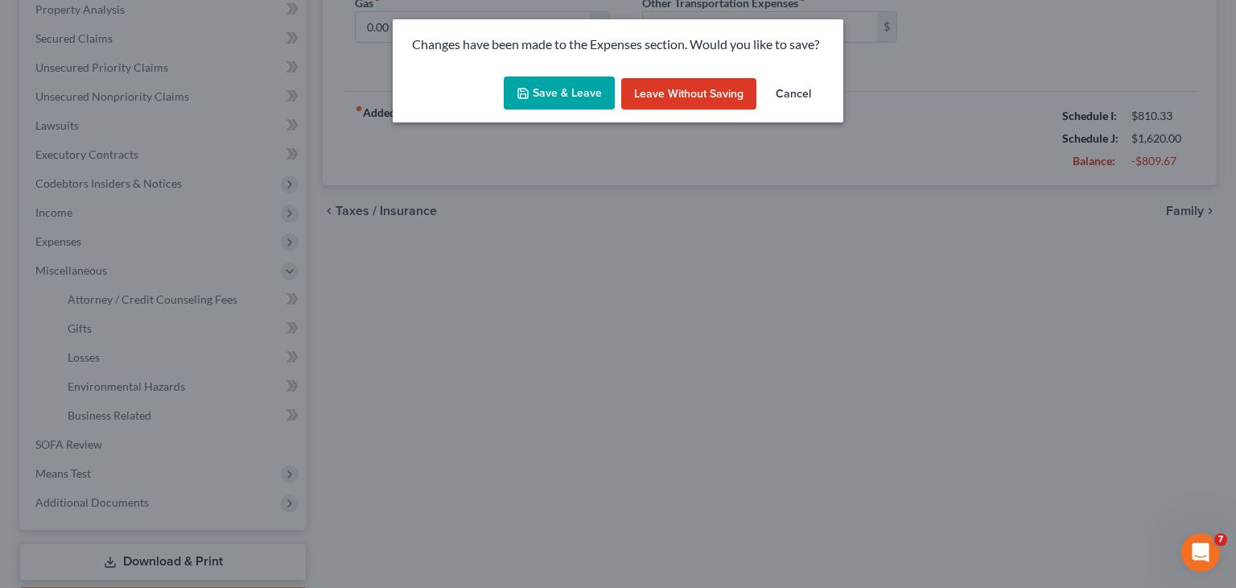
click at [568, 91] on button "Save & Leave" at bounding box center [559, 93] width 111 height 34
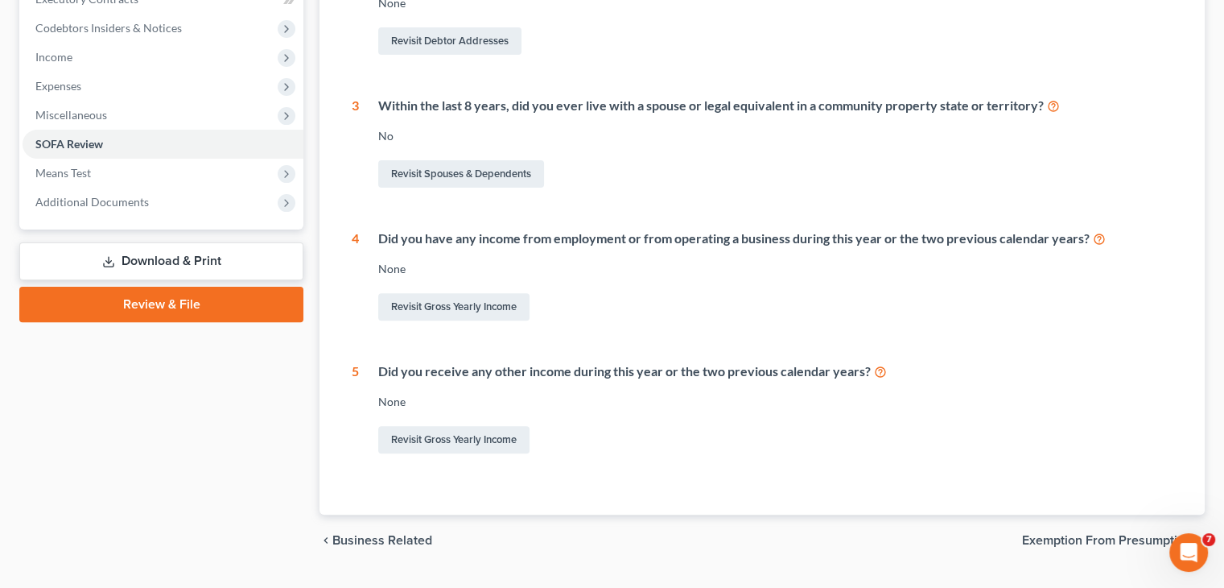
scroll to position [511, 0]
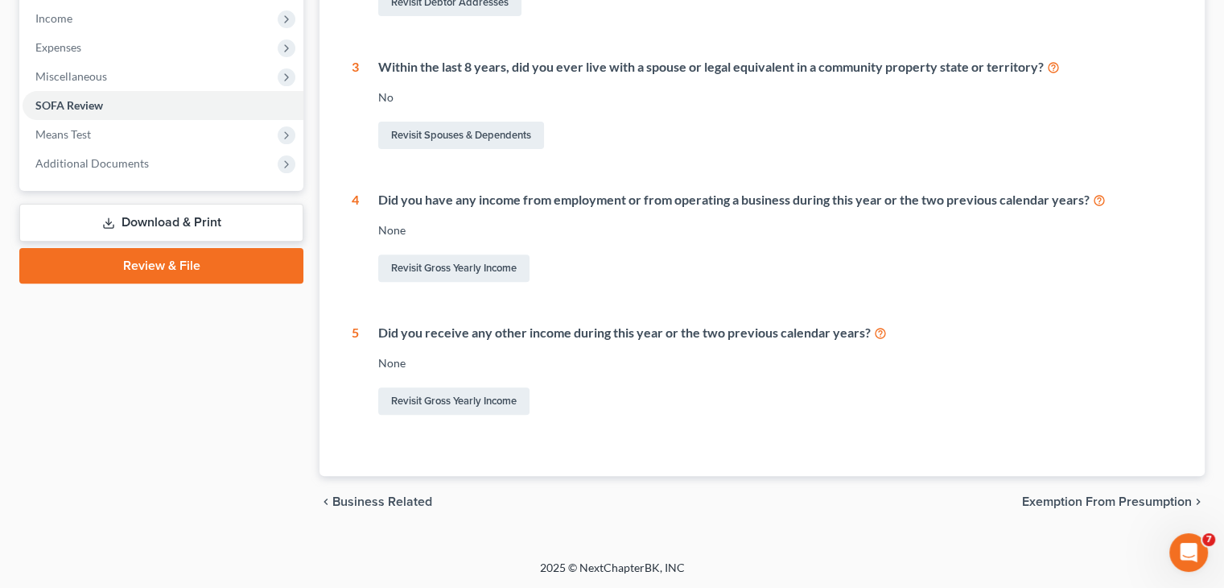
click at [1157, 502] on span "Exemption from Presumption" at bounding box center [1107, 501] width 170 height 13
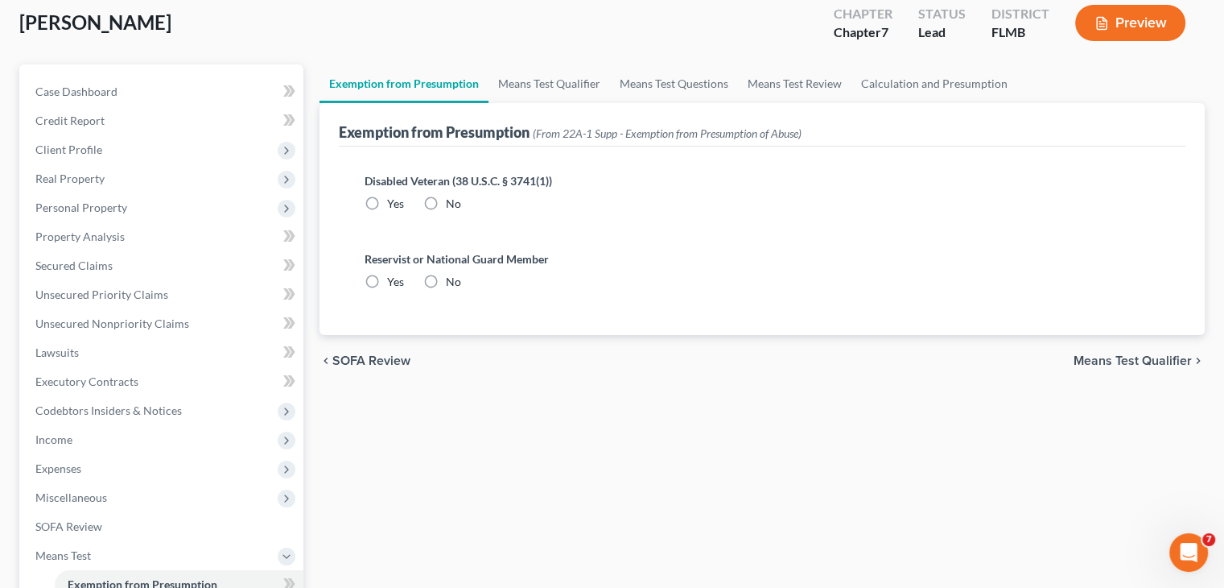
scroll to position [92, 0]
click at [380, 363] on span "SOFA Review" at bounding box center [371, 359] width 78 height 13
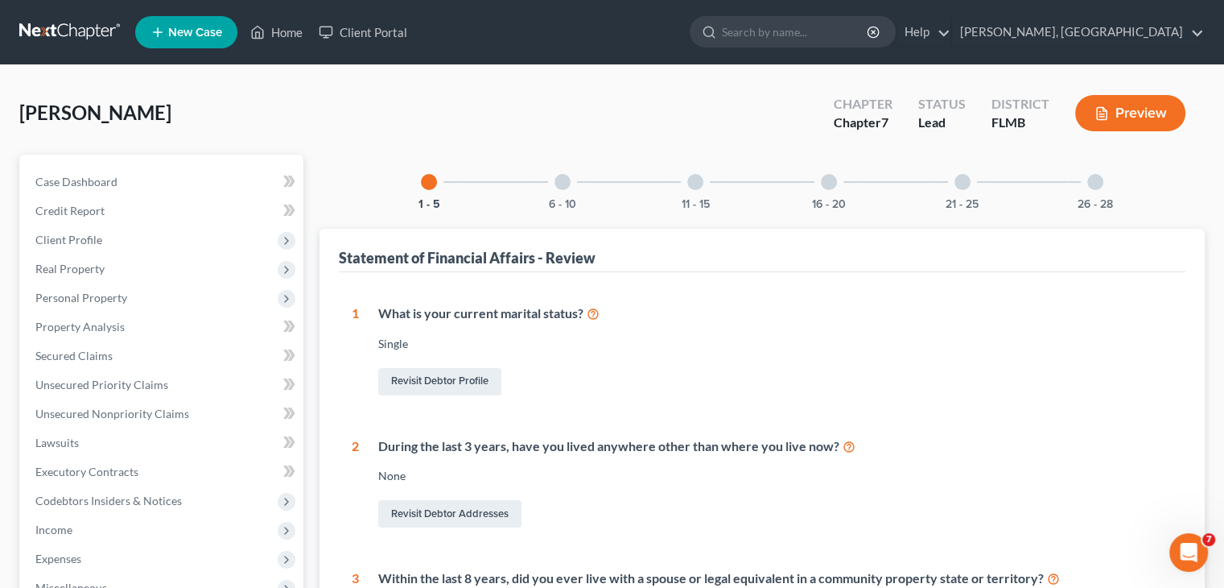
click at [560, 193] on div "6 - 10" at bounding box center [562, 182] width 55 height 55
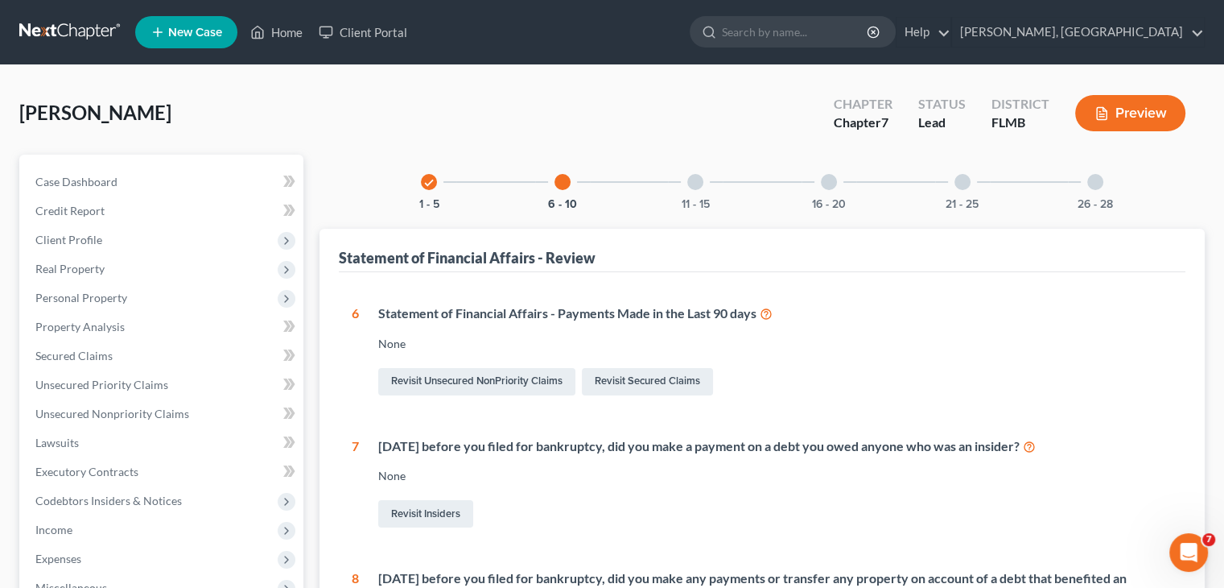
click at [560, 193] on div "6 - 10" at bounding box center [562, 182] width 55 height 55
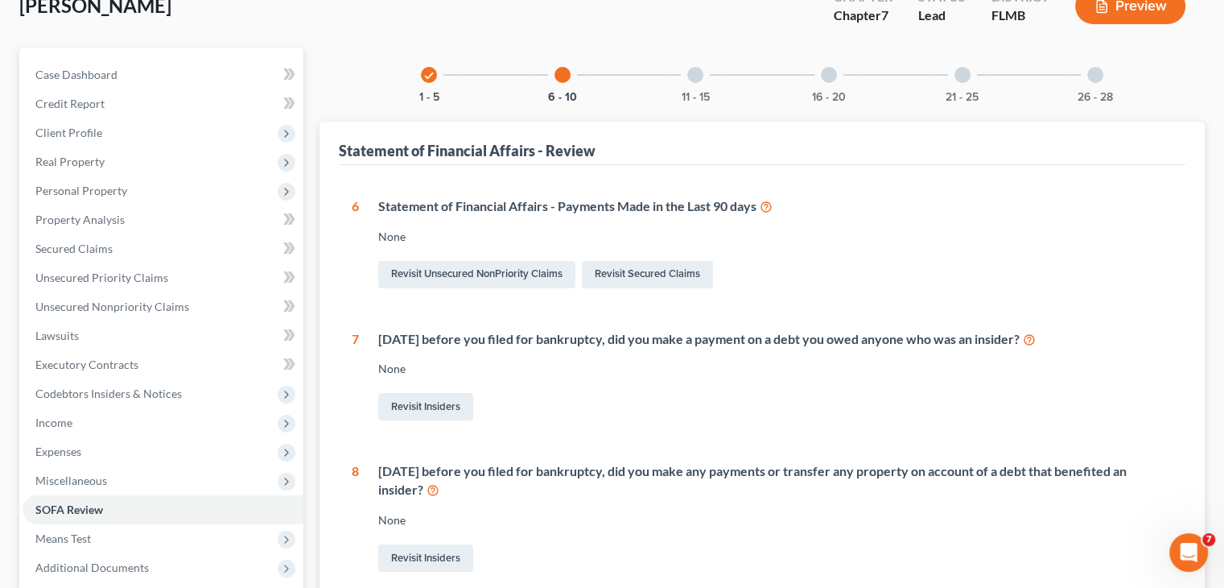
scroll to position [43, 0]
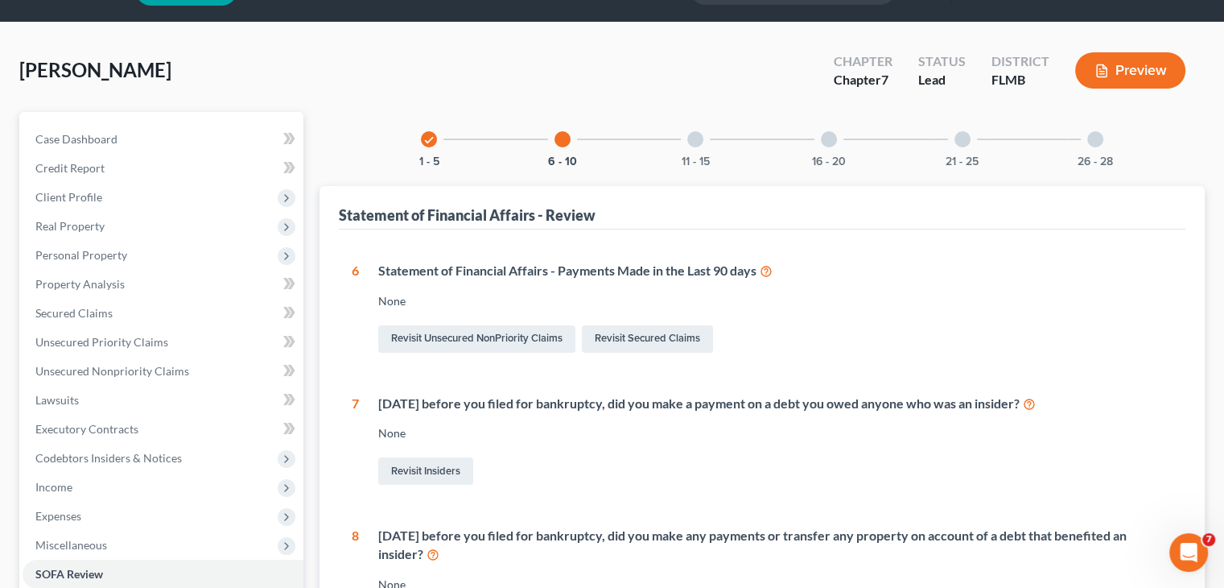
click at [694, 136] on div at bounding box center [695, 139] width 16 height 16
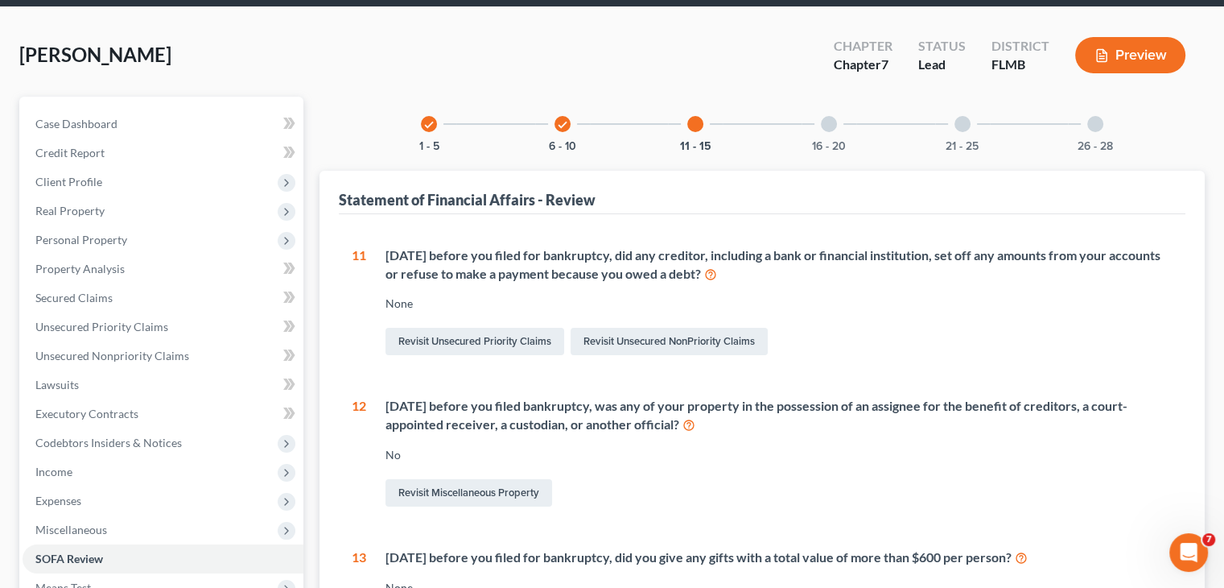
scroll to position [39, 0]
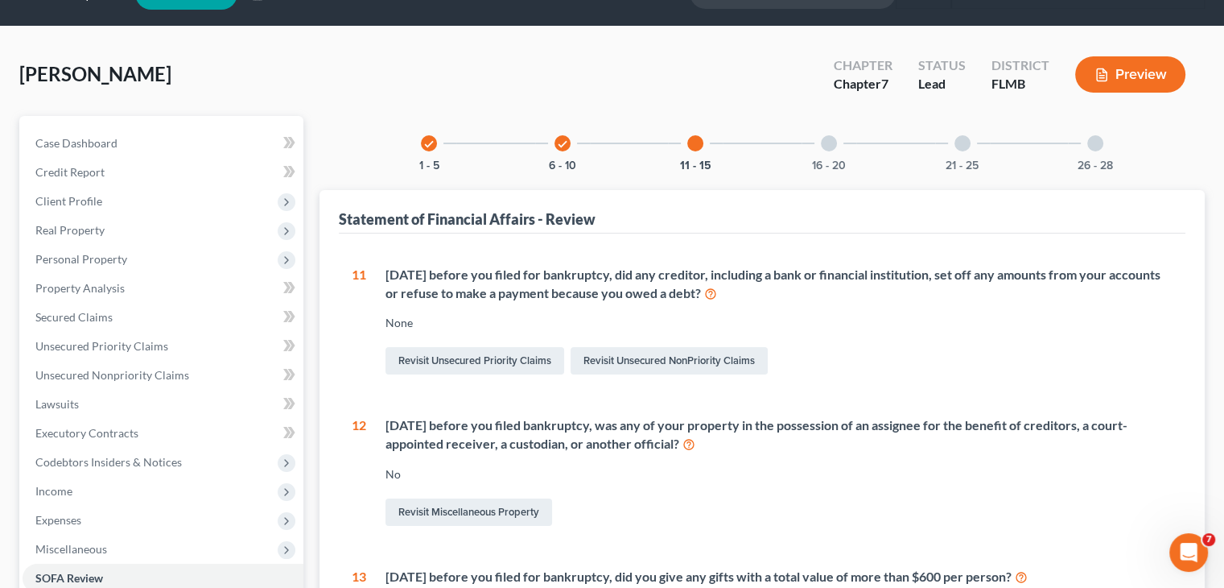
click at [824, 139] on div at bounding box center [829, 143] width 16 height 16
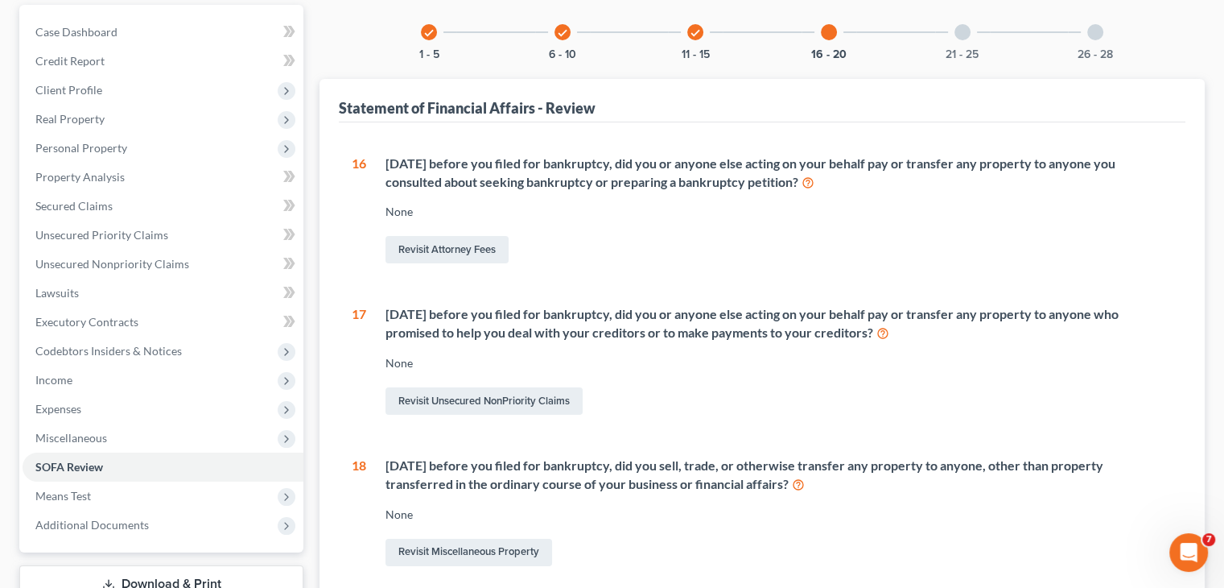
scroll to position [0, 0]
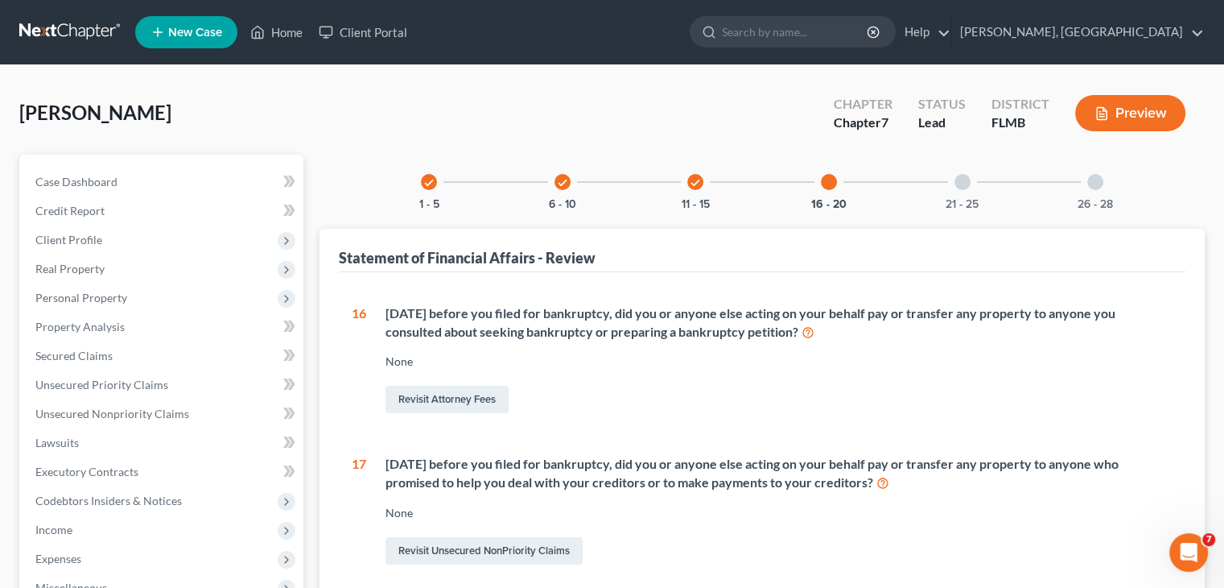
click at [970, 183] on div "21 - 25" at bounding box center [962, 182] width 55 height 55
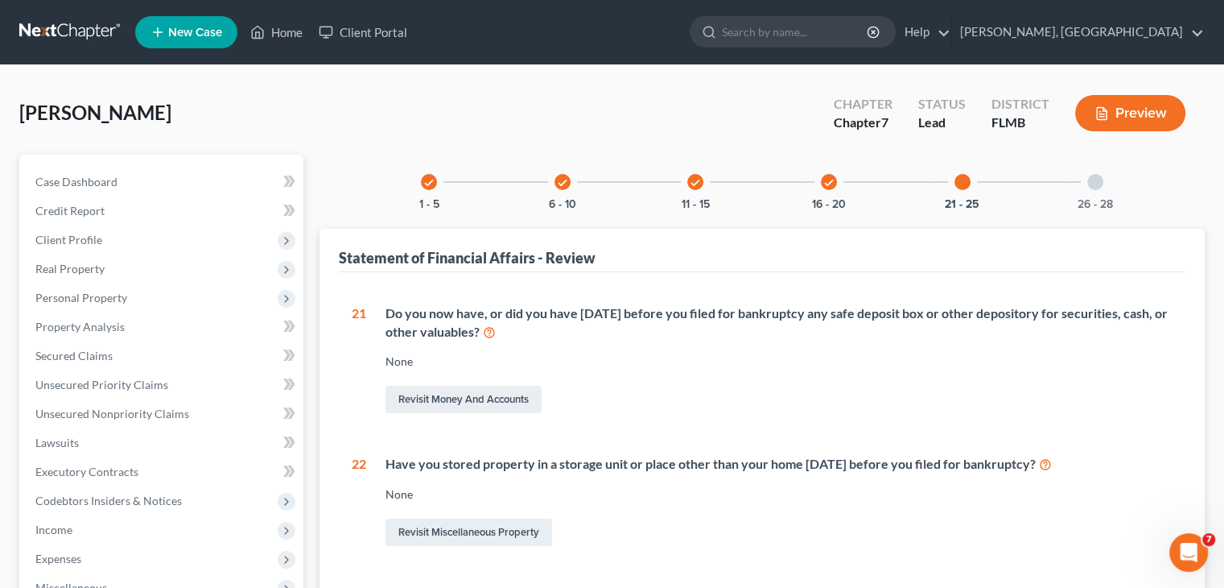
click at [1092, 191] on div "26 - 28" at bounding box center [1095, 182] width 55 height 55
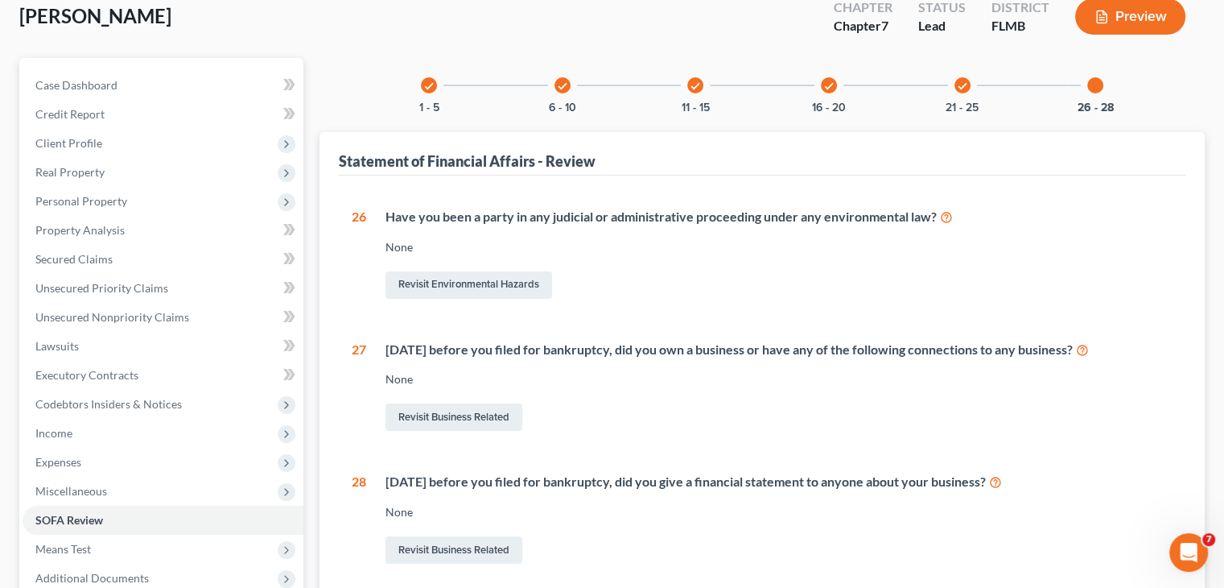
scroll to position [76, 0]
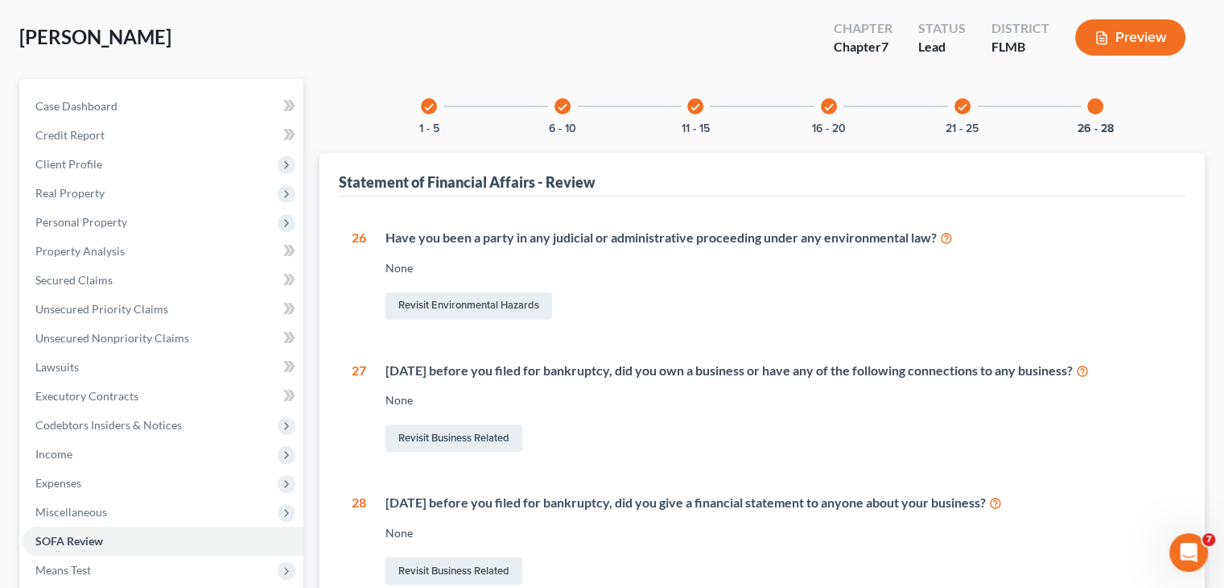
click at [425, 105] on icon "check" at bounding box center [428, 106] width 11 height 11
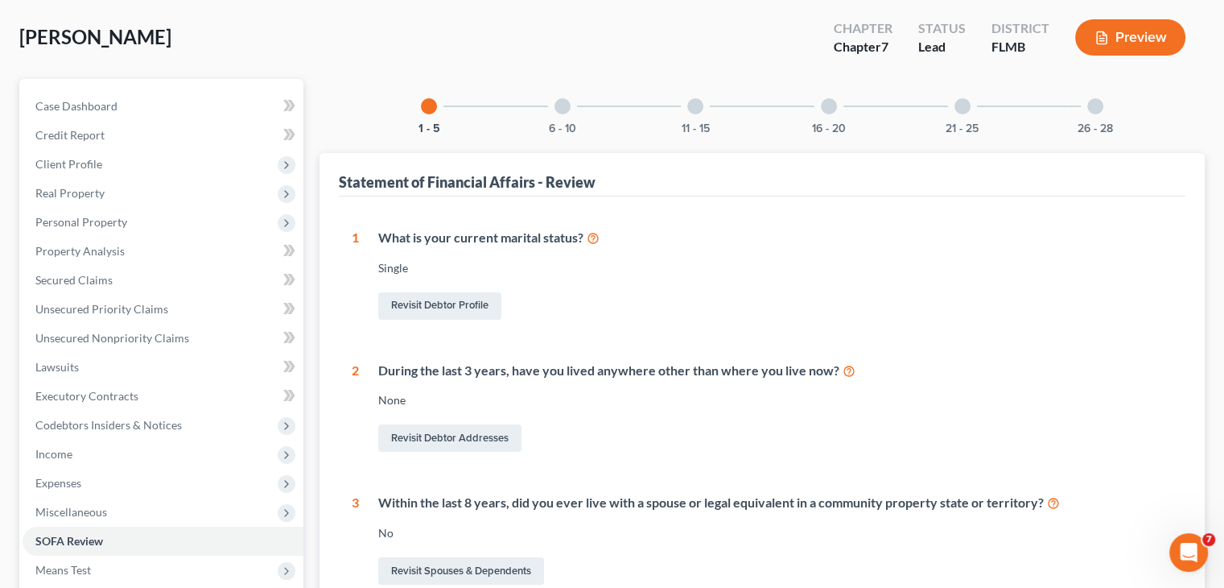
click at [563, 113] on div "6 - 10" at bounding box center [562, 106] width 55 height 55
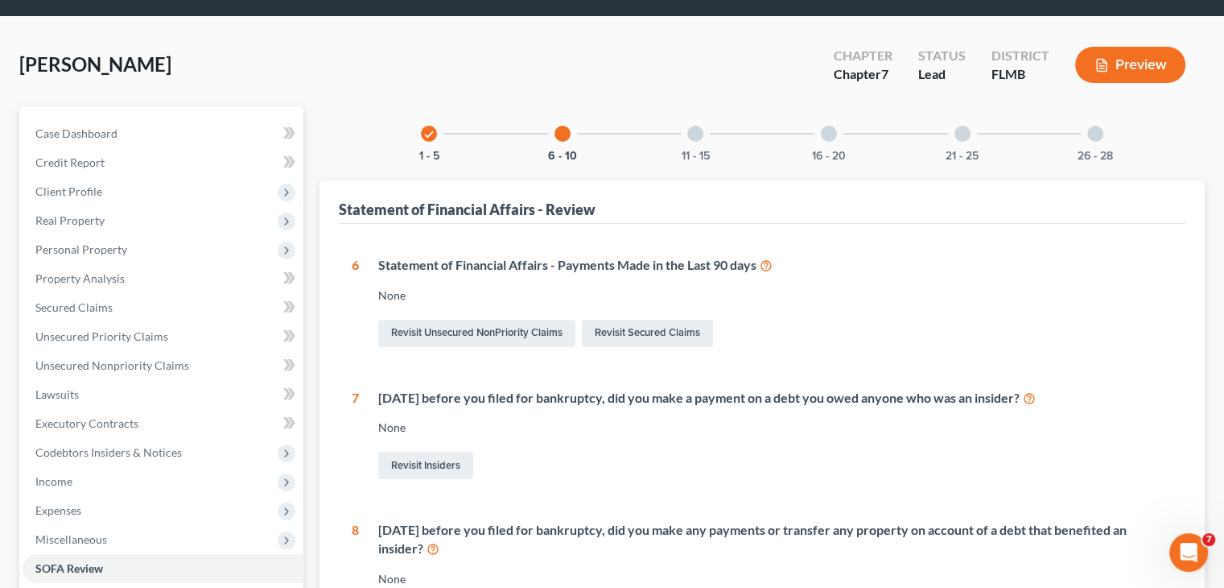
scroll to position [40, 0]
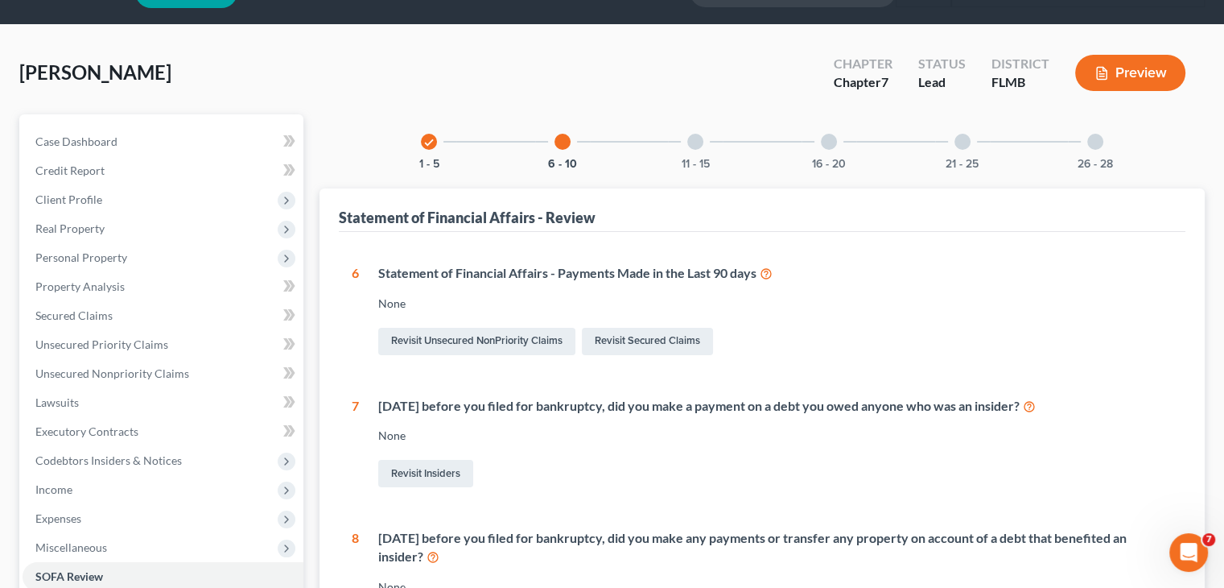
click at [704, 134] on div "11 - 15" at bounding box center [695, 141] width 55 height 55
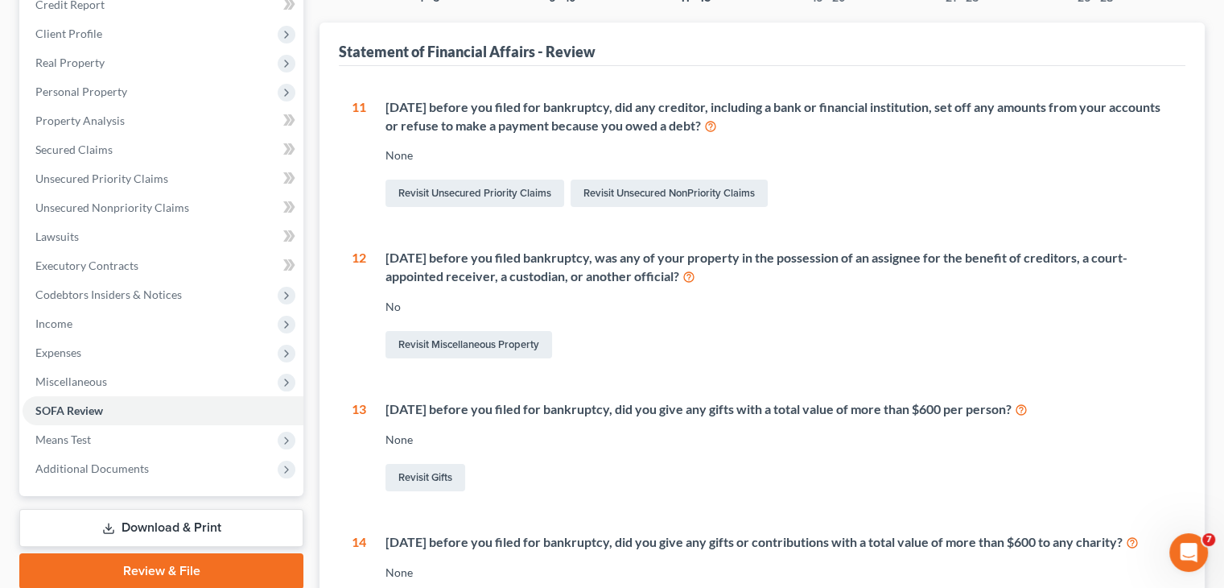
scroll to position [208, 0]
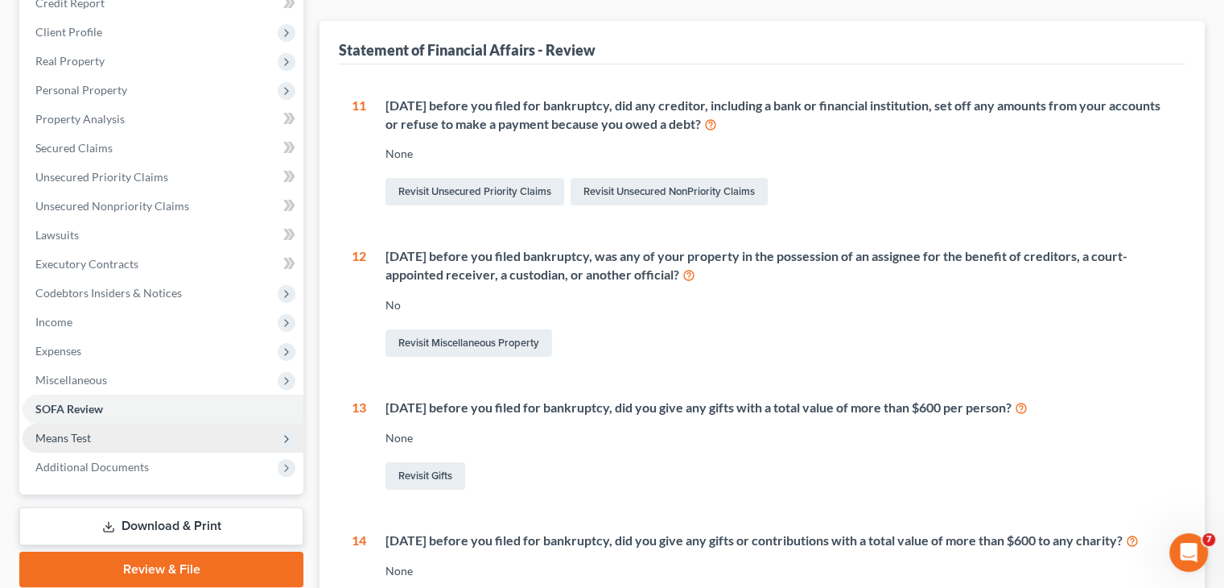
click at [270, 438] on span "Means Test" at bounding box center [163, 437] width 281 height 29
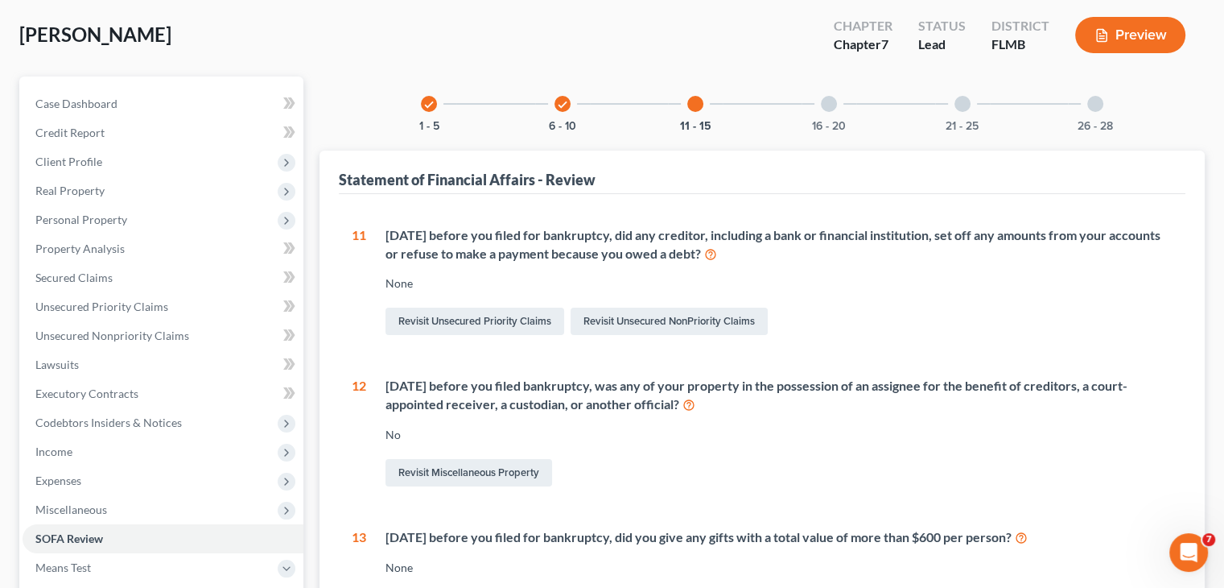
scroll to position [77, 0]
click at [838, 108] on div "16 - 20" at bounding box center [829, 104] width 55 height 55
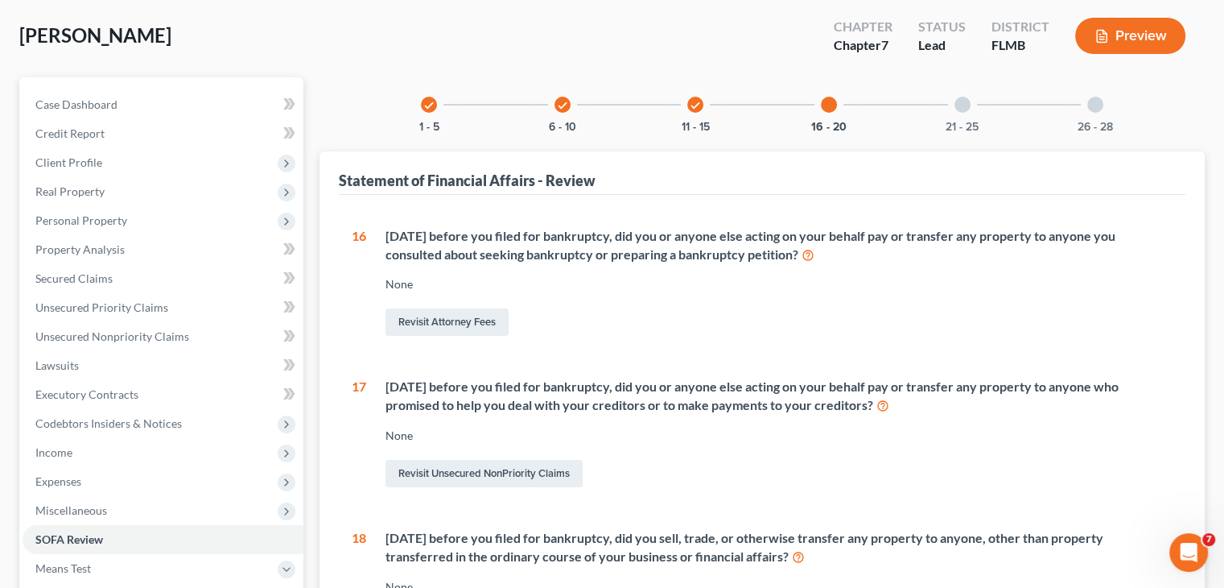
click at [1223, 152] on div "[PERSON_NAME] Upgraded Chapter Chapter 7 Status Lead District FLMB Preview Peti…" at bounding box center [612, 536] width 1224 height 1097
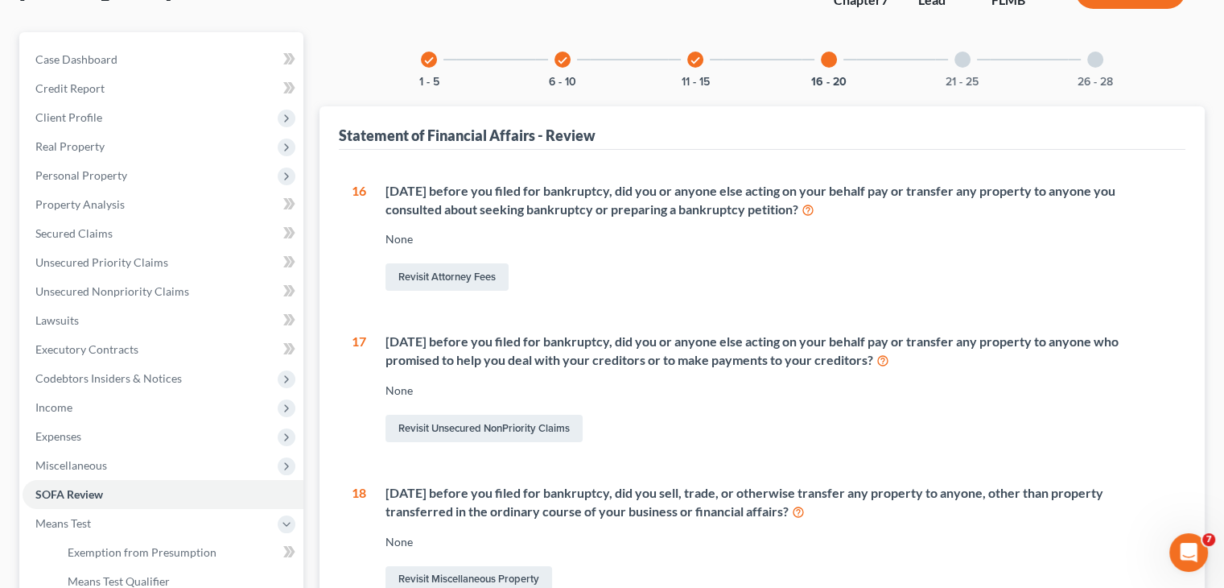
scroll to position [106, 0]
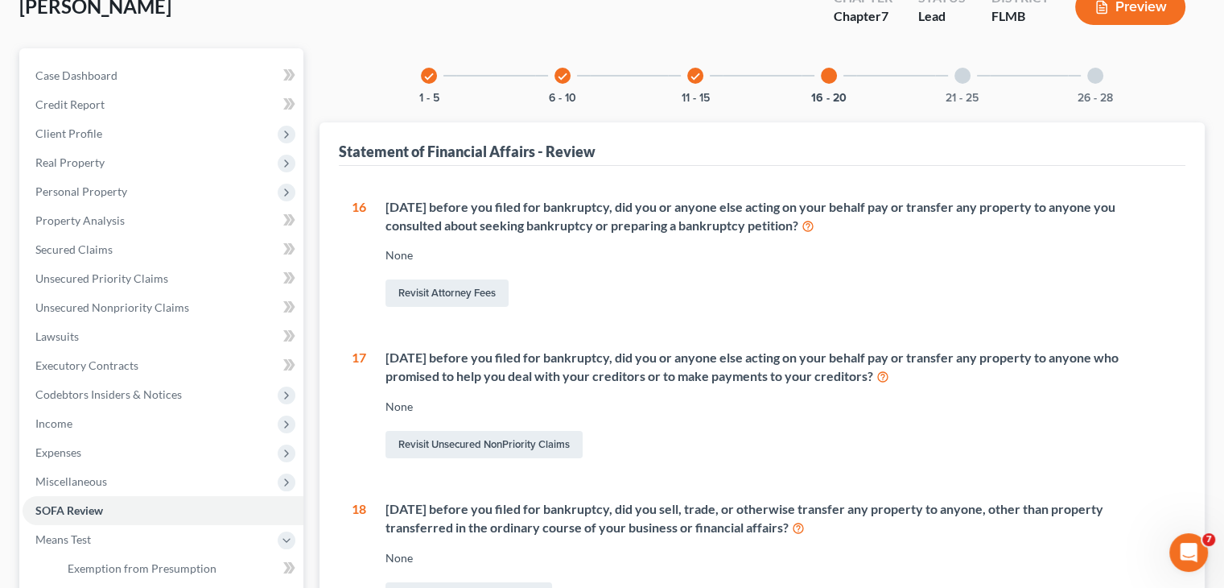
click at [960, 68] on div at bounding box center [963, 76] width 16 height 16
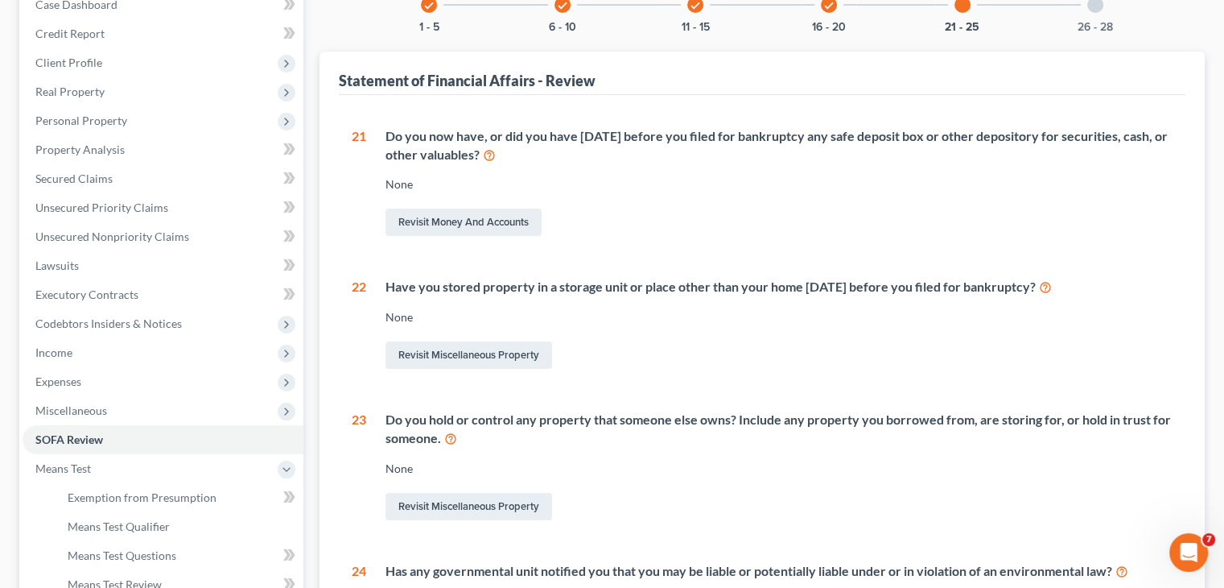
scroll to position [23, 0]
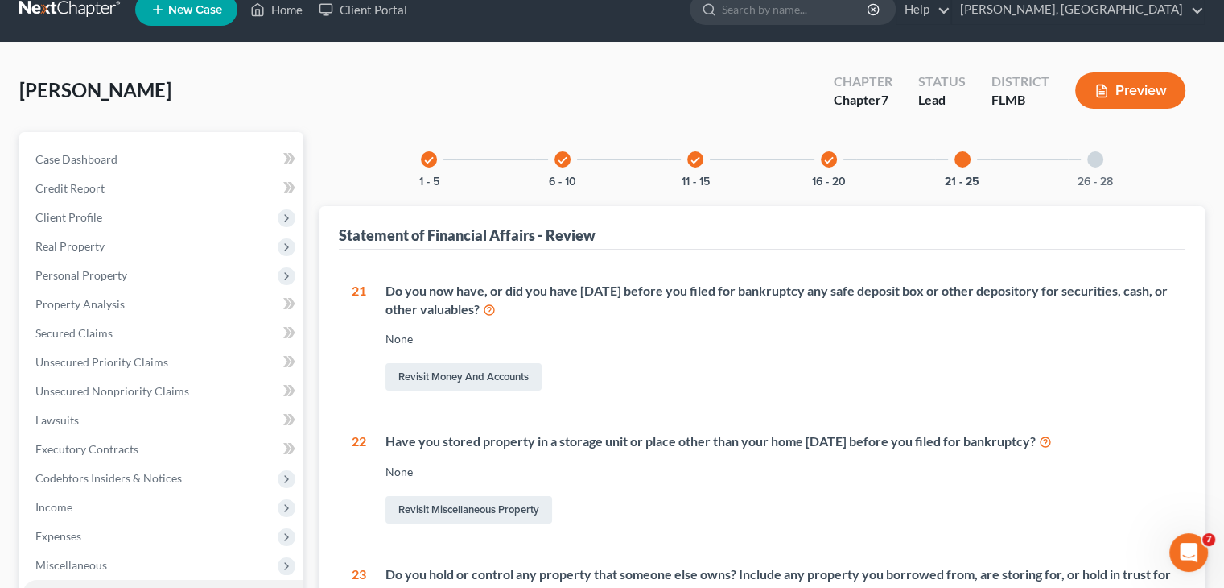
click at [1101, 162] on div at bounding box center [1095, 159] width 16 height 16
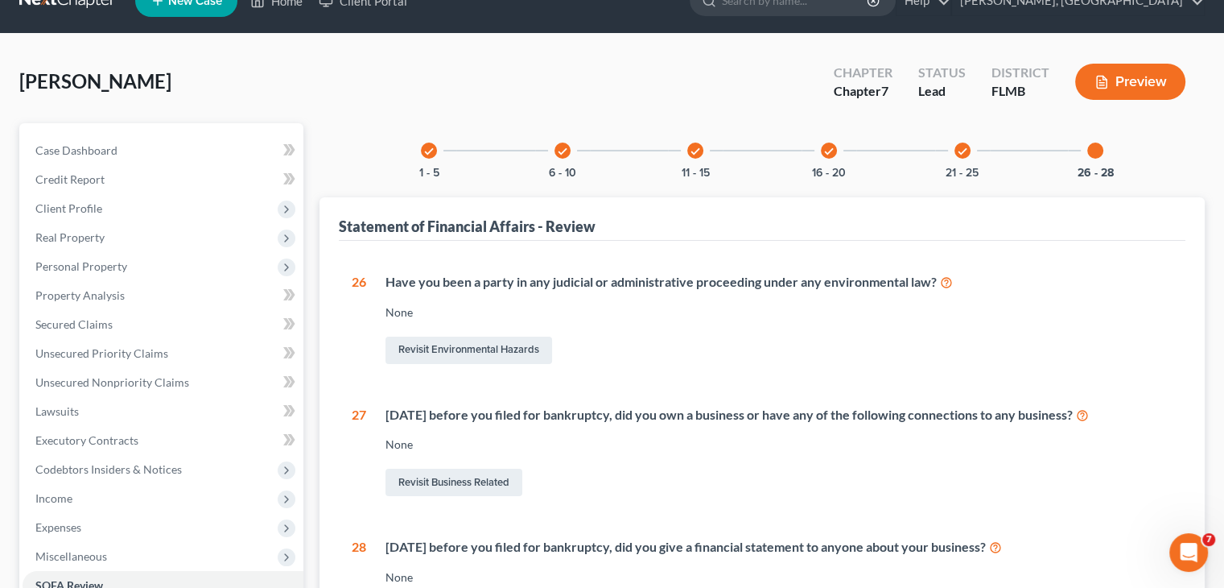
scroll to position [24, 0]
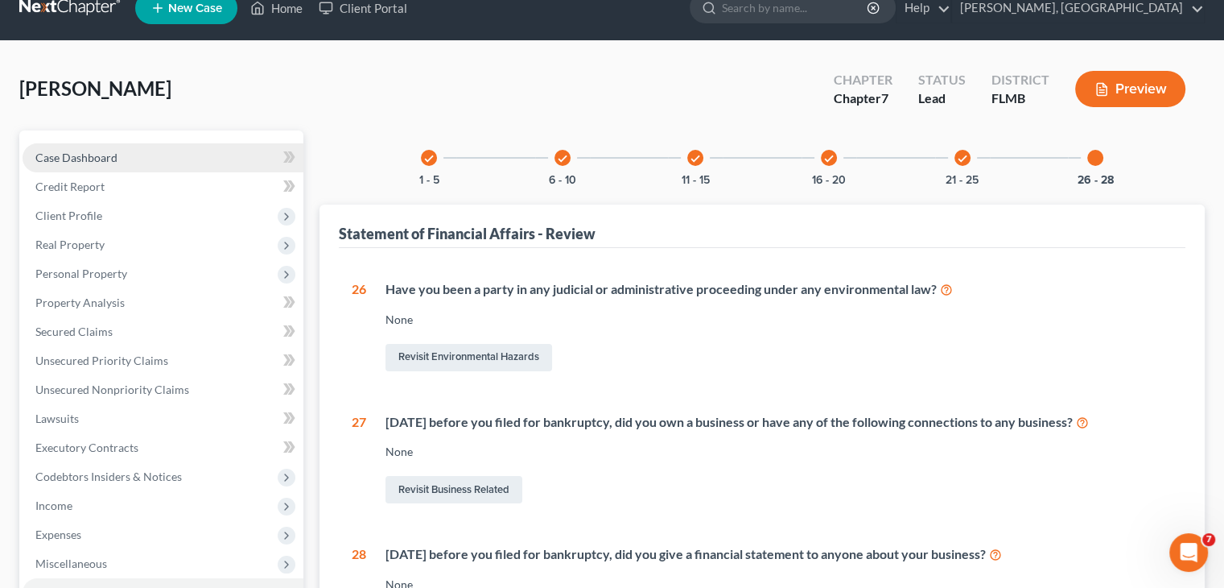
click at [245, 156] on link "Case Dashboard" at bounding box center [163, 157] width 281 height 29
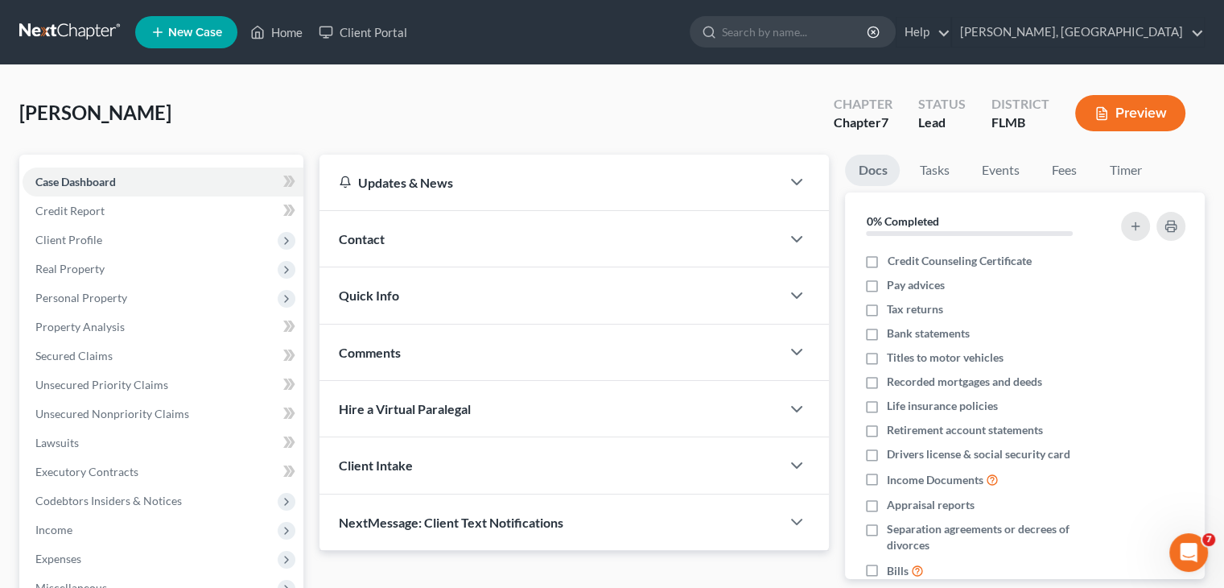
click at [1132, 117] on button "Preview" at bounding box center [1130, 113] width 110 height 36
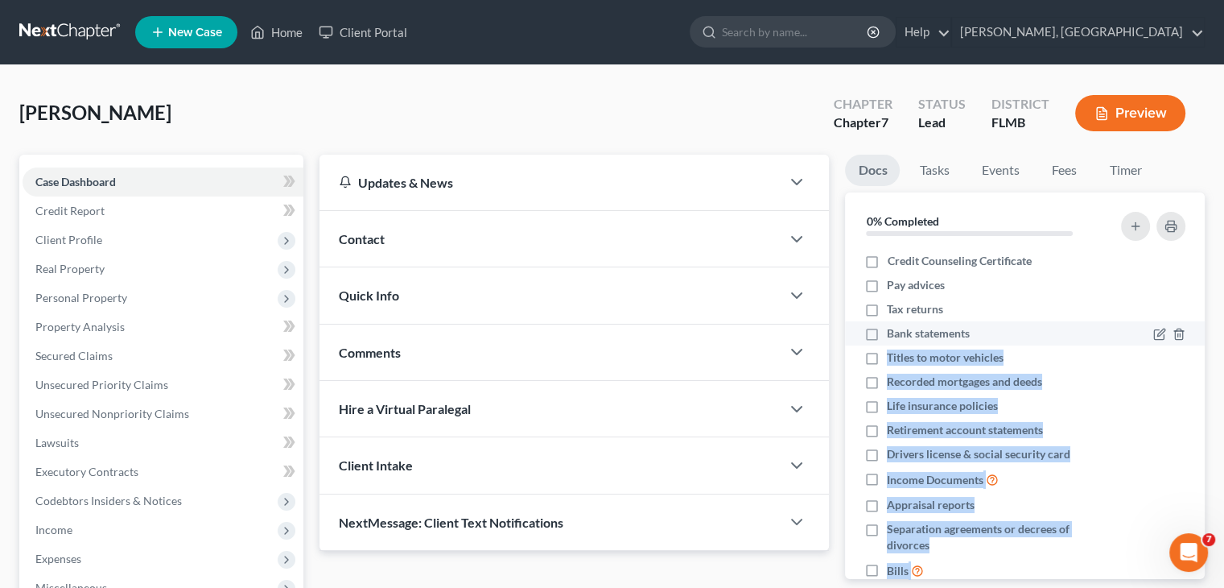
drag, startPoint x: 1135, startPoint y: 294, endPoint x: 1141, endPoint y: 320, distance: 27.3
click at [1153, 117] on button "Preview" at bounding box center [1130, 113] width 110 height 36
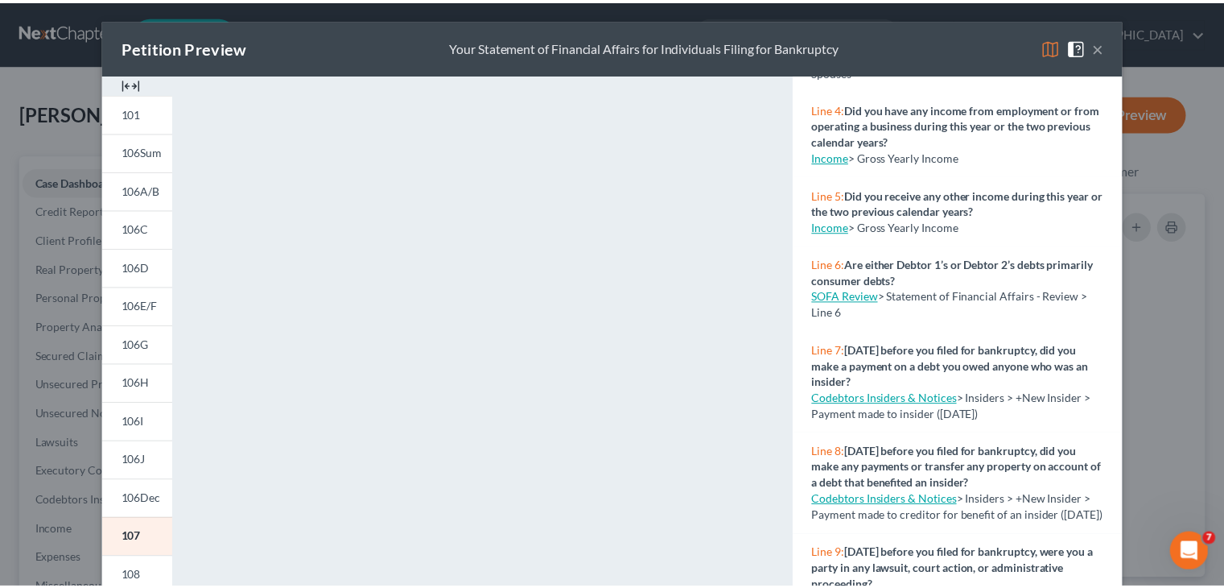
scroll to position [426, 0]
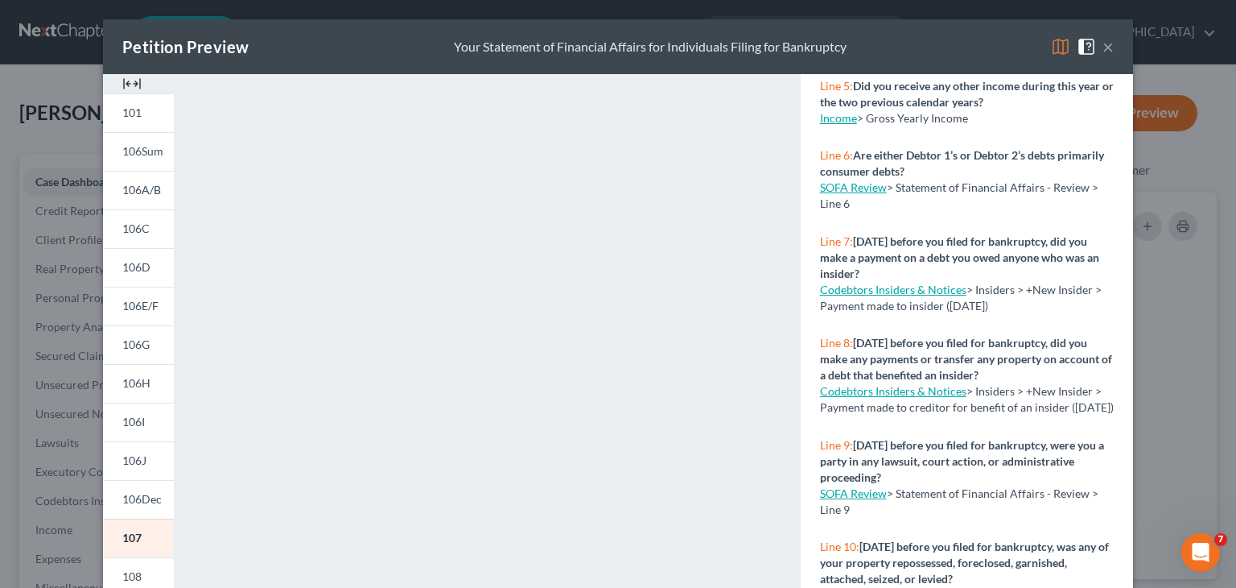
click at [836, 120] on link "Income" at bounding box center [838, 118] width 37 height 14
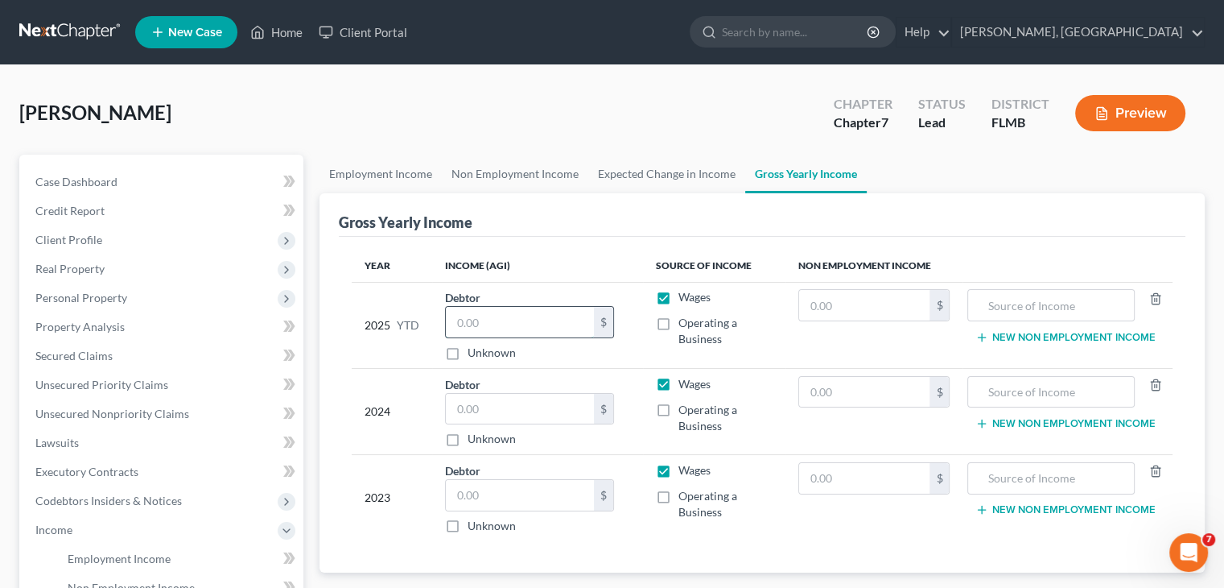
click at [523, 324] on input "text" at bounding box center [520, 322] width 148 height 31
drag, startPoint x: 523, startPoint y: 324, endPoint x: 728, endPoint y: 390, distance: 215.4
click at [728, 390] on table "Year Income (AGI) Source of Income Non Employment Income 2025 YTD Debtor $ Unkn…" at bounding box center [762, 395] width 821 height 291
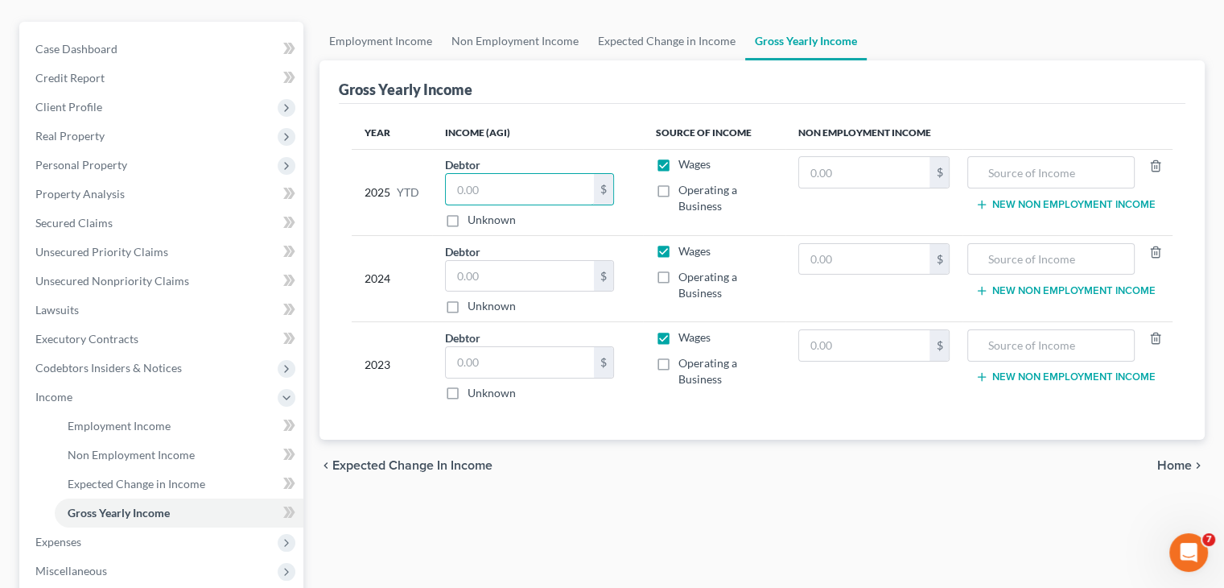
scroll to position [138, 0]
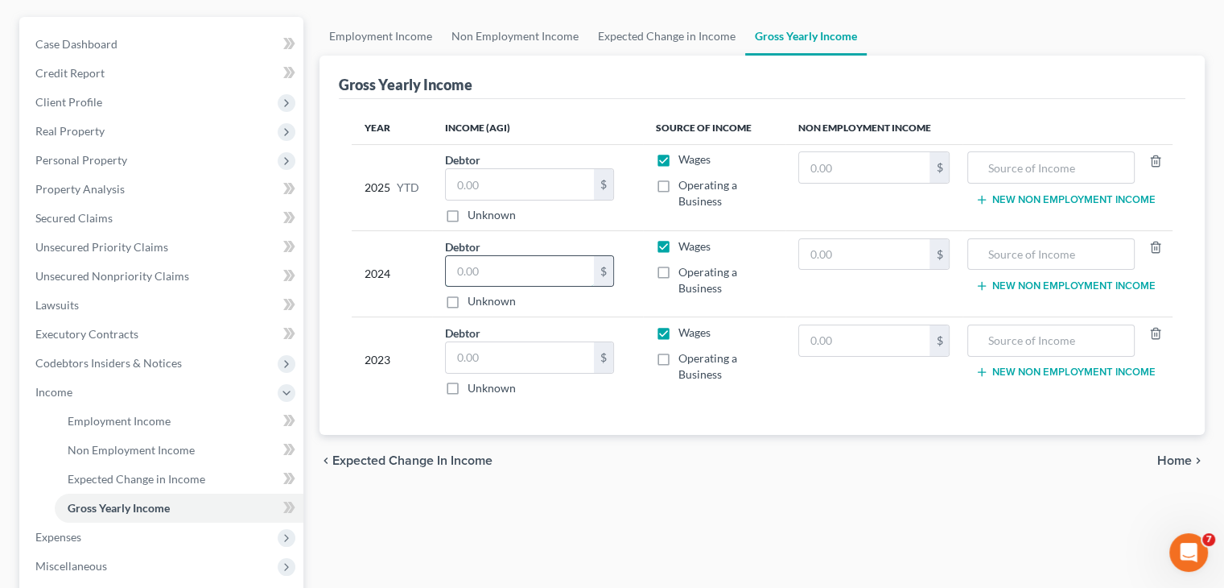
click at [502, 284] on input "text" at bounding box center [520, 271] width 148 height 31
click at [541, 194] on input "text" at bounding box center [520, 184] width 148 height 31
click at [558, 353] on input "text" at bounding box center [520, 357] width 148 height 31
type input "10,788.00"
click at [508, 269] on input "text" at bounding box center [520, 271] width 148 height 31
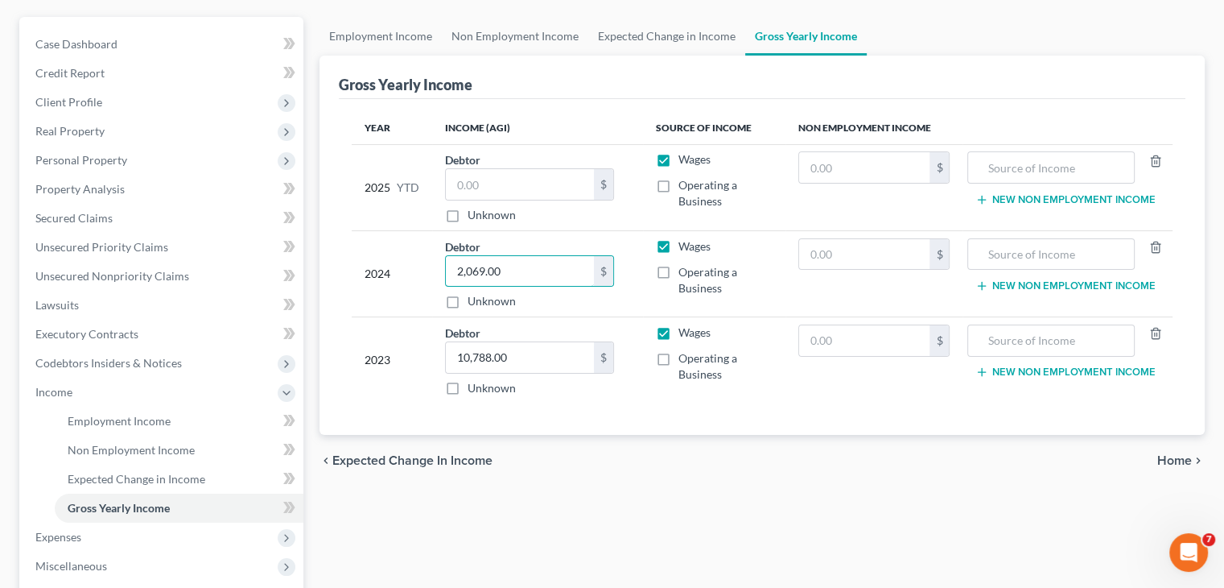
type input "2,069.00"
click at [679, 274] on label "Operating a Business" at bounding box center [725, 280] width 93 height 32
click at [685, 274] on input "Operating a Business" at bounding box center [690, 269] width 10 height 10
checkbox input "true"
click at [679, 246] on label "Wages" at bounding box center [695, 246] width 32 height 16
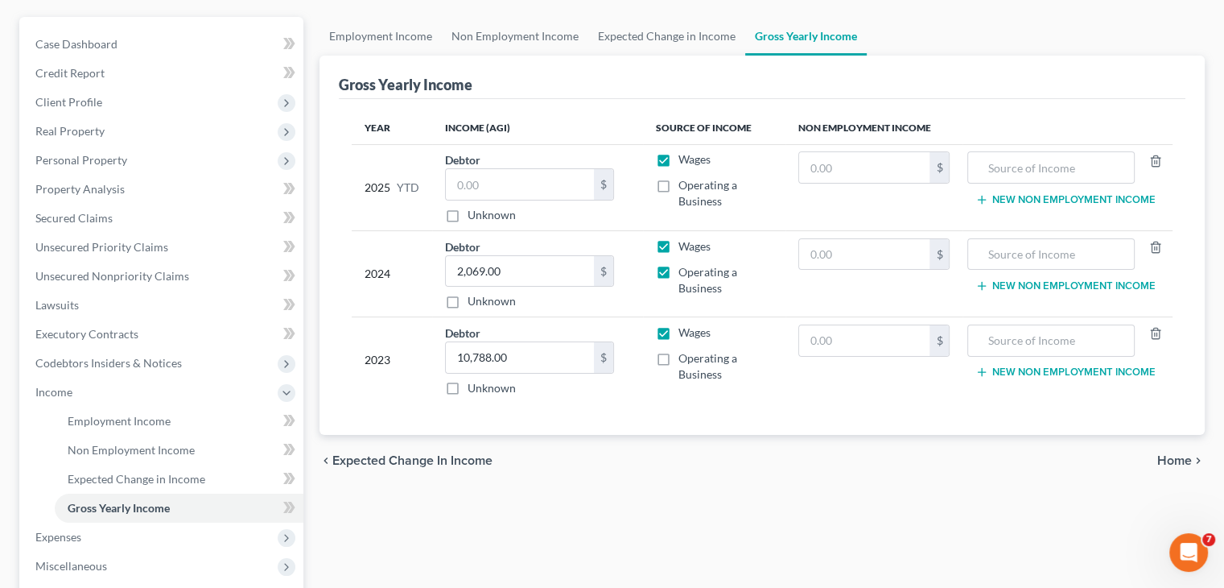
click at [685, 246] on input "Wages" at bounding box center [690, 243] width 10 height 10
checkbox input "false"
click at [679, 357] on label "Operating a Business" at bounding box center [725, 366] width 93 height 32
click at [685, 357] on input "Operating a Business" at bounding box center [690, 355] width 10 height 10
checkbox input "true"
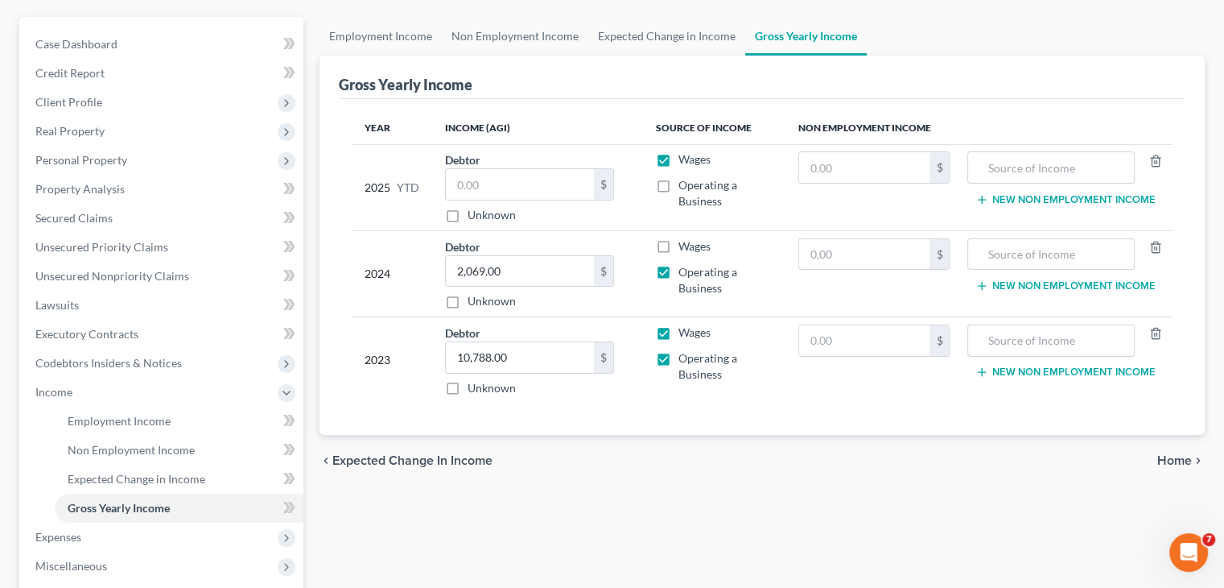
click at [679, 324] on label "Wages" at bounding box center [695, 332] width 32 height 16
click at [685, 324] on input "Wages" at bounding box center [690, 329] width 10 height 10
click at [679, 328] on label "Wages" at bounding box center [695, 332] width 32 height 16
click at [685, 328] on input "Wages" at bounding box center [690, 329] width 10 height 10
click at [679, 328] on label "Wages" at bounding box center [695, 332] width 32 height 16
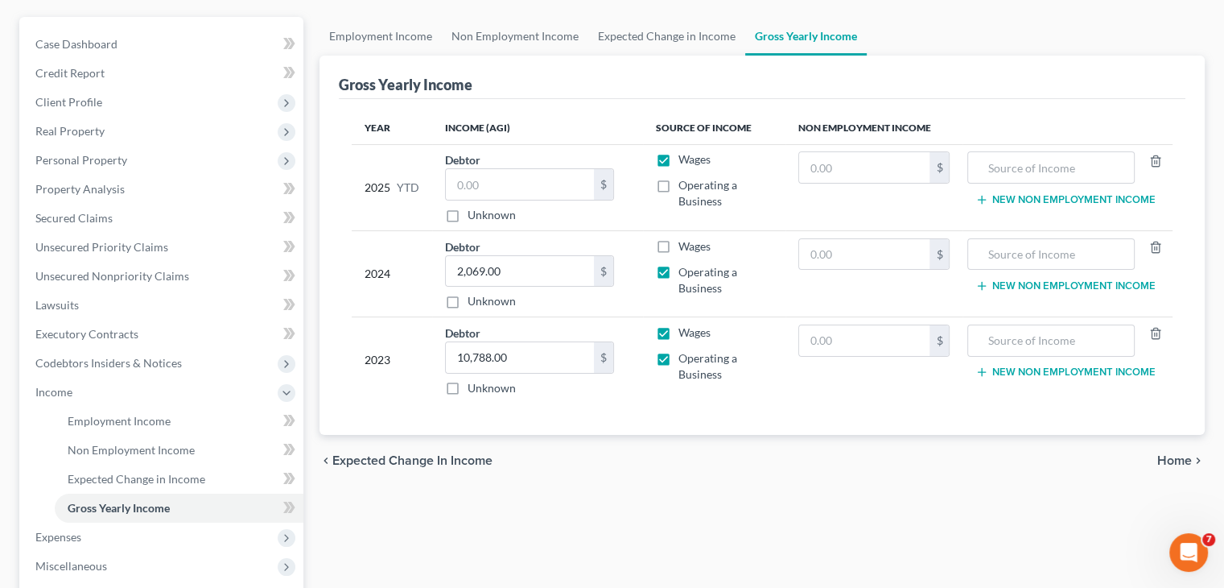
click at [685, 328] on input "Wages" at bounding box center [690, 329] width 10 height 10
checkbox input "false"
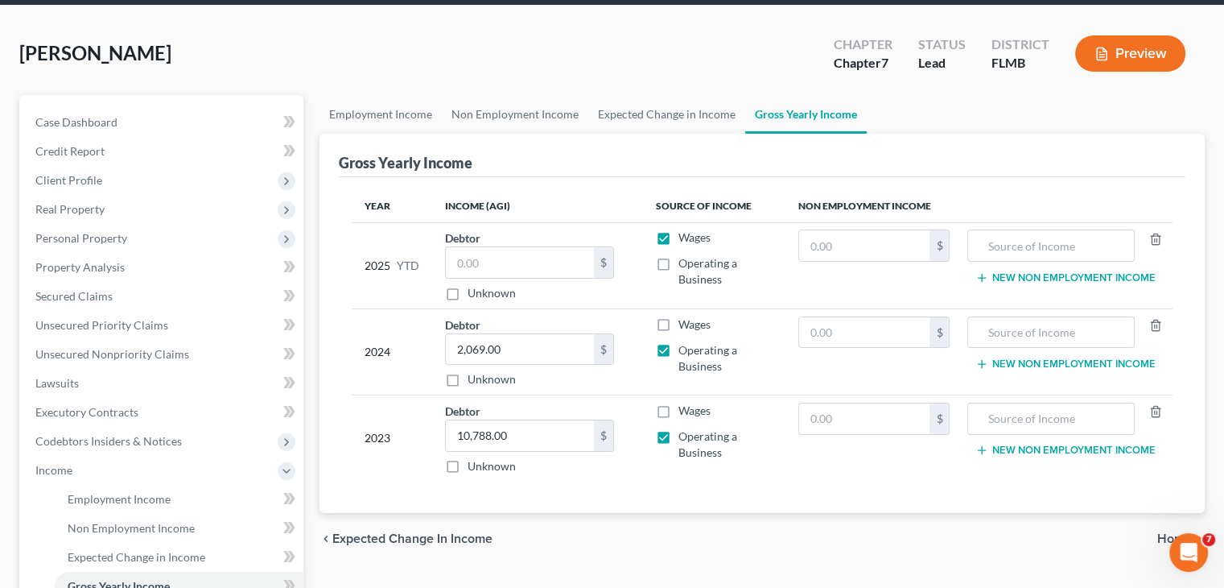
scroll to position [19, 0]
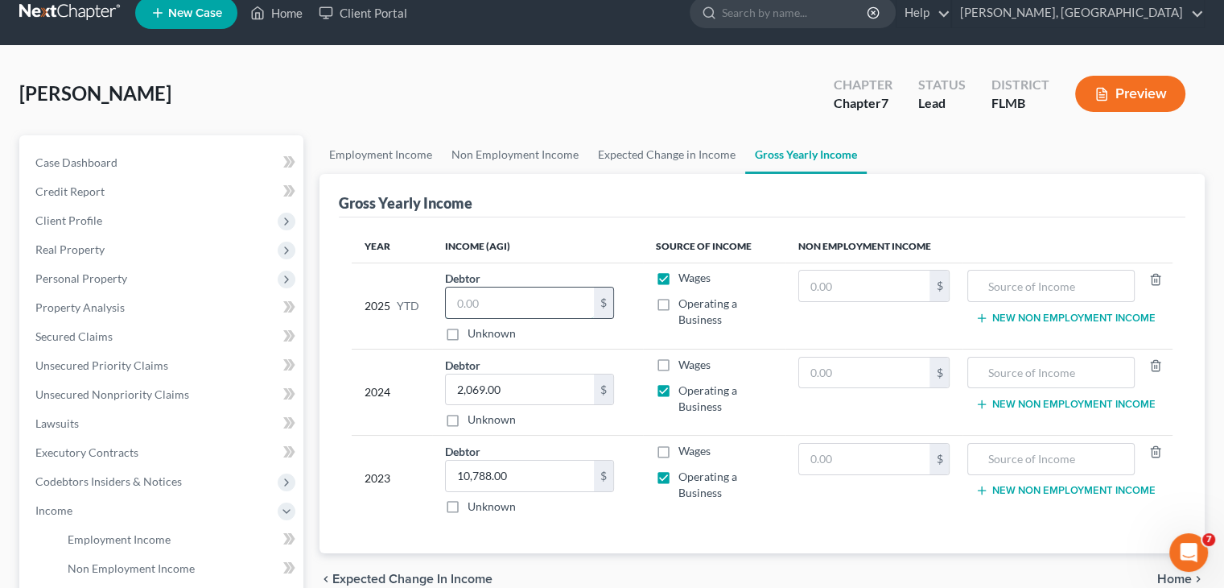
click at [492, 304] on input "text" at bounding box center [520, 302] width 148 height 31
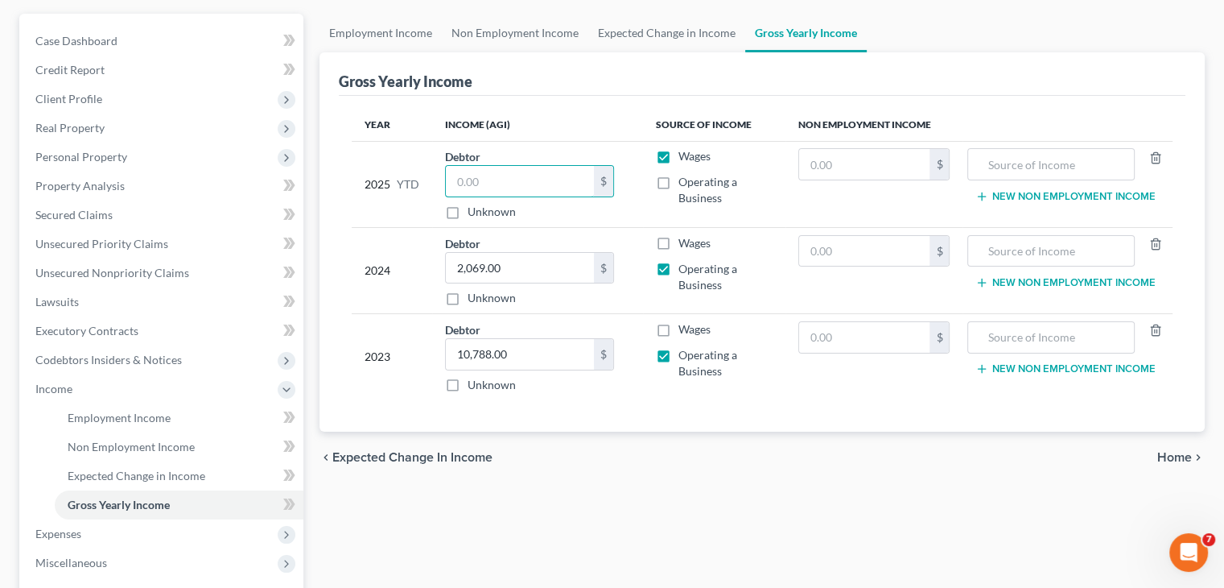
scroll to position [0, 0]
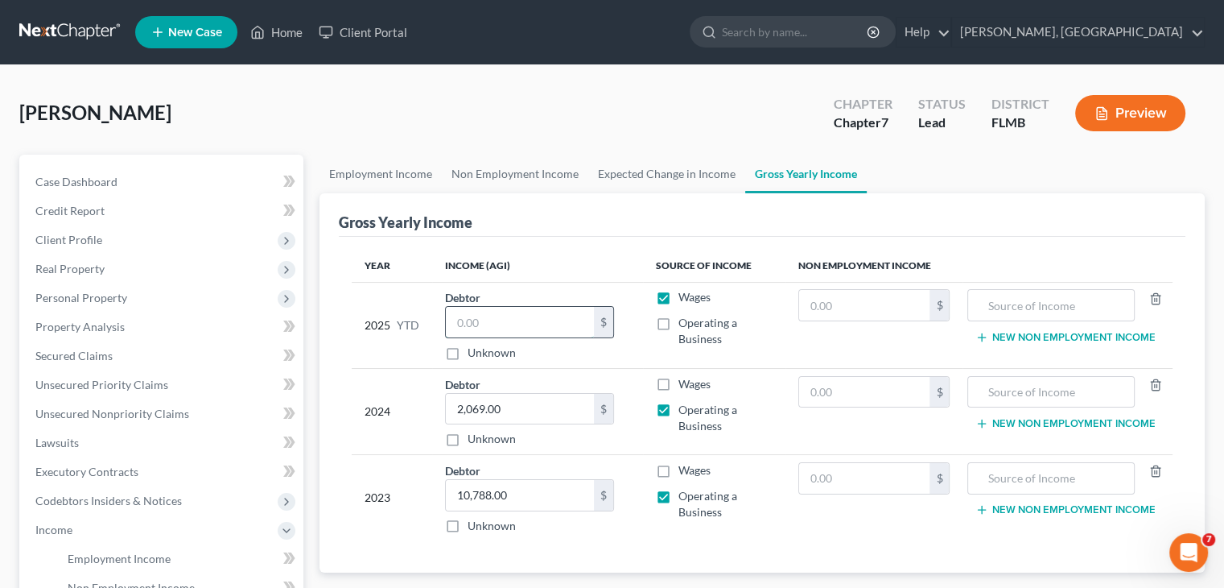
click at [526, 328] on input "text" at bounding box center [520, 322] width 148 height 31
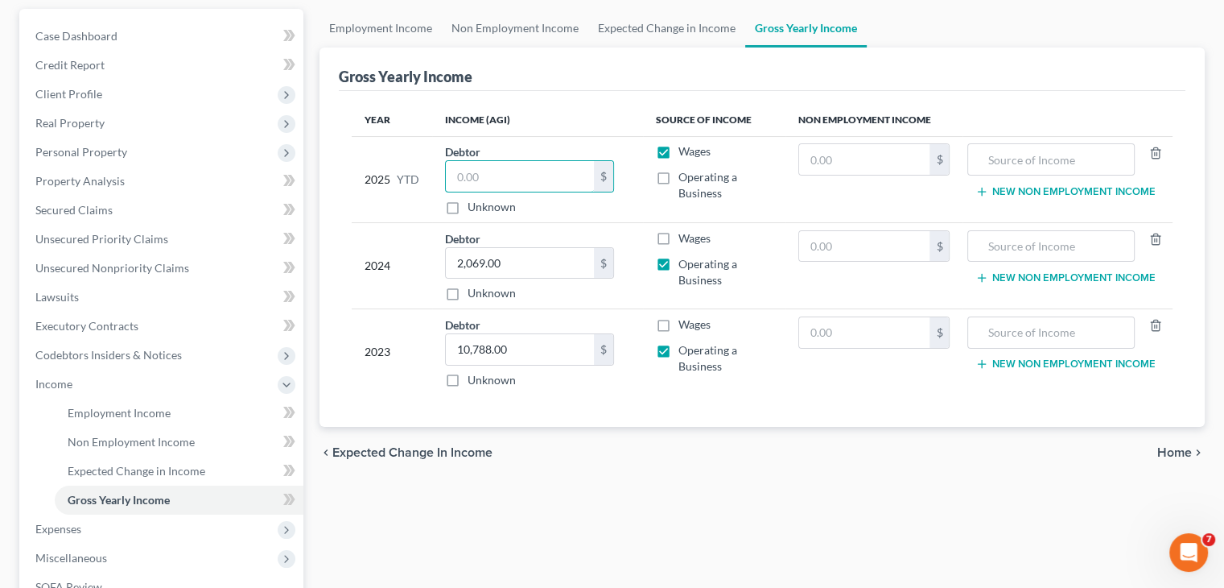
scroll to position [122, 0]
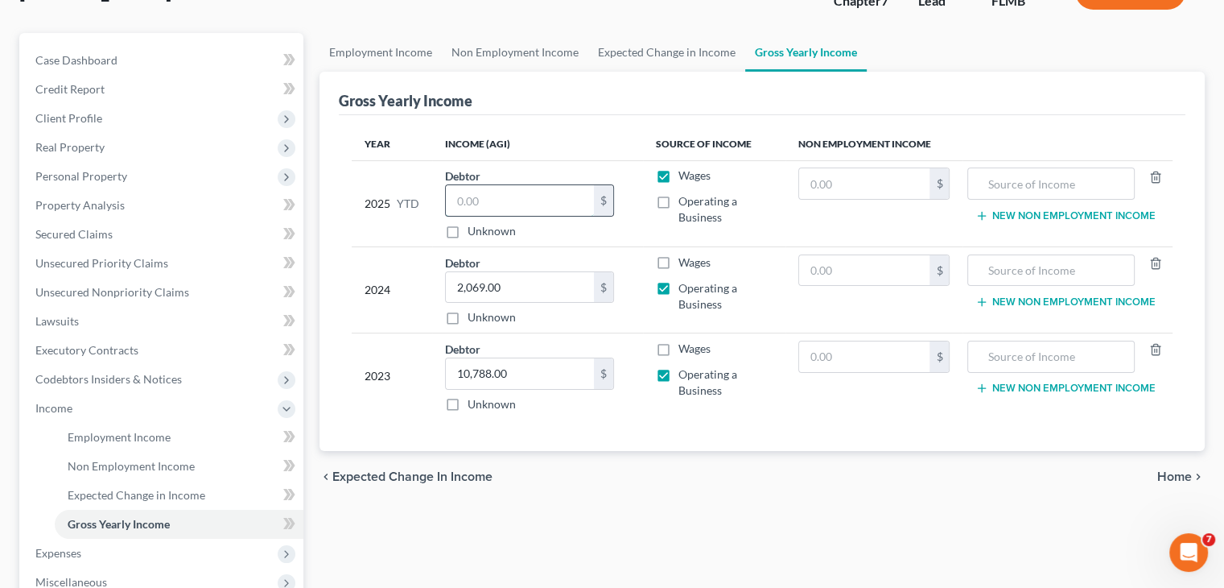
click at [487, 191] on input "text" at bounding box center [520, 200] width 148 height 31
type input "500.00"
click at [550, 287] on input "2,069.00" at bounding box center [520, 287] width 148 height 31
click at [663, 54] on link "Expected Change in Income" at bounding box center [666, 52] width 157 height 39
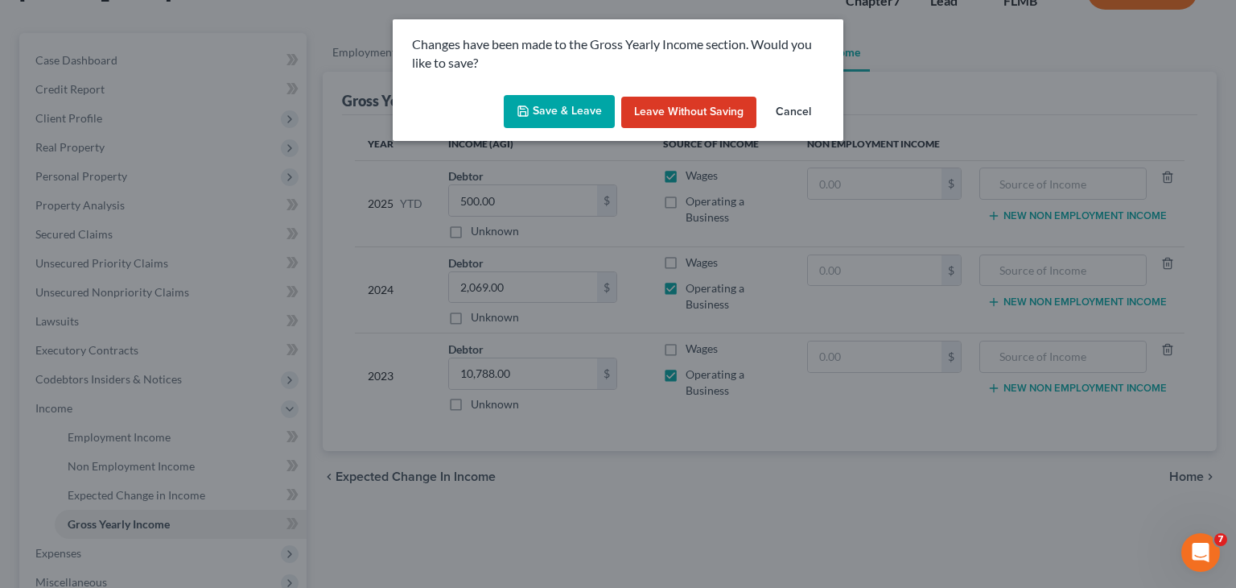
click at [586, 121] on button "Save & Leave" at bounding box center [559, 112] width 111 height 34
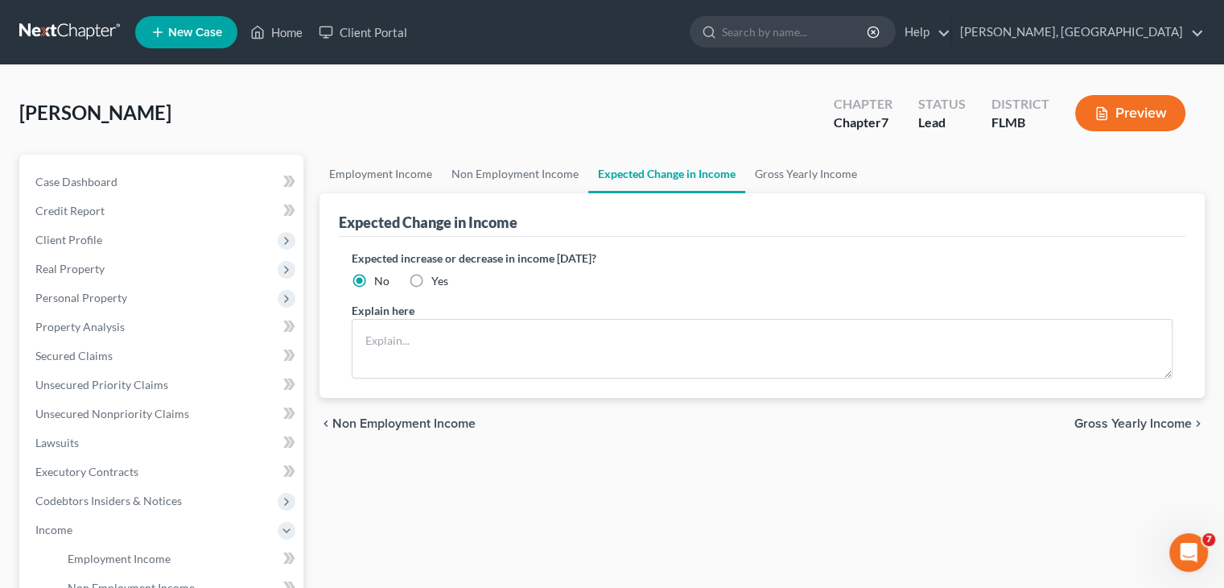
click at [1112, 109] on button "Preview" at bounding box center [1130, 113] width 110 height 36
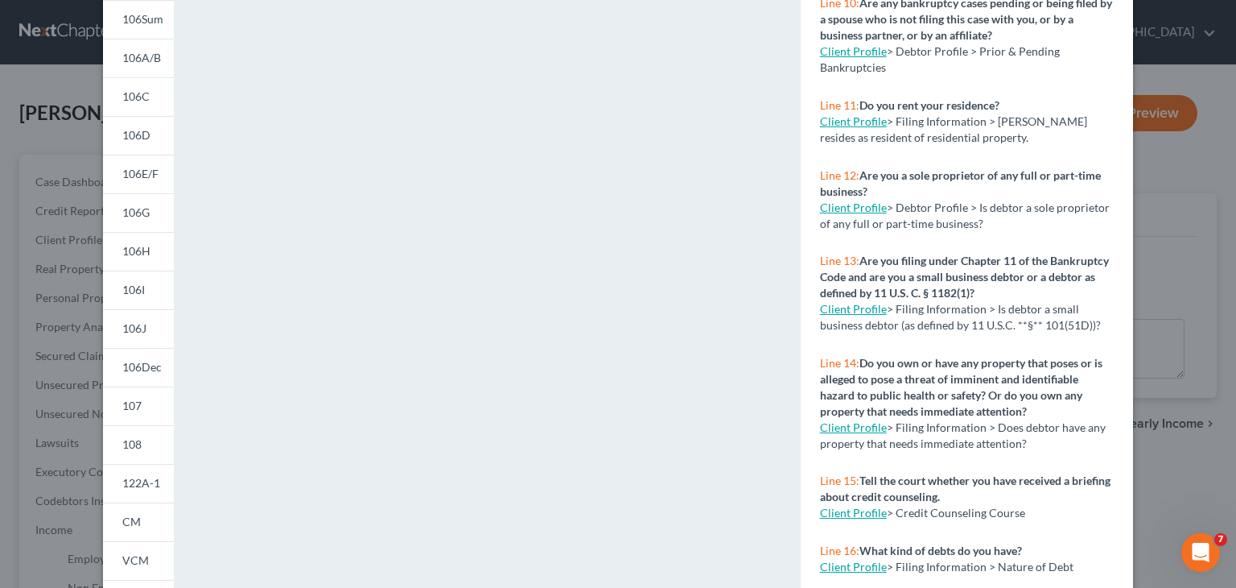
scroll to position [320, 0]
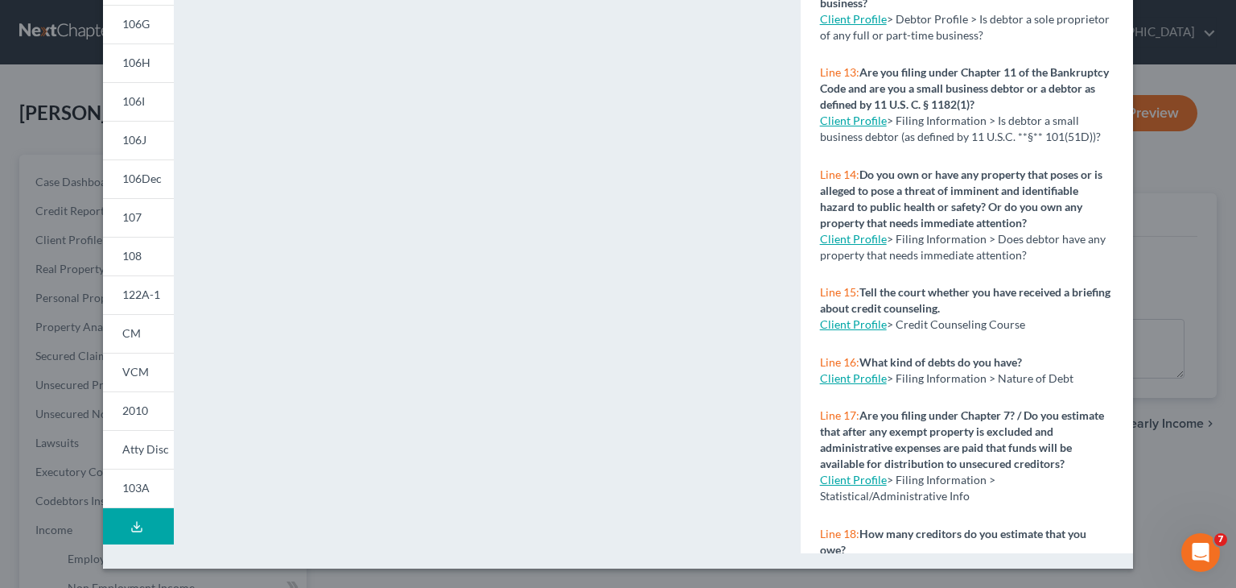
click at [129, 537] on button "Download Draft" at bounding box center [138, 526] width 71 height 36
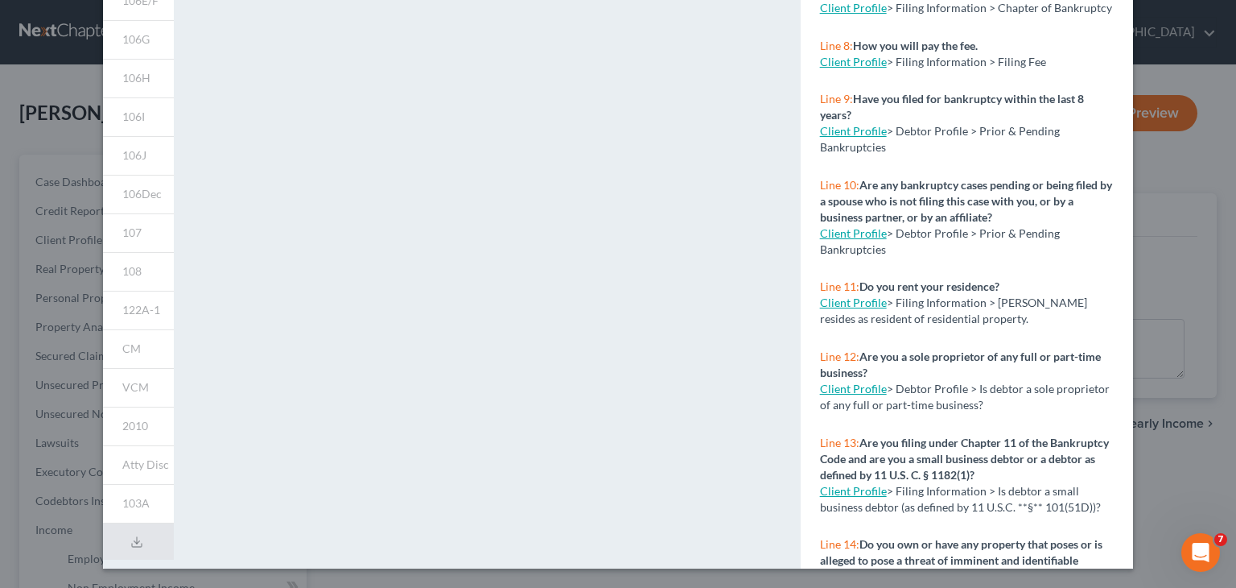
scroll to position [0, 0]
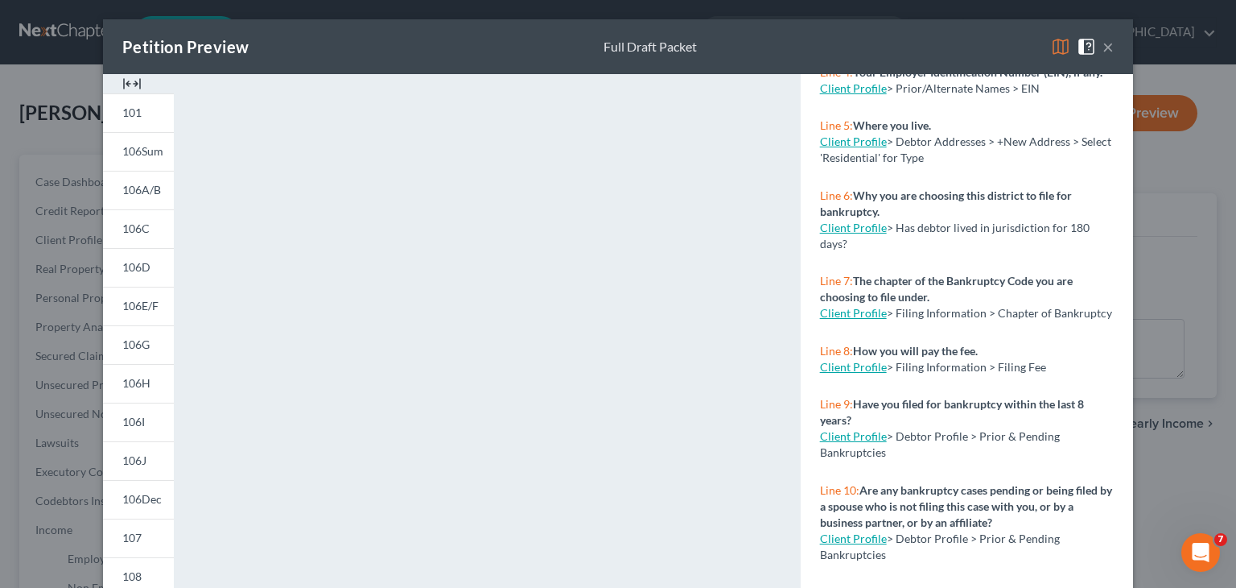
click at [766, 217] on div "<object ng-attr-data='[URL][DOMAIN_NAME]' type='application/pdf' width='100%' h…" at bounding box center [487, 481] width 594 height 815
